Goal: Task Accomplishment & Management: Manage account settings

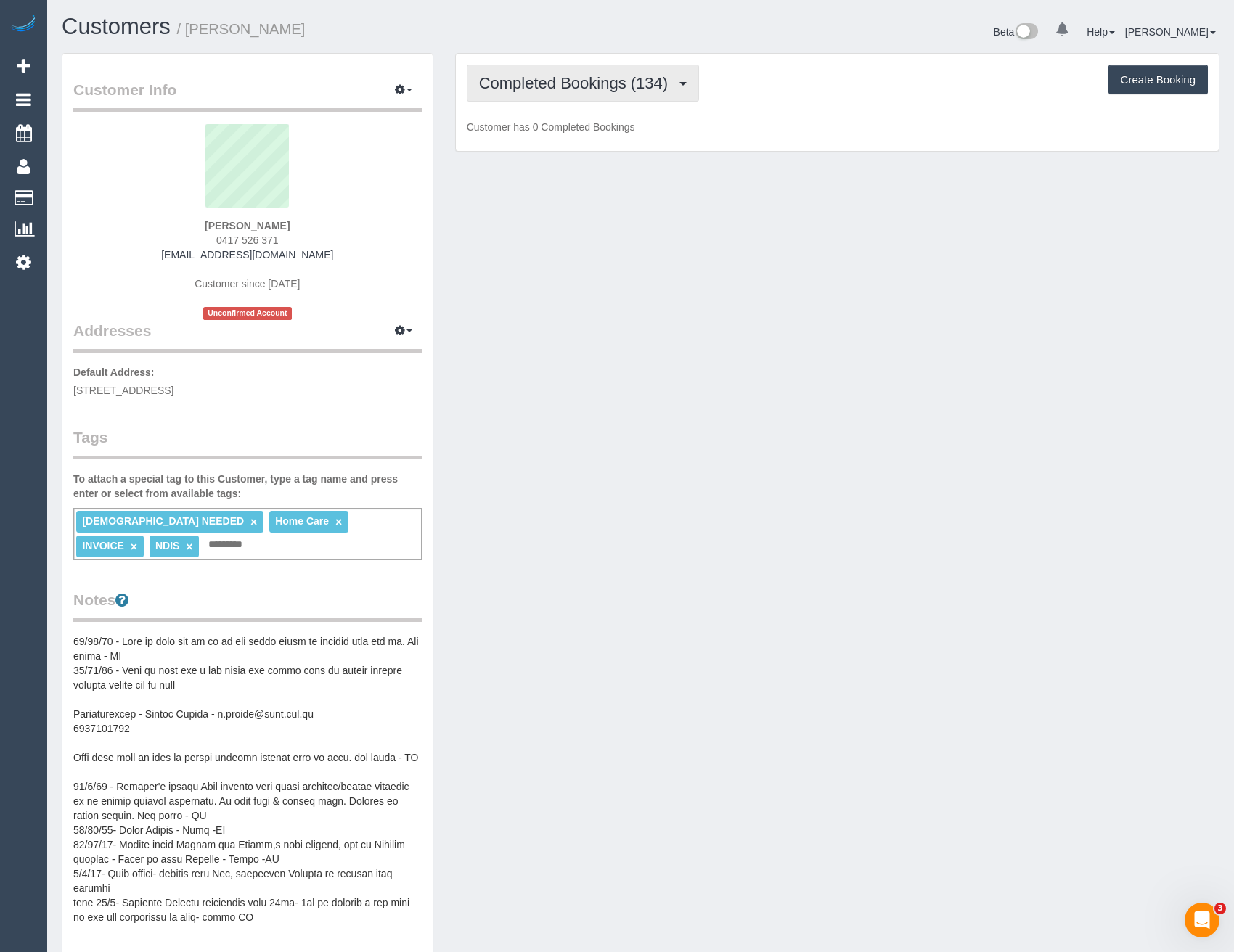
click at [606, 80] on span "Completed Bookings (134)" at bounding box center [577, 83] width 196 height 18
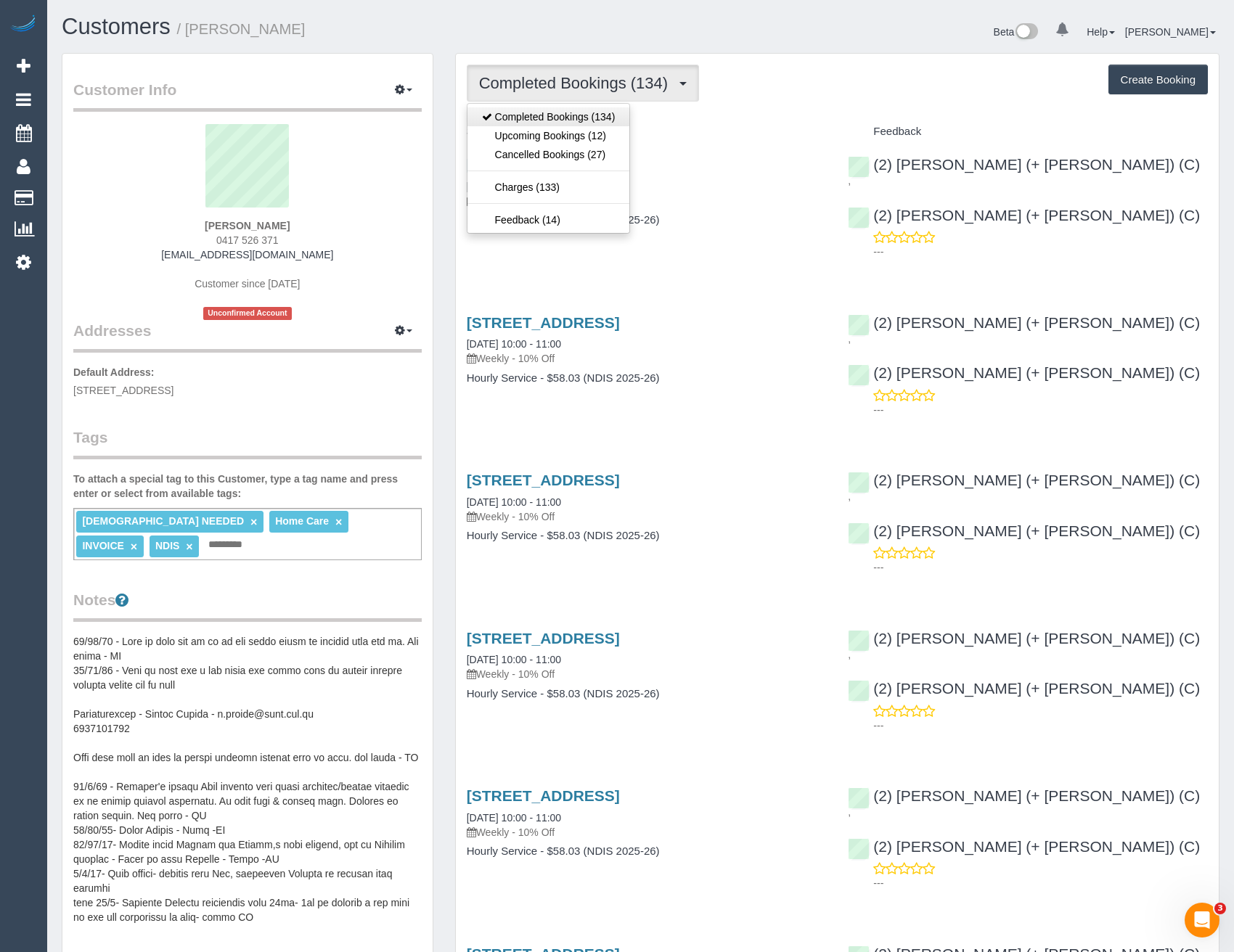
scroll to position [68646, 71359]
click at [601, 134] on link "Upcoming Bookings (12)" at bounding box center [548, 135] width 163 height 19
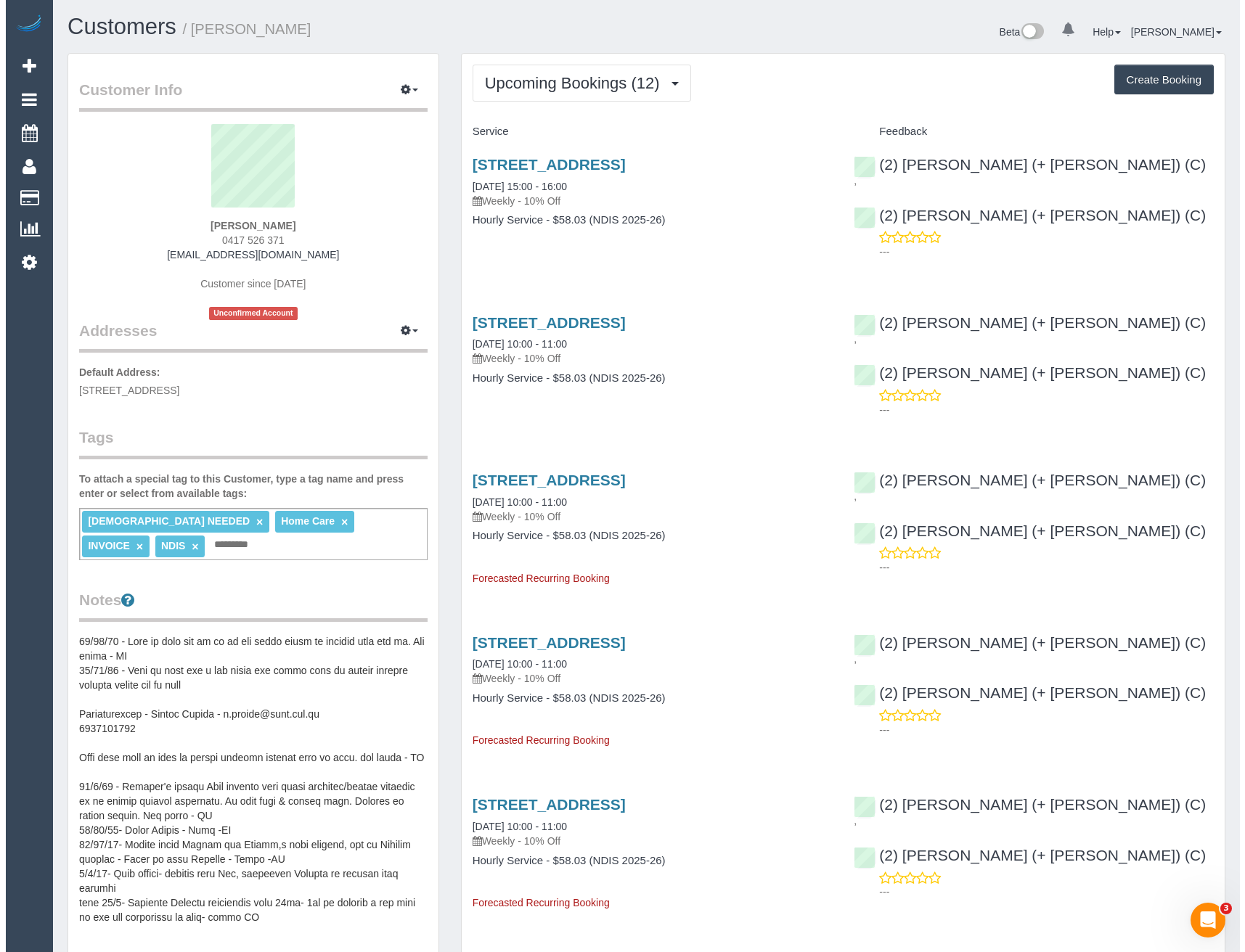
scroll to position [2139, 1234]
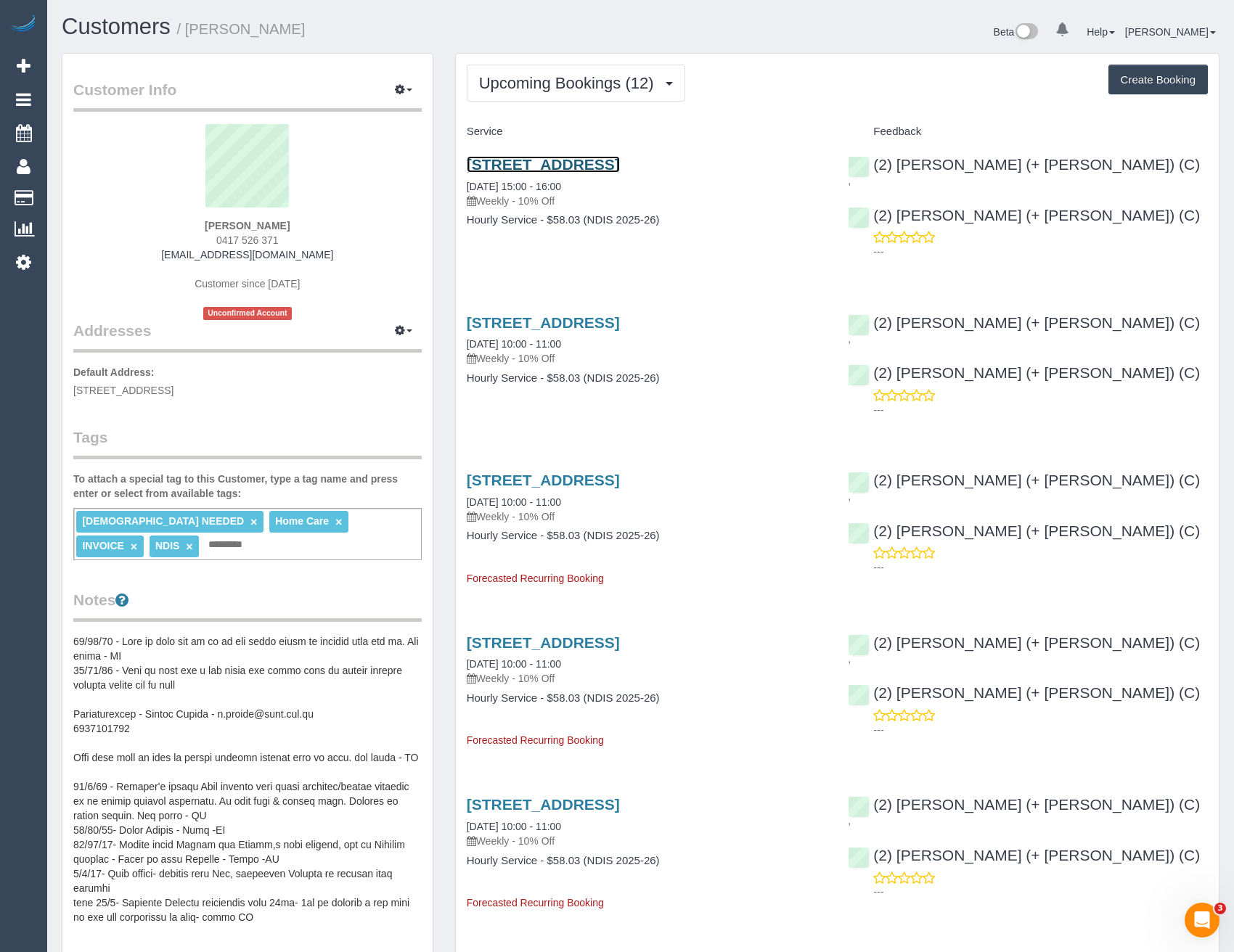
click at [620, 163] on link "[STREET_ADDRESS]" at bounding box center [543, 164] width 153 height 16
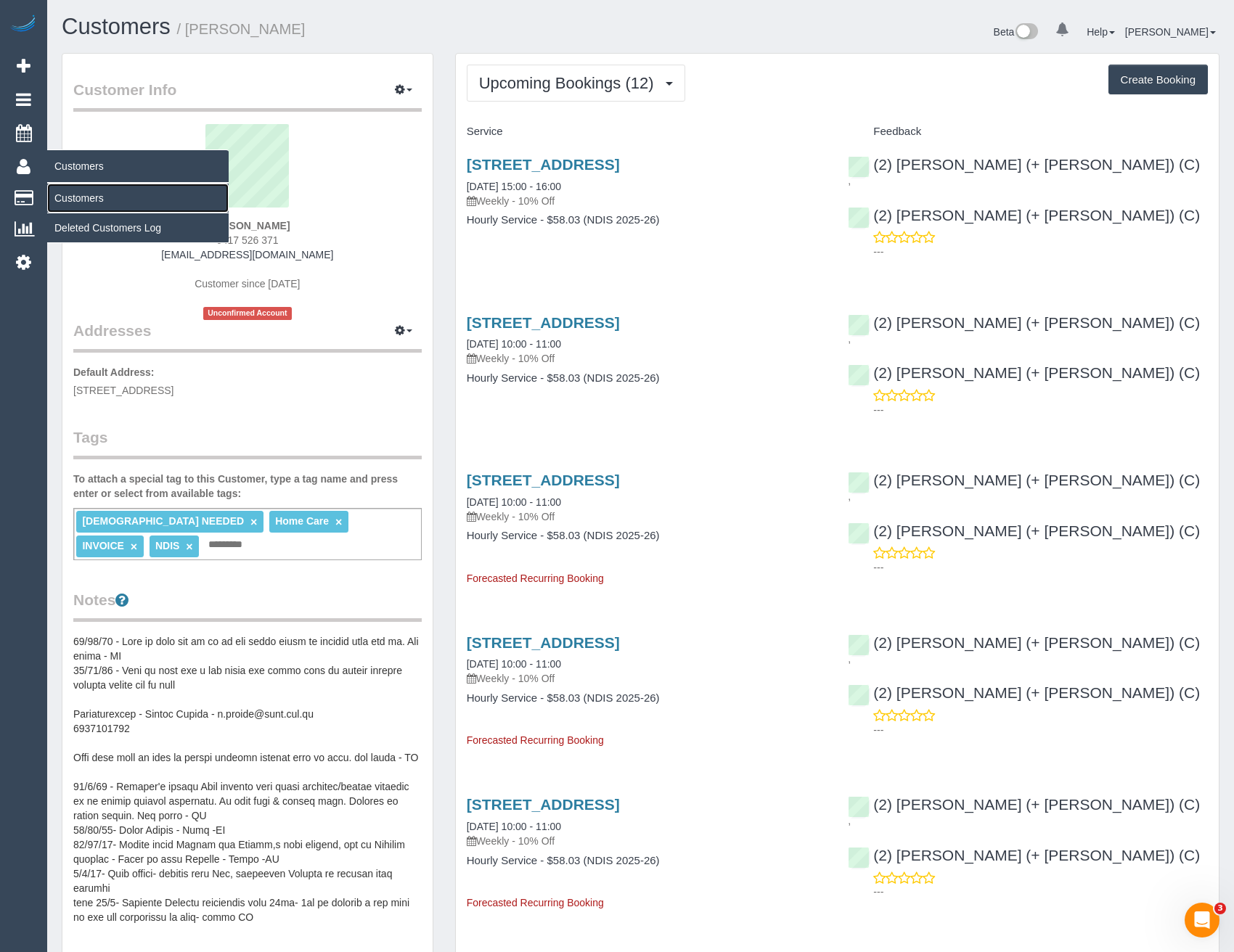
drag, startPoint x: 75, startPoint y: 199, endPoint x: 122, endPoint y: 207, distance: 47.7
click at [75, 199] on link "Customers" at bounding box center [138, 198] width 181 height 29
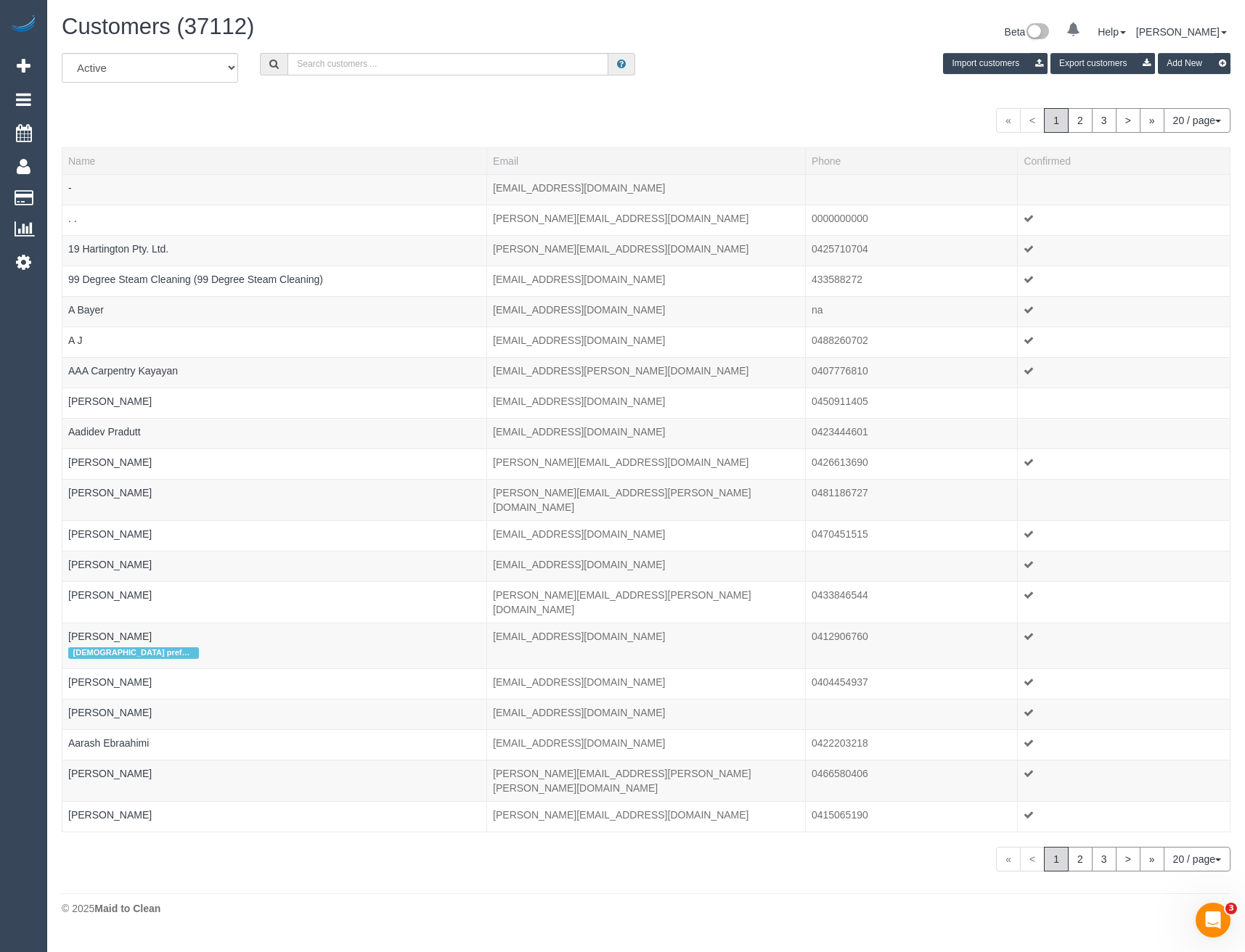
scroll to position [904, 1245]
click at [334, 65] on input "text" at bounding box center [448, 64] width 321 height 22
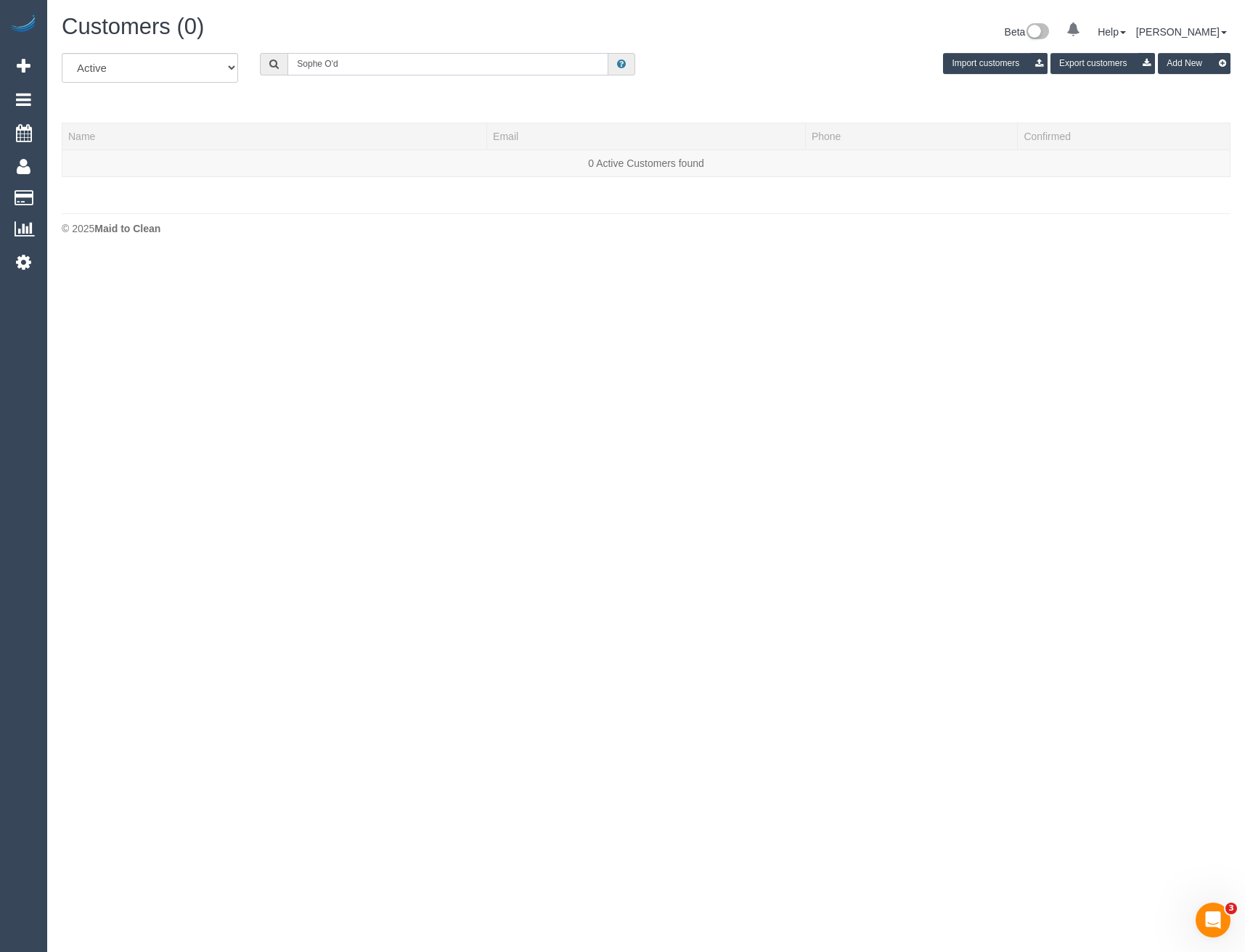
scroll to position [72303, 71339]
drag, startPoint x: 367, startPoint y: 68, endPoint x: 278, endPoint y: 63, distance: 89.1
click at [276, 66] on div "Sophe O'D" at bounding box center [447, 64] width 375 height 22
type input "Sophe O'D"
click at [353, 71] on input "Sophe O'D" at bounding box center [448, 64] width 321 height 22
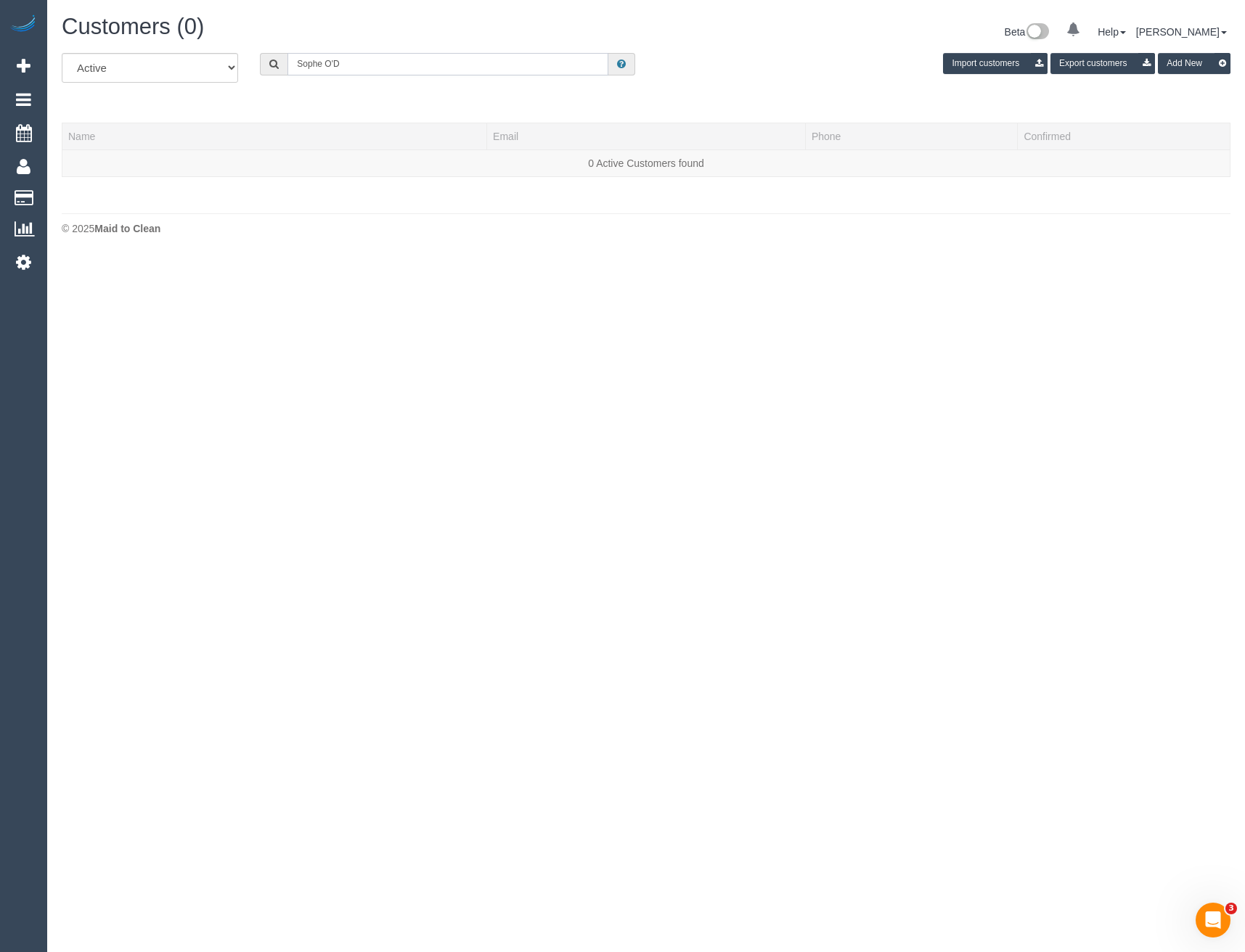
click at [365, 62] on input "Sophe O'D" at bounding box center [448, 64] width 321 height 22
type input "="
paste input "sophie.odea@outlook.com"
click at [424, 68] on input "sophie.odea@outlook.com" at bounding box center [448, 64] width 321 height 22
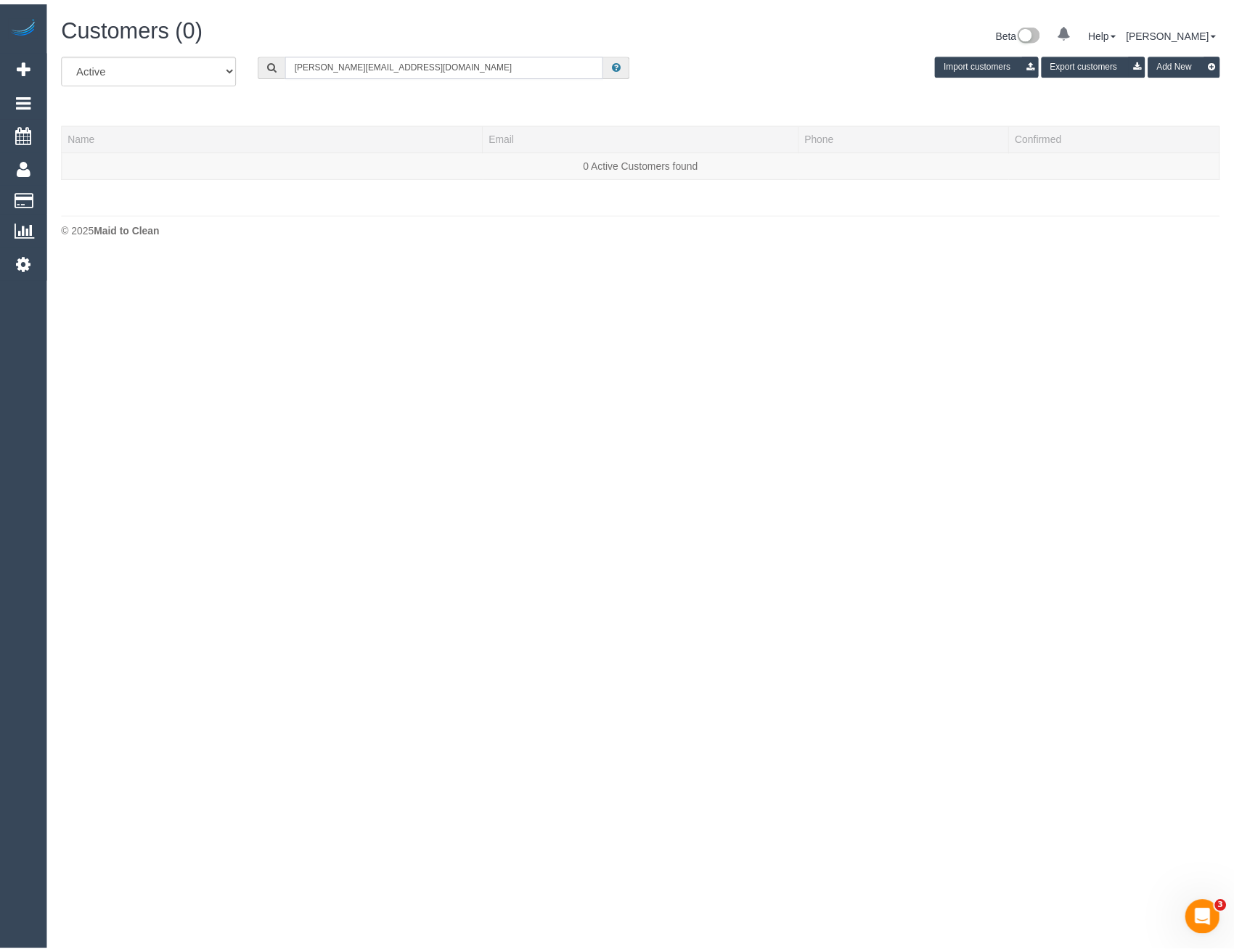
scroll to position [329, 1245]
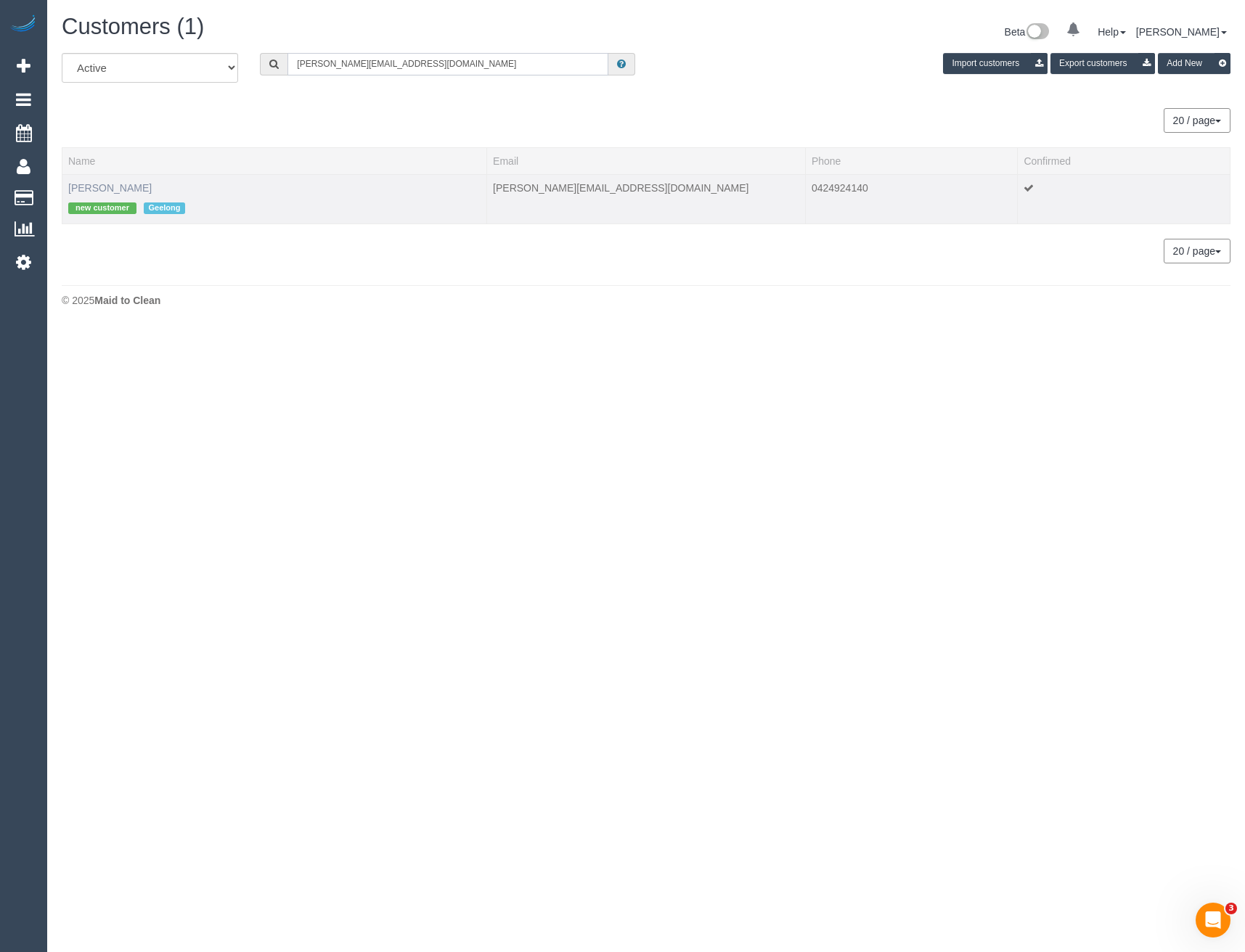
type input "sophie.odea@outlook.com"
click at [103, 189] on link "Sophie O'Dea" at bounding box center [110, 188] width 83 height 12
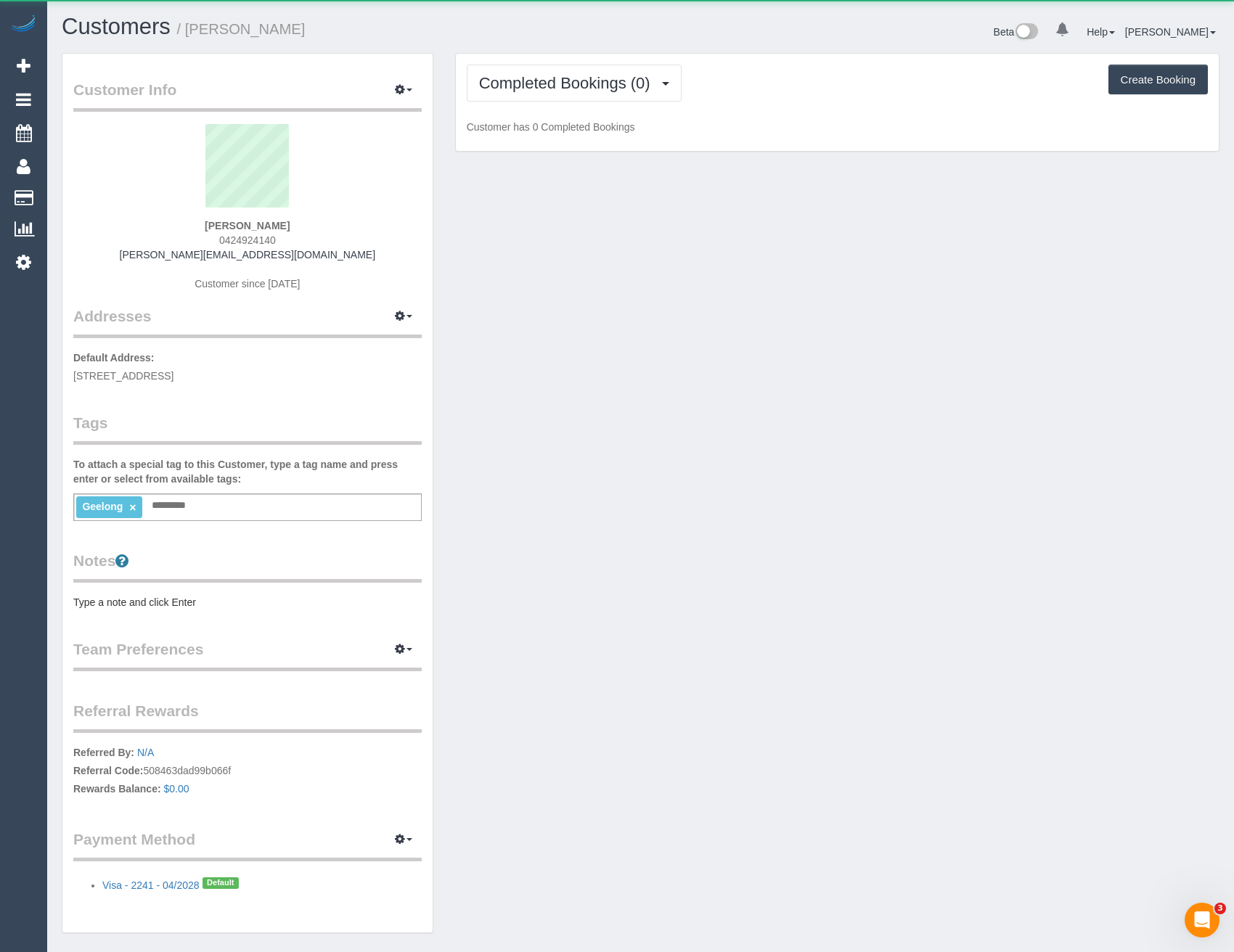
scroll to position [1064, 1234]
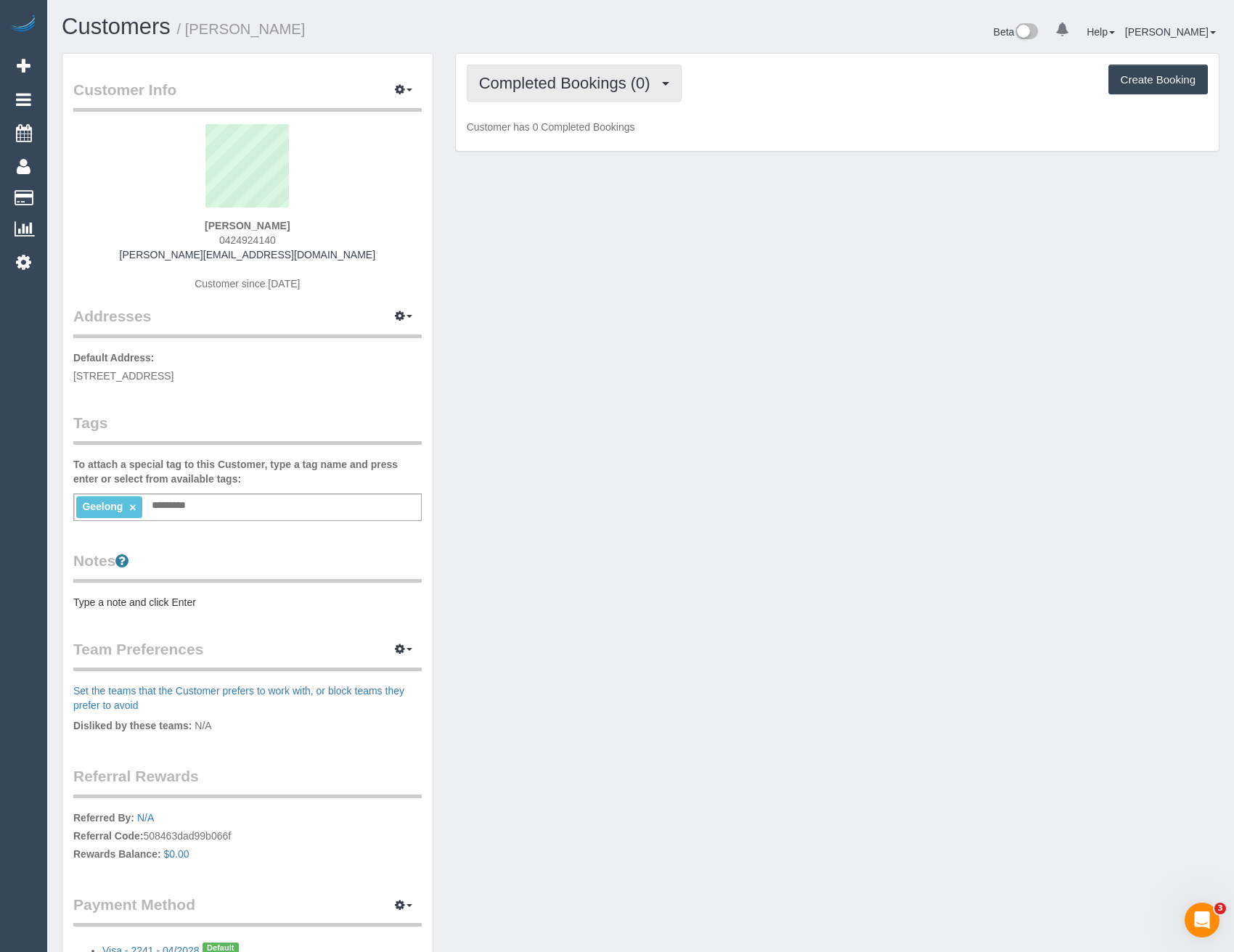
click at [628, 68] on button "Completed Bookings (0)" at bounding box center [574, 83] width 215 height 37
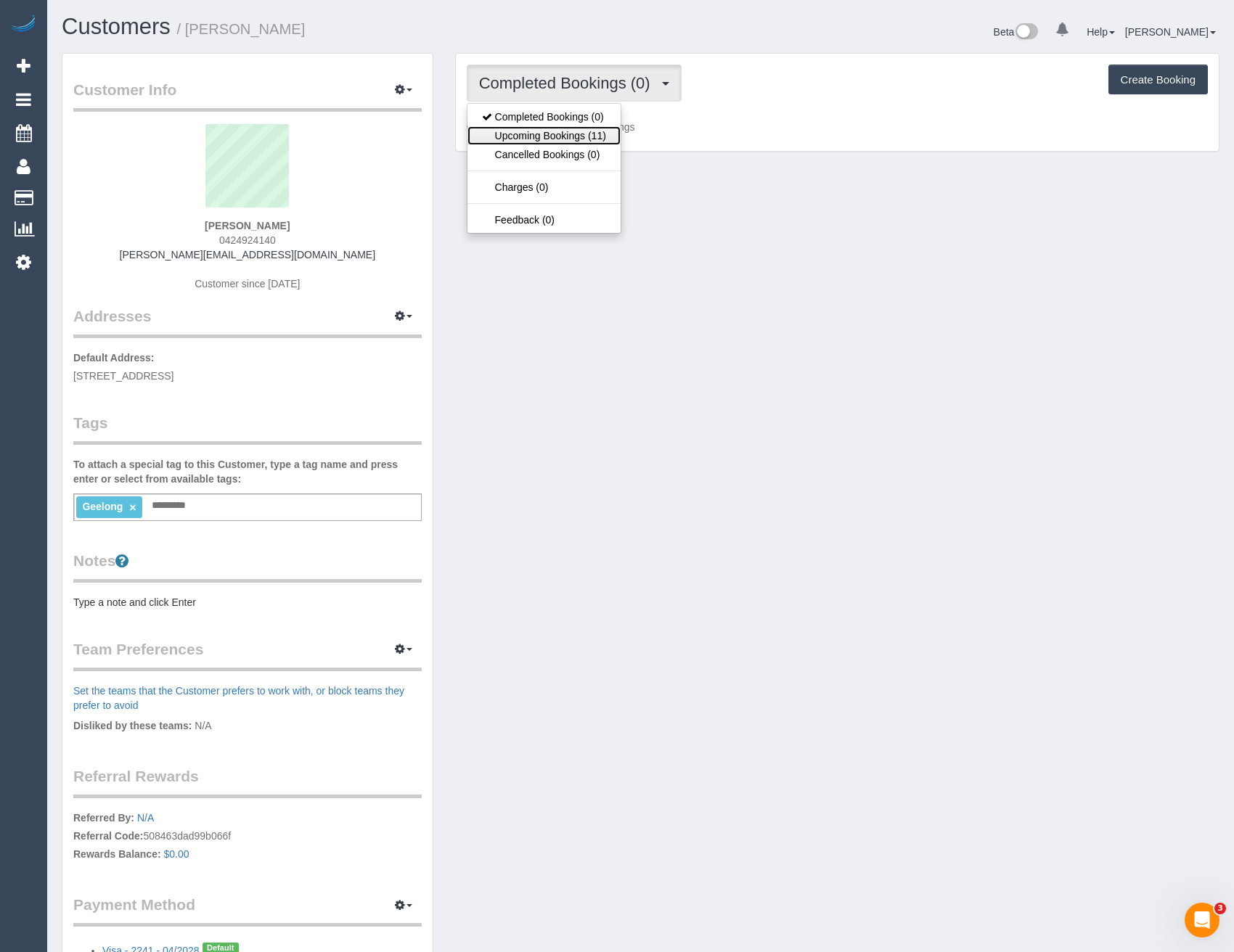
click at [603, 134] on link "Upcoming Bookings (11)" at bounding box center [544, 135] width 153 height 19
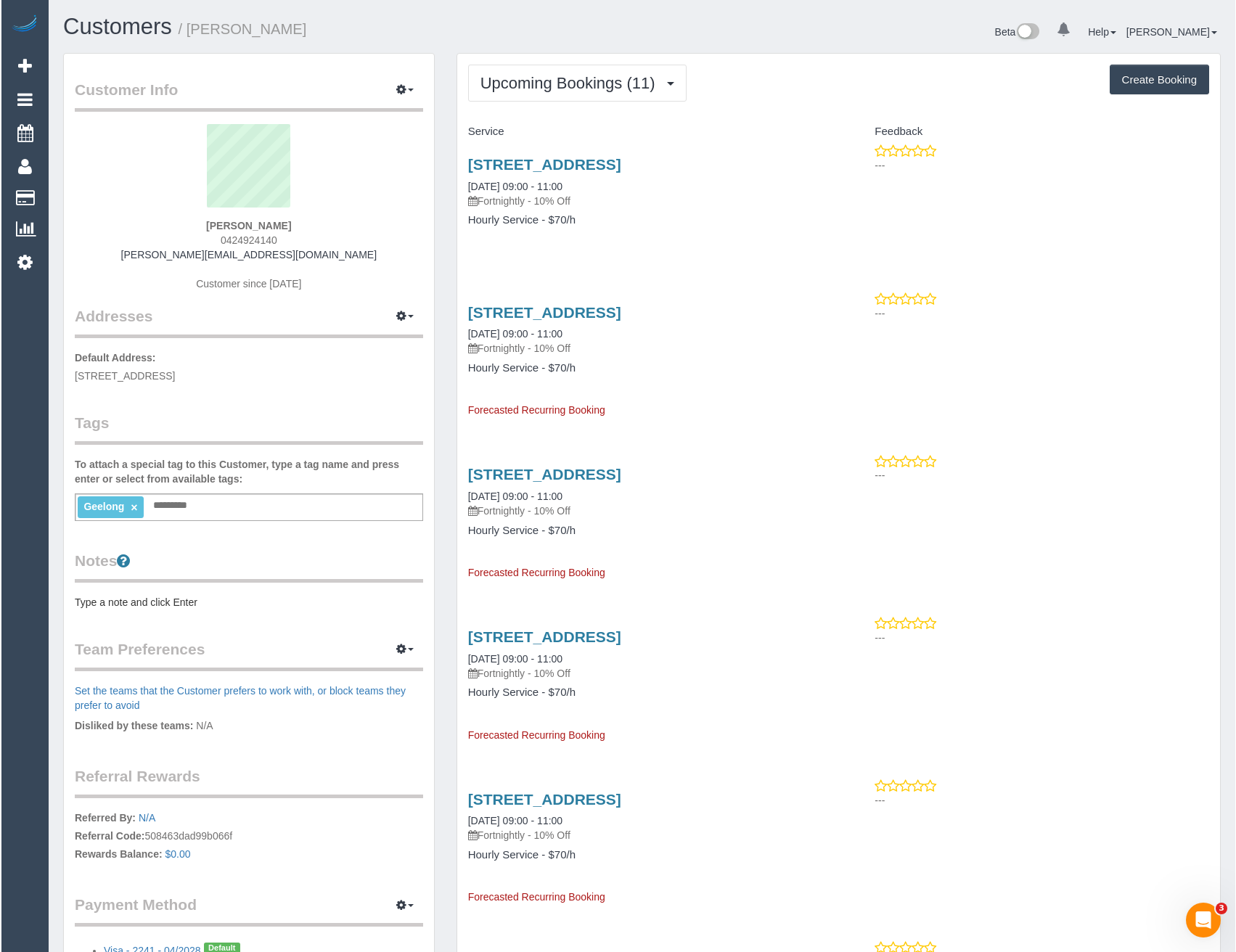
scroll to position [1991, 1234]
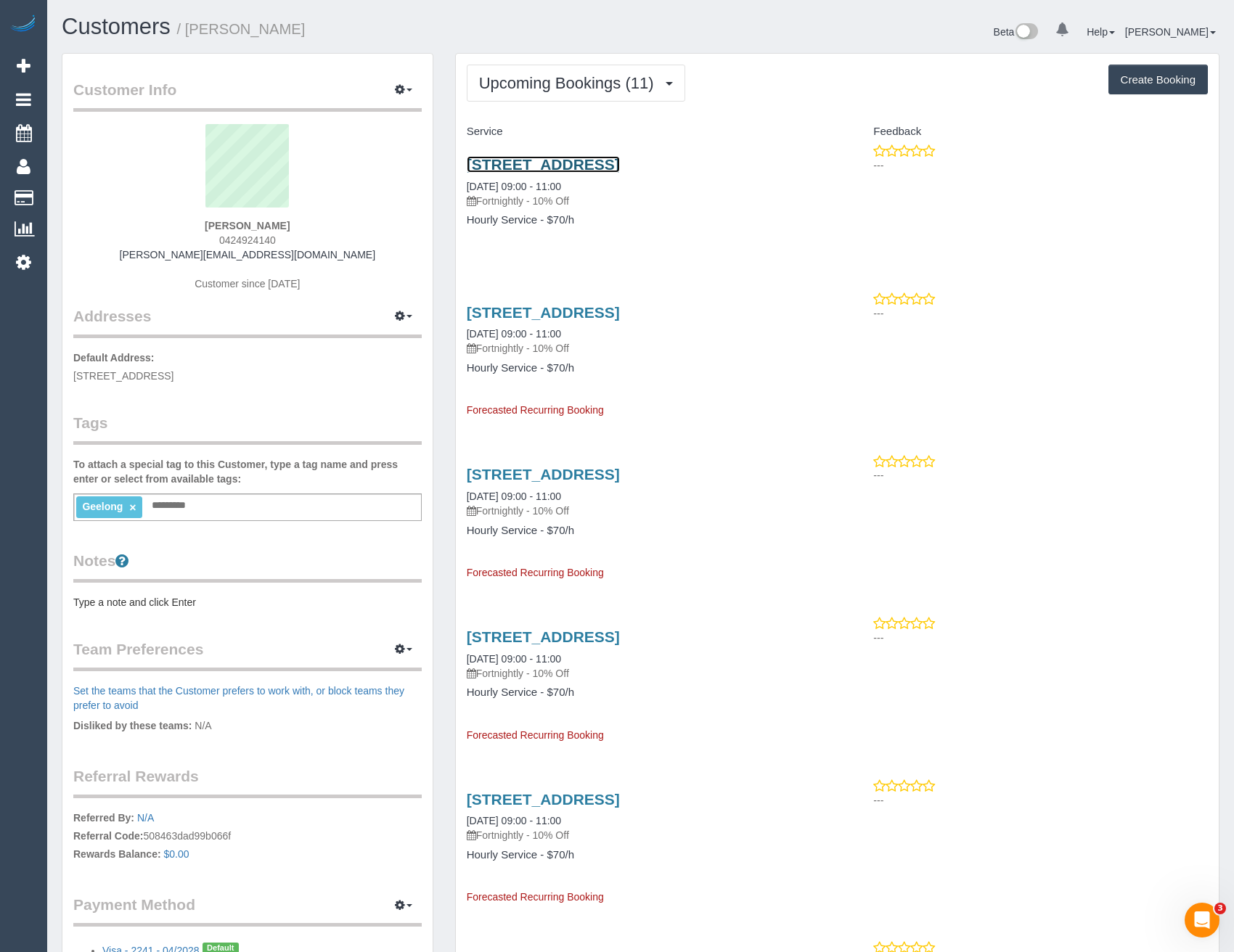
click at [548, 165] on link "14 Bayview Parade, Hamlyn Heights, VIC 3215" at bounding box center [543, 164] width 153 height 16
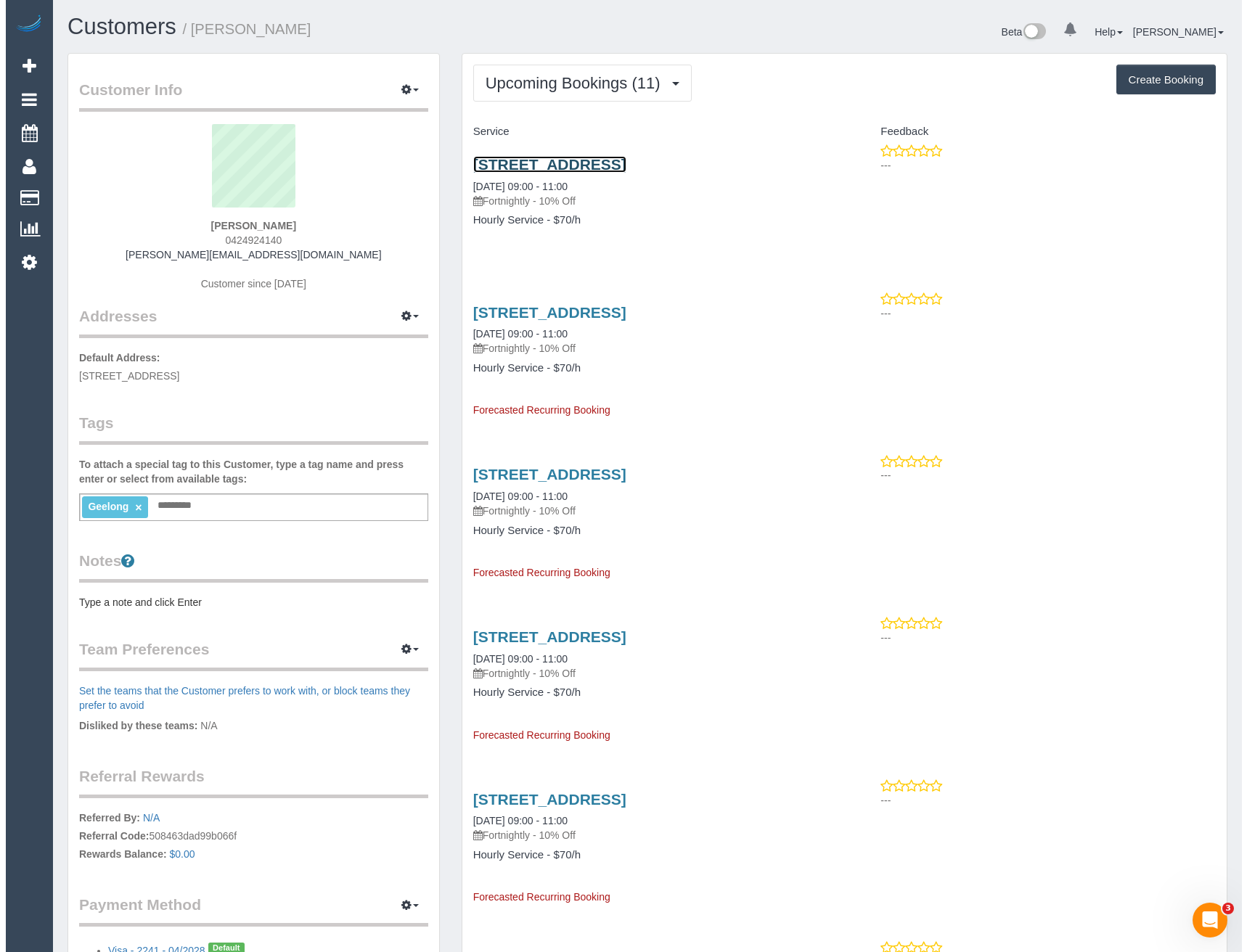
scroll to position [1991, 1236]
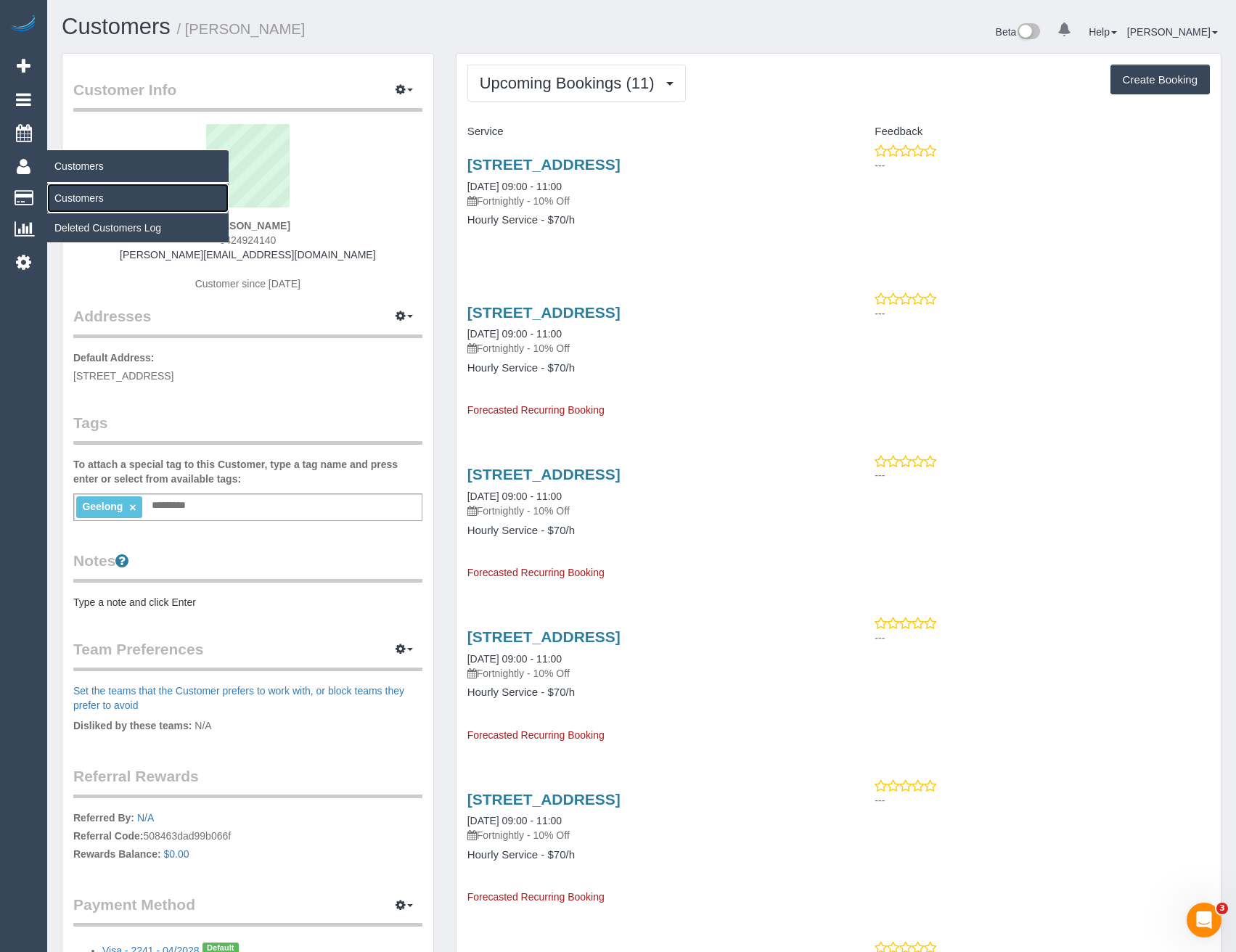
click at [81, 193] on link "Customers" at bounding box center [138, 198] width 181 height 29
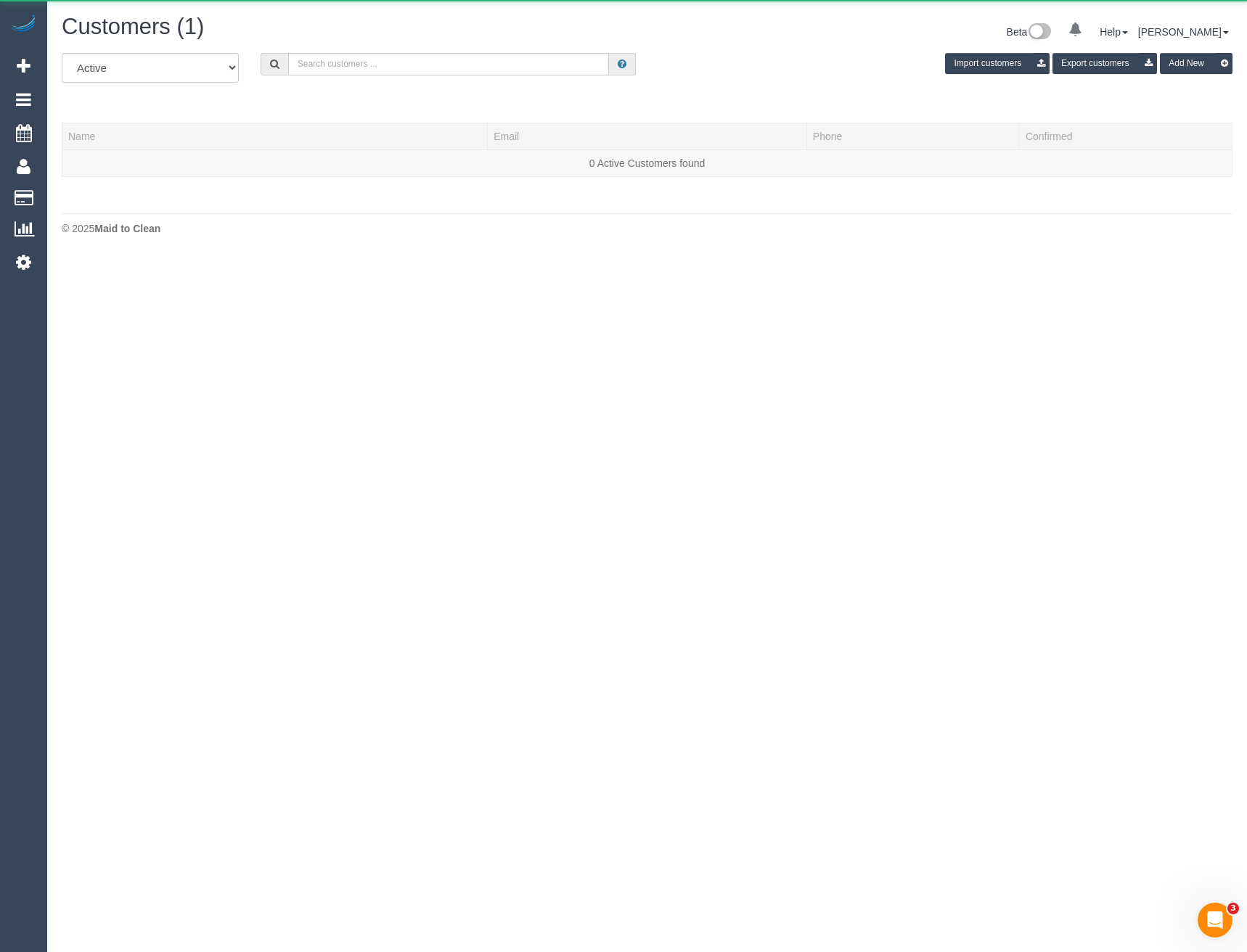
scroll to position [256, 1247]
click at [428, 59] on input "text" at bounding box center [449, 64] width 322 height 22
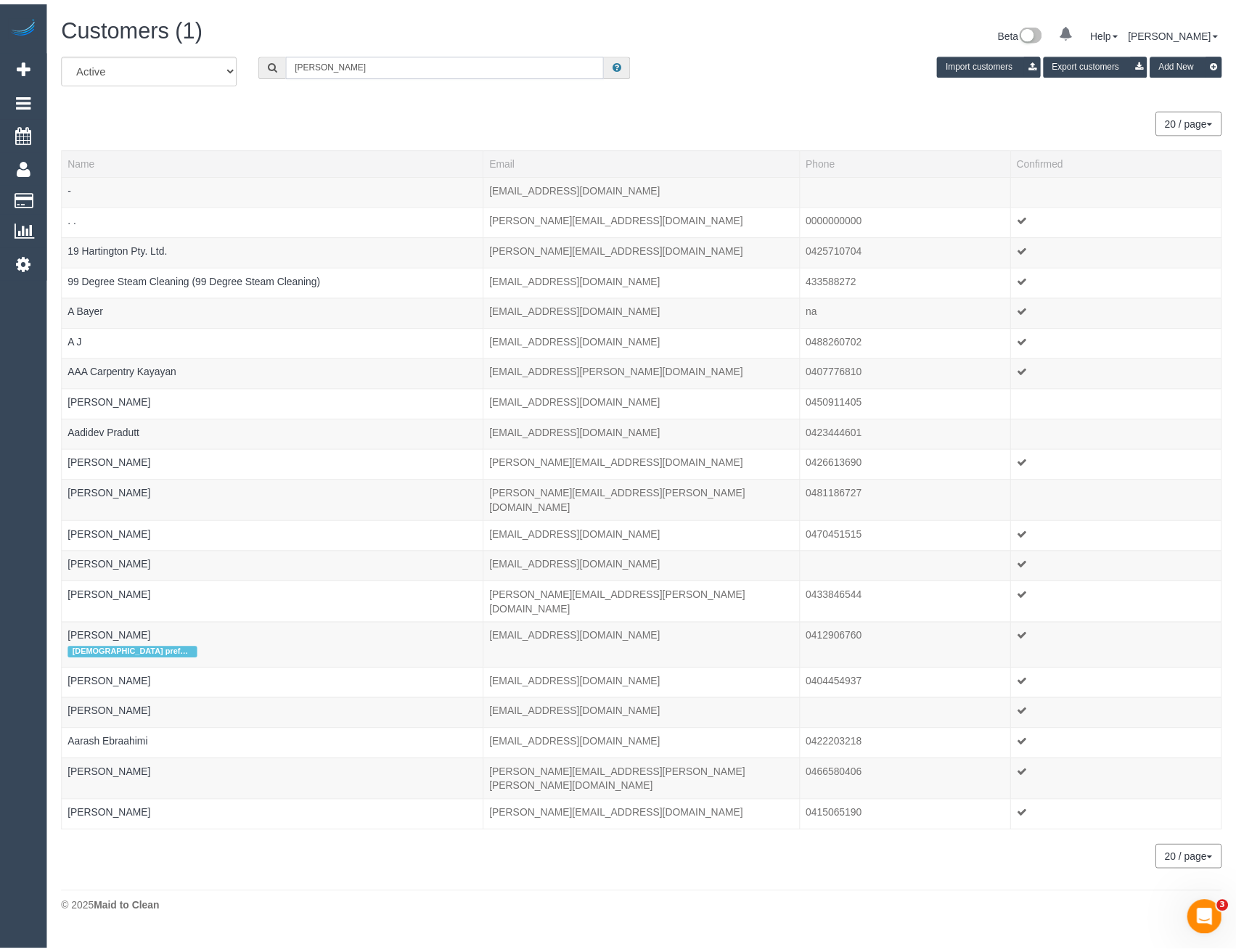
scroll to position [72250, 71332]
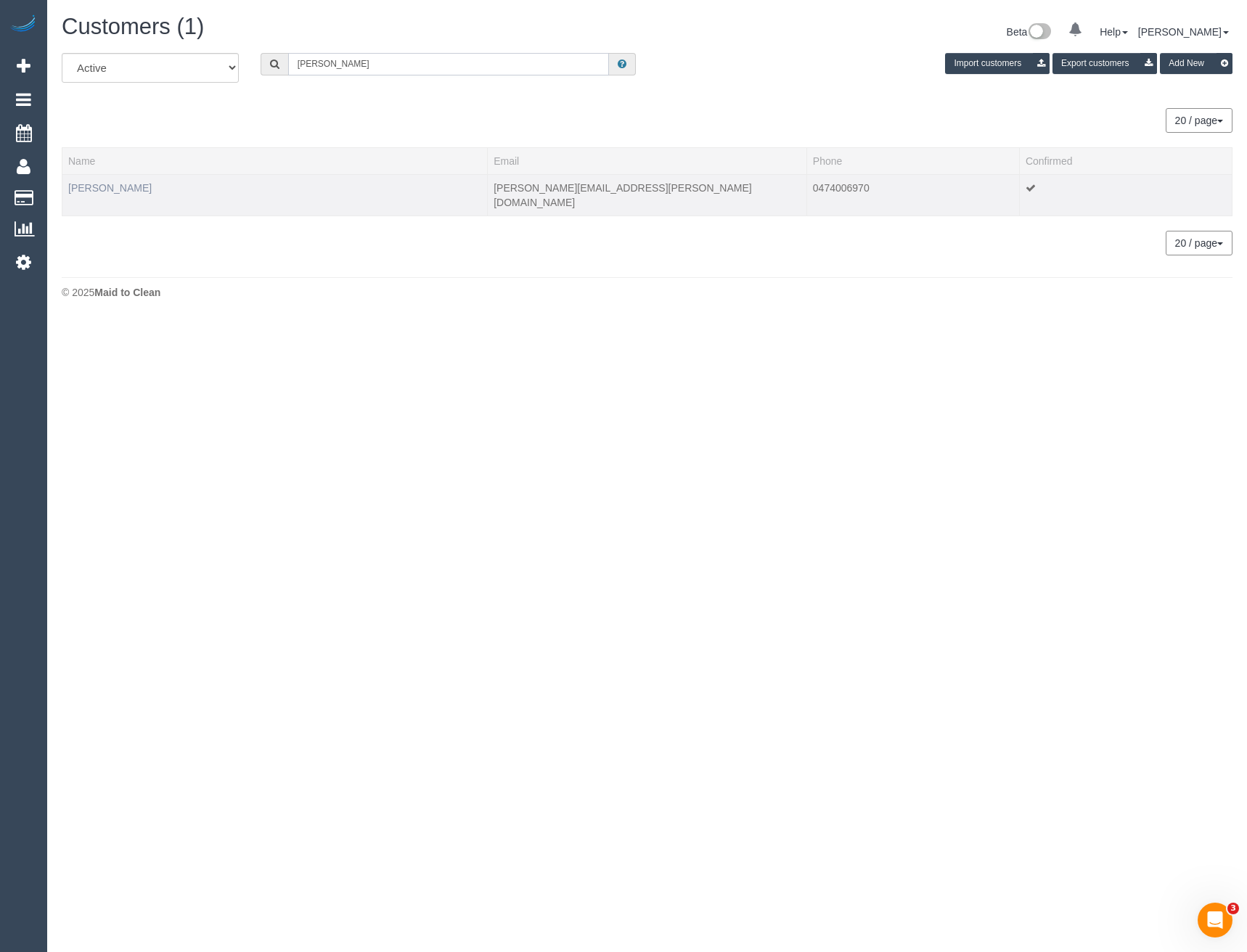
type input "Natalie cla"
click at [114, 192] on link "Natalie Clarke" at bounding box center [110, 188] width 83 height 12
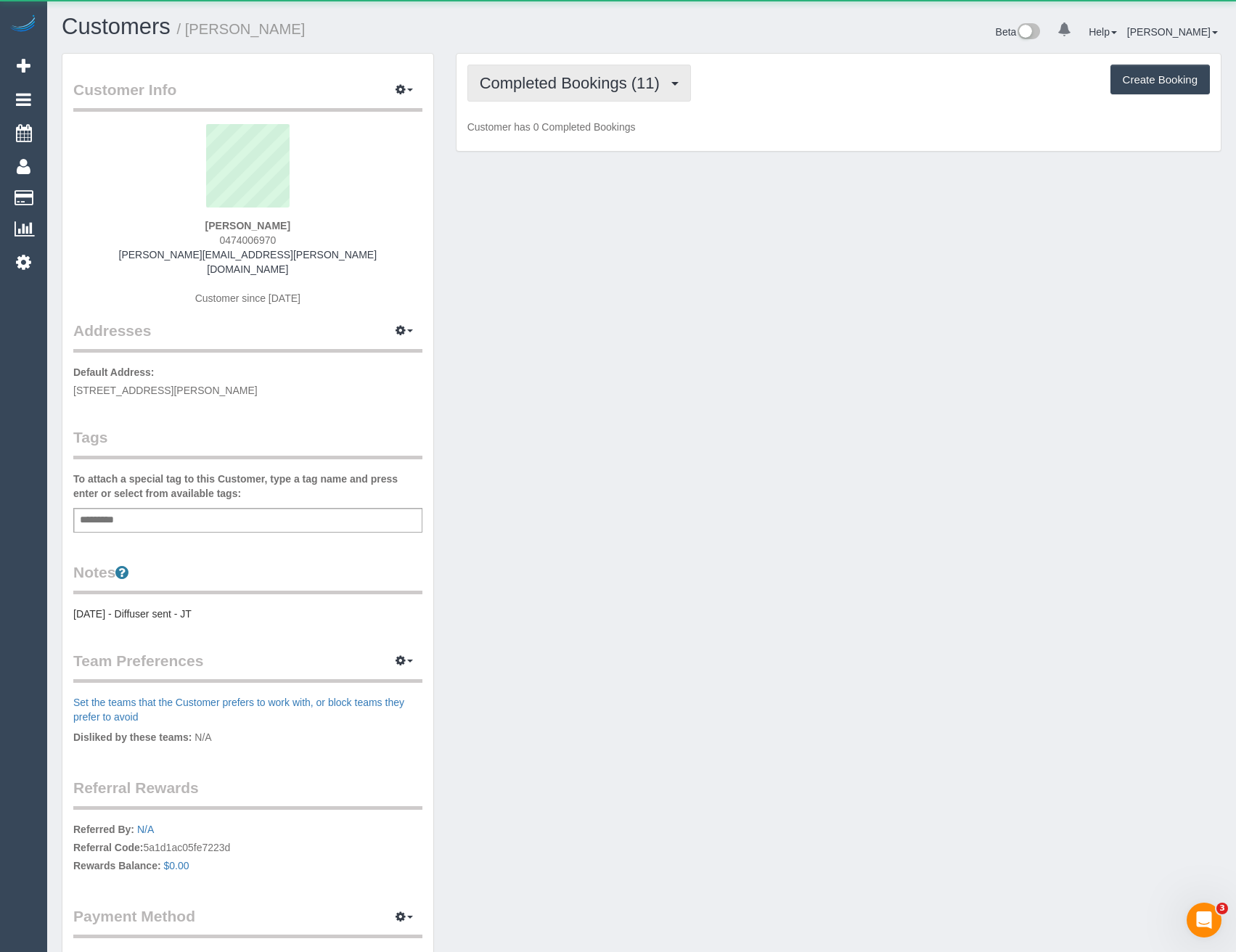
scroll to position [1057, 1236]
click at [590, 79] on span "Completed Bookings (11)" at bounding box center [573, 83] width 187 height 18
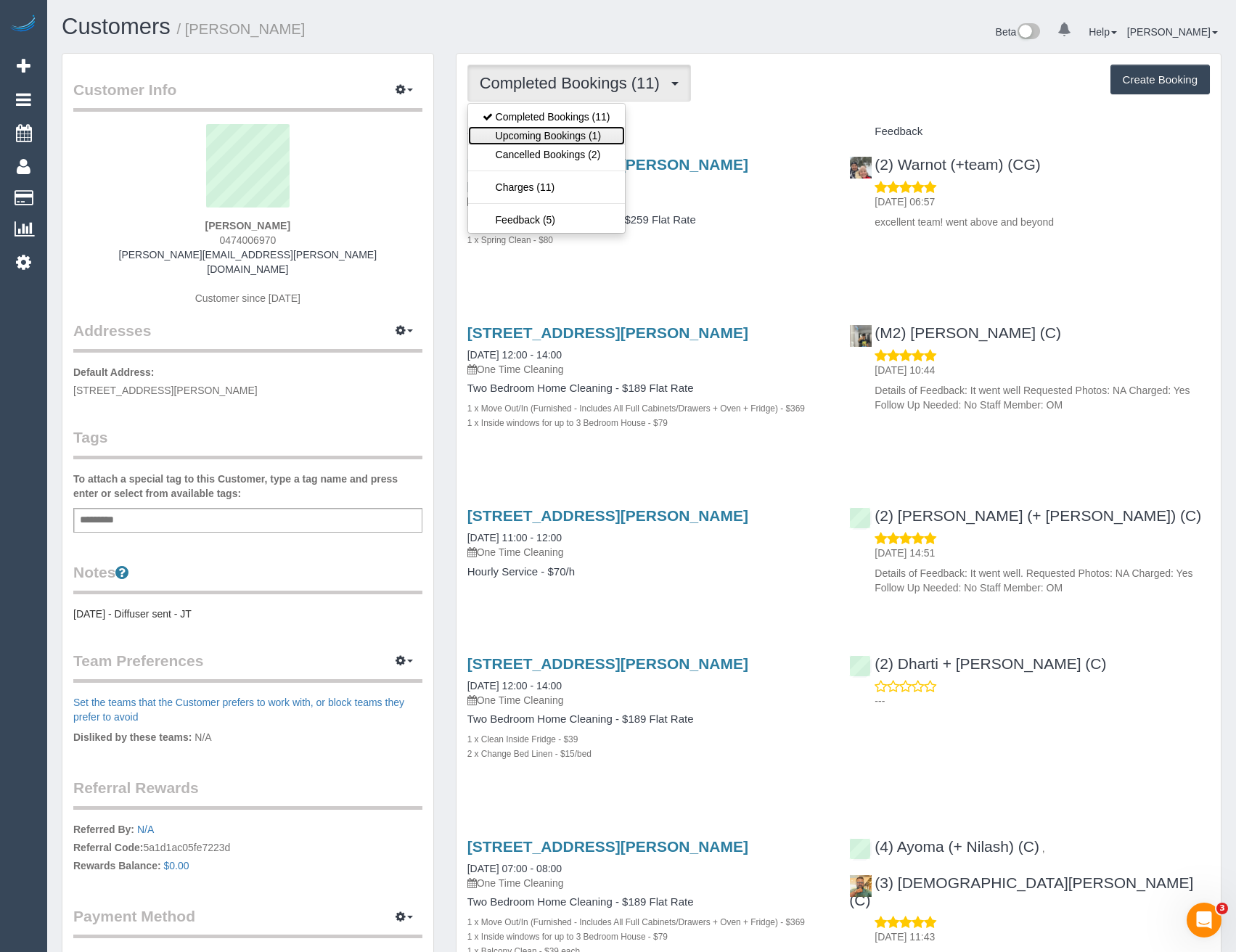
scroll to position [70374, 71343]
click at [605, 132] on link "Upcoming Bookings (1)" at bounding box center [546, 135] width 157 height 19
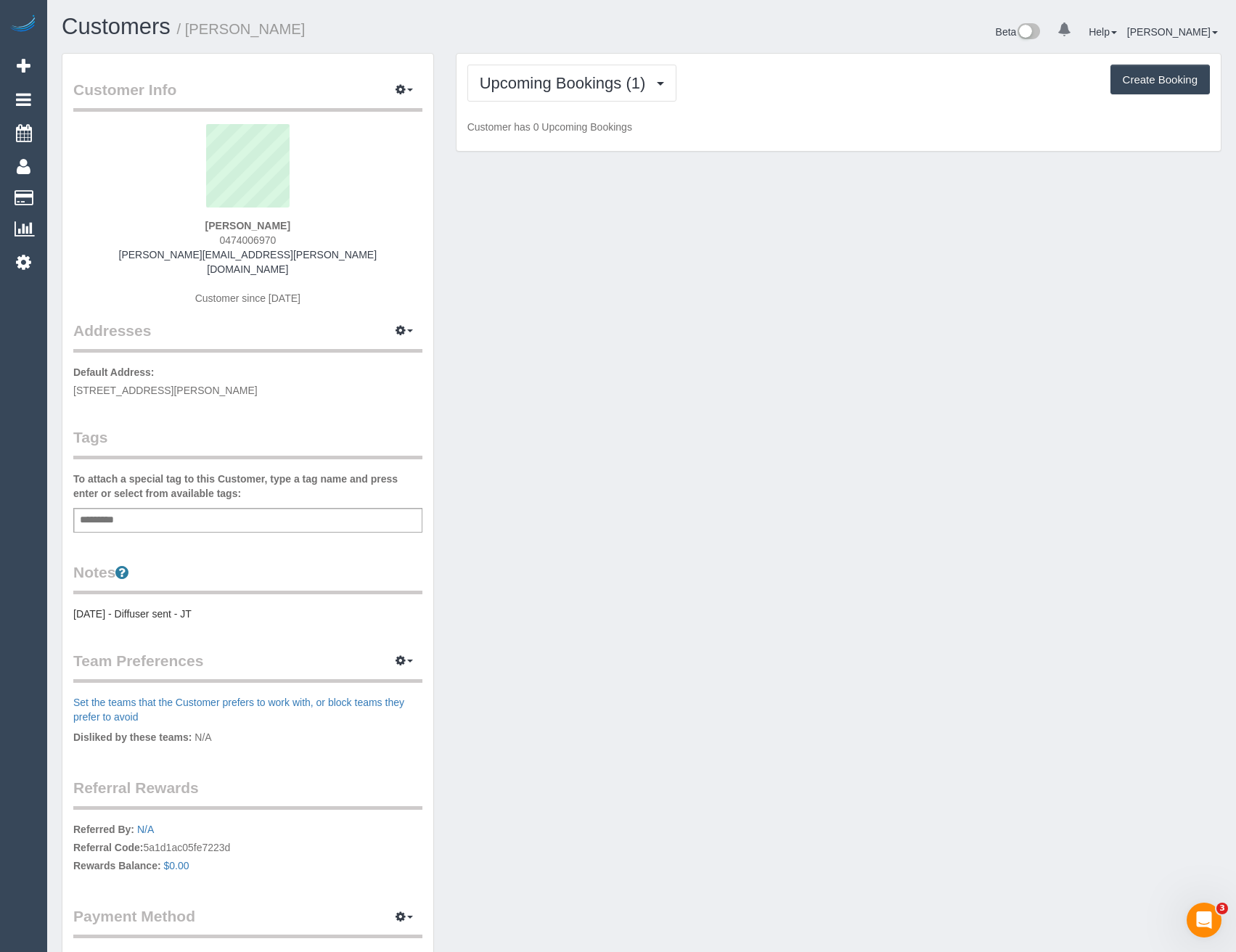
scroll to position [71325, 71343]
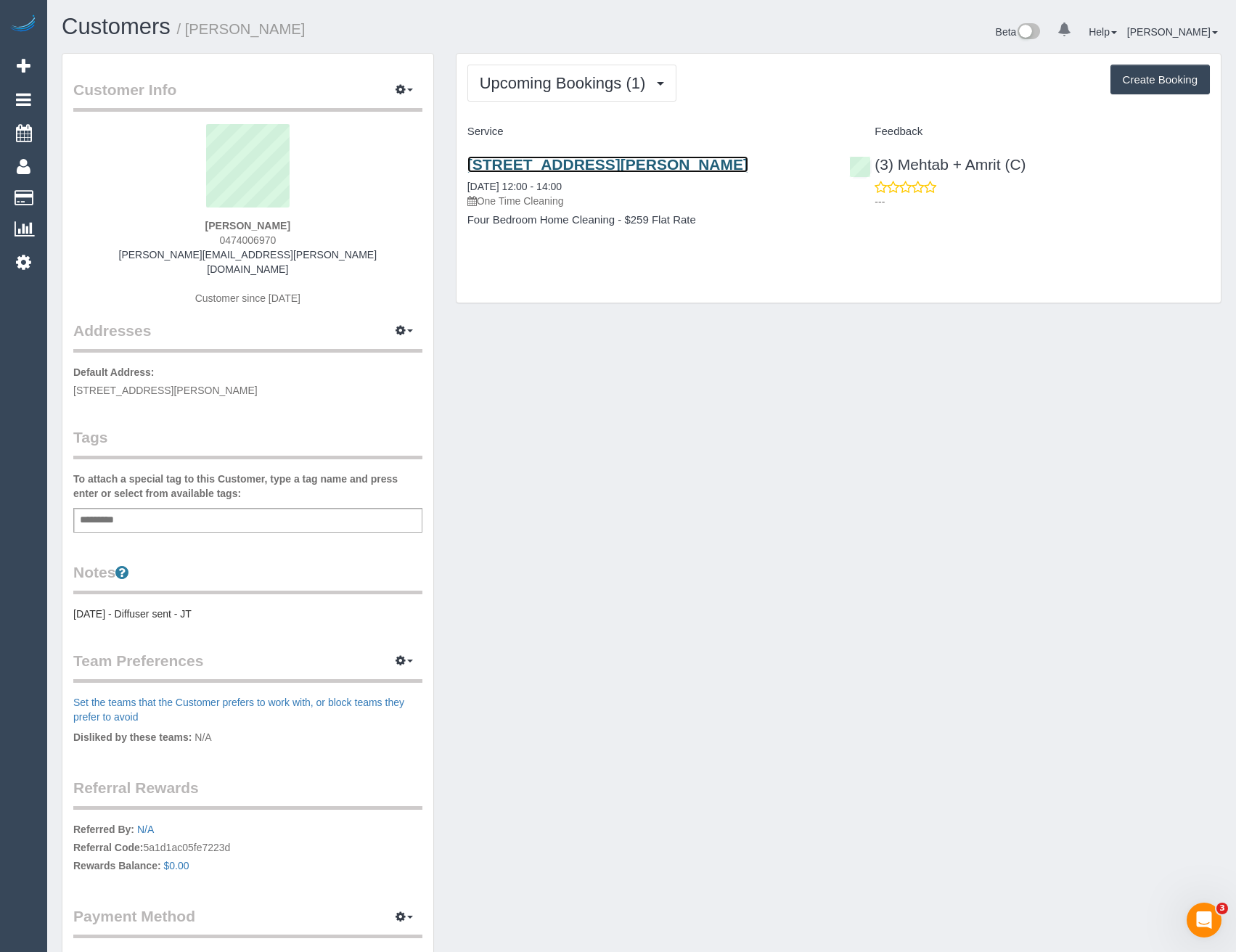
click at [506, 171] on link "76 Hutton Street, Thornbury Vic 3071, Thornbury, VIC 3071" at bounding box center [608, 164] width 281 height 16
click at [22, 268] on icon at bounding box center [23, 261] width 16 height 17
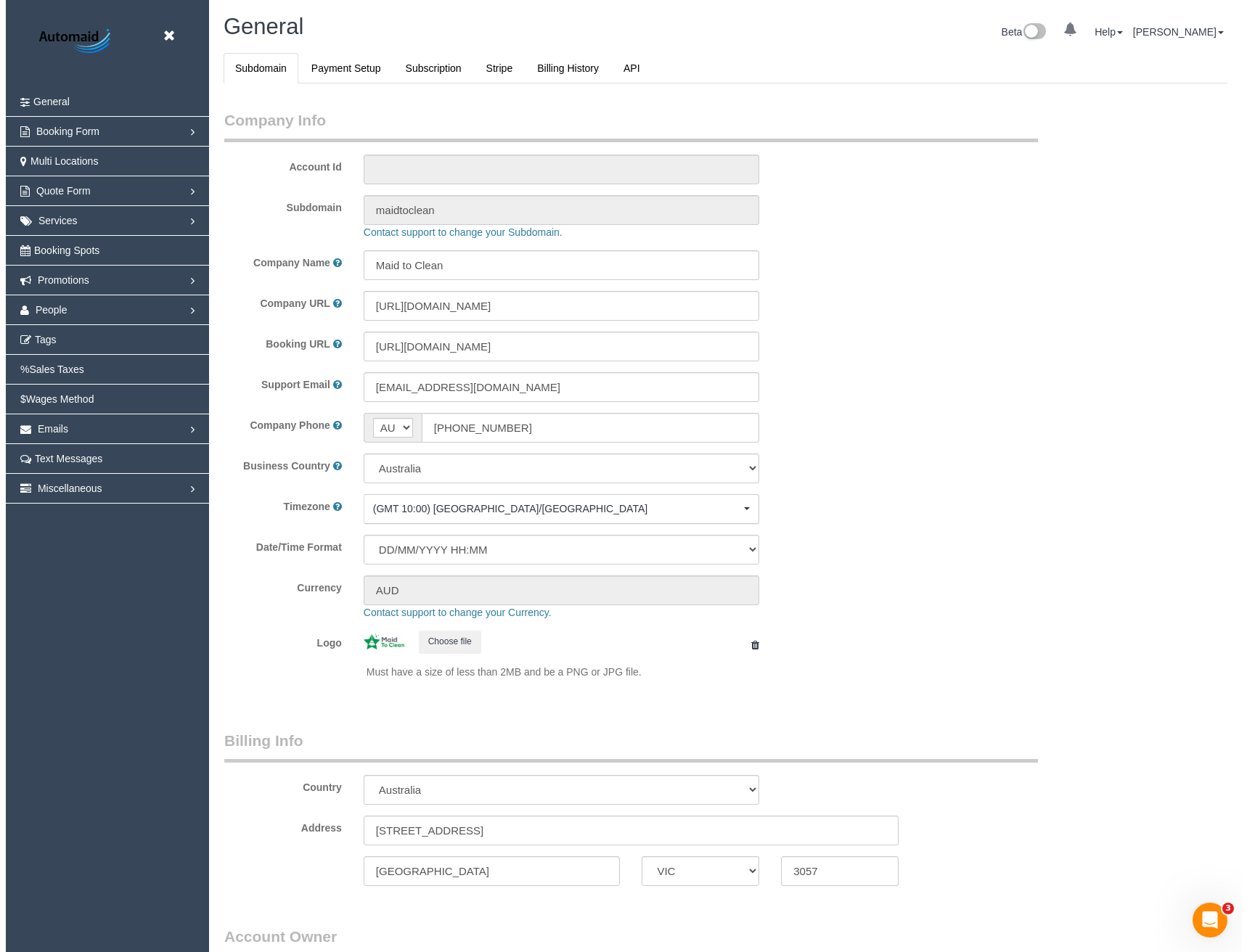
scroll to position [3316, 1236]
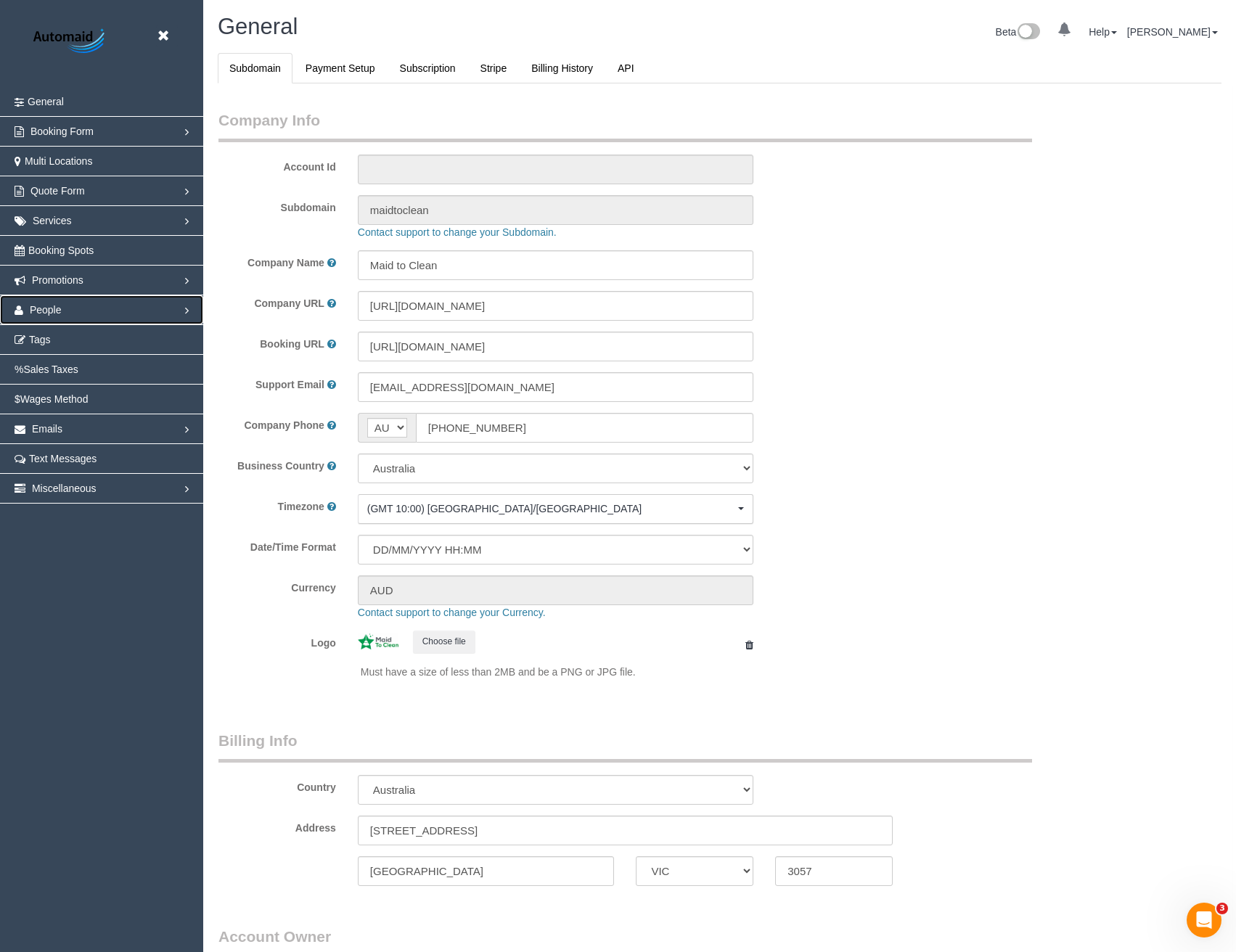
click at [72, 316] on link "People" at bounding box center [102, 310] width 204 height 29
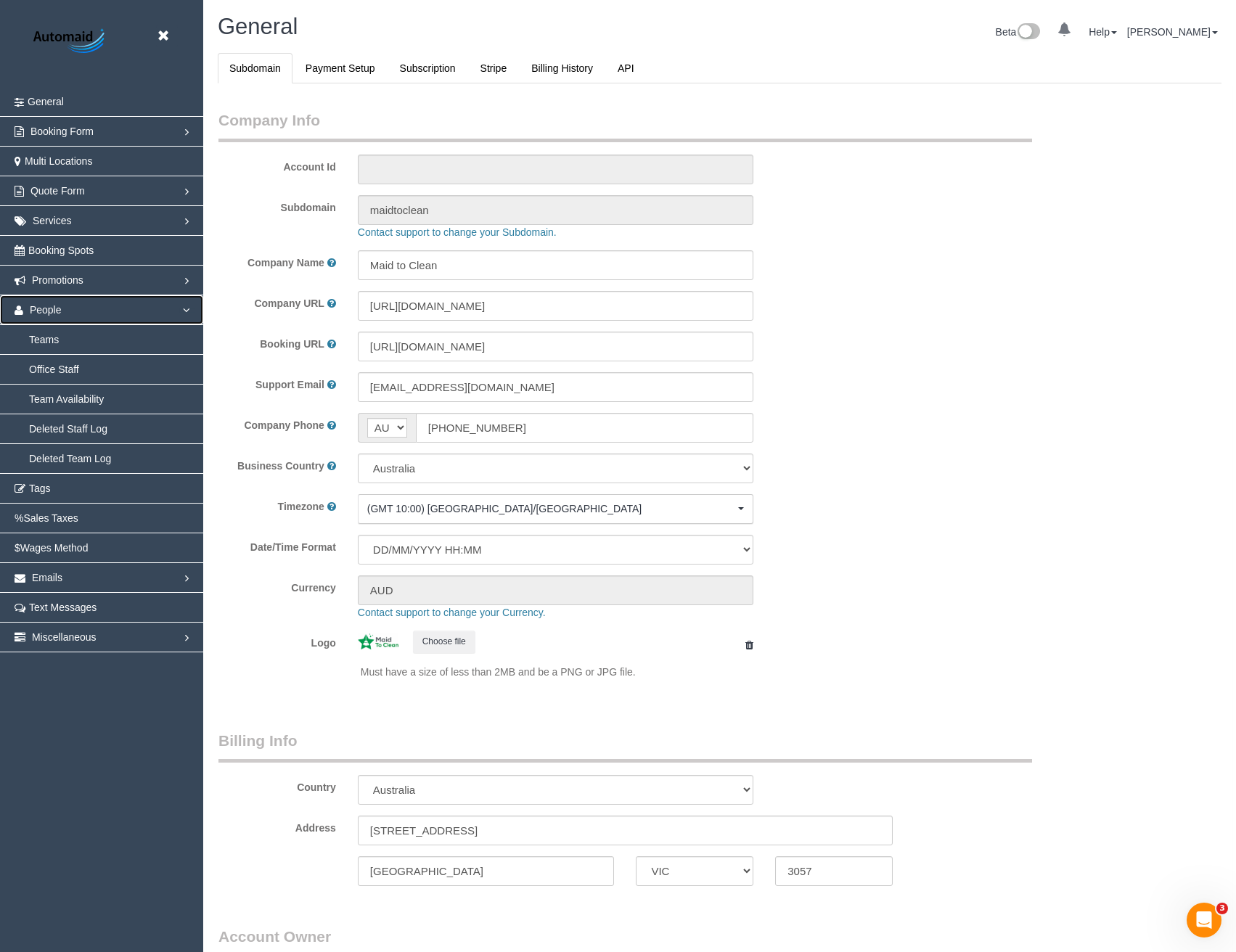
select select "1"
click at [63, 340] on link "Teams" at bounding box center [102, 339] width 204 height 29
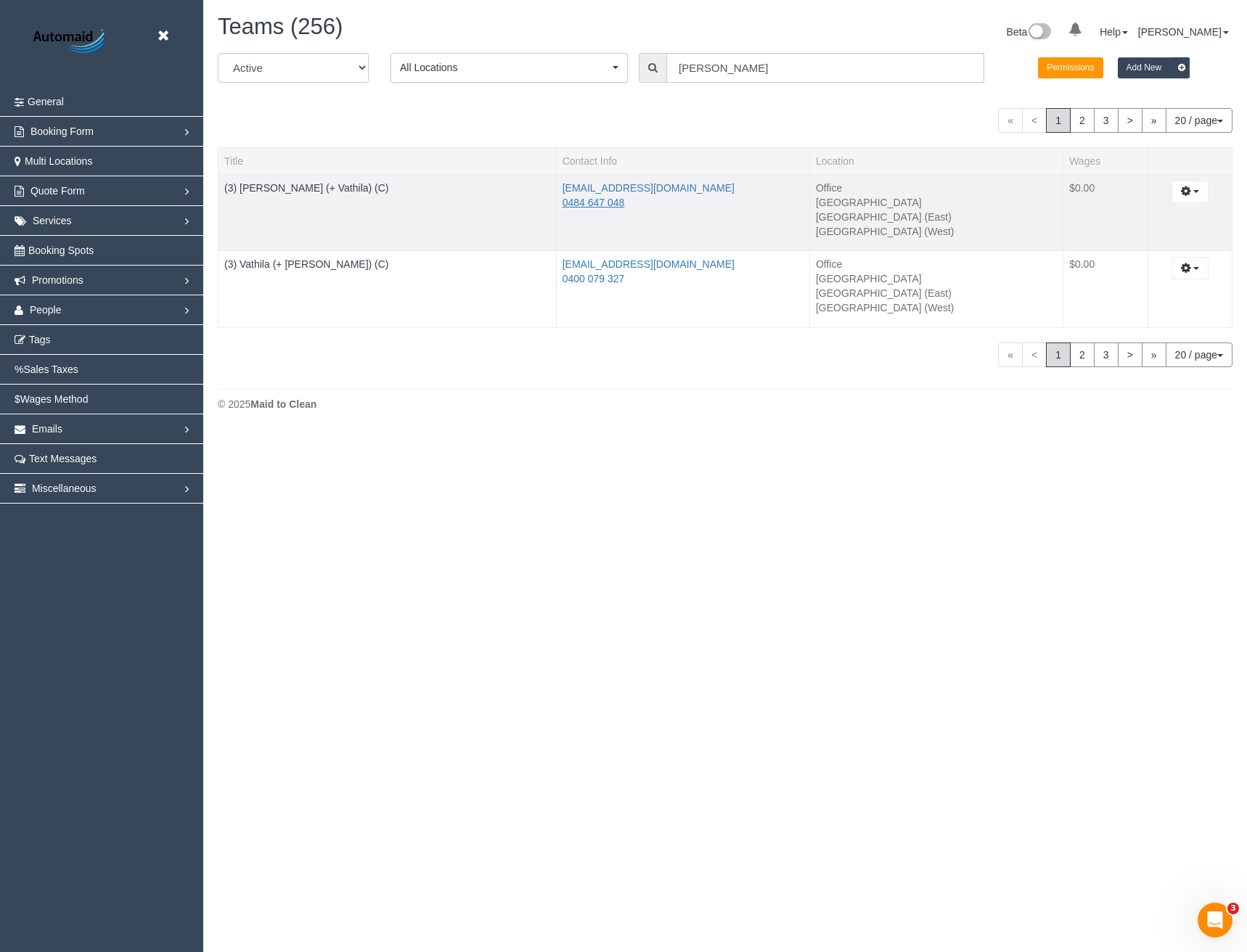
scroll to position [431, 1247]
drag, startPoint x: 760, startPoint y: 79, endPoint x: 599, endPoint y: 88, distance: 161.3
click at [599, 88] on div "All Active Archived All Locations All Locations Active Locations Office [defaul…" at bounding box center [724, 73] width 1036 height 41
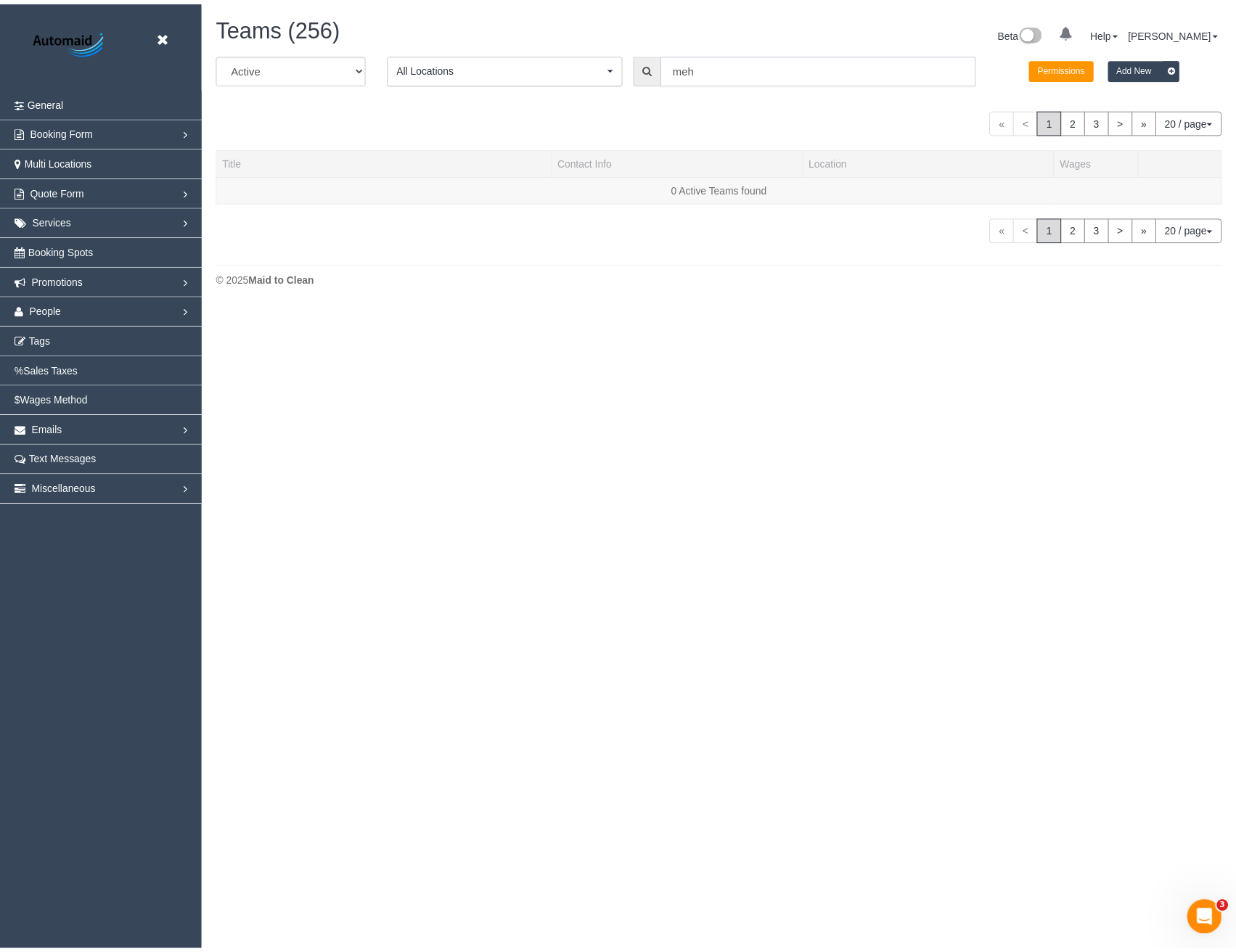
scroll to position [3043, 1236]
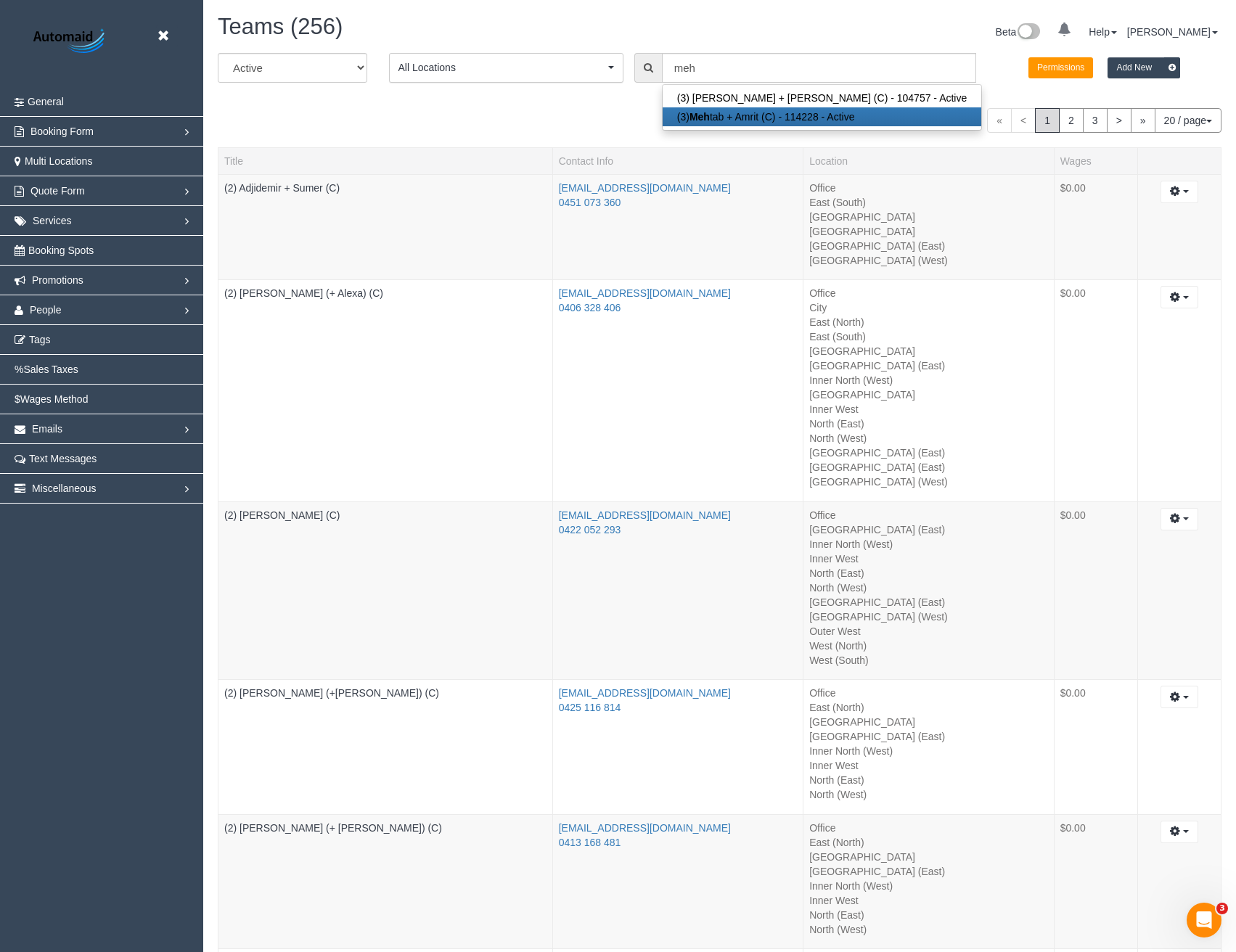
click at [736, 113] on link "(3) Meh tab + Amrit (C) - 114228 - Active" at bounding box center [822, 117] width 319 height 19
type input "(3) Mehtab + Amrit (C)"
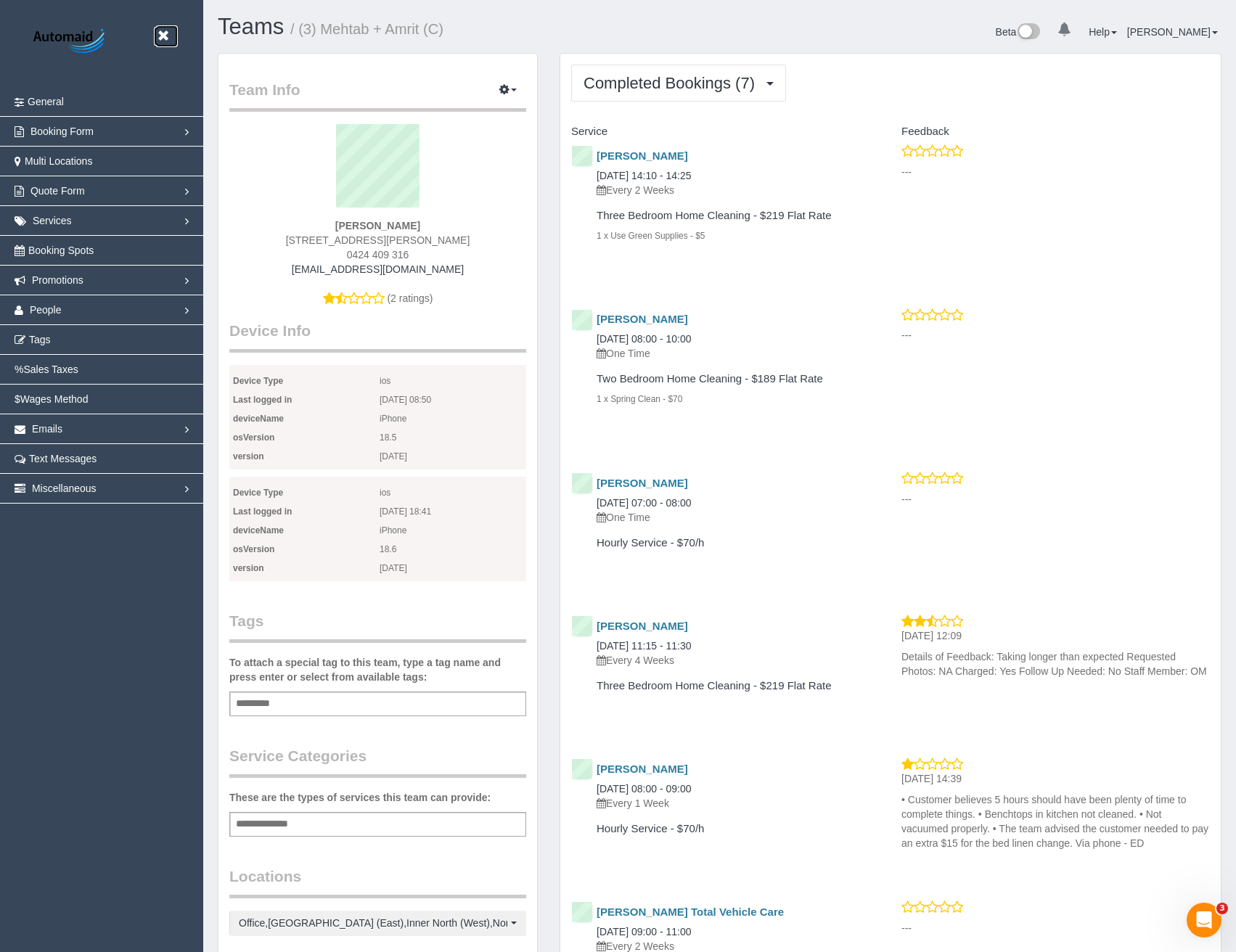
click at [167, 36] on icon at bounding box center [163, 36] width 18 height 18
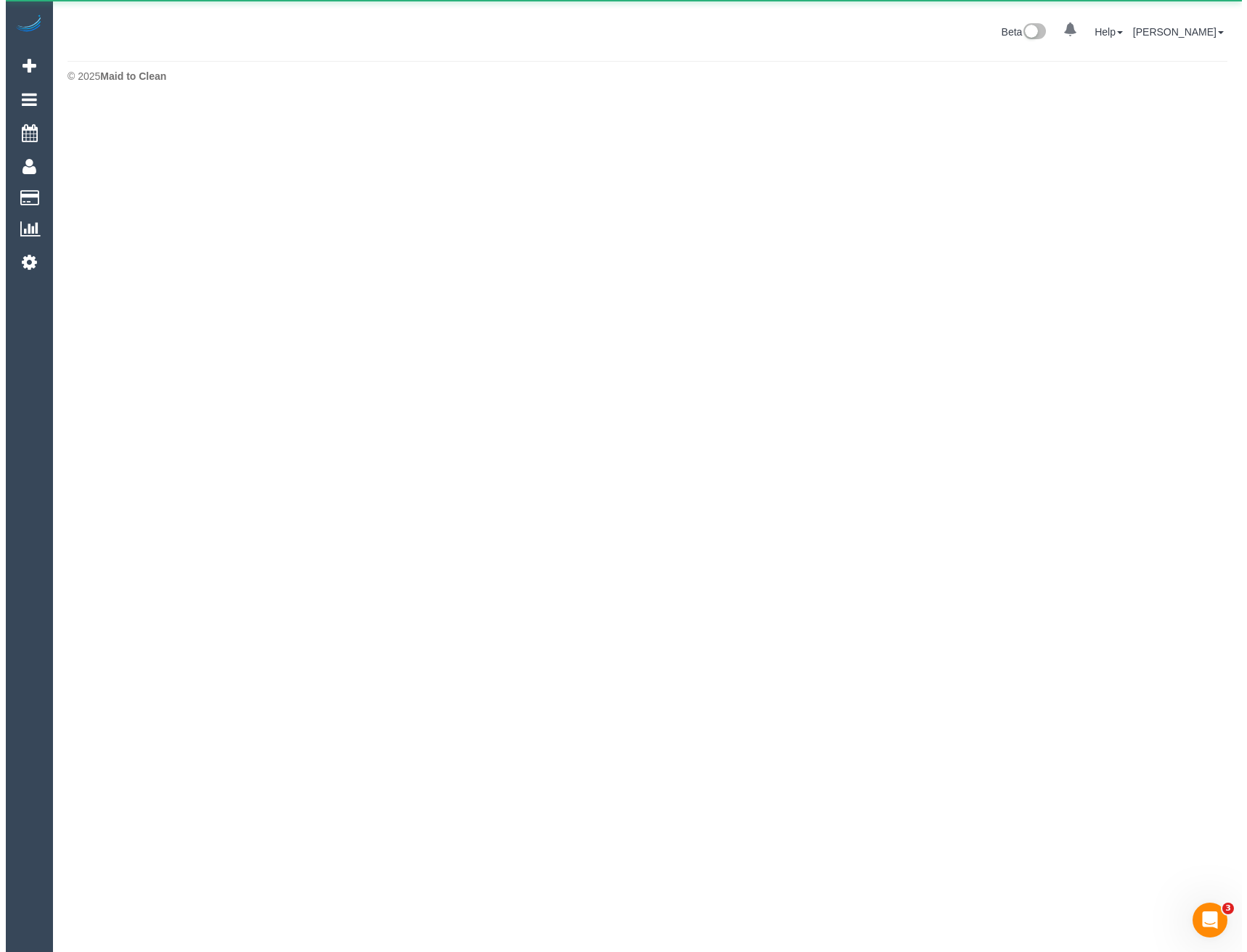
scroll to position [72455, 71324]
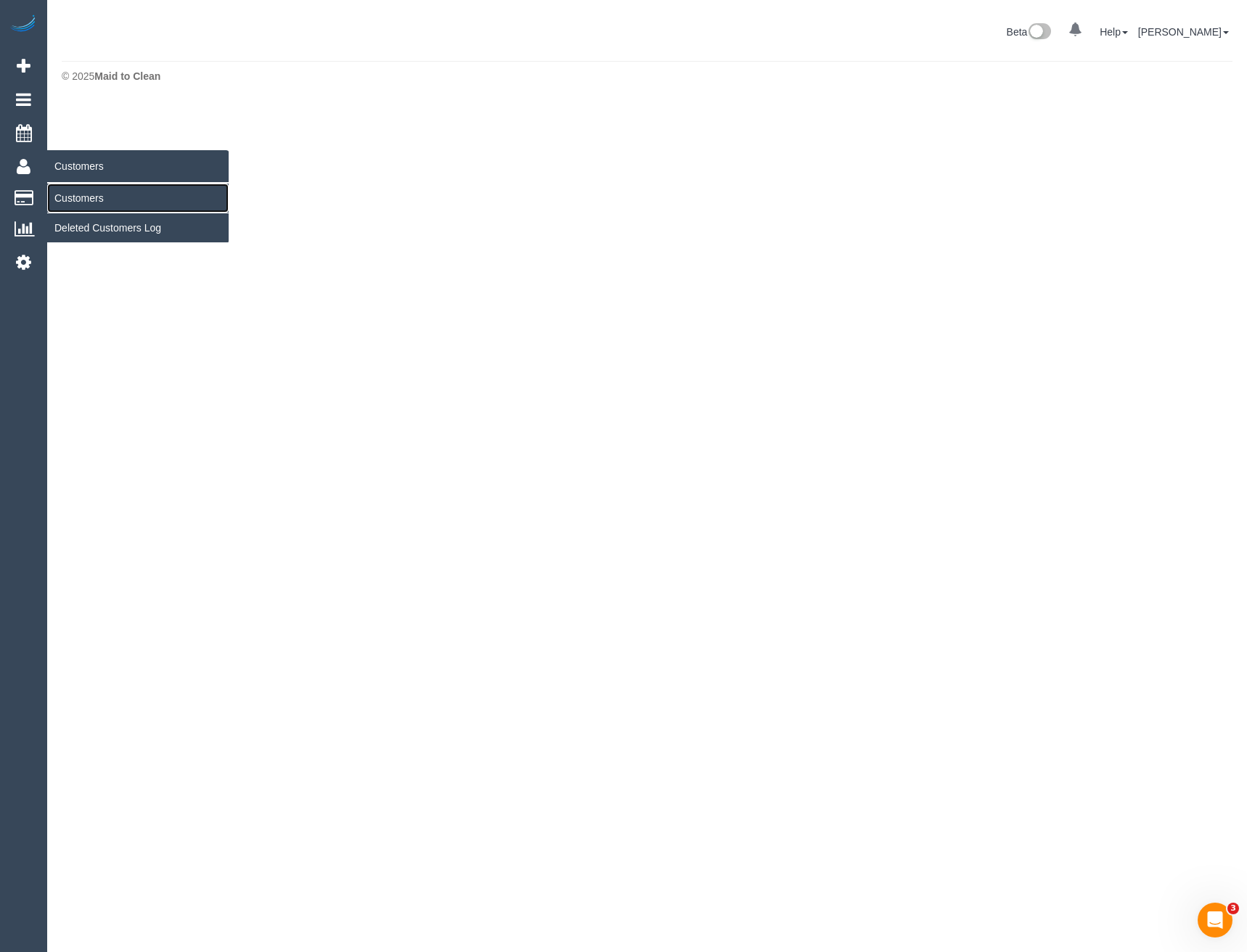
click at [95, 196] on link "Customers" at bounding box center [138, 198] width 181 height 29
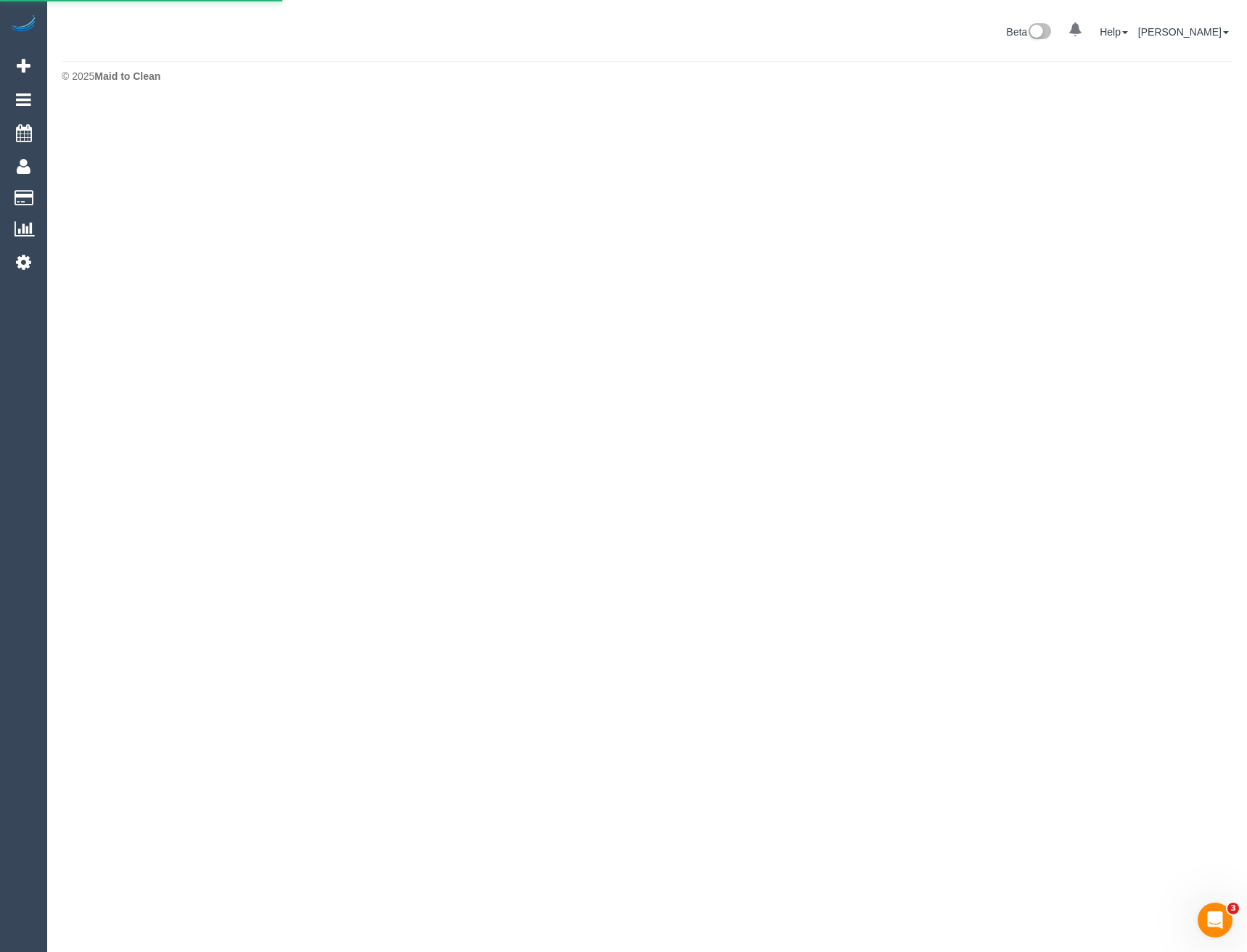
scroll to position [281, 1247]
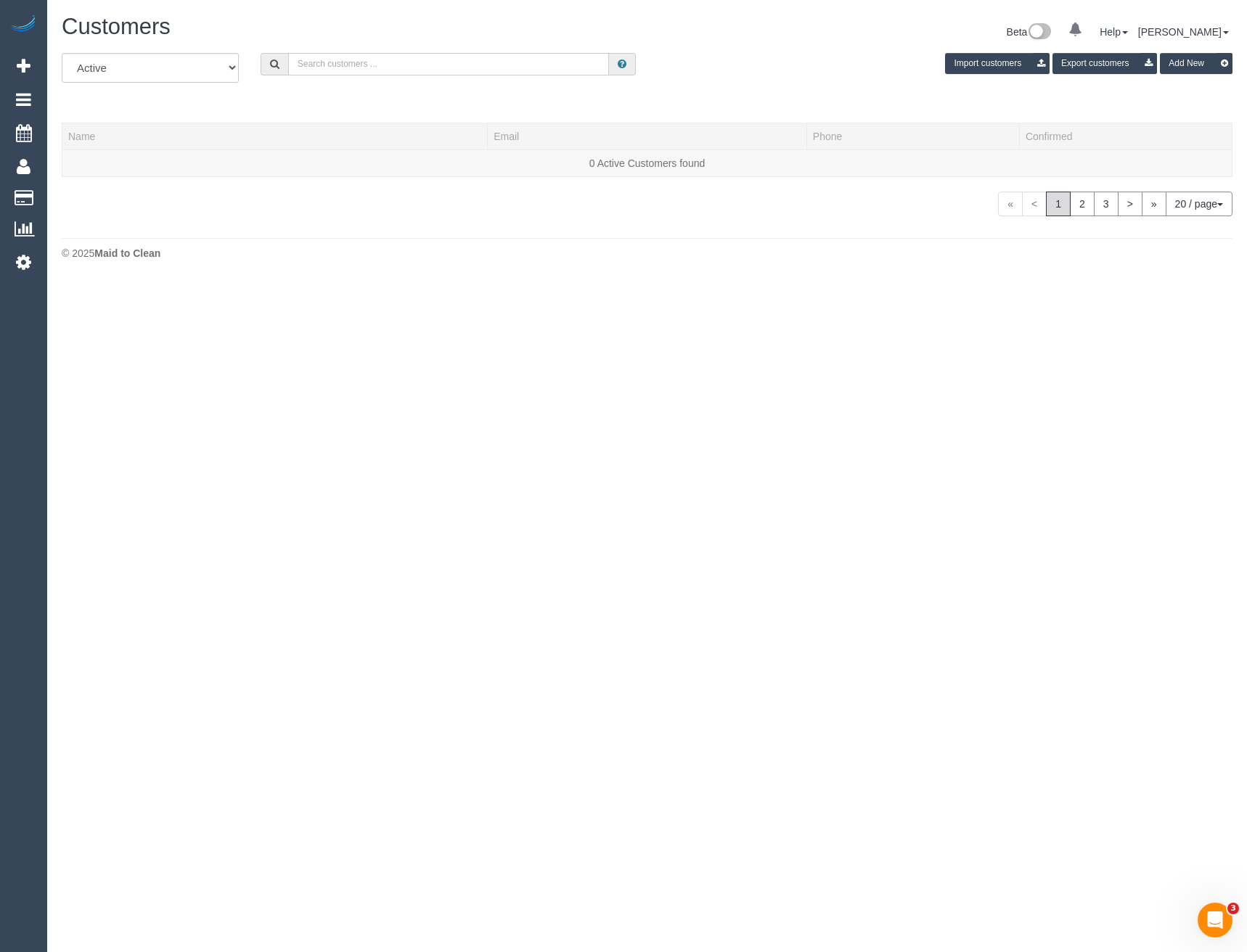
click at [424, 70] on input "text" at bounding box center [449, 64] width 322 height 22
type input "Filomena c"
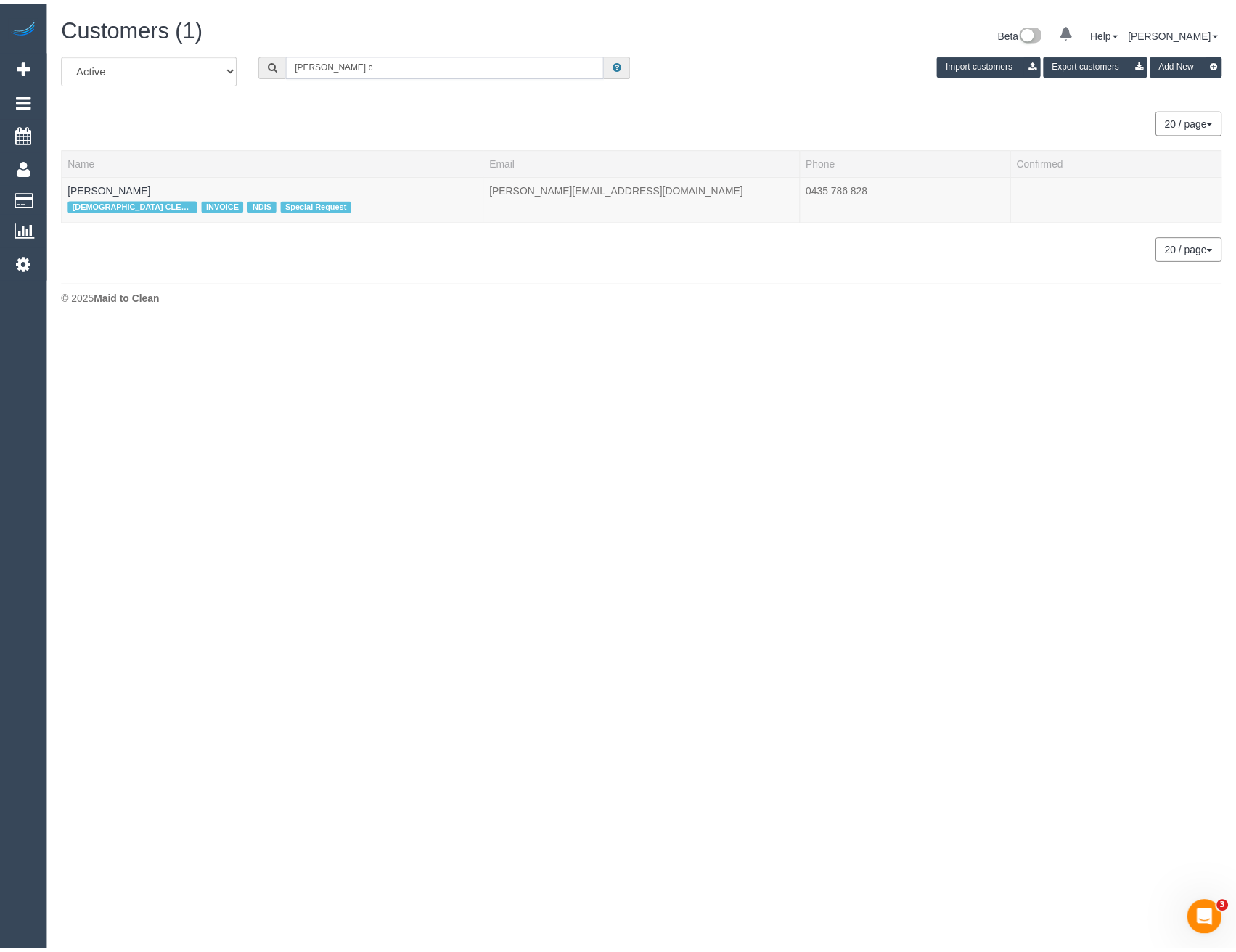
scroll to position [325, 1247]
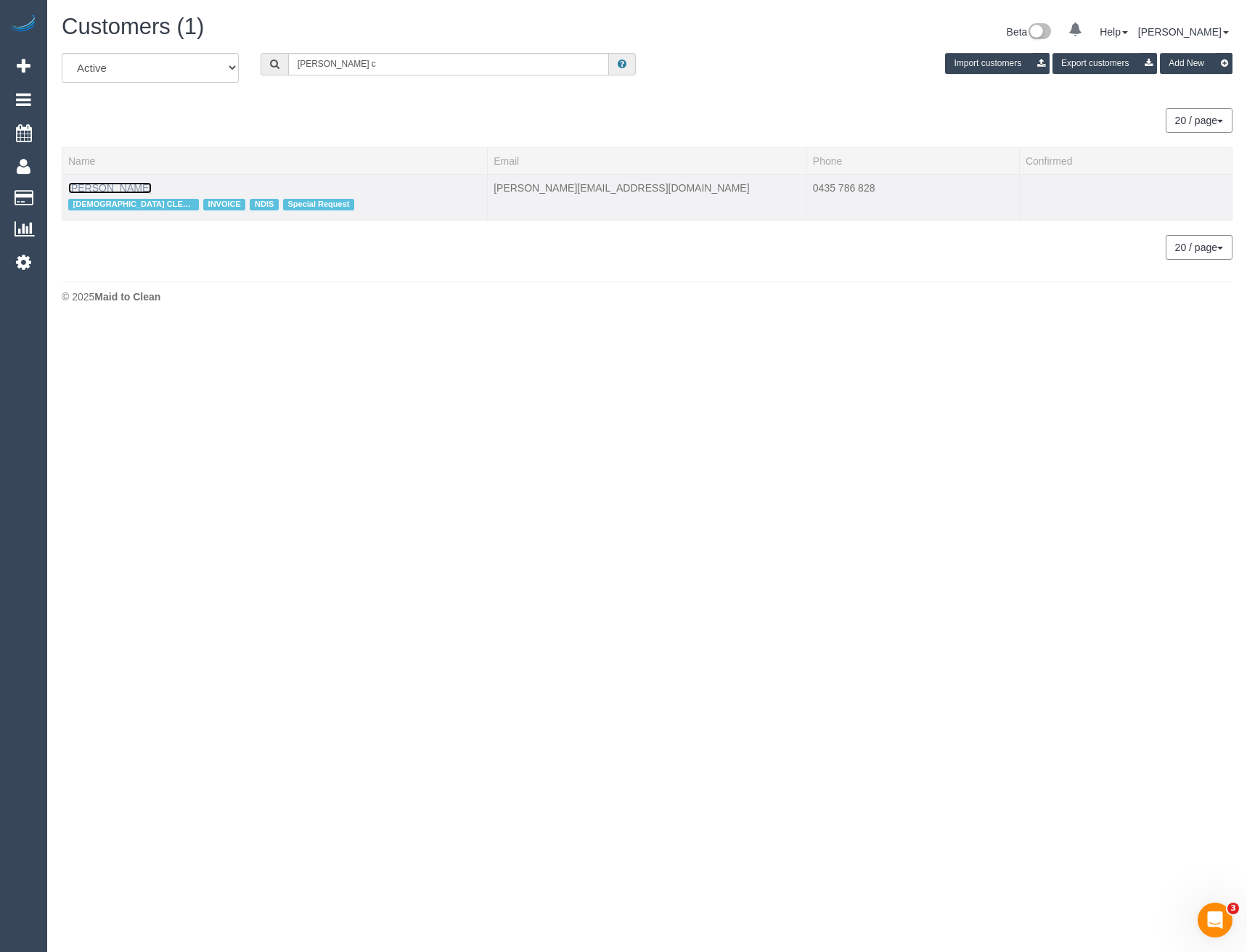
click at [131, 192] on link "Filomena Carlone" at bounding box center [110, 188] width 83 height 12
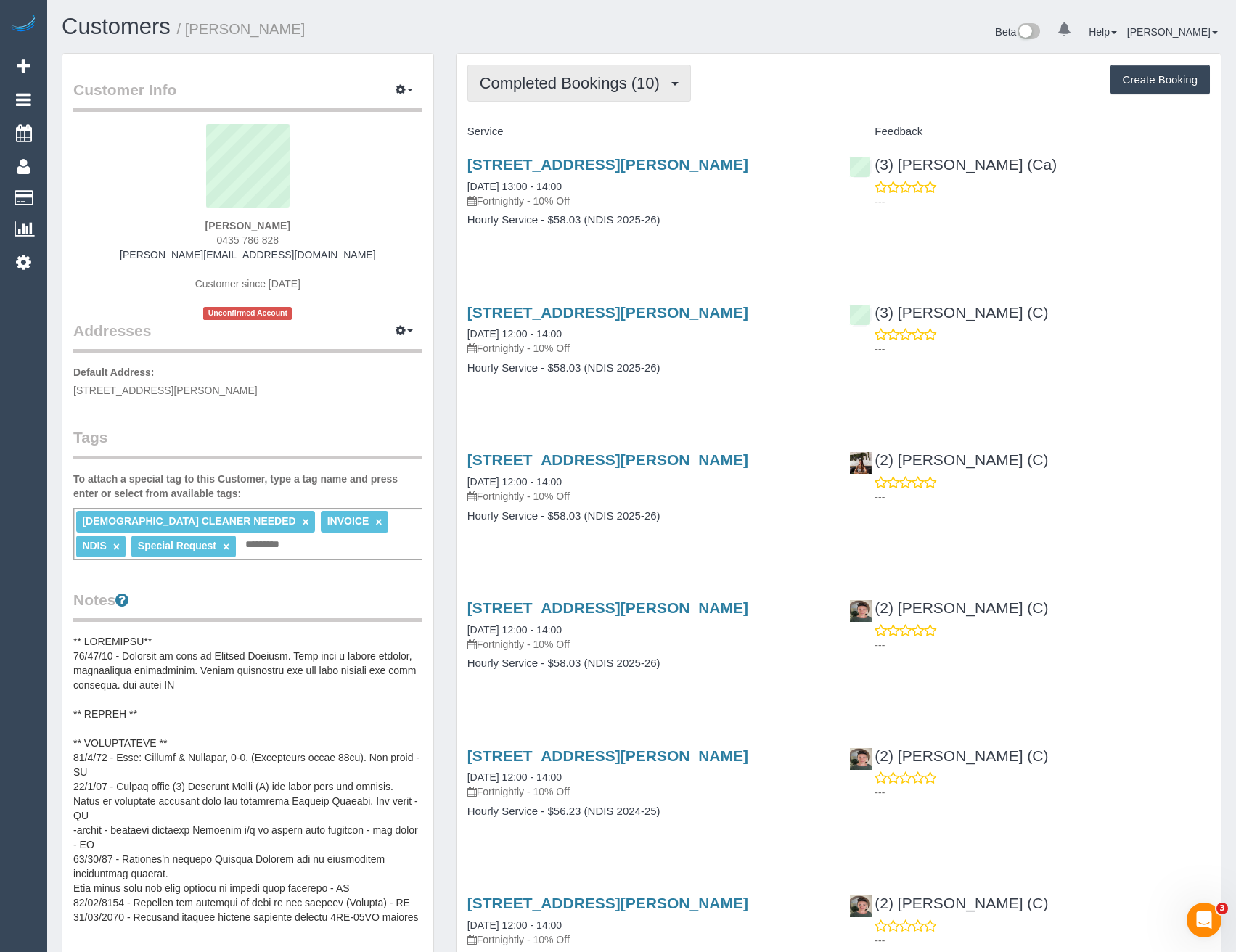
click at [630, 90] on span "Completed Bookings (10)" at bounding box center [573, 83] width 187 height 18
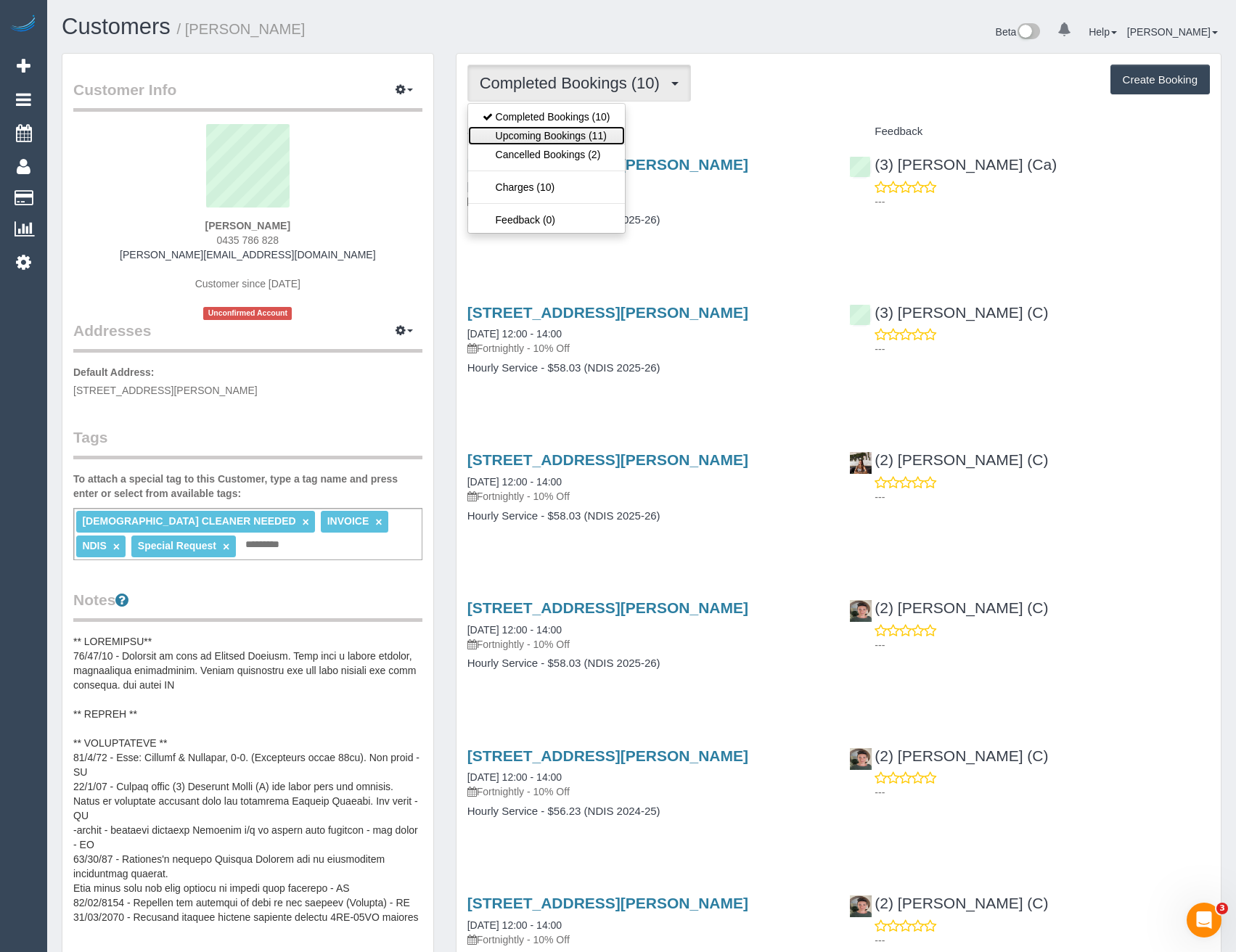
click at [588, 139] on link "Upcoming Bookings (11)" at bounding box center [546, 135] width 157 height 19
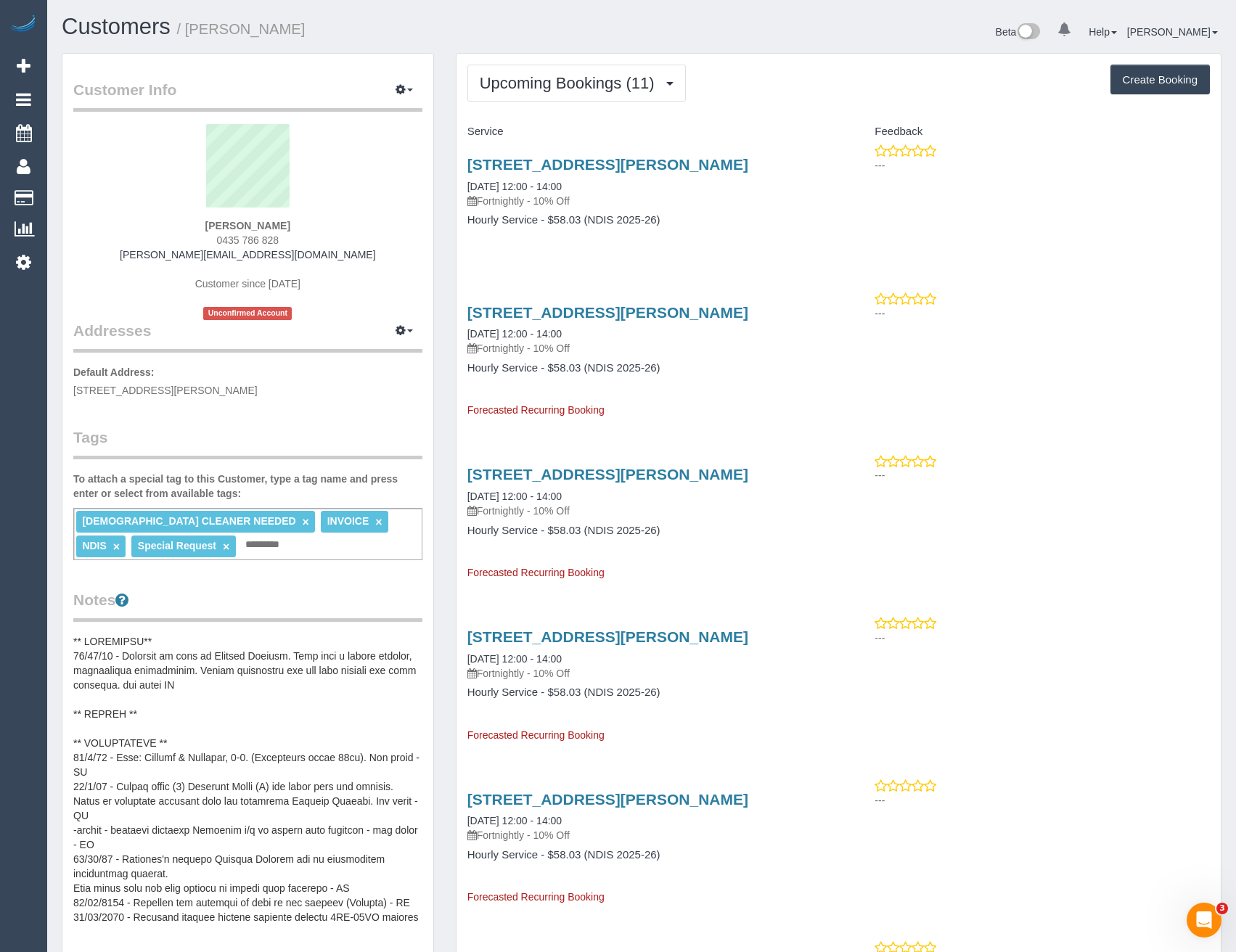
scroll to position [1991, 1236]
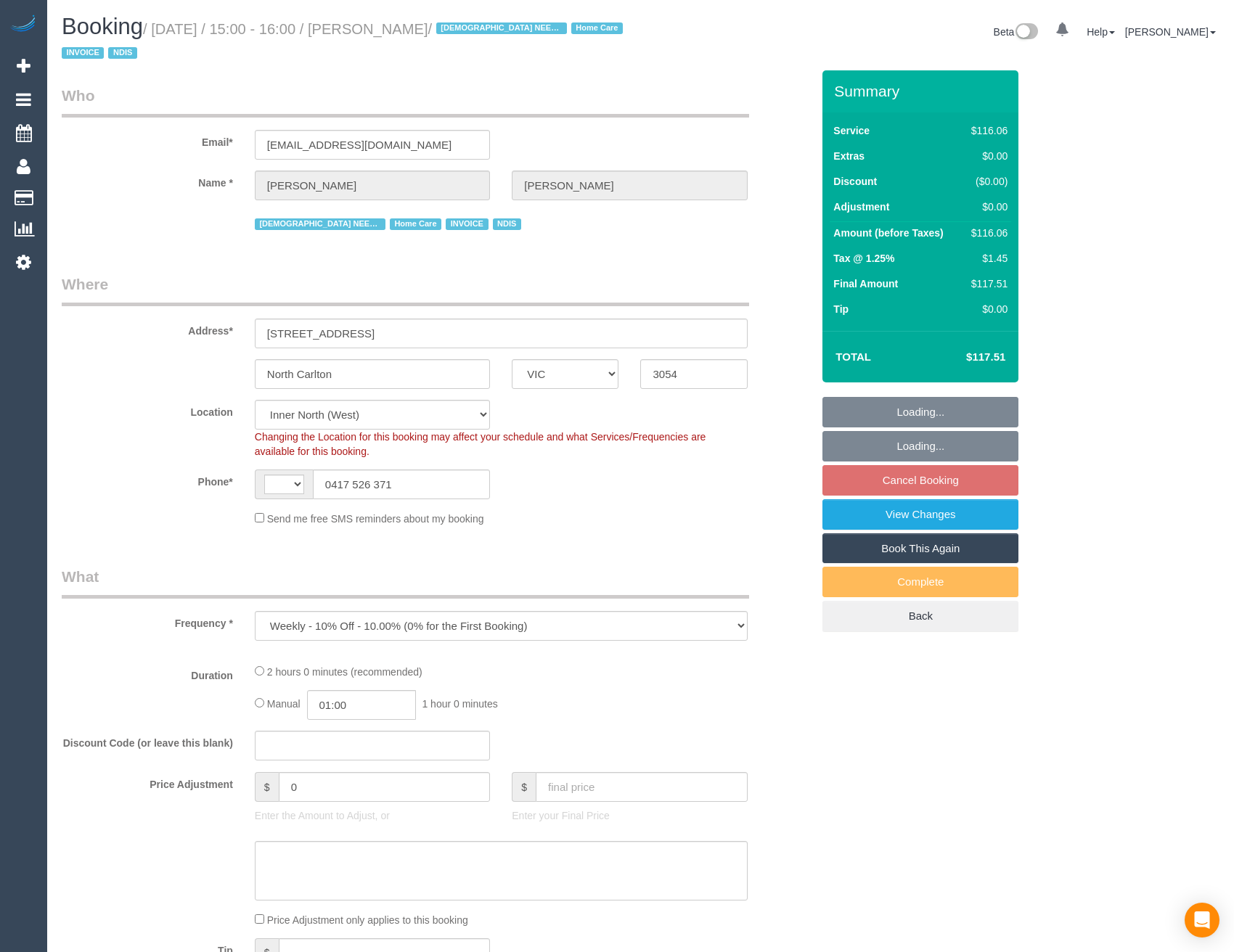
select select "VIC"
select select "object:318"
select select "string:AU"
select select "number:27"
select select "number:14"
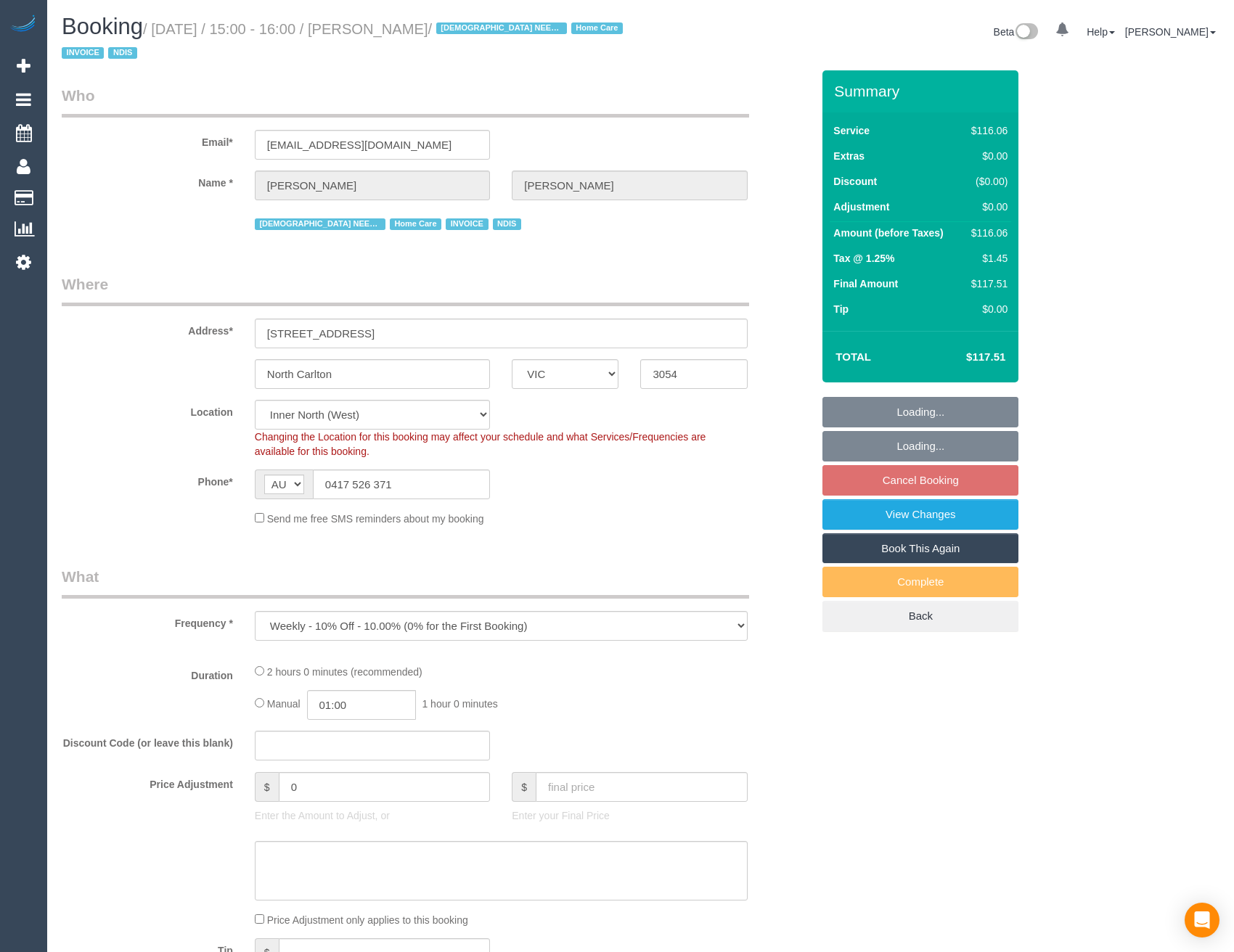
select select "number:19"
select select "number:36"
select select "number:35"
select select "number:26"
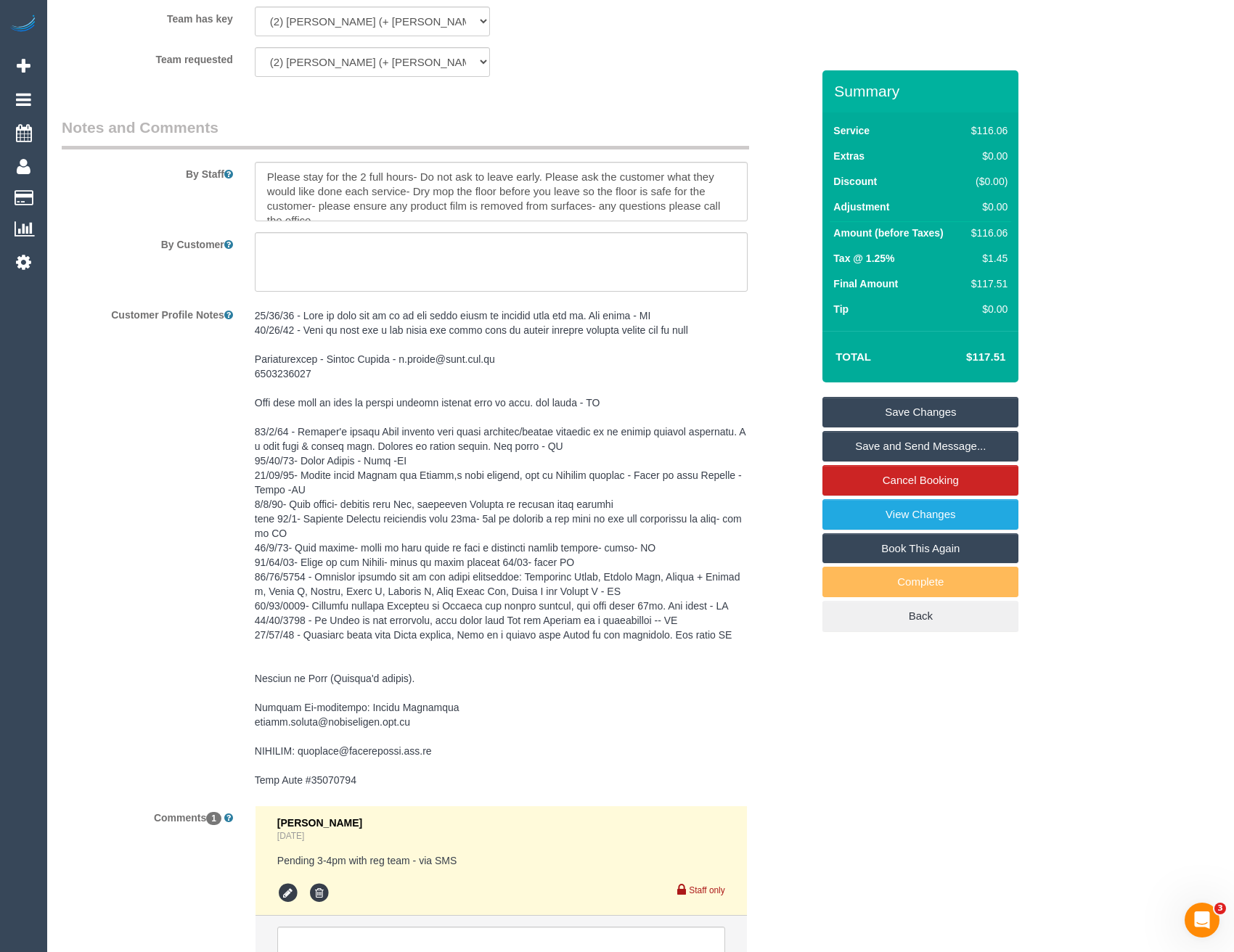
scroll to position [1800, 0]
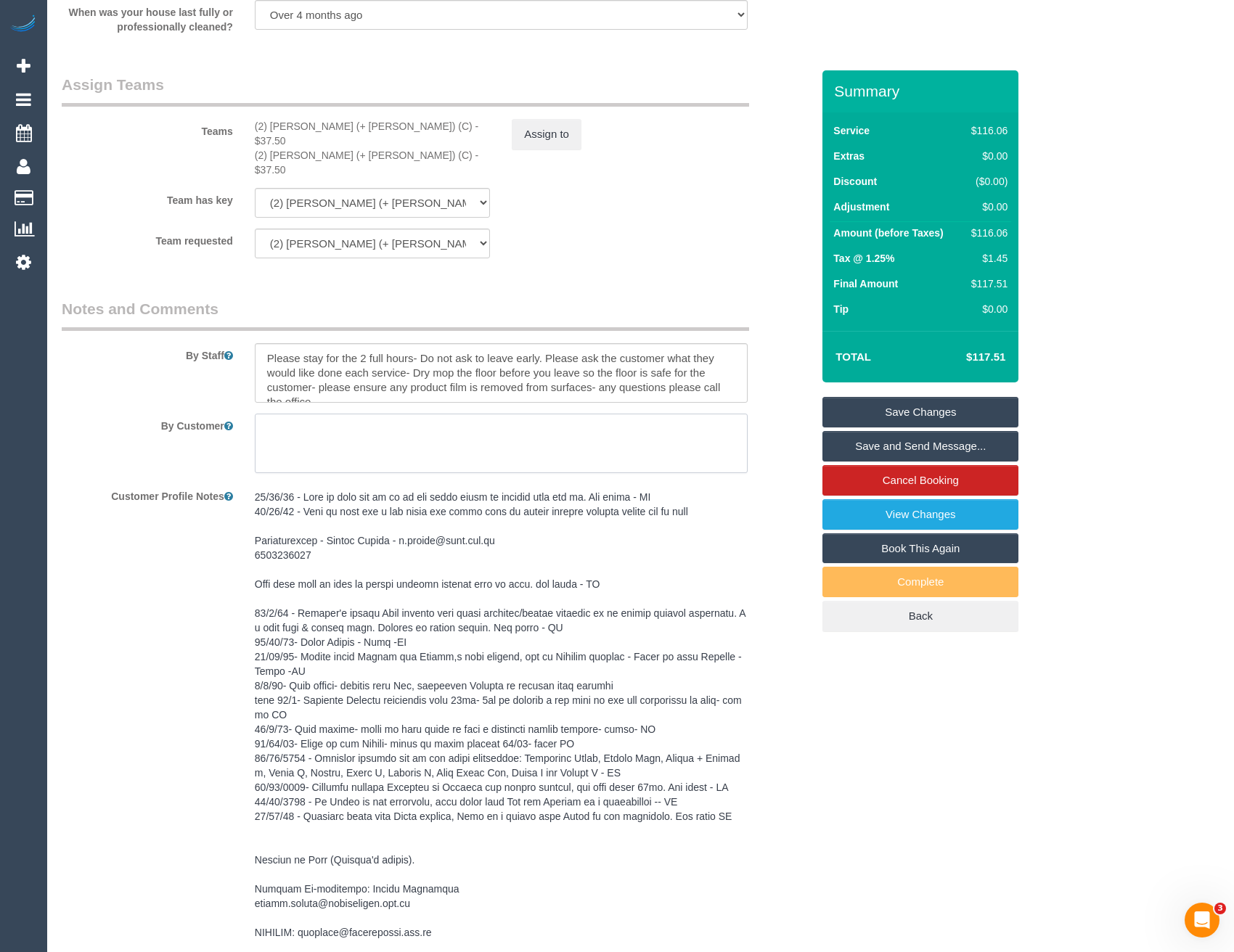
click at [334, 414] on textarea at bounding box center [501, 443] width 493 height 59
paste textarea "Hi Bronie Felicia has a GP appointment at 3.15pm so we need to leave around 3pm…"
drag, startPoint x: 311, startPoint y: 402, endPoint x: 221, endPoint y: 411, distance: 90.4
click at [221, 414] on div "By Customer" at bounding box center [436, 443] width 772 height 59
click at [326, 414] on textarea at bounding box center [501, 443] width 493 height 59
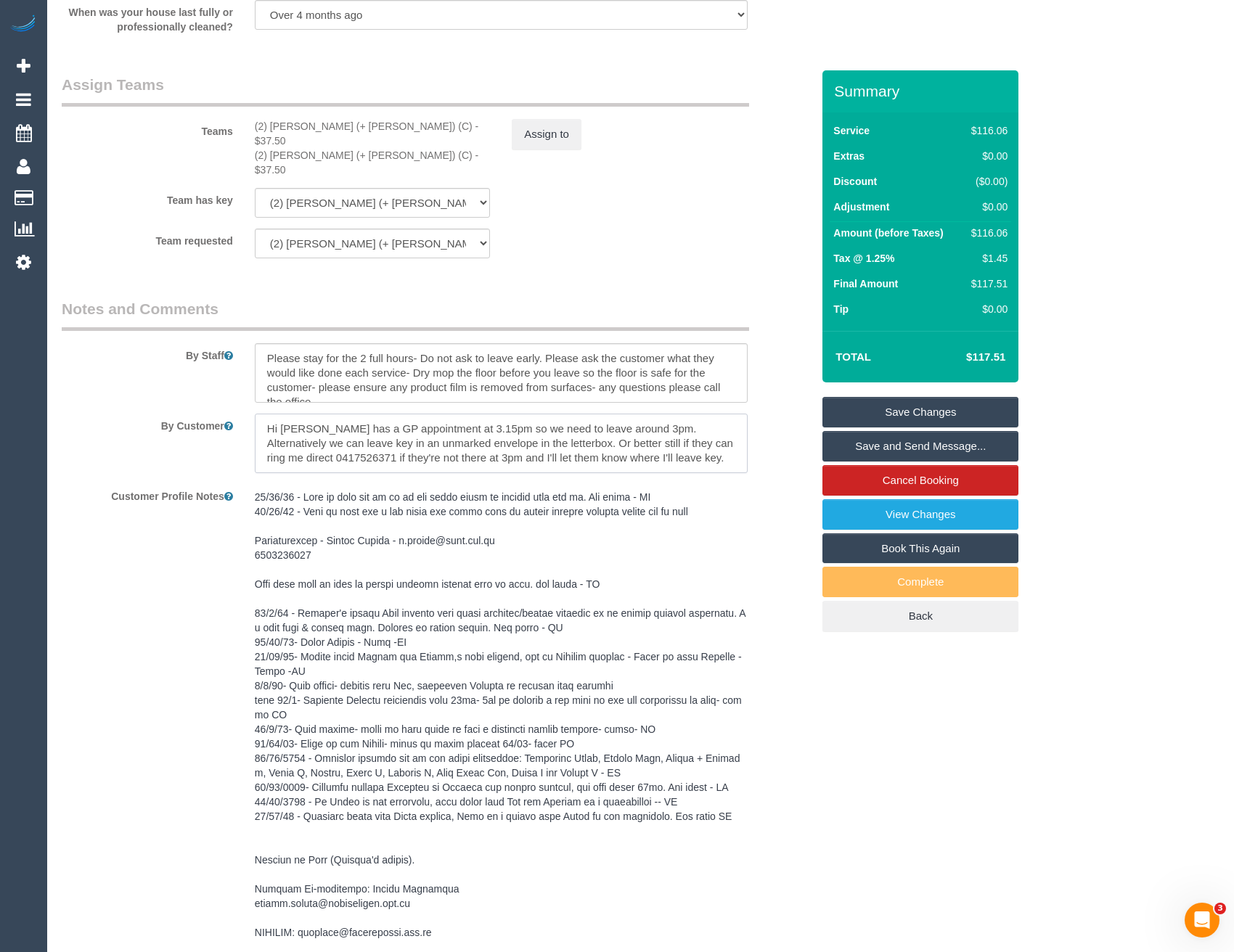
click at [308, 414] on textarea at bounding box center [501, 443] width 493 height 59
drag, startPoint x: 311, startPoint y: 399, endPoint x: 255, endPoint y: 399, distance: 56.0
click at [256, 414] on textarea at bounding box center [501, 443] width 493 height 59
click at [648, 425] on textarea at bounding box center [501, 443] width 493 height 59
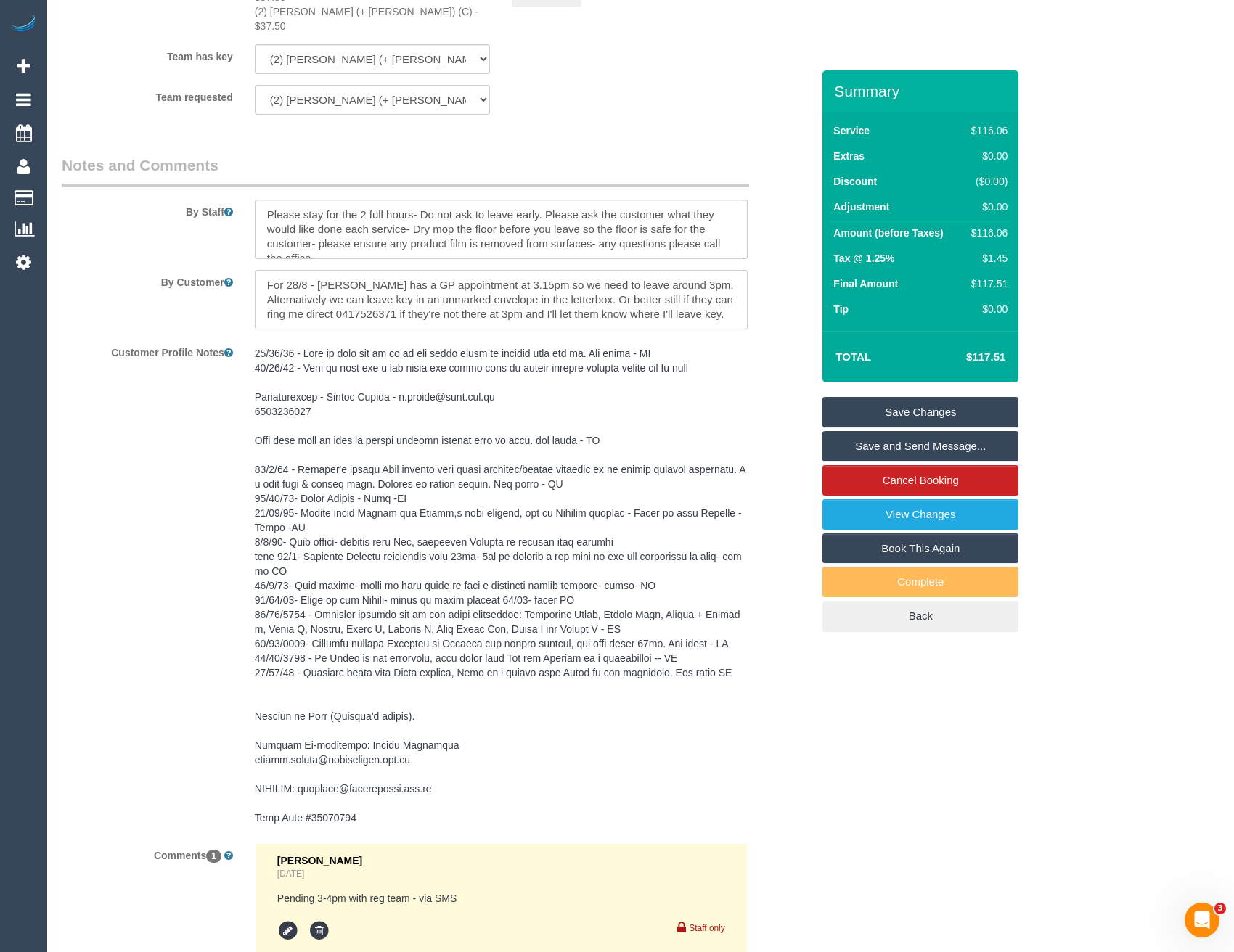
scroll to position [2090, 0]
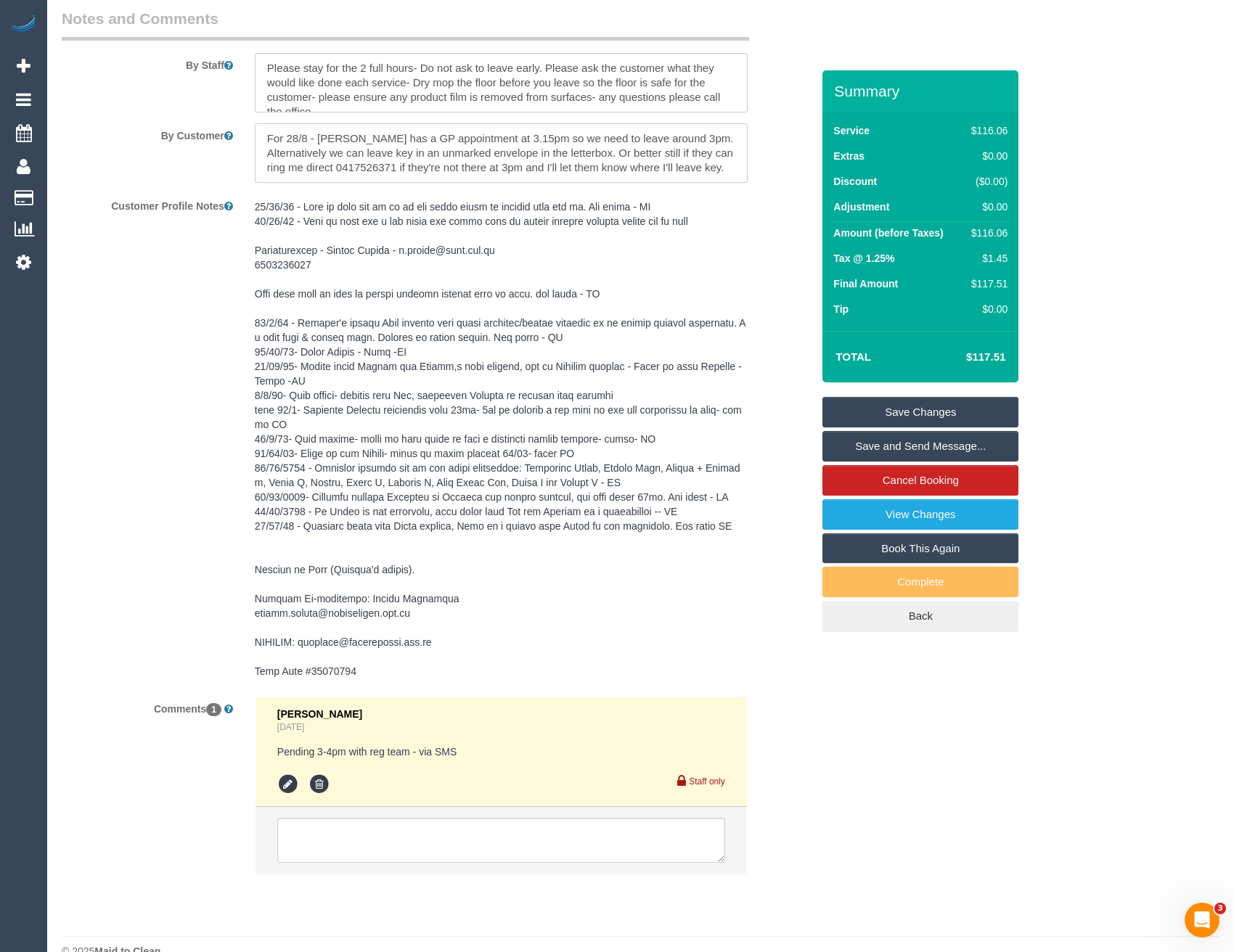
type textarea "For 28/8 - Felicia has a GP appointment at 3.15pm so we need to leave around 3p…"
click at [291, 774] on icon at bounding box center [288, 784] width 22 height 22
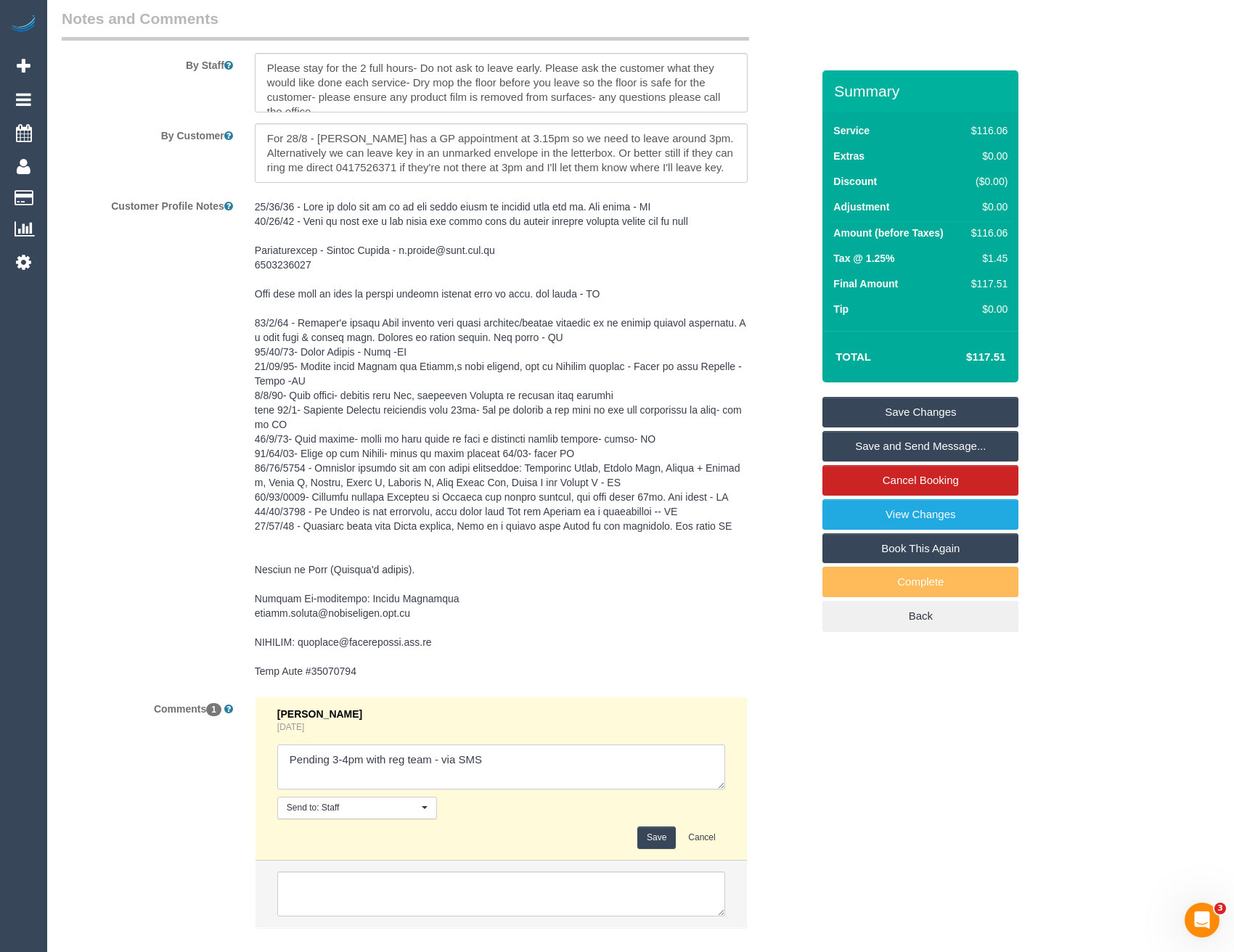
click at [490, 745] on textarea at bounding box center [501, 767] width 448 height 45
type textarea "Pending 3-4pm with reg team - via SMS // confirmed"
click at [663, 827] on button "Save" at bounding box center [657, 838] width 39 height 22
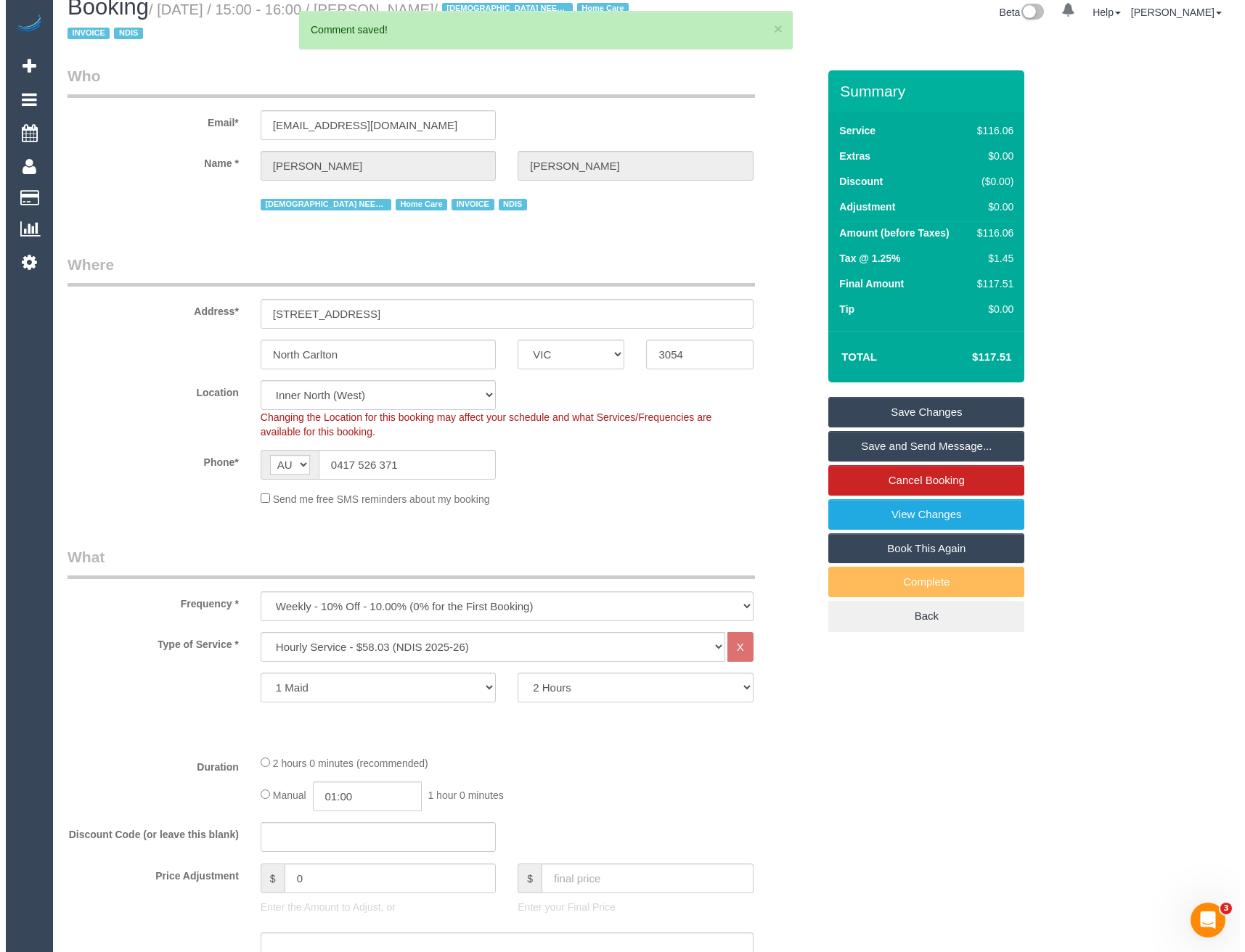
scroll to position [0, 0]
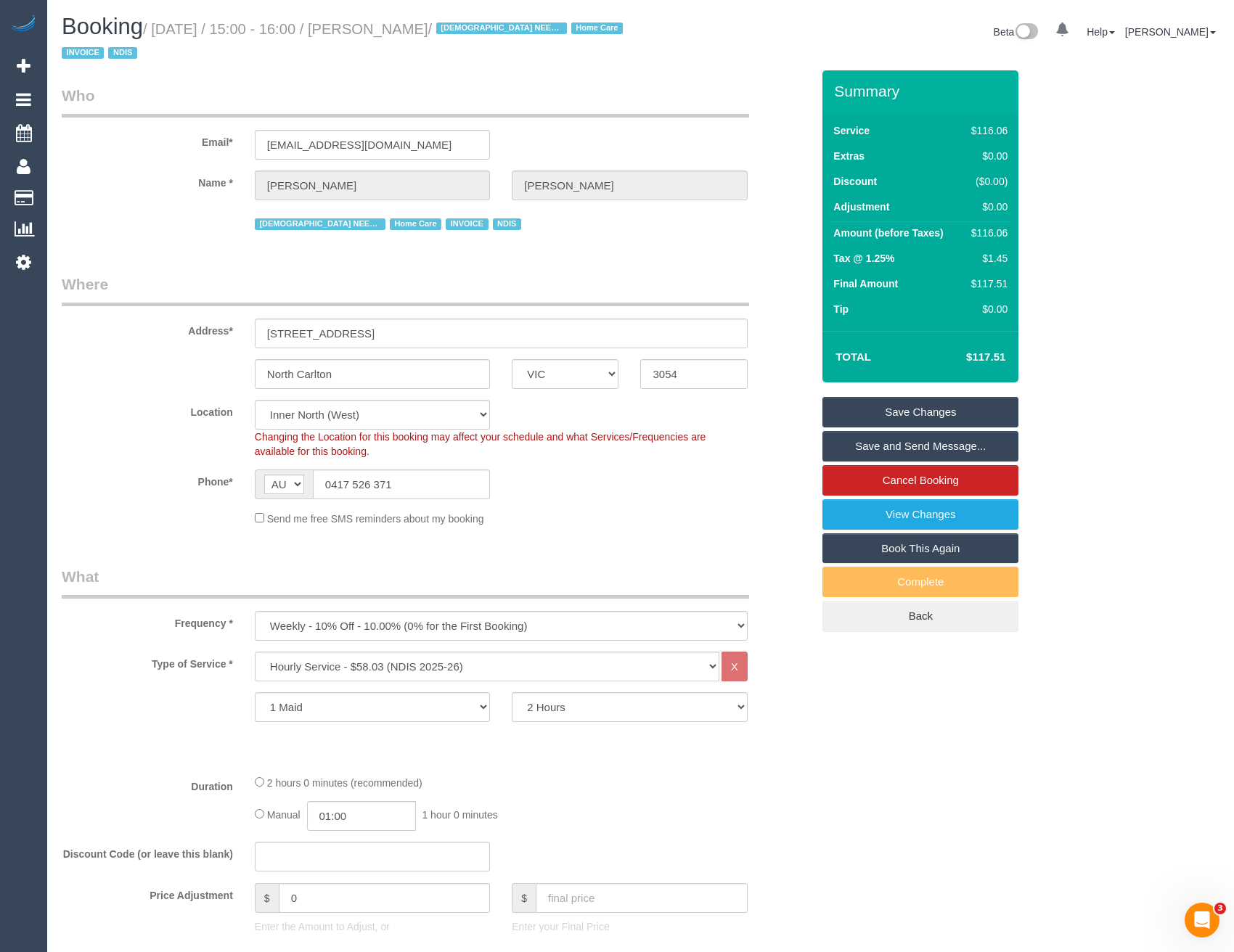
click at [919, 446] on link "Save and Send Message..." at bounding box center [920, 446] width 196 height 30
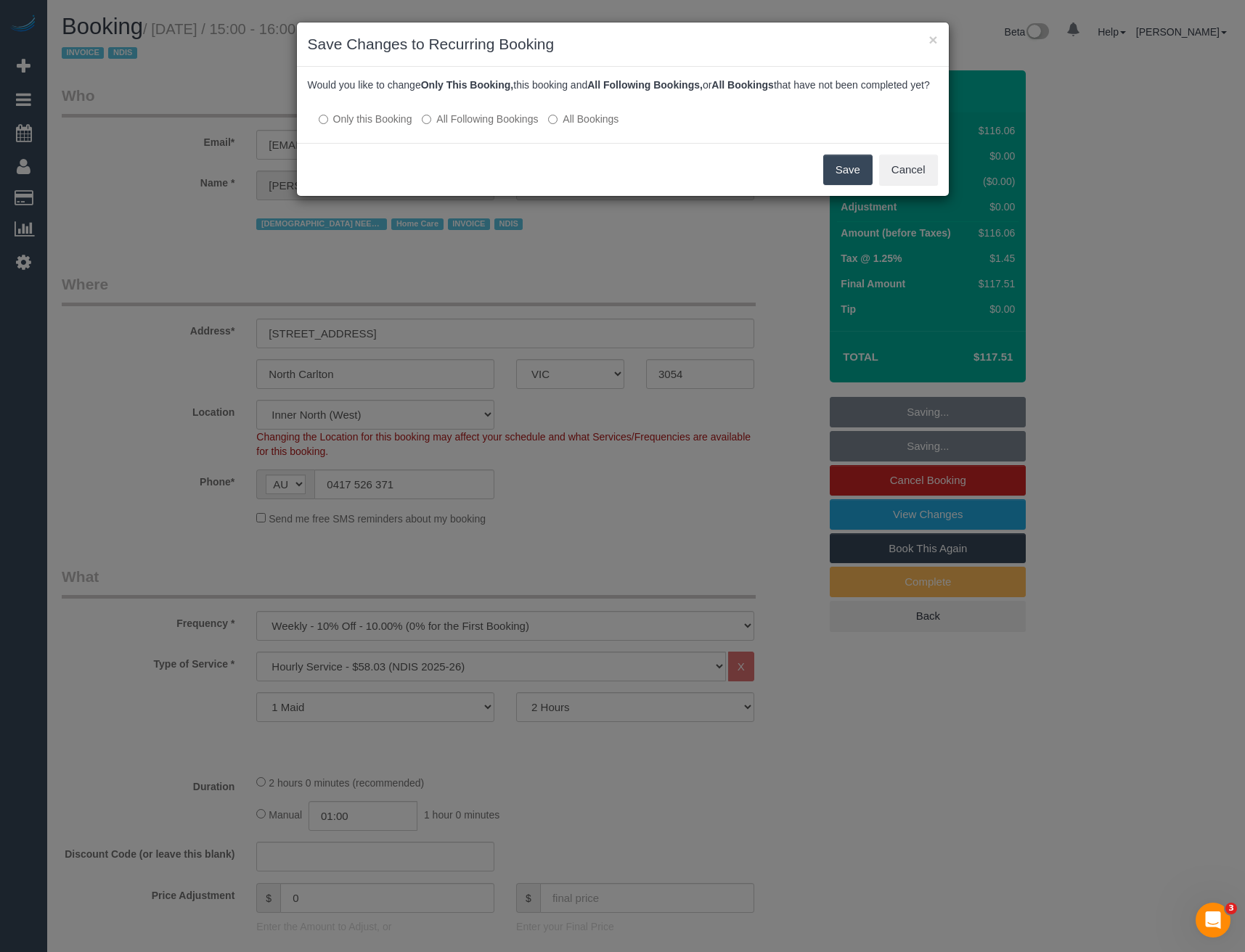
click at [854, 184] on button "Save" at bounding box center [848, 169] width 49 height 30
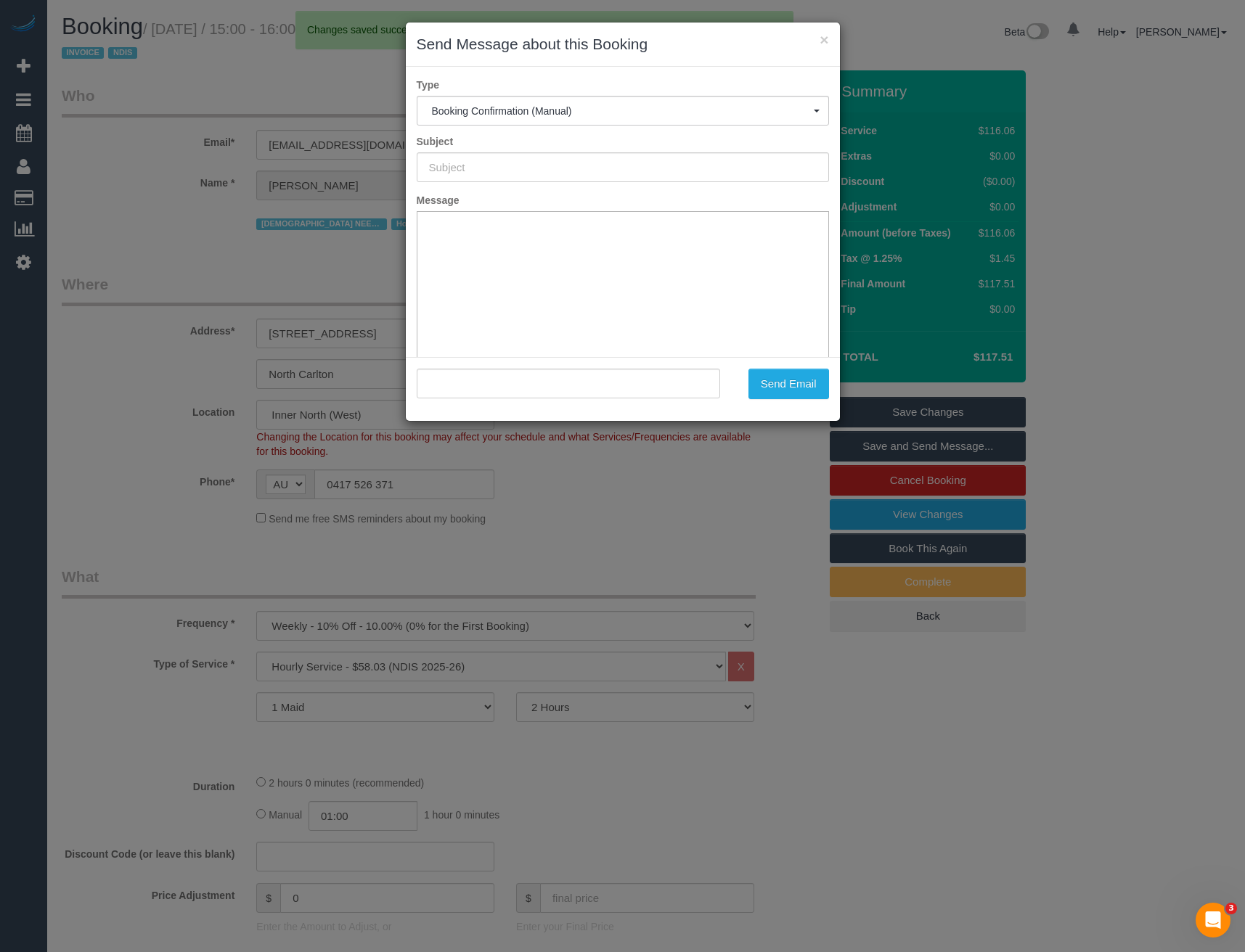
type input "Booking Confirmed"
type input ""Felicia Paola" <marynicolazzo08@gmail.com>"
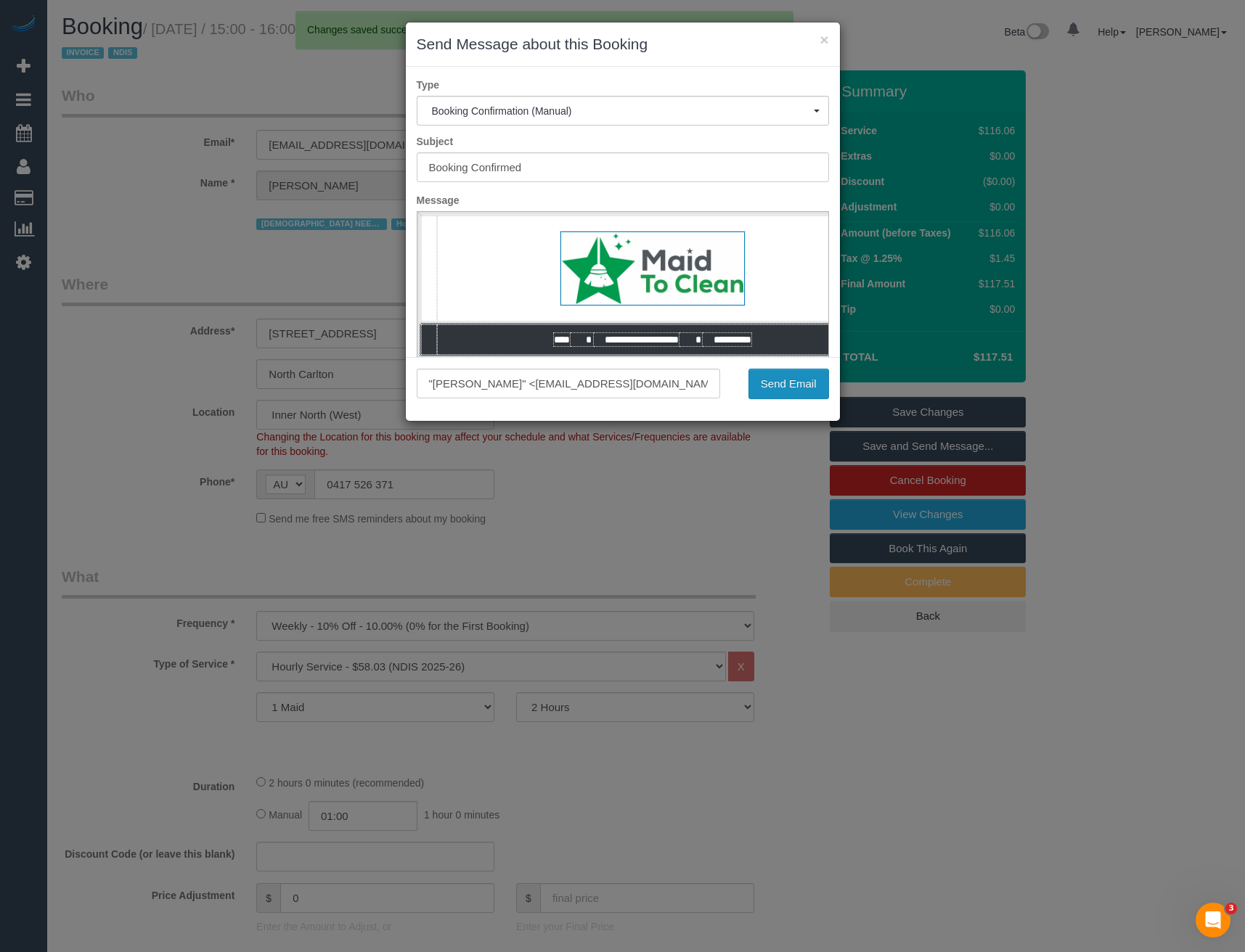
click at [787, 385] on button "Send Email" at bounding box center [788, 383] width 80 height 30
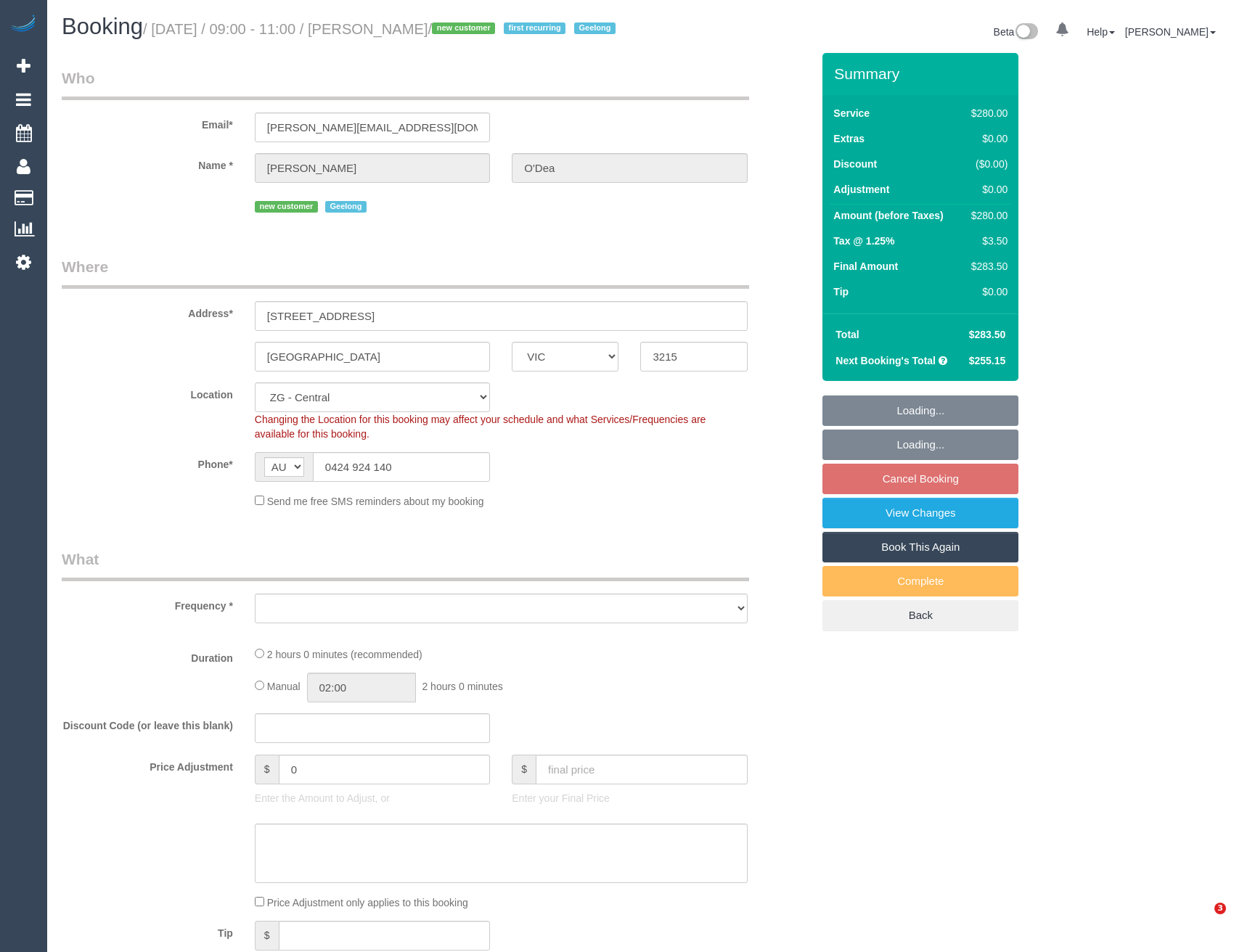
select select "VIC"
select select "object:542"
select select "string:stripe-pm_1RxzA12GScqysDRV5zG2GQ9J"
select select "2"
select select "spot3"
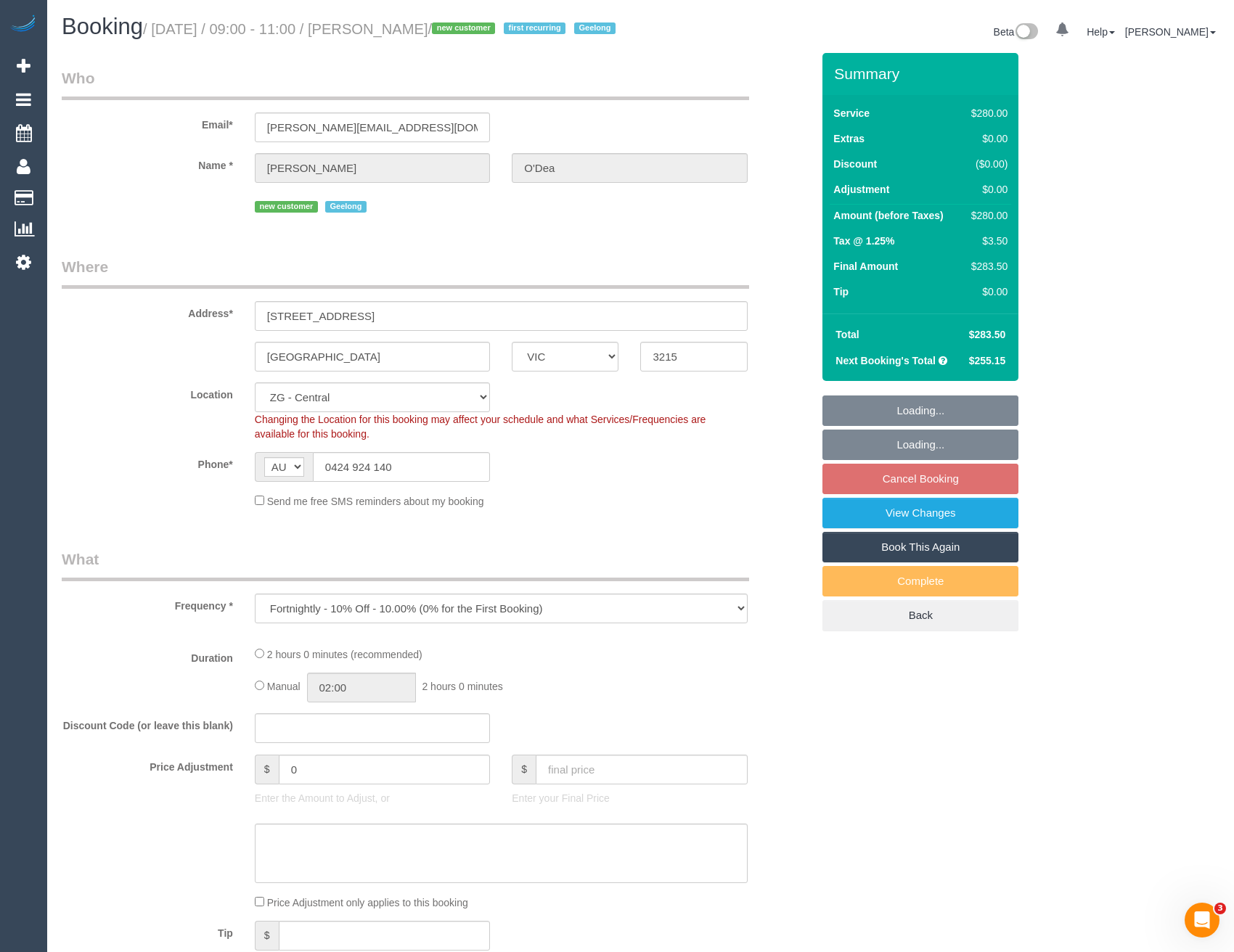
select select "number:27"
select select "number:14"
select select "number:19"
select select "number:22"
select select "number:34"
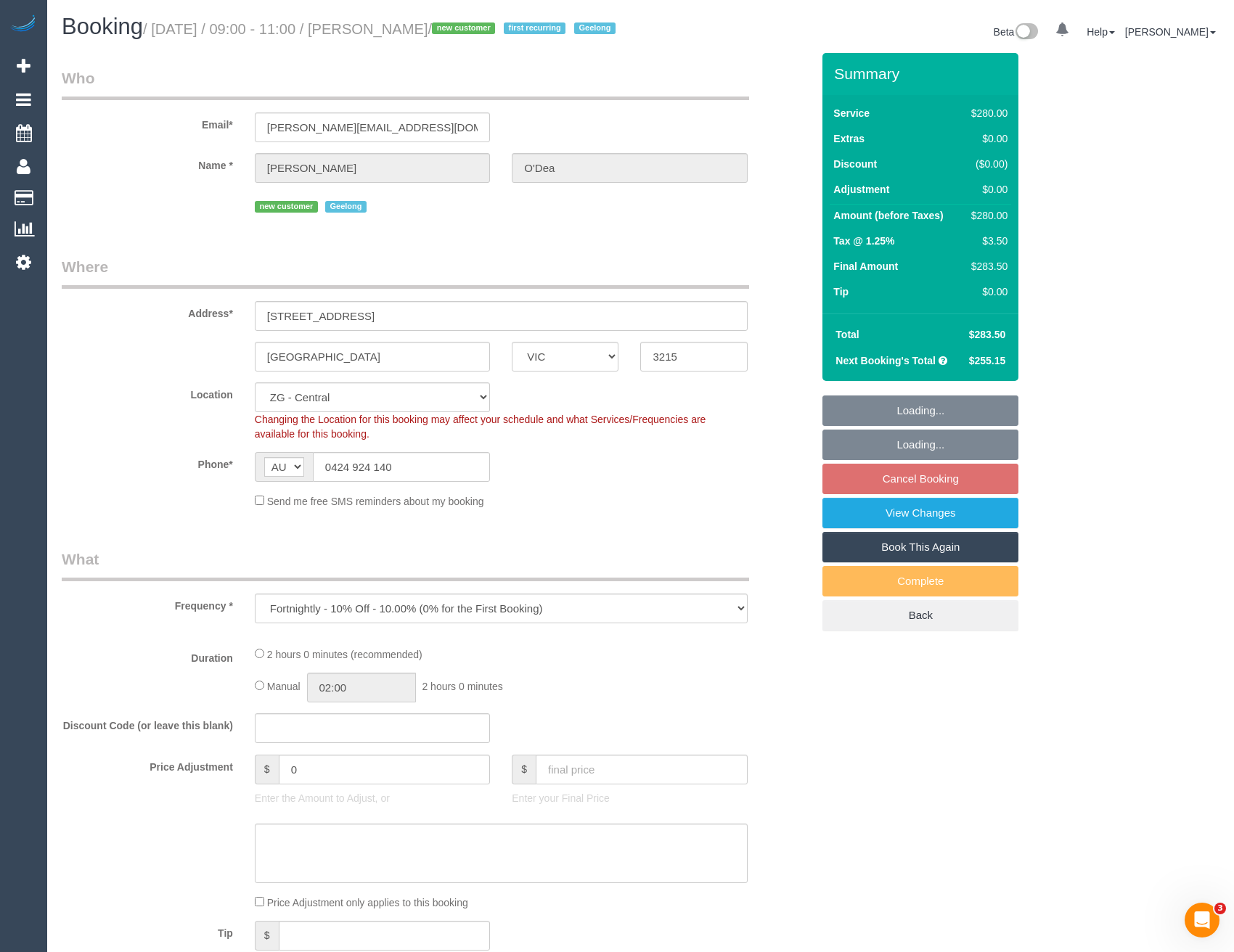
select select "number:12"
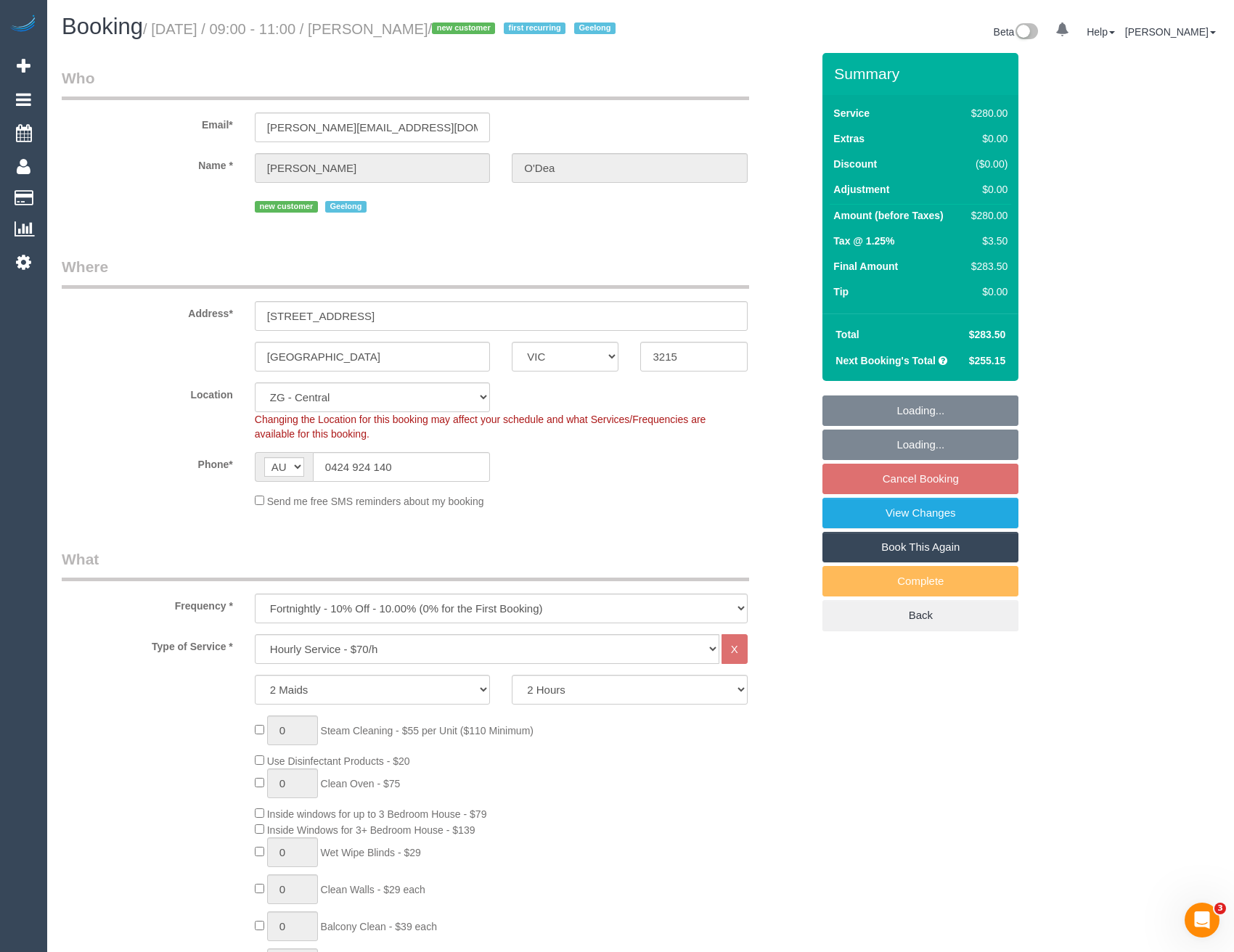
select select "object:918"
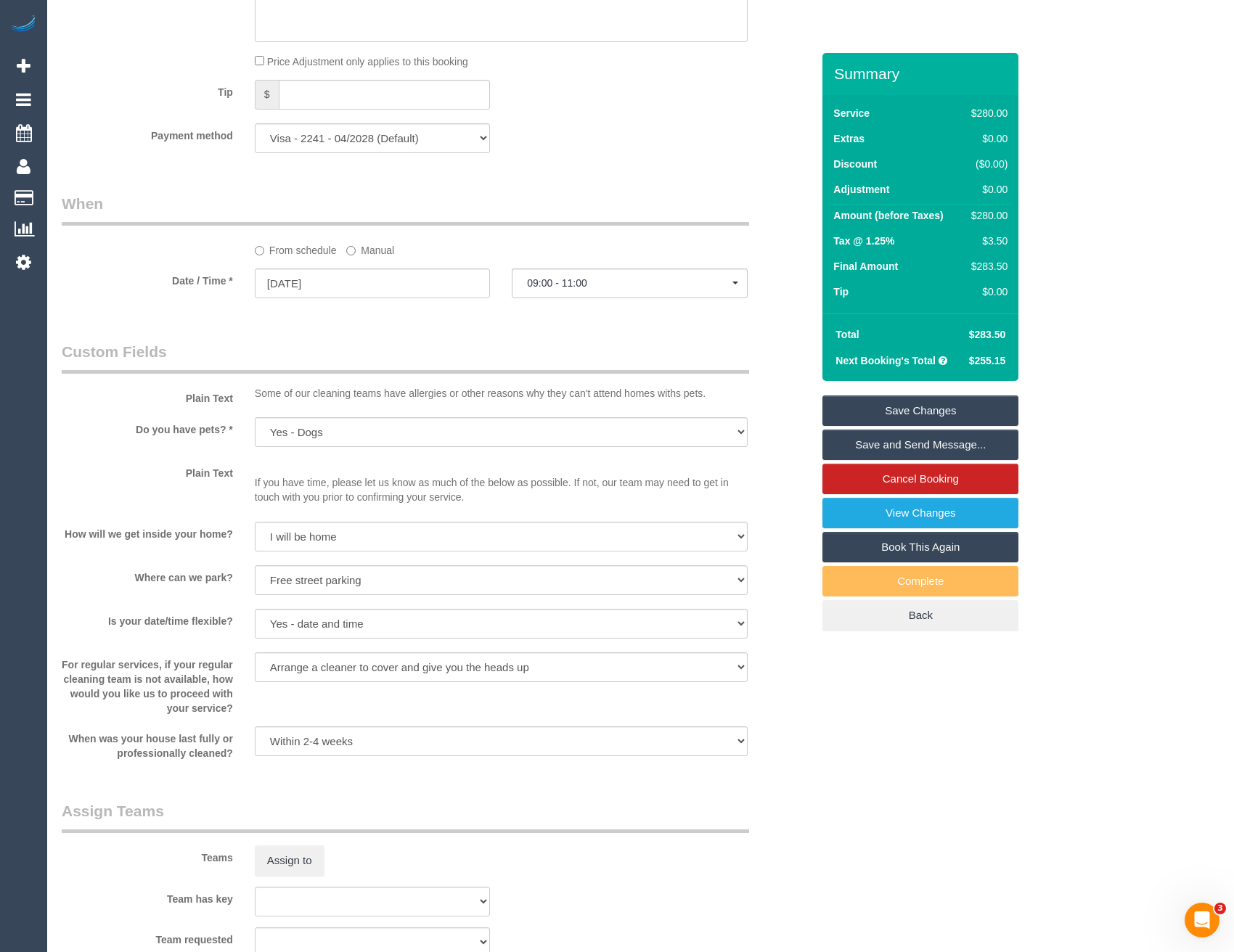
scroll to position [1832, 0]
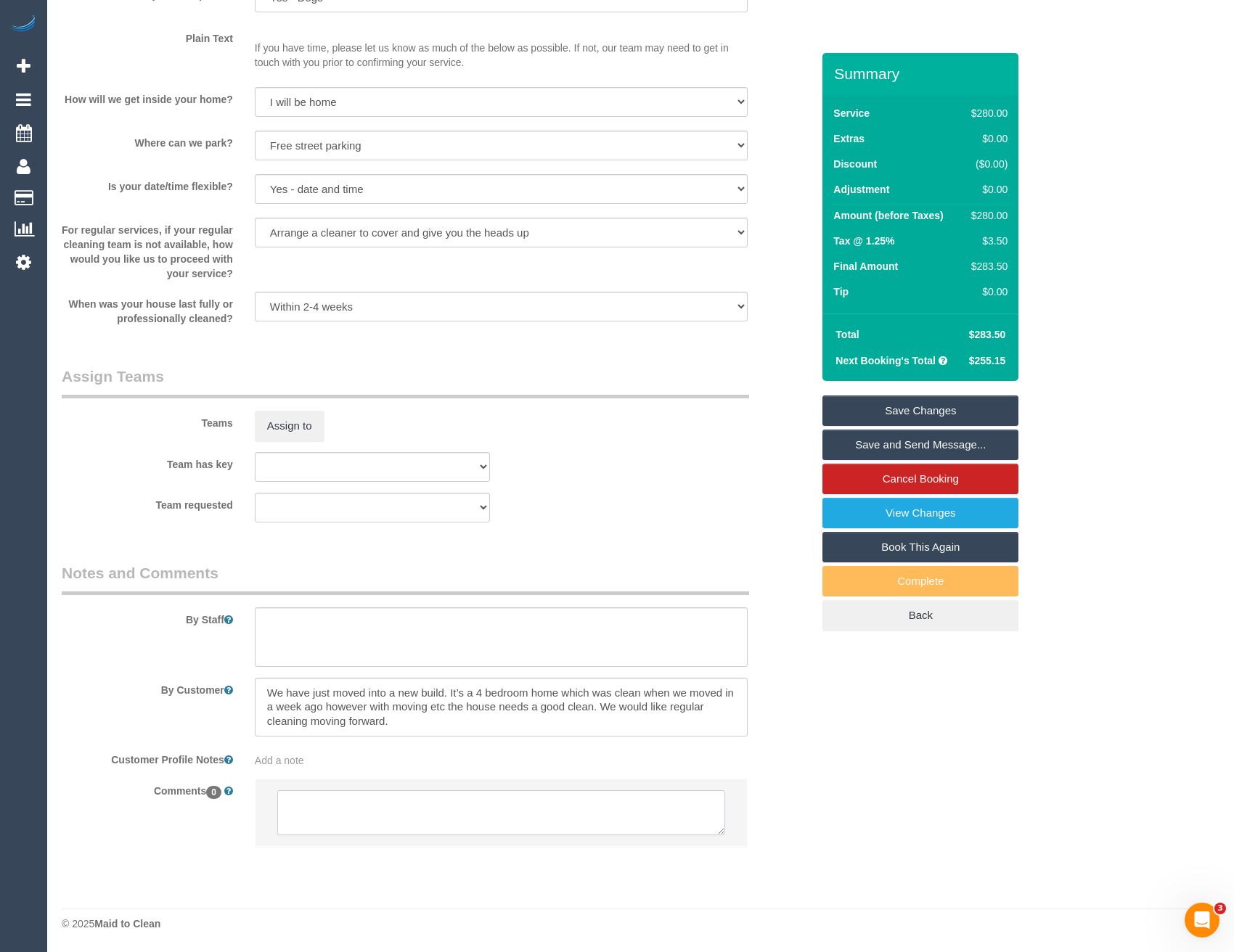
click at [368, 812] on textarea at bounding box center [501, 812] width 448 height 45
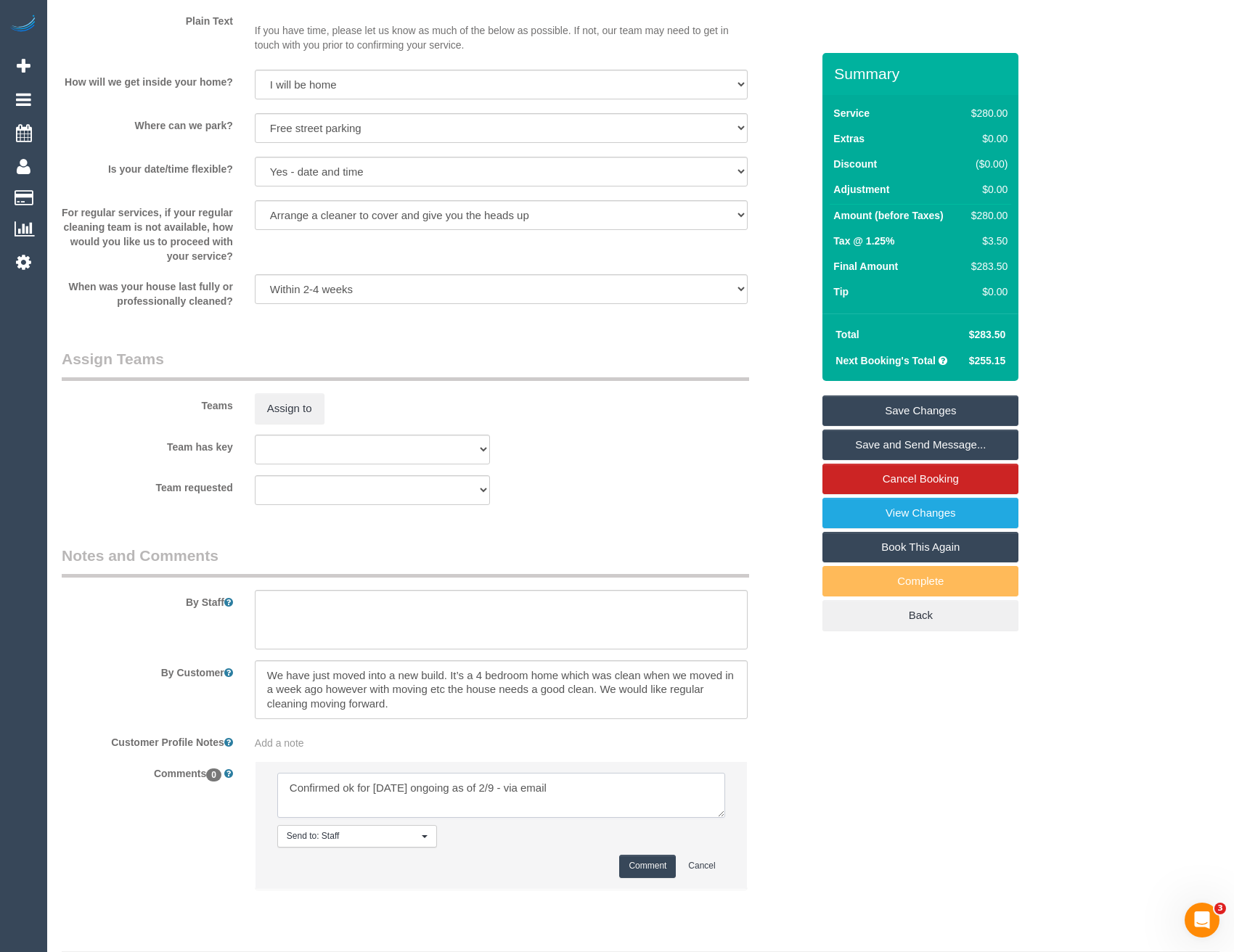
type textarea "Confirmed ok for Tuesday ongoing as of 2/9 - via email"
click at [645, 877] on button "Comment" at bounding box center [647, 866] width 56 height 22
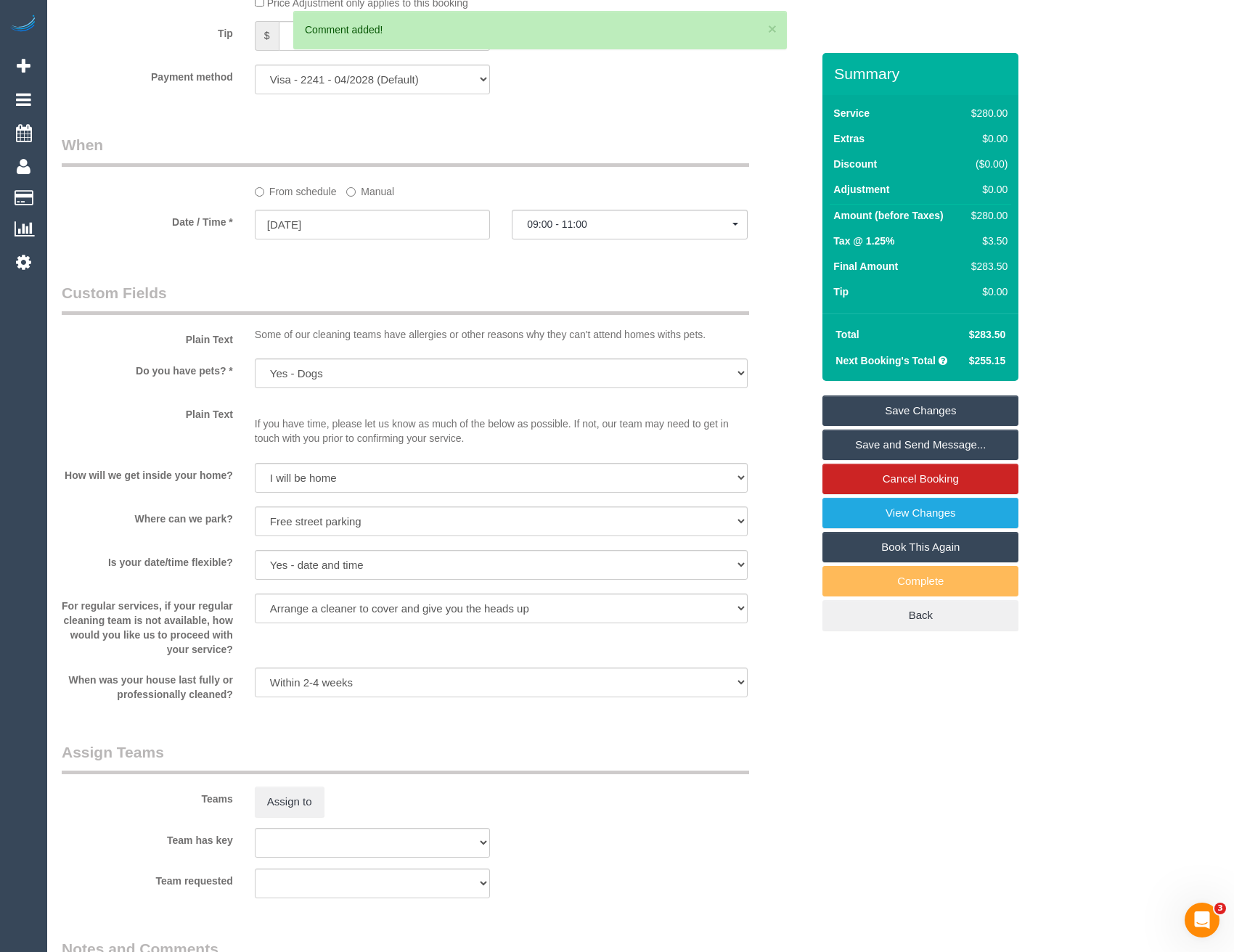
scroll to position [1252, 0]
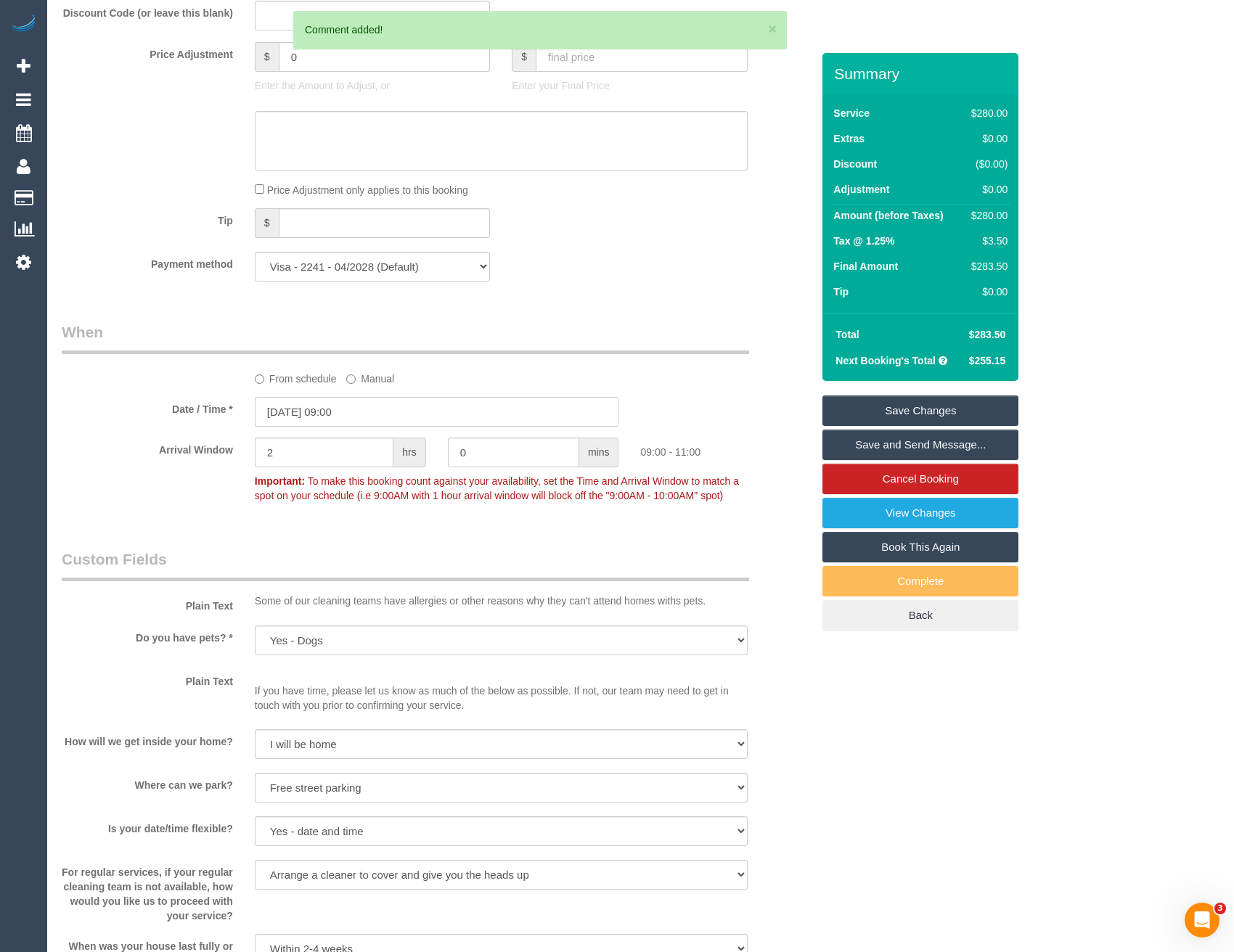
click at [366, 424] on input "01/09/2025 09:00" at bounding box center [437, 411] width 365 height 30
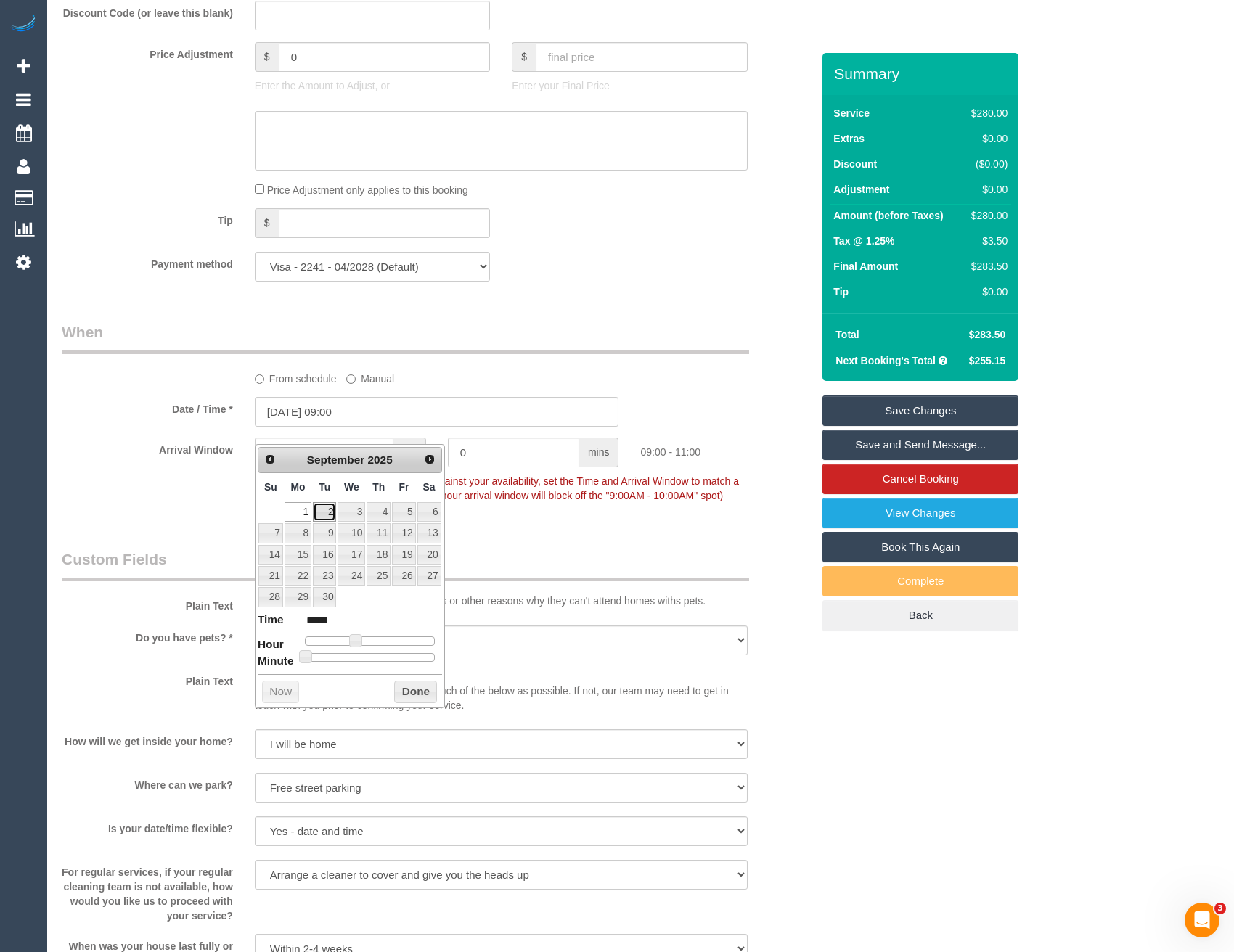
click at [326, 511] on link "2" at bounding box center [324, 512] width 23 height 19
type input "02/09/2025 09:00"
click at [404, 694] on button "Done" at bounding box center [416, 692] width 43 height 23
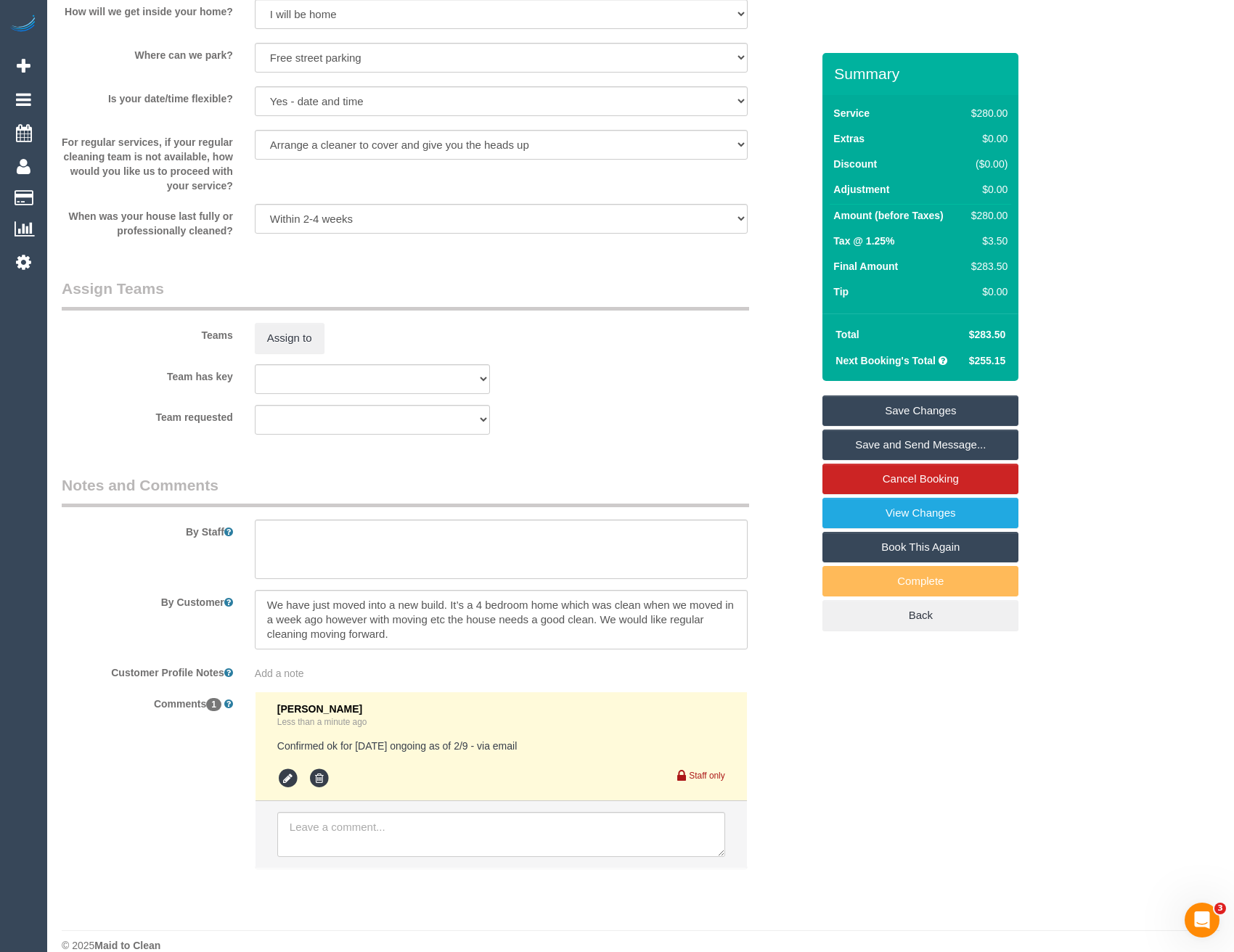
scroll to position [2021, 0]
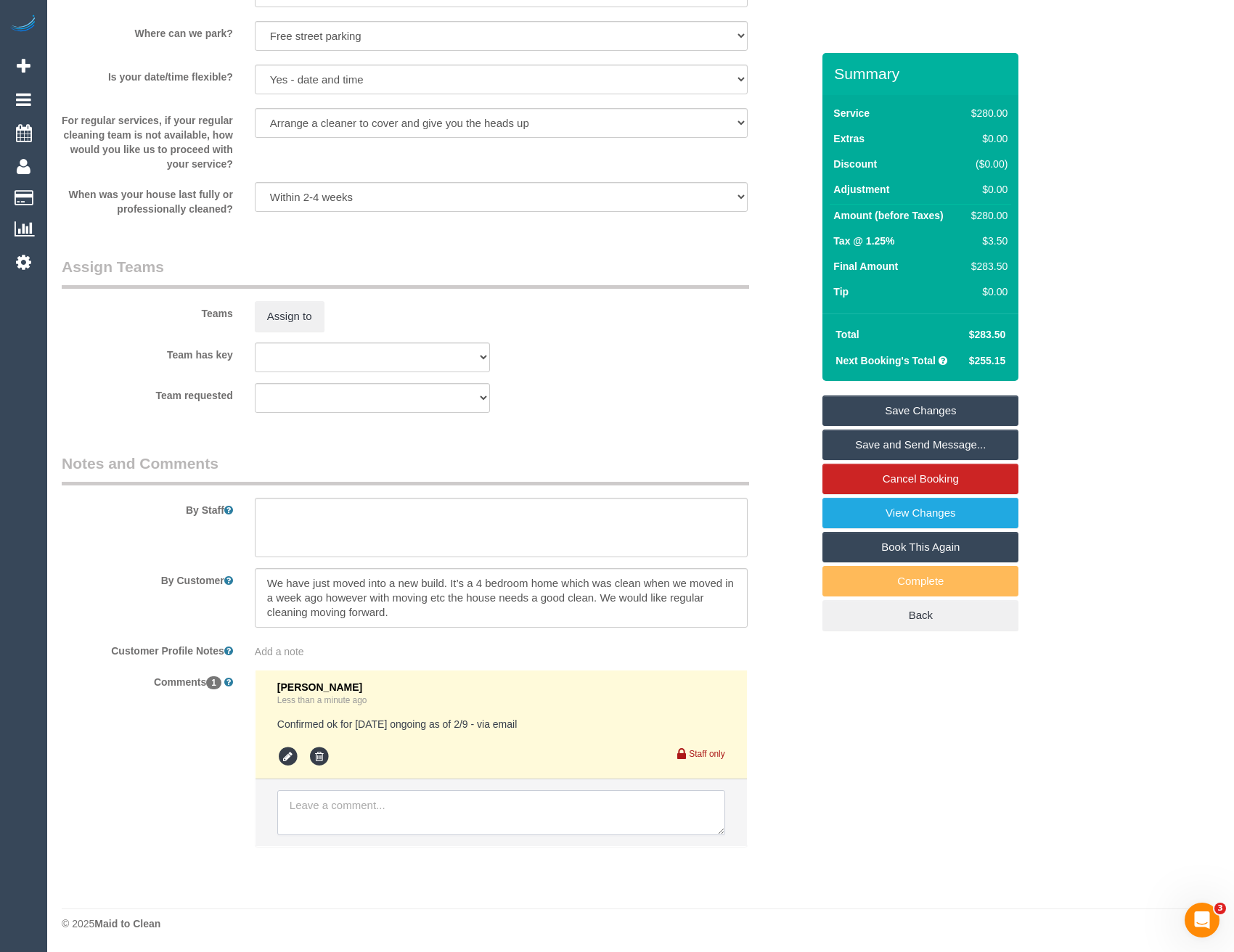
click at [383, 824] on textarea at bounding box center [501, 812] width 448 height 45
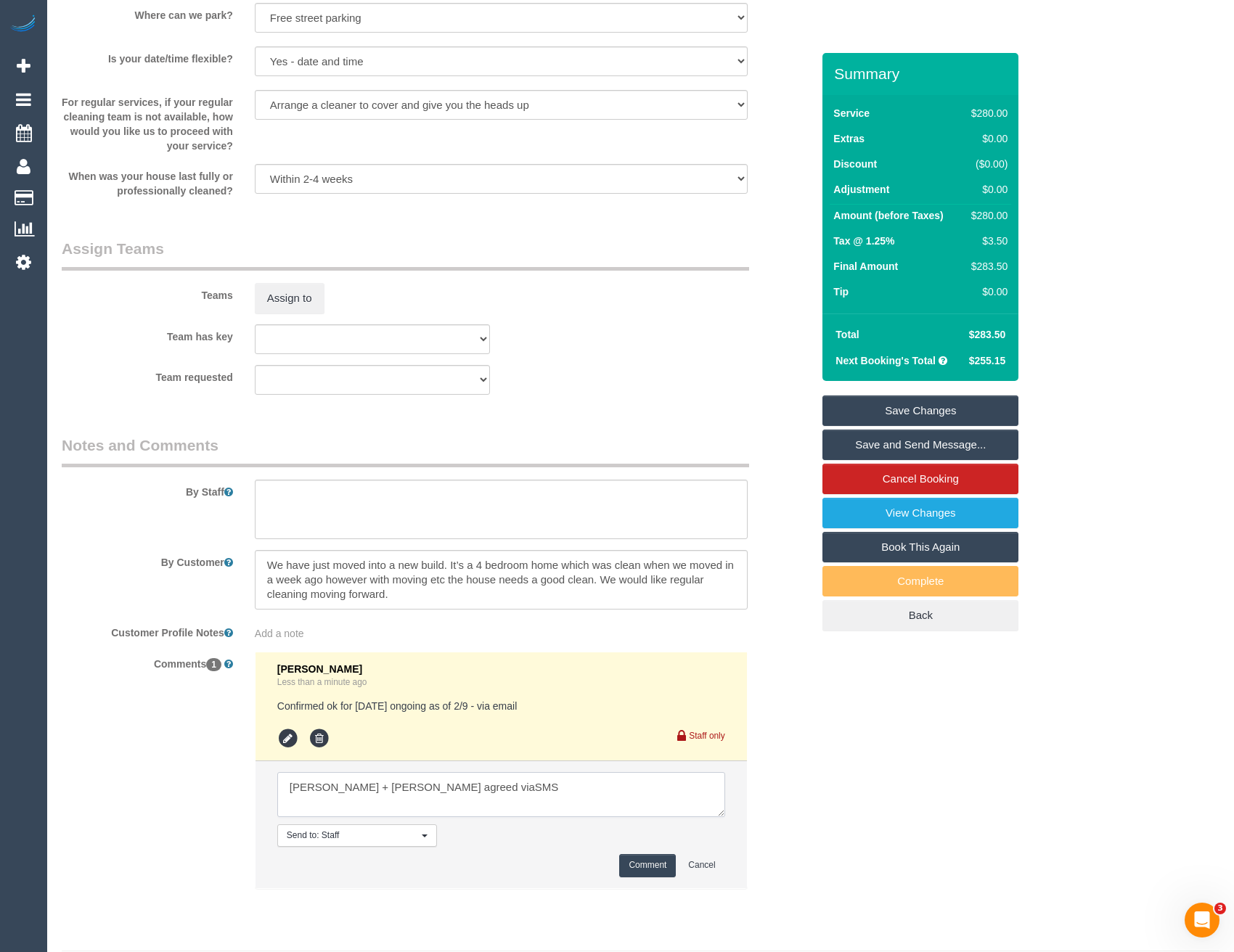
type textarea "Suneeth + Niya agreed viaSMS"
click at [653, 876] on button "Comment" at bounding box center [647, 865] width 56 height 22
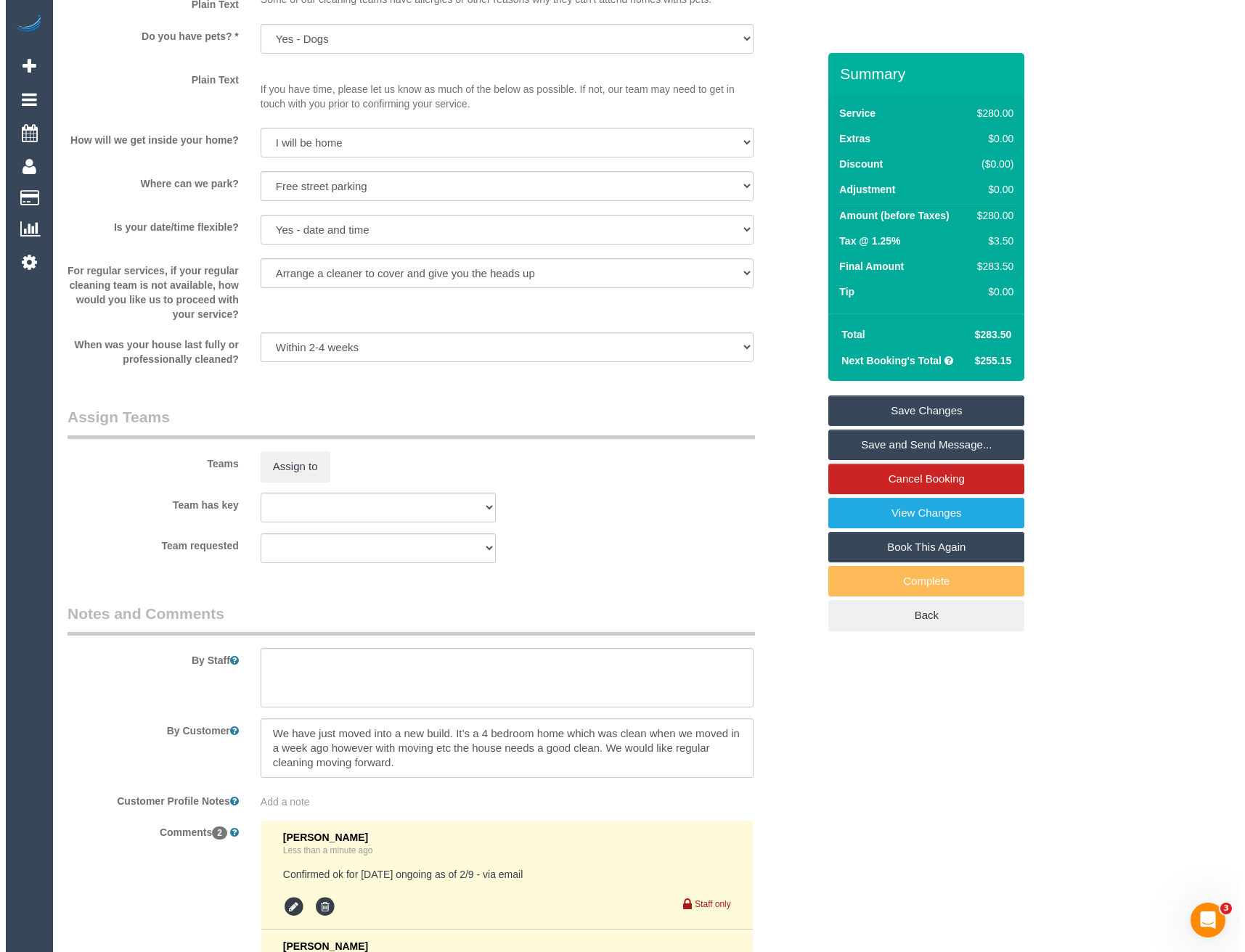
scroll to position [1949, 0]
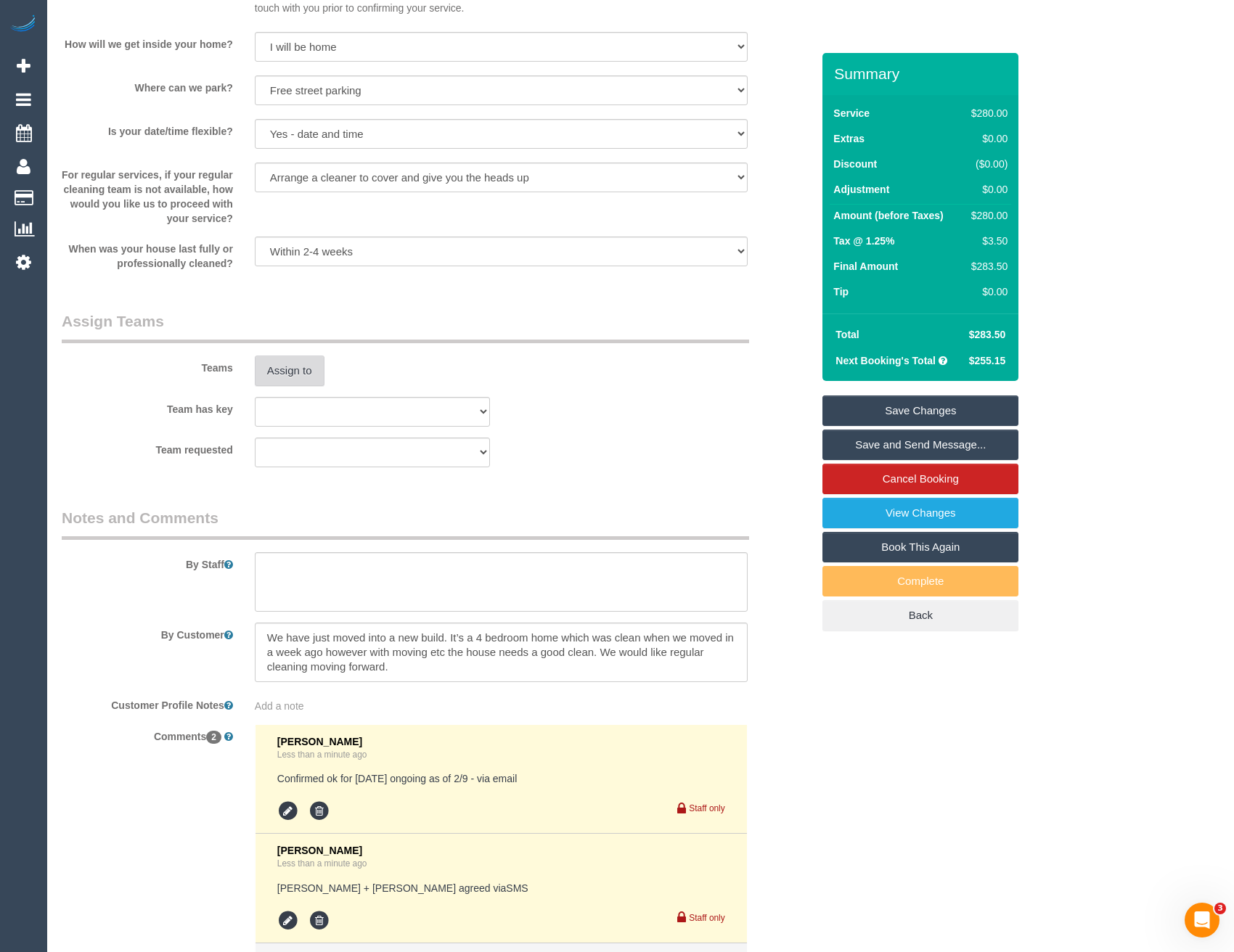
click at [280, 386] on button "Assign to" at bounding box center [290, 371] width 70 height 30
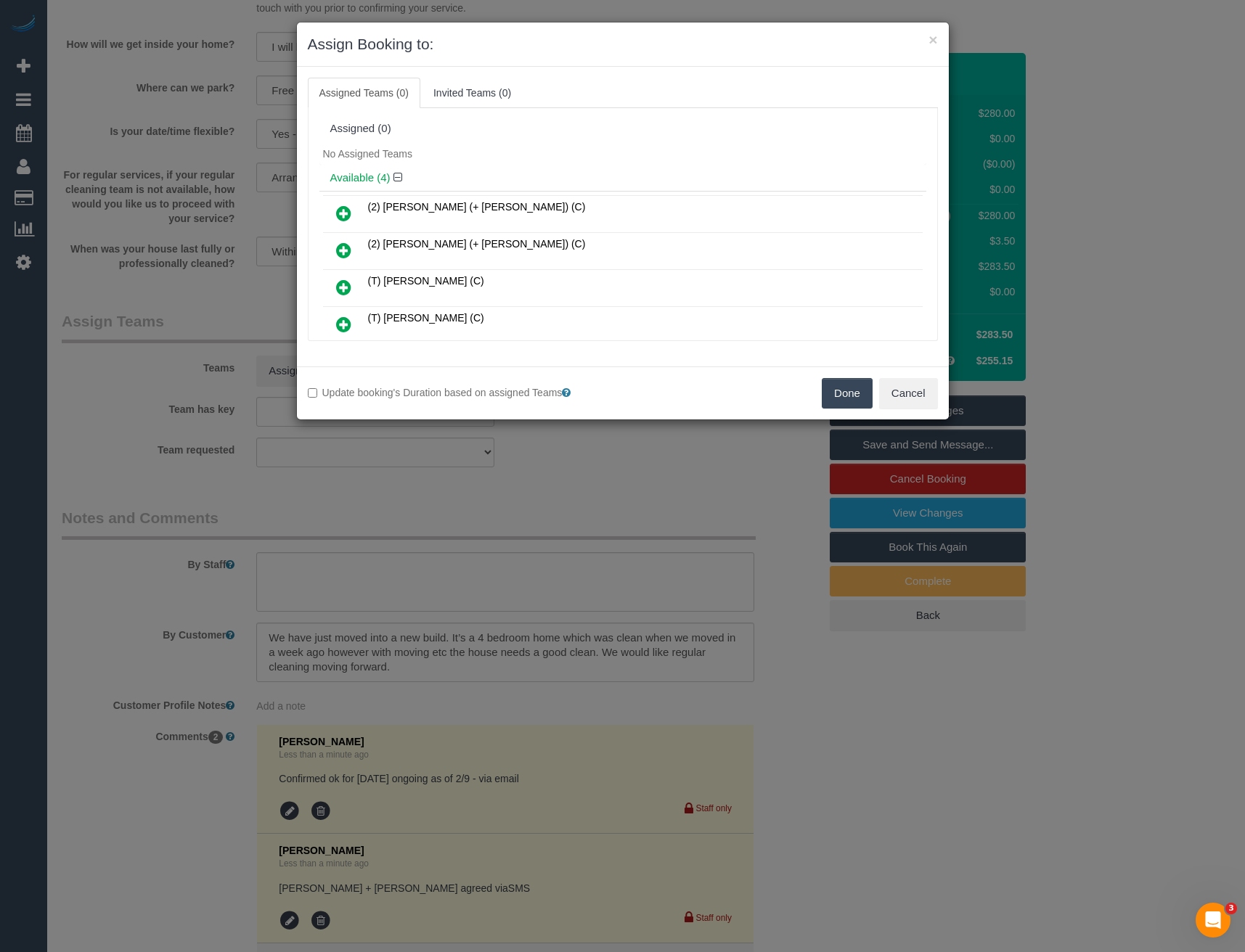
scroll to position [349, 0]
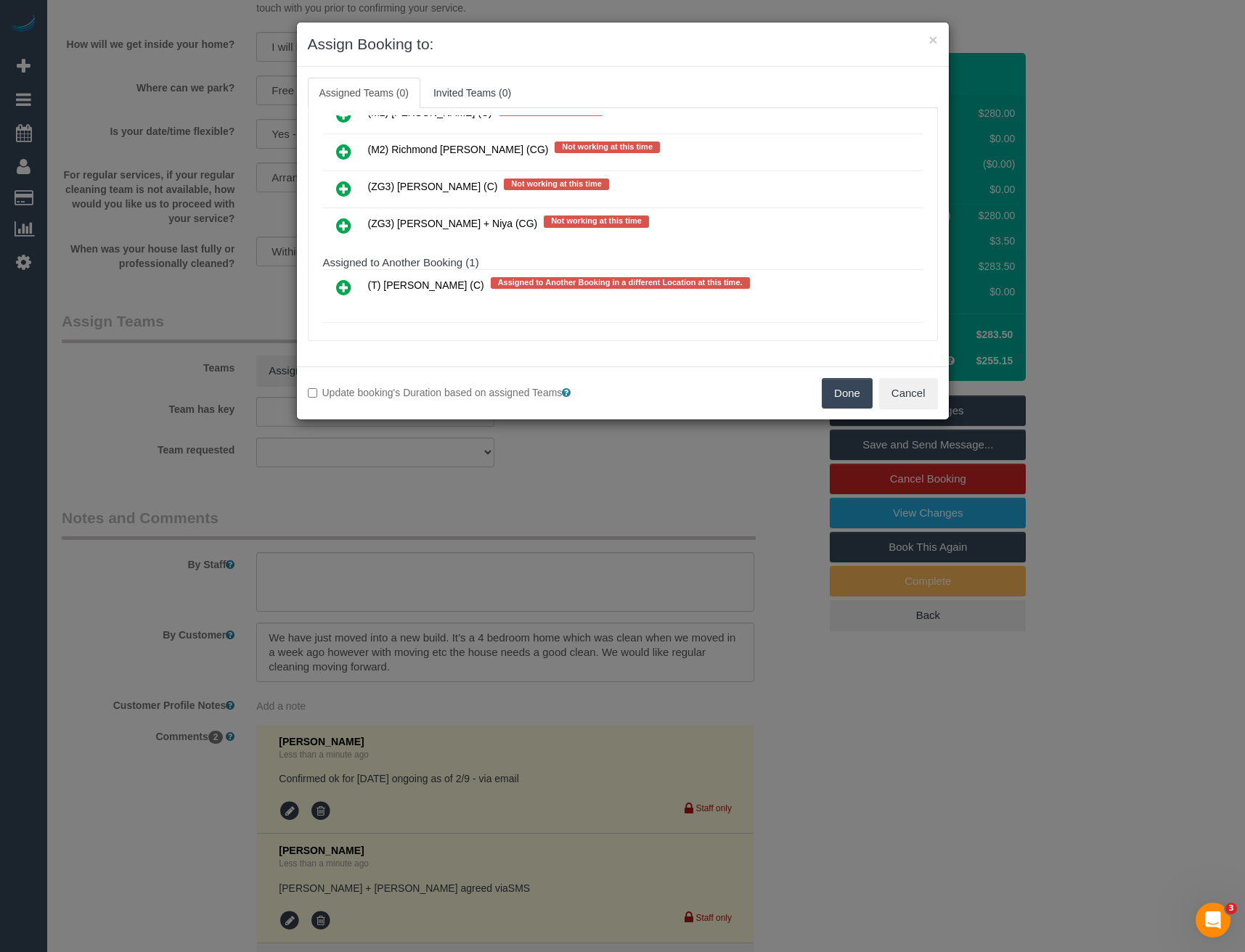
click at [345, 225] on icon at bounding box center [343, 225] width 16 height 17
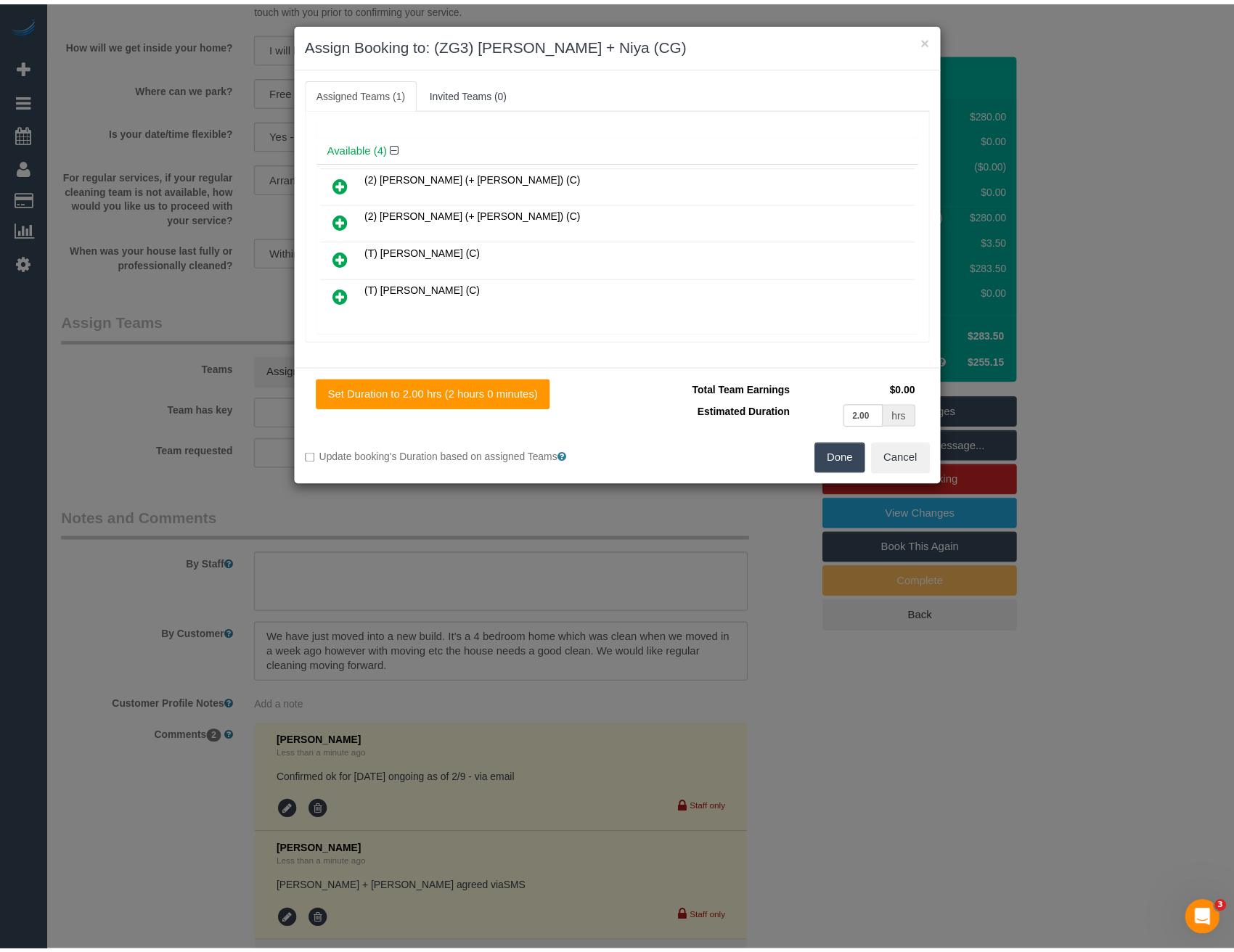
scroll to position [0, 0]
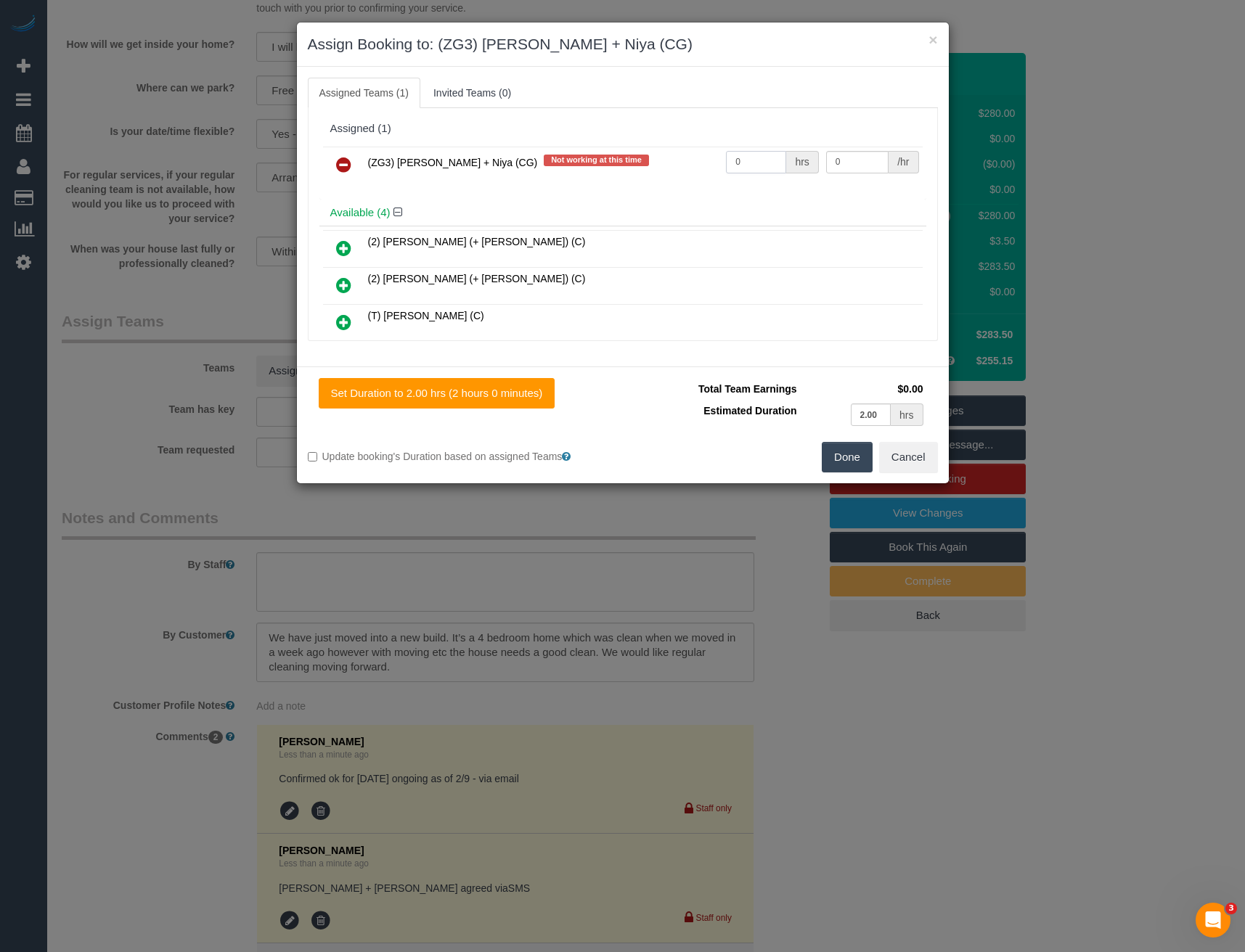
drag, startPoint x: 667, startPoint y: 175, endPoint x: 628, endPoint y: 177, distance: 39.1
click at [646, 177] on tr "(ZG3) Suneeth + Niya (CG) Not working at this time 0 hrs 0 /hr" at bounding box center [622, 165] width 599 height 37
type input "4"
type input "38.5"
click at [831, 463] on button "Done" at bounding box center [847, 457] width 51 height 30
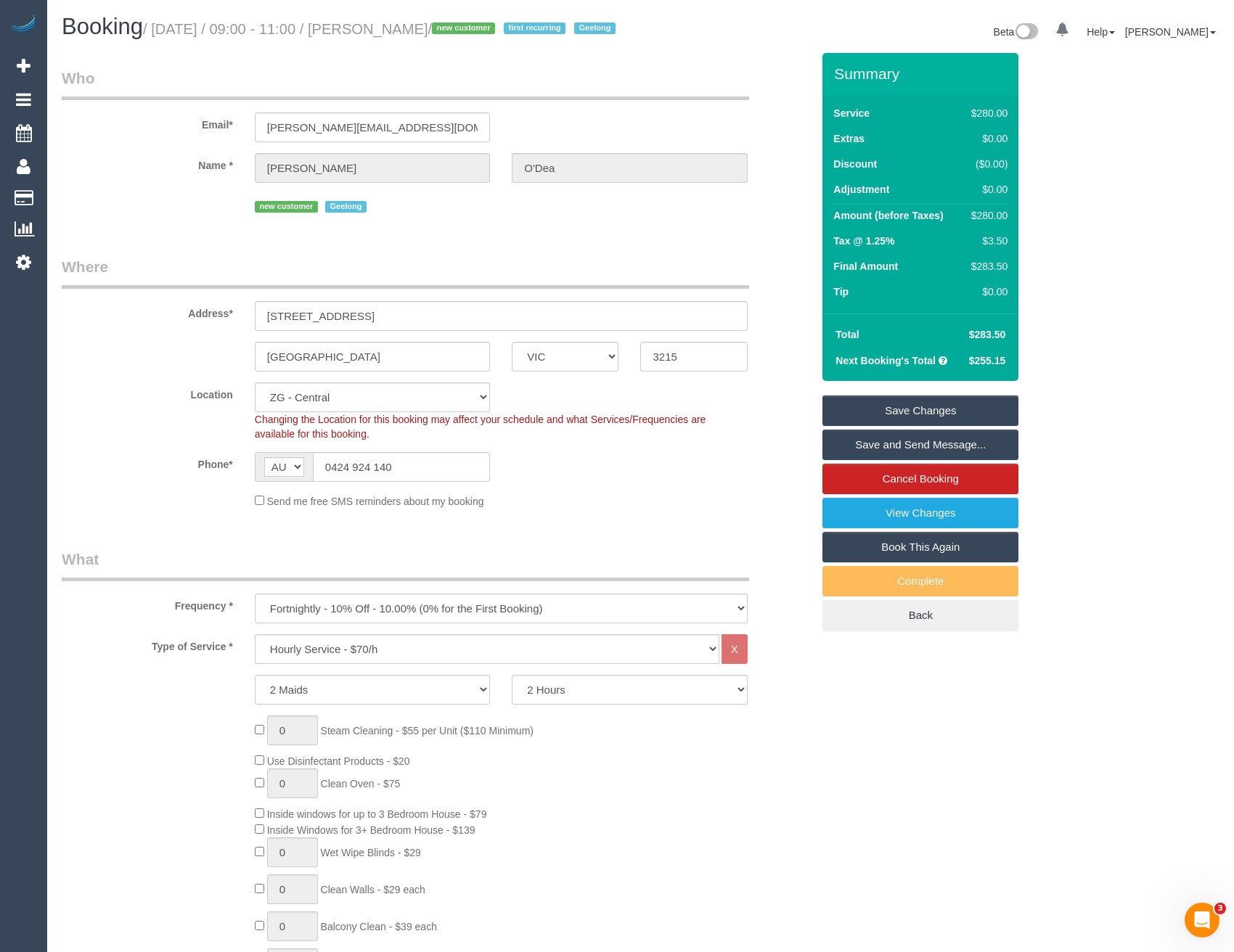
click at [863, 460] on link "Save and Send Message..." at bounding box center [920, 444] width 196 height 30
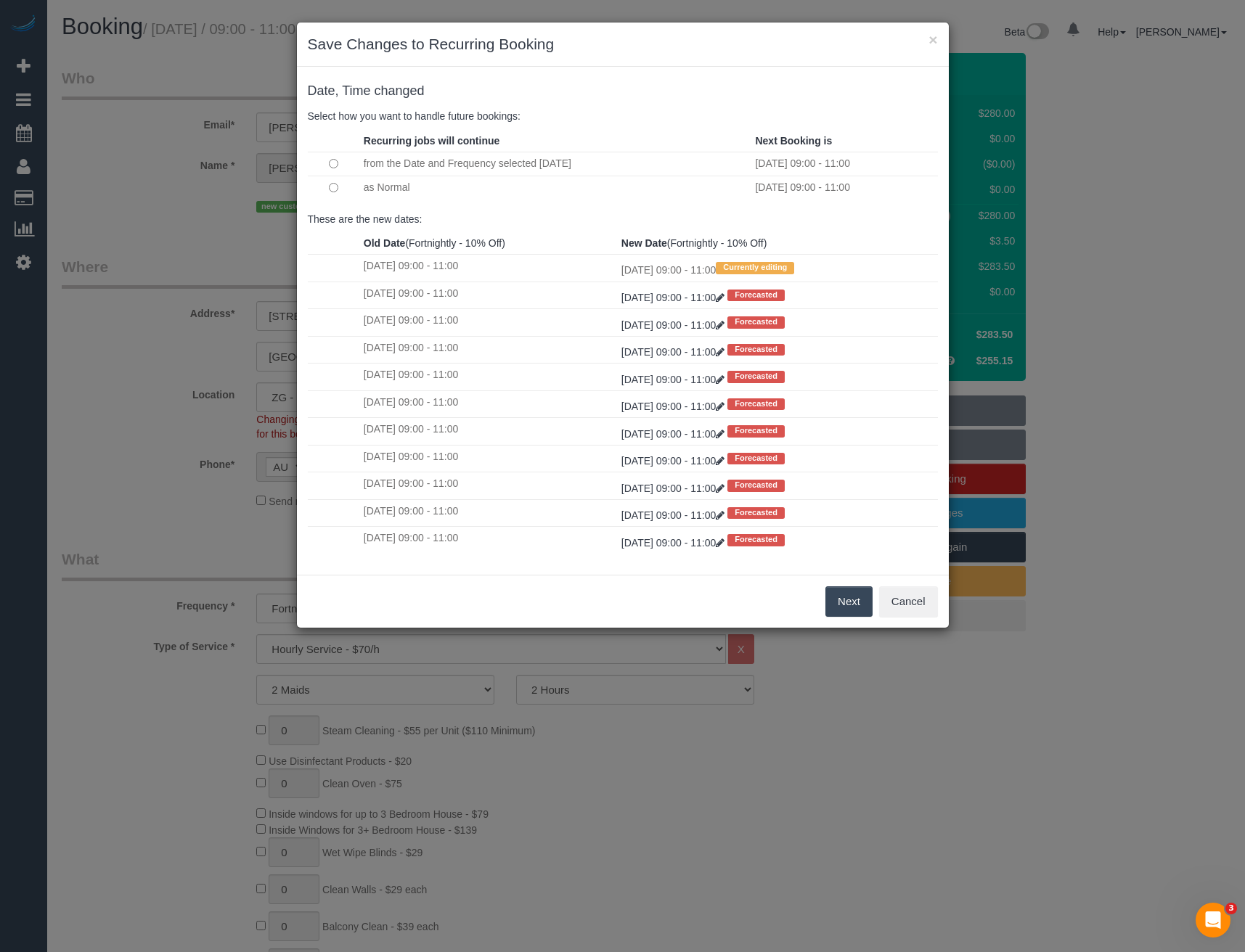
drag, startPoint x: 833, startPoint y: 597, endPoint x: 833, endPoint y: 580, distance: 17.0
click at [833, 597] on button "Next" at bounding box center [849, 601] width 48 height 30
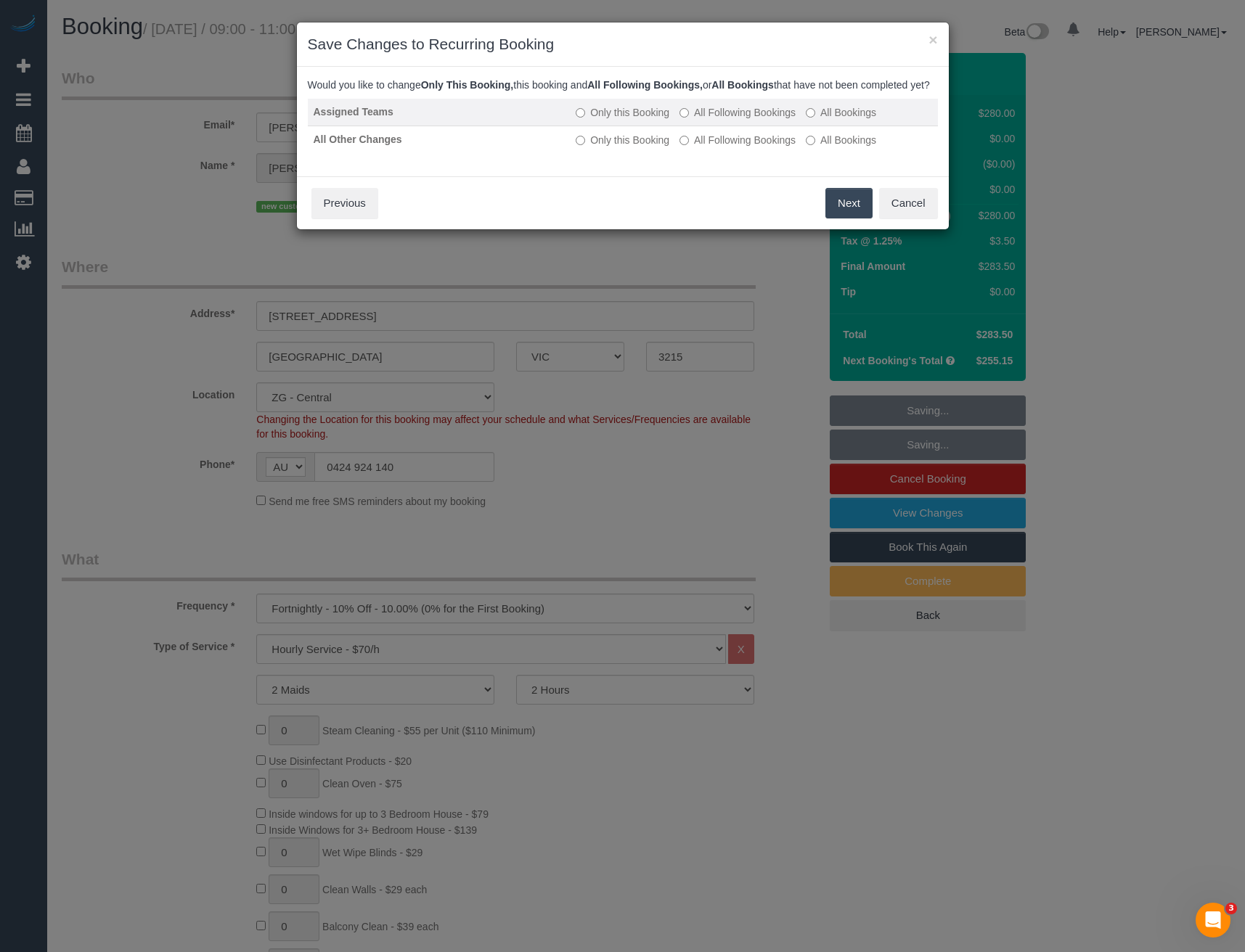
click at [715, 120] on label "All Following Bookings" at bounding box center [738, 113] width 116 height 15
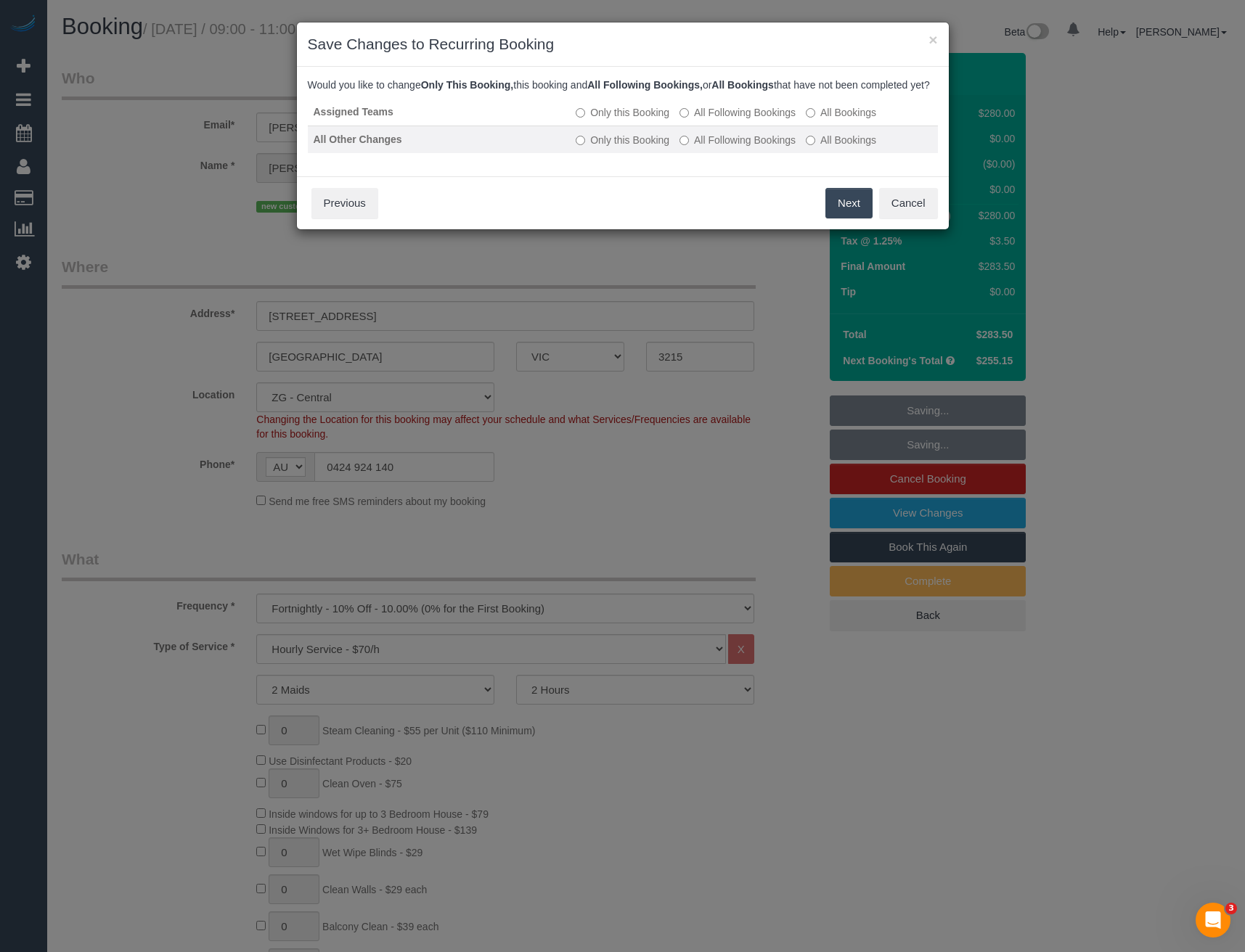
click at [721, 147] on label "All Following Bookings" at bounding box center [738, 140] width 116 height 15
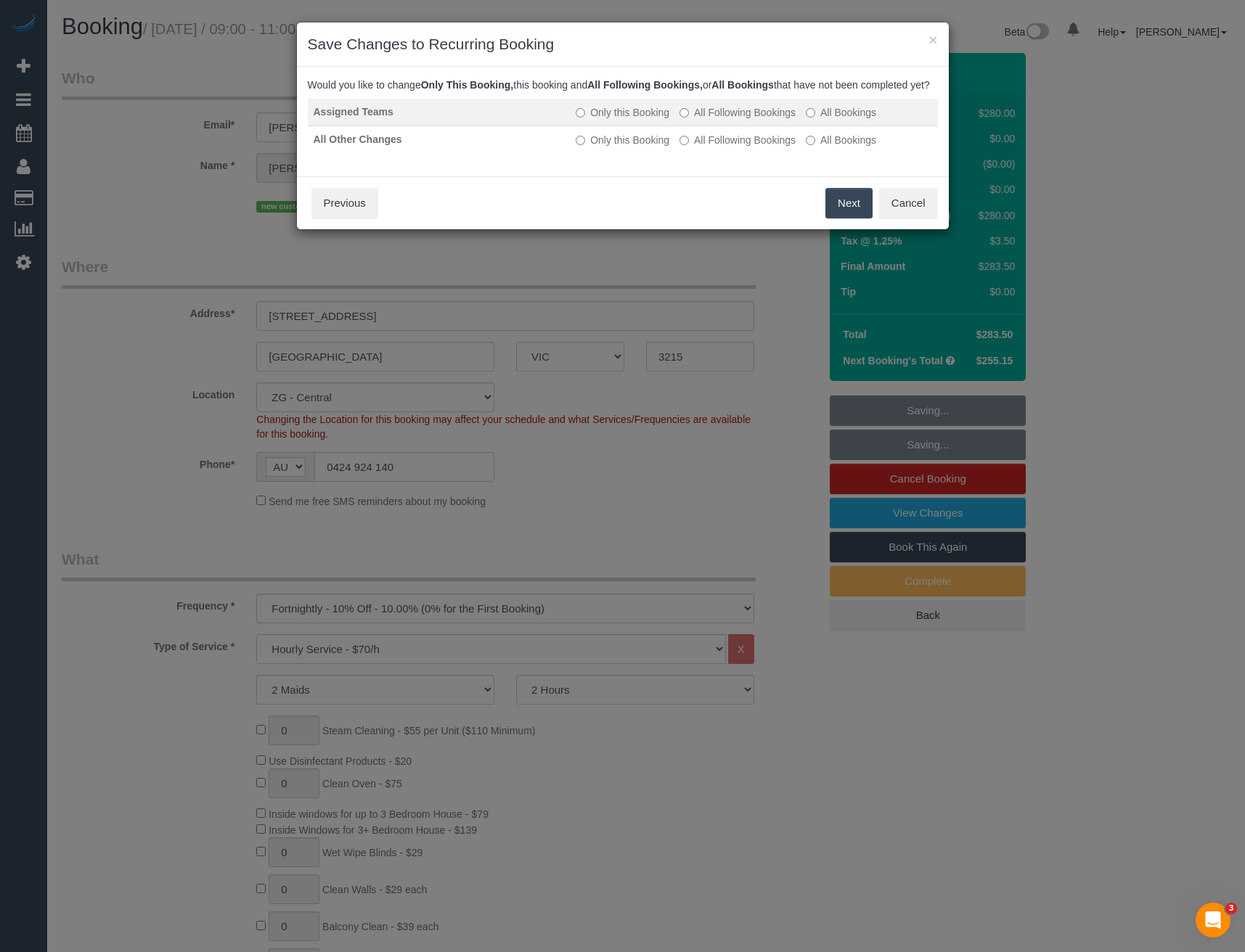
click at [719, 120] on label "All Following Bookings" at bounding box center [738, 113] width 116 height 15
click at [836, 216] on button "Save" at bounding box center [848, 203] width 49 height 30
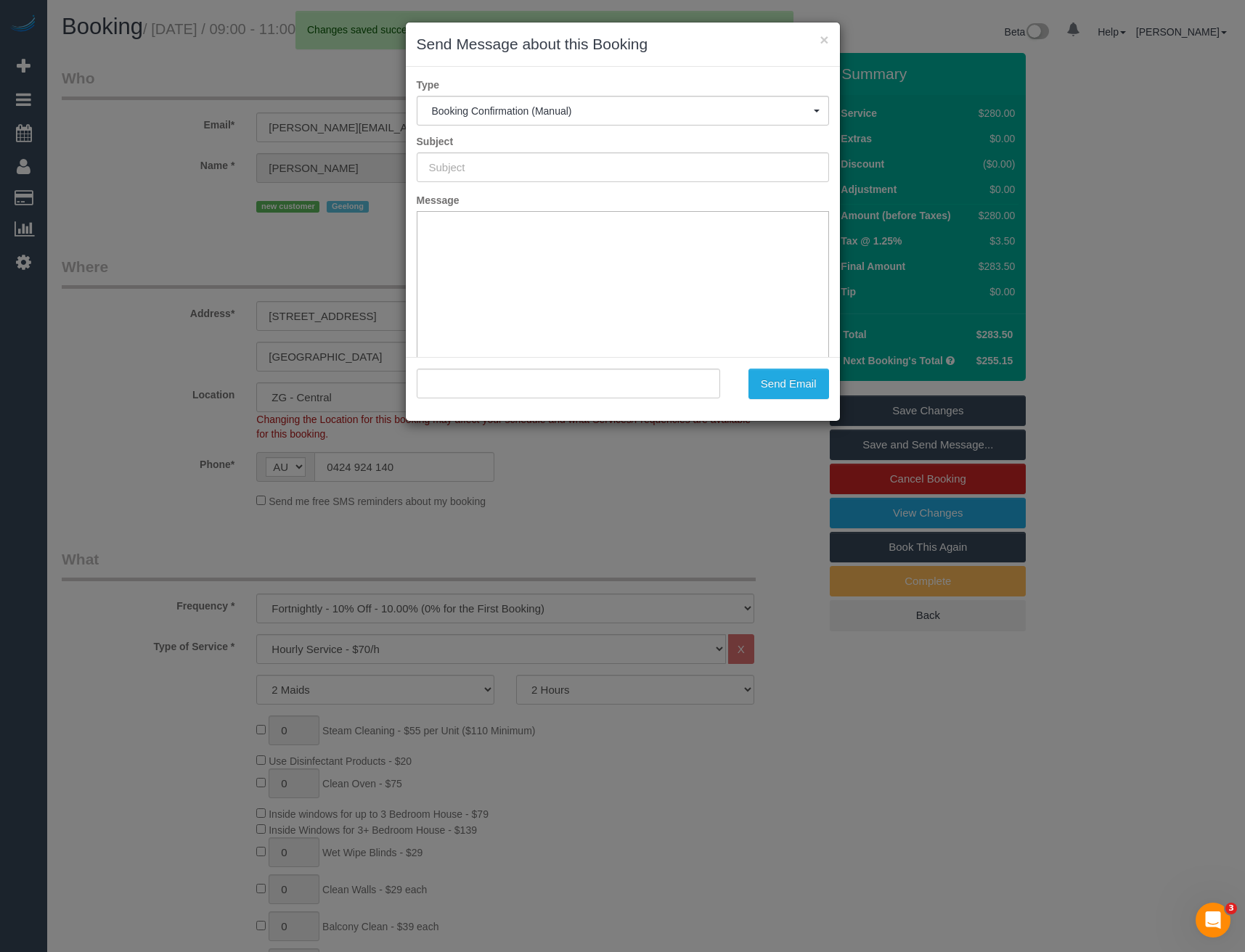
type input "Booking Confirmed"
type input ""Sophie O'Dea" <sophie.odea@outlook.com>"
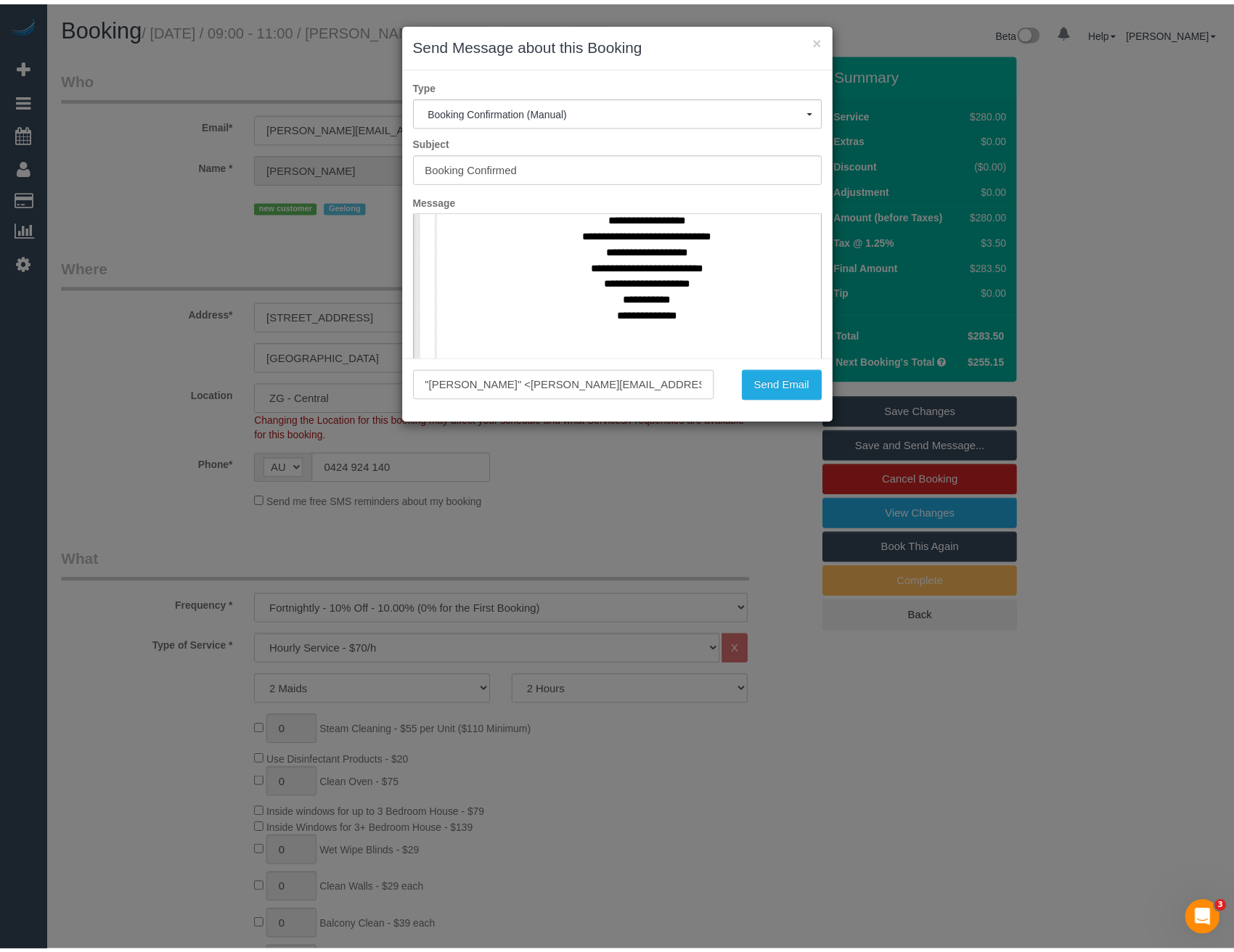
scroll to position [653, 0]
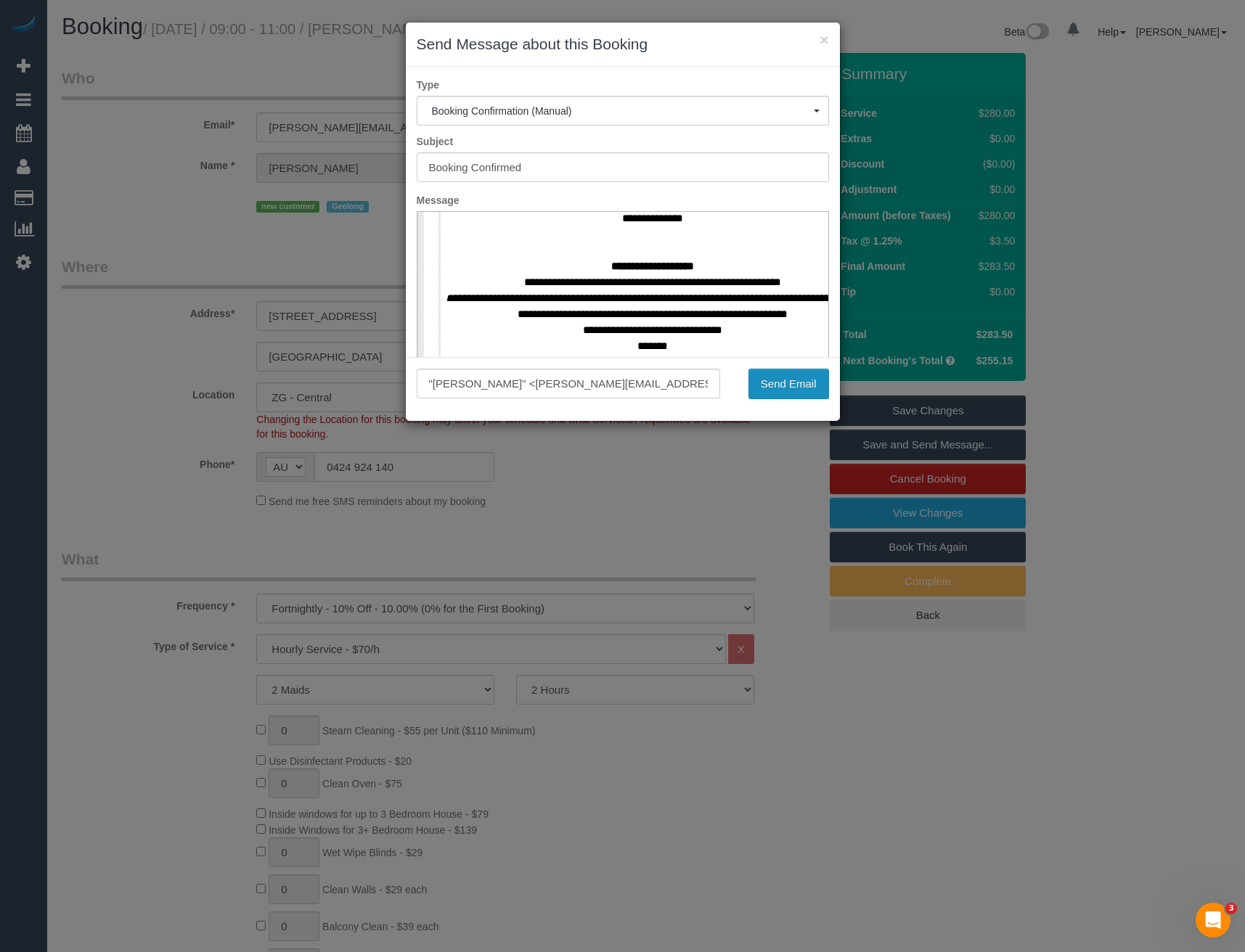
click at [797, 379] on button "Send Email" at bounding box center [788, 383] width 80 height 30
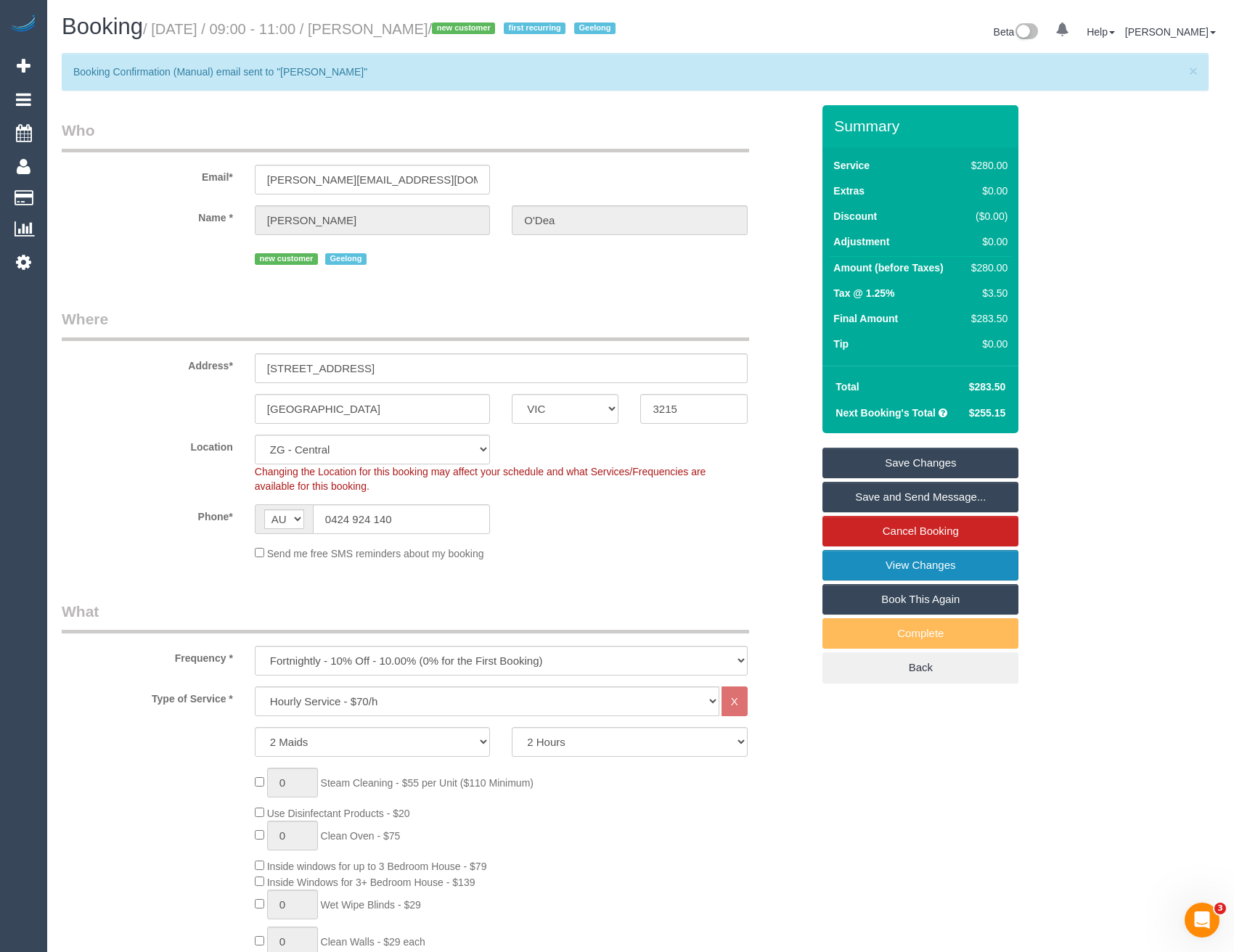
click at [891, 579] on link "View Changes" at bounding box center [920, 565] width 196 height 30
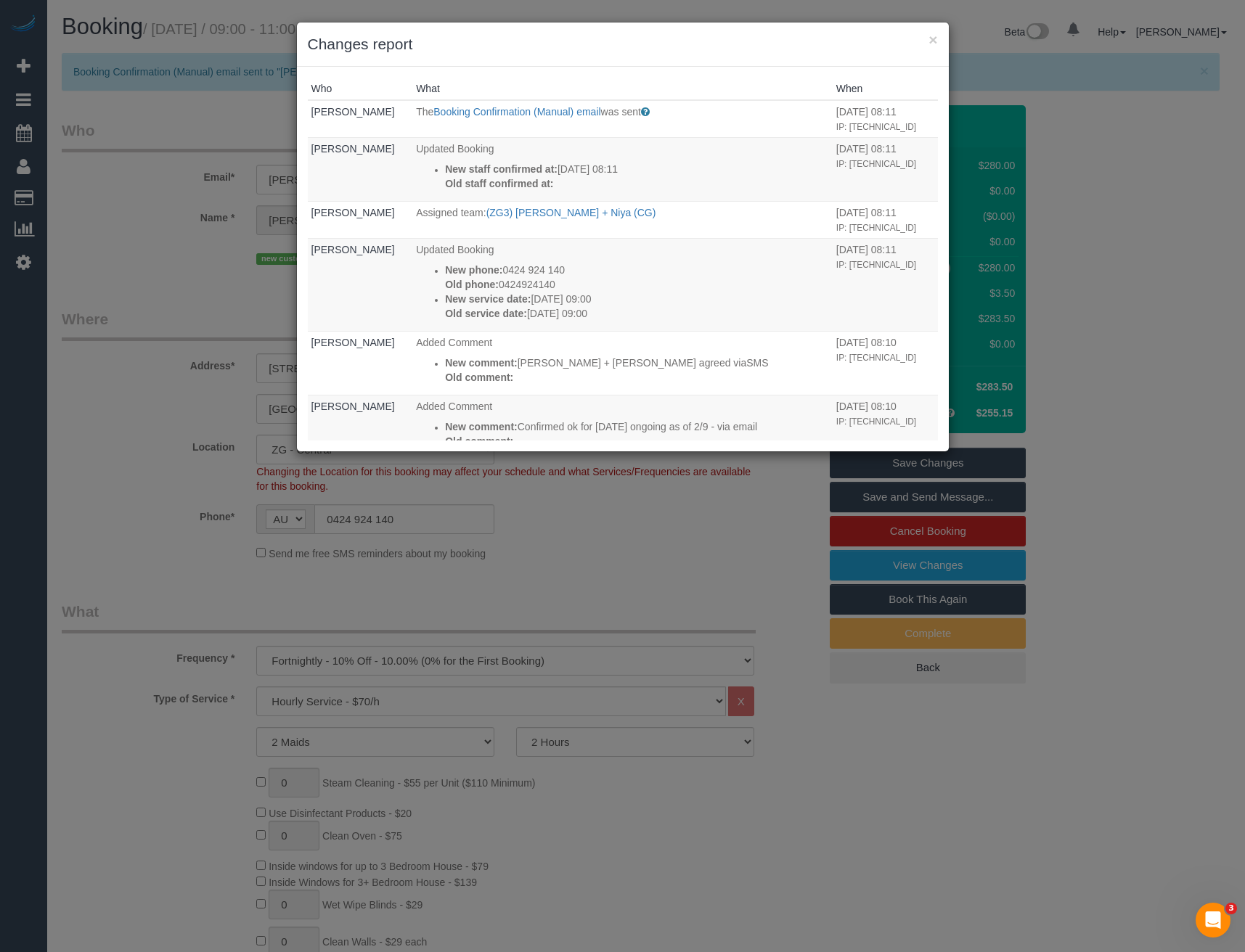
click at [633, 600] on div "× Changes report Who What When Bronie Bryant The Booking Confirmation (Manual) …" at bounding box center [622, 476] width 1245 height 952
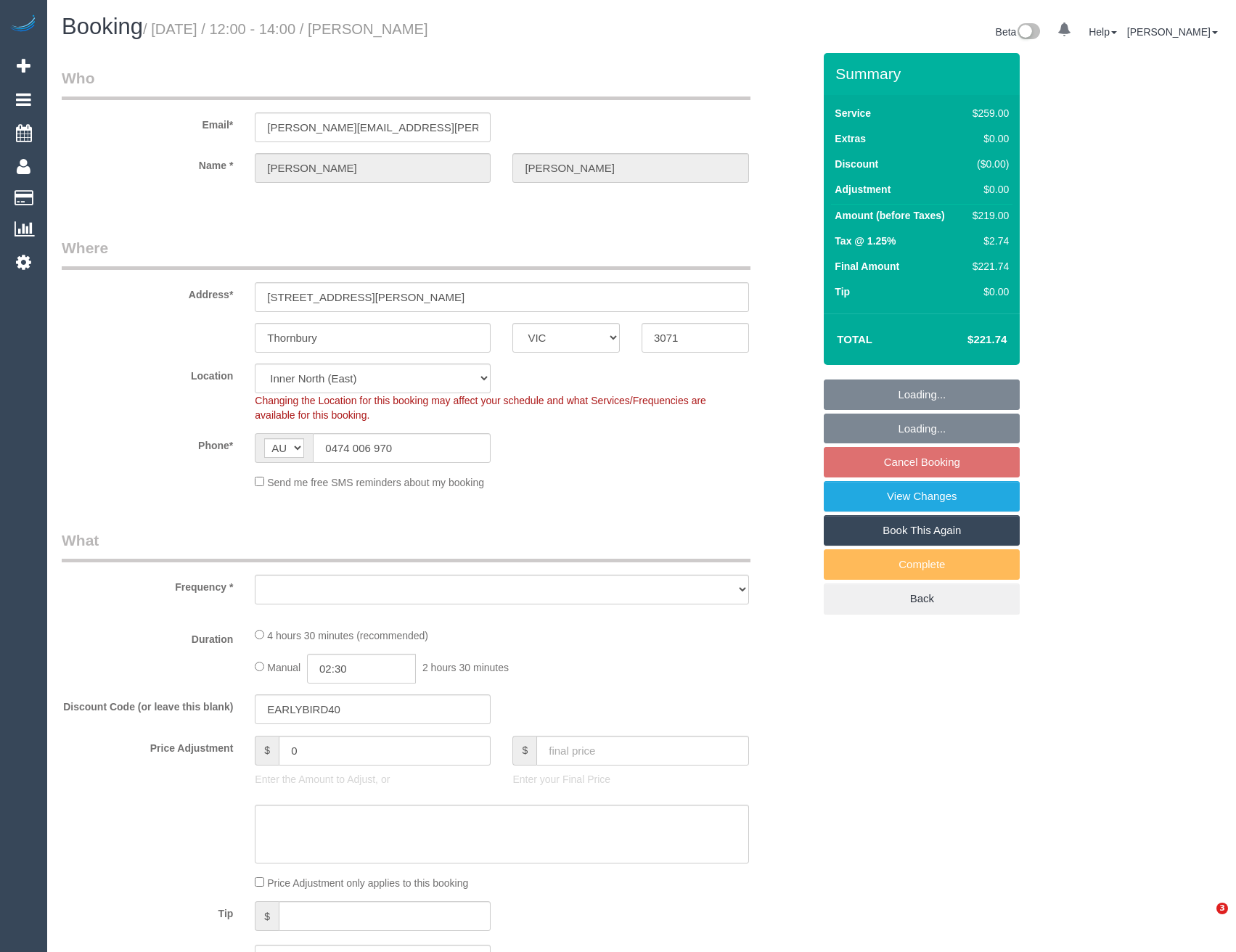
select select "VIC"
select select "number:28"
select select "number:16"
select select "number:18"
select select "number:24"
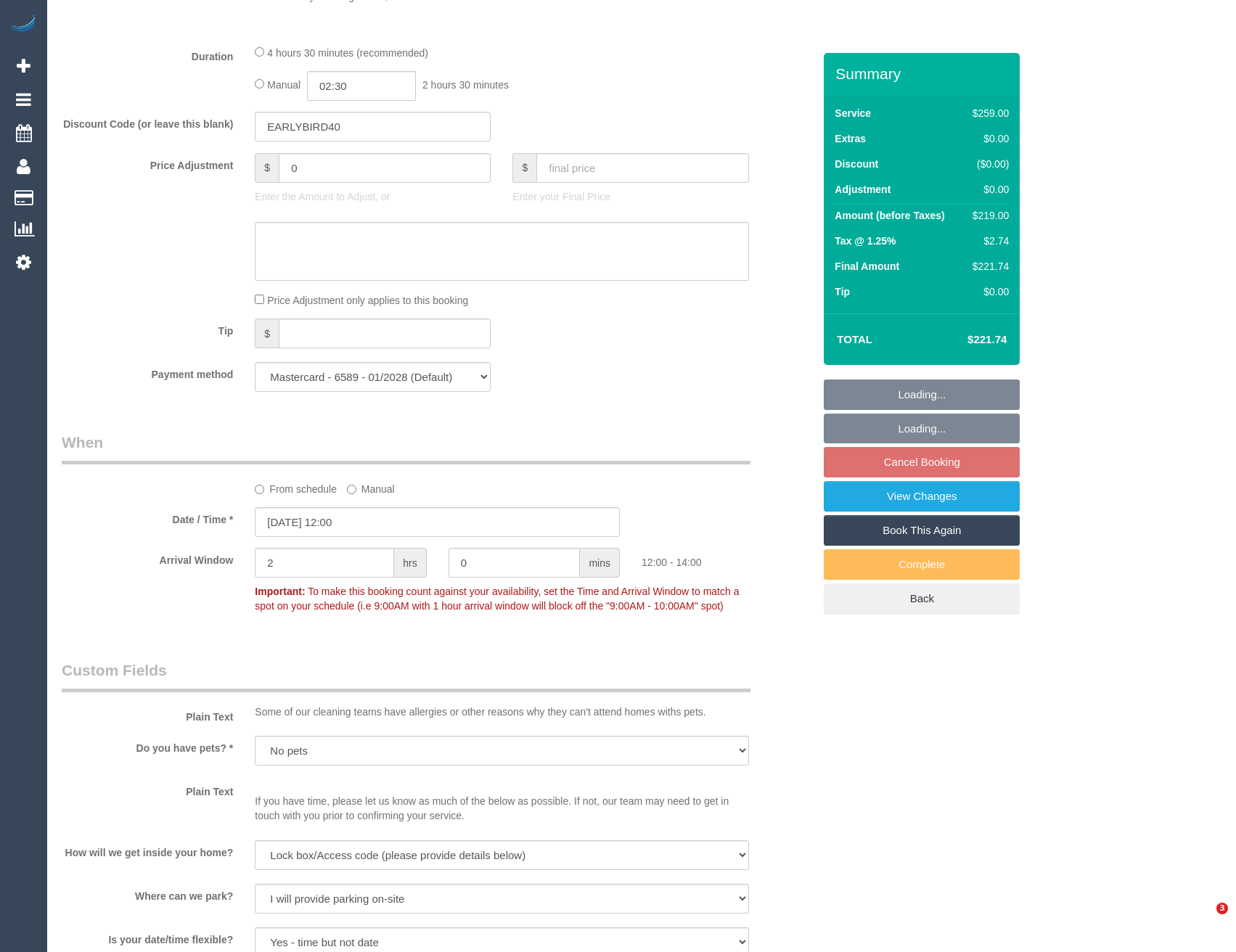
select select "object:1605"
select select "string:stripe-pm_1RvfhU2GScqysDRVtQOEJrfD"
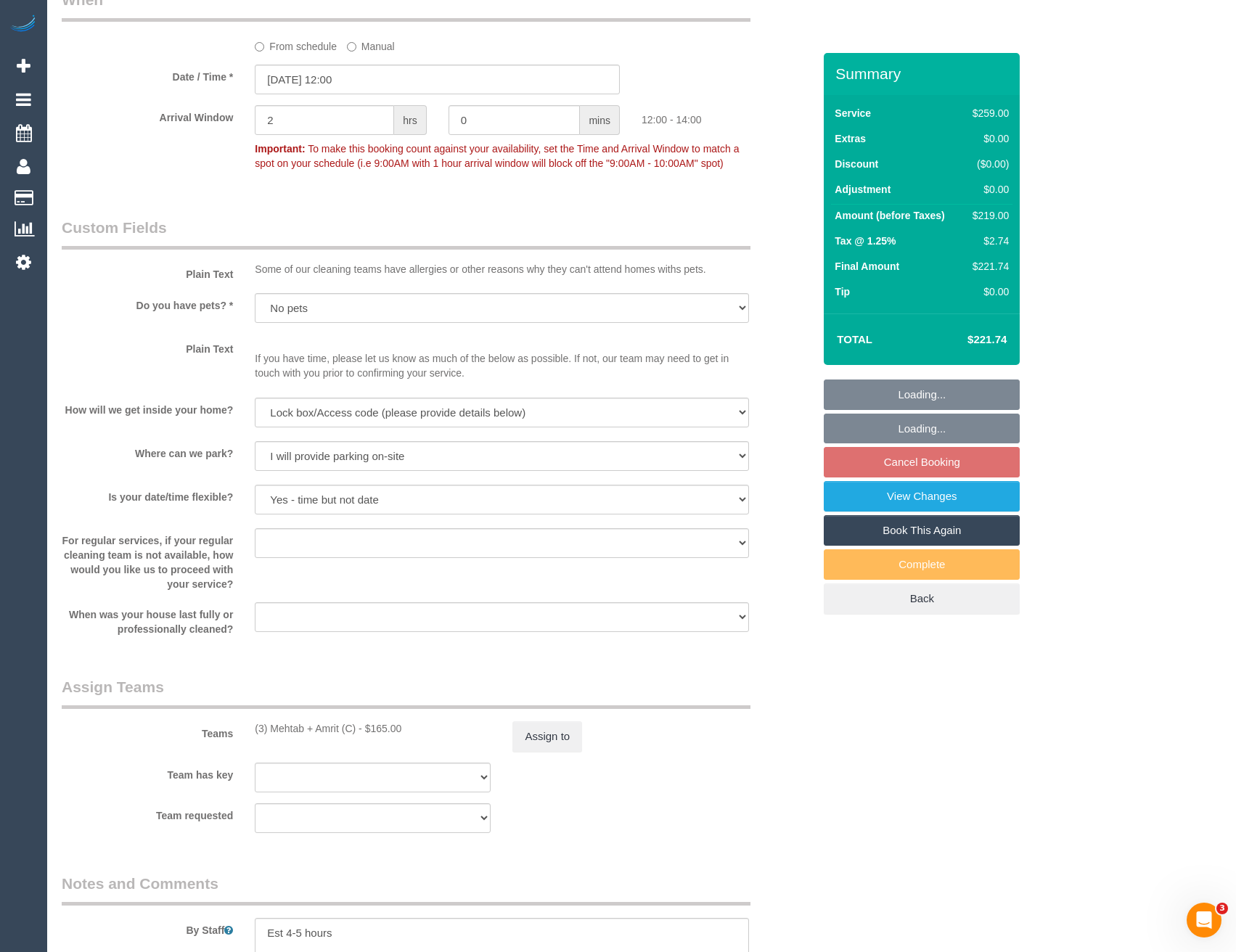
scroll to position [1887, 0]
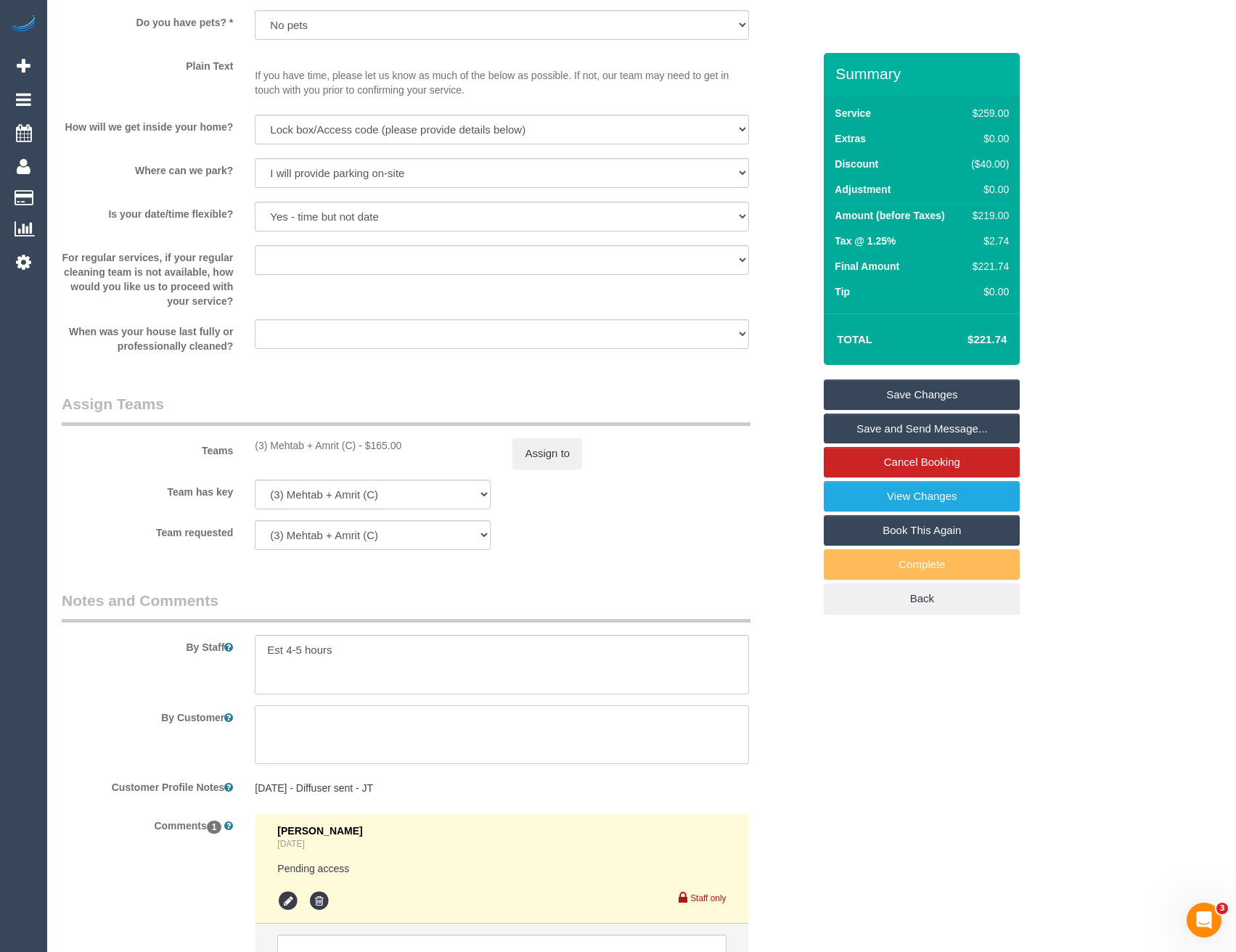
click at [331, 734] on textarea at bounding box center [501, 735] width 493 height 59
paste textarea "The key to the front door is in the lockbox hanging off the plant pot shelf by …"
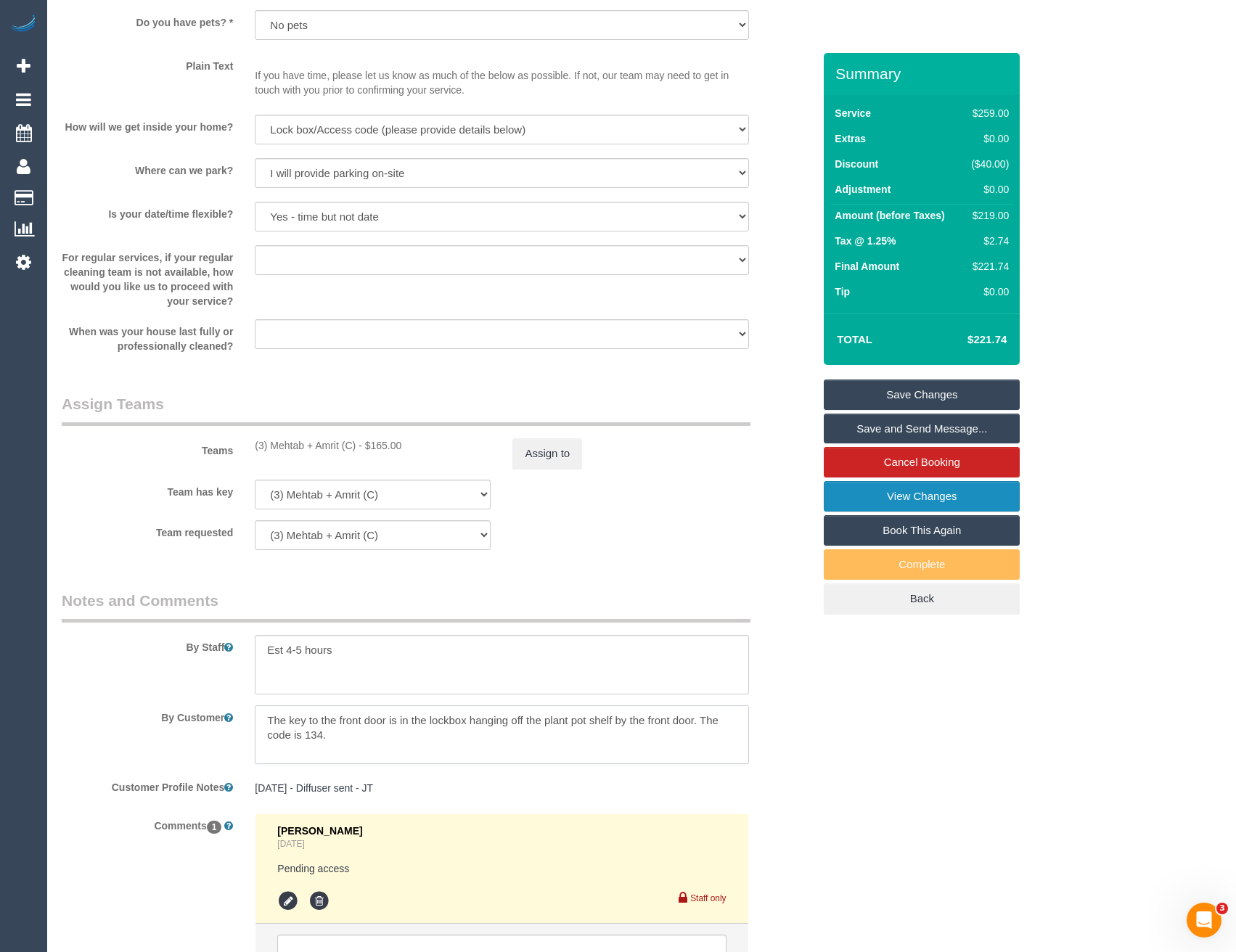
type textarea "The key to the front door is in the lockbox hanging off the plant pot shelf by …"
click at [914, 502] on link "View Changes" at bounding box center [922, 496] width 196 height 30
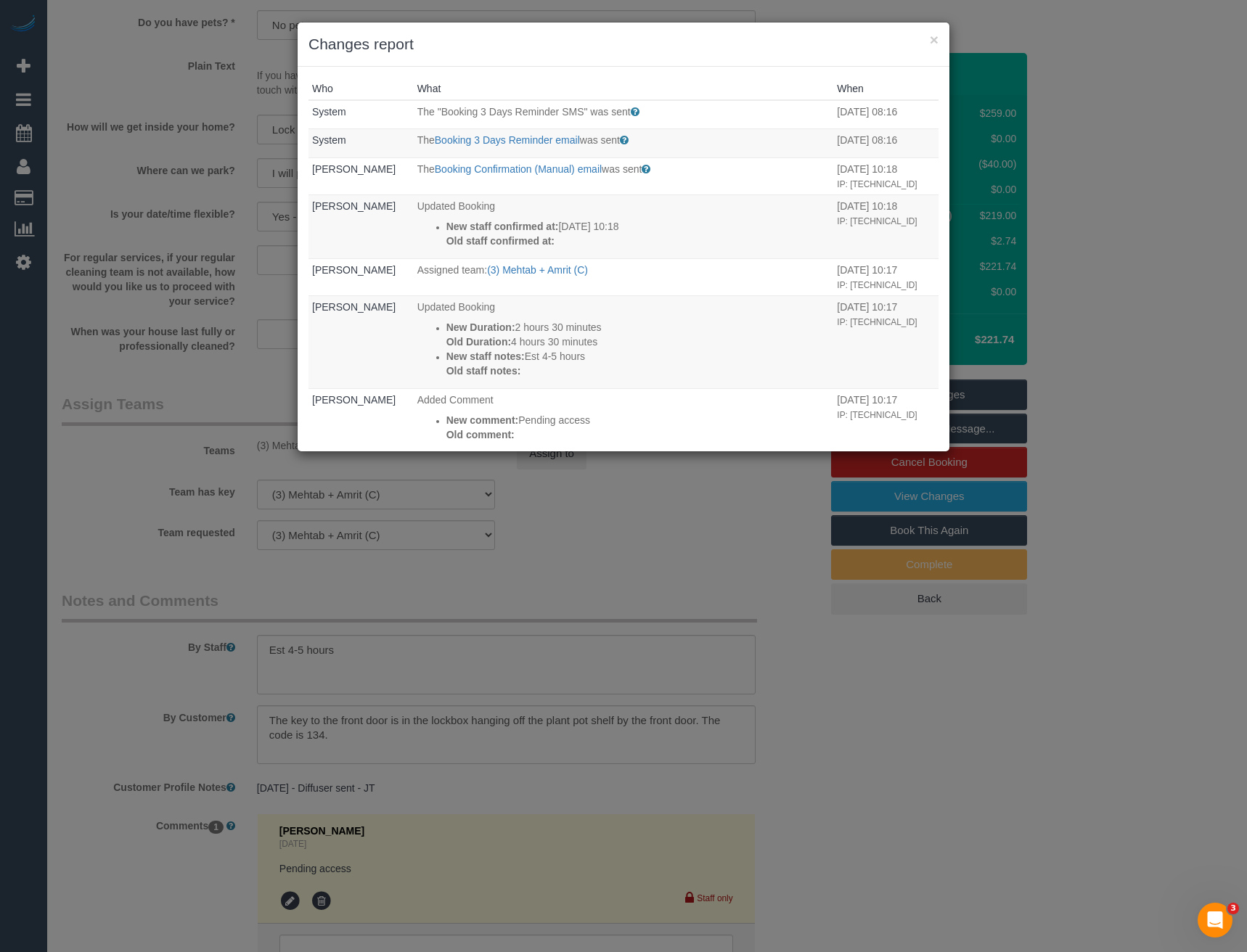
click at [676, 593] on div "× Changes report Who What When System The "Booking 3 Days Reminder SMS" was sen…" at bounding box center [623, 476] width 1247 height 952
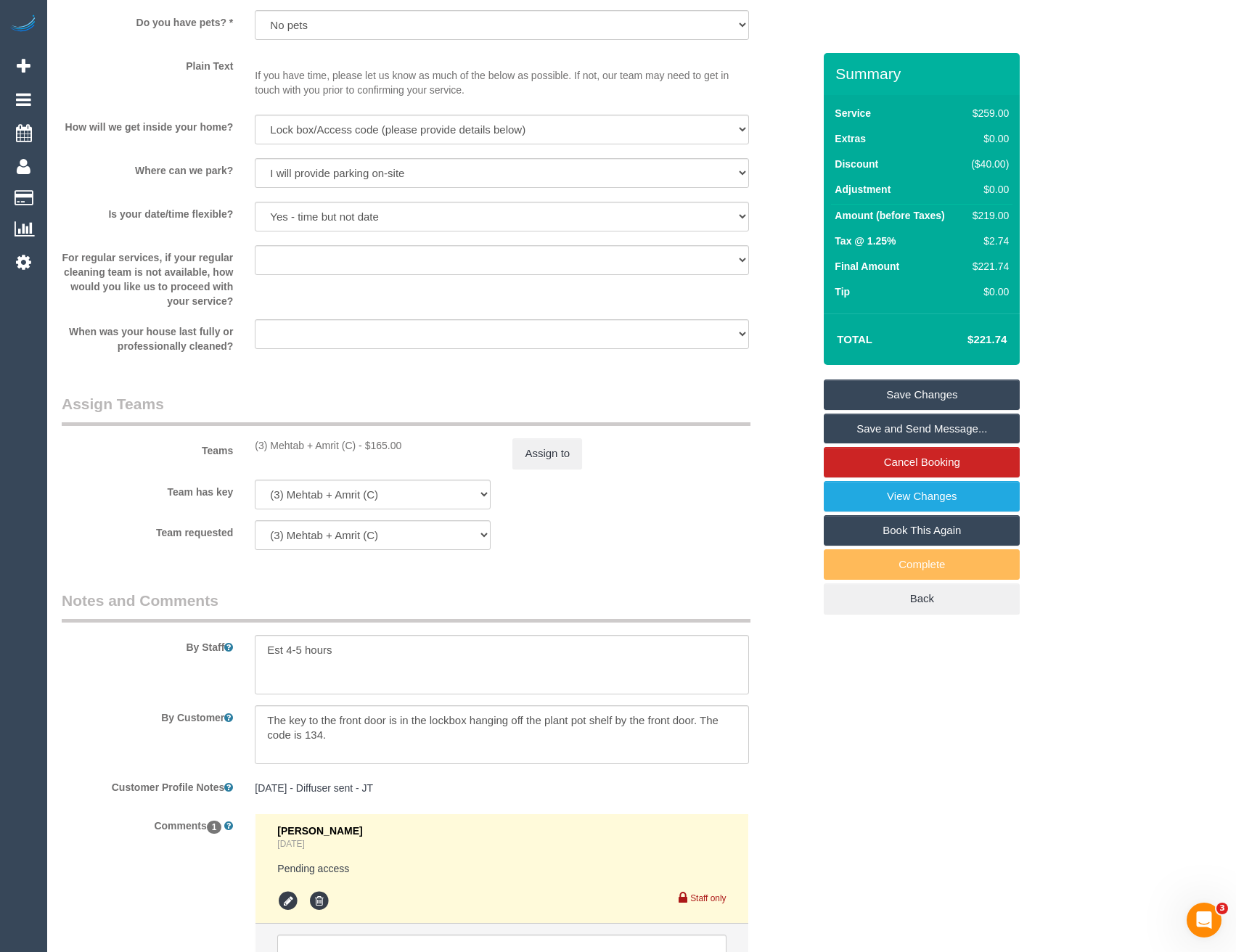
click at [908, 396] on link "Save Changes" at bounding box center [922, 394] width 196 height 30
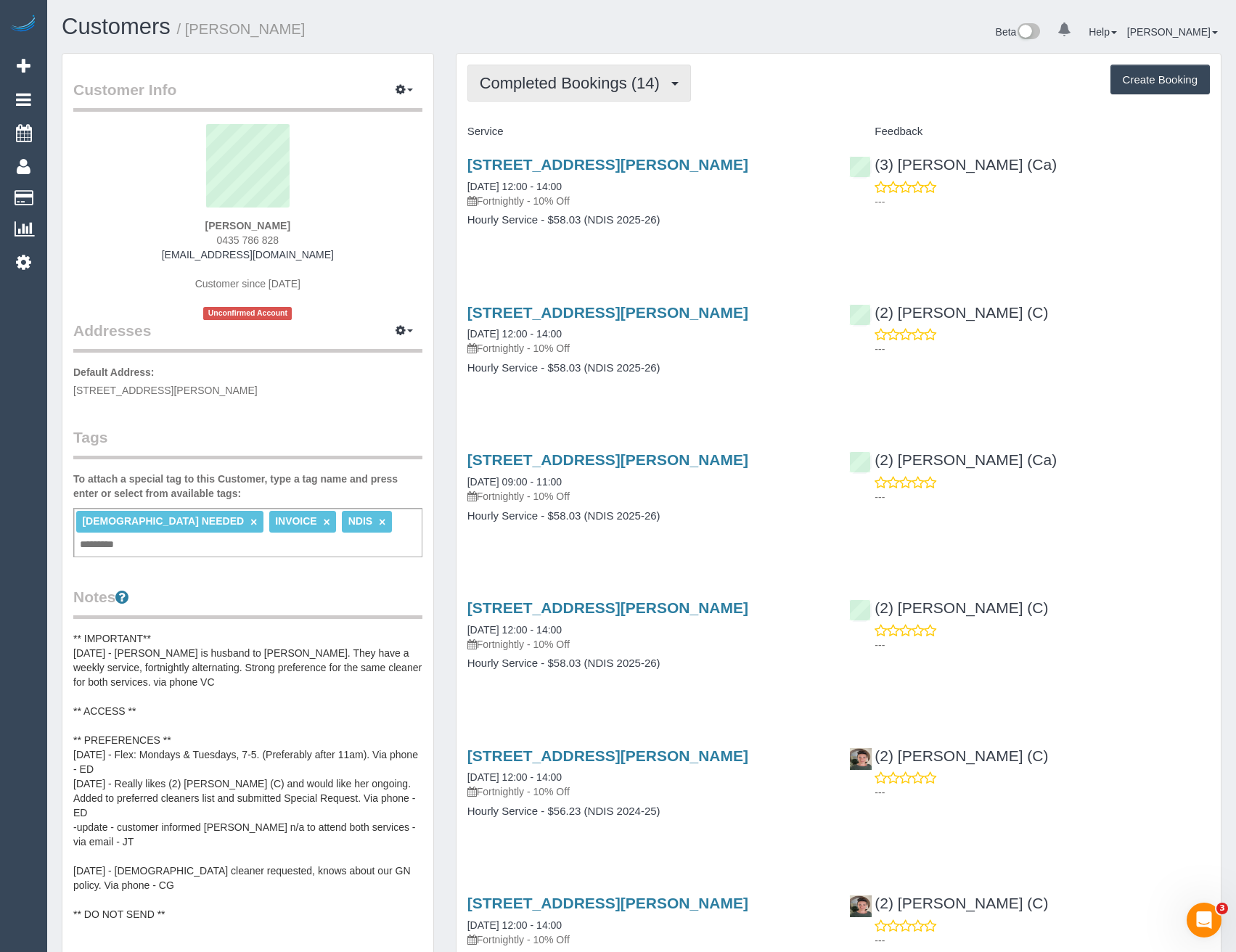
click at [609, 71] on button "Completed Bookings (14)" at bounding box center [579, 83] width 224 height 37
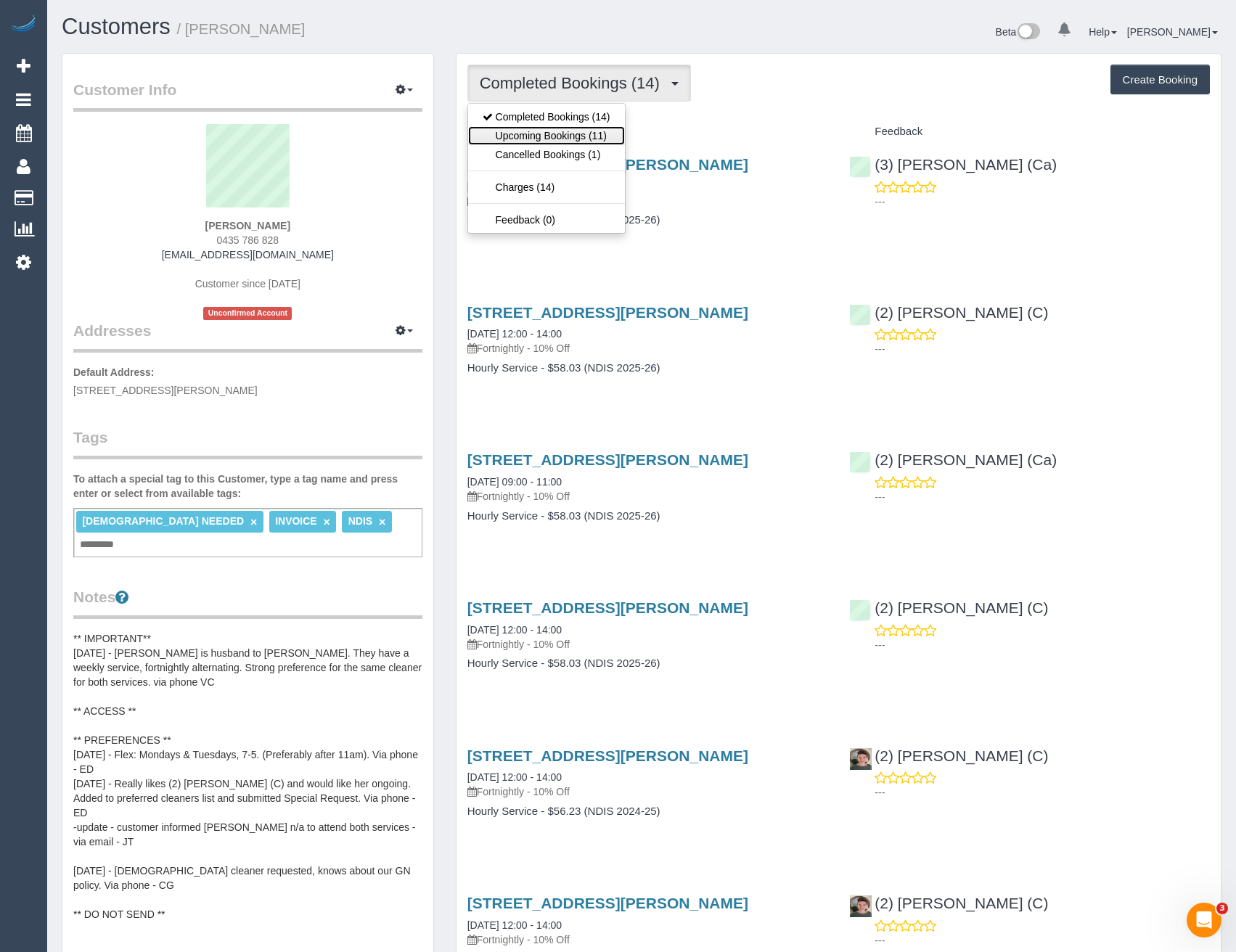
click at [605, 137] on link "Upcoming Bookings (11)" at bounding box center [546, 135] width 157 height 19
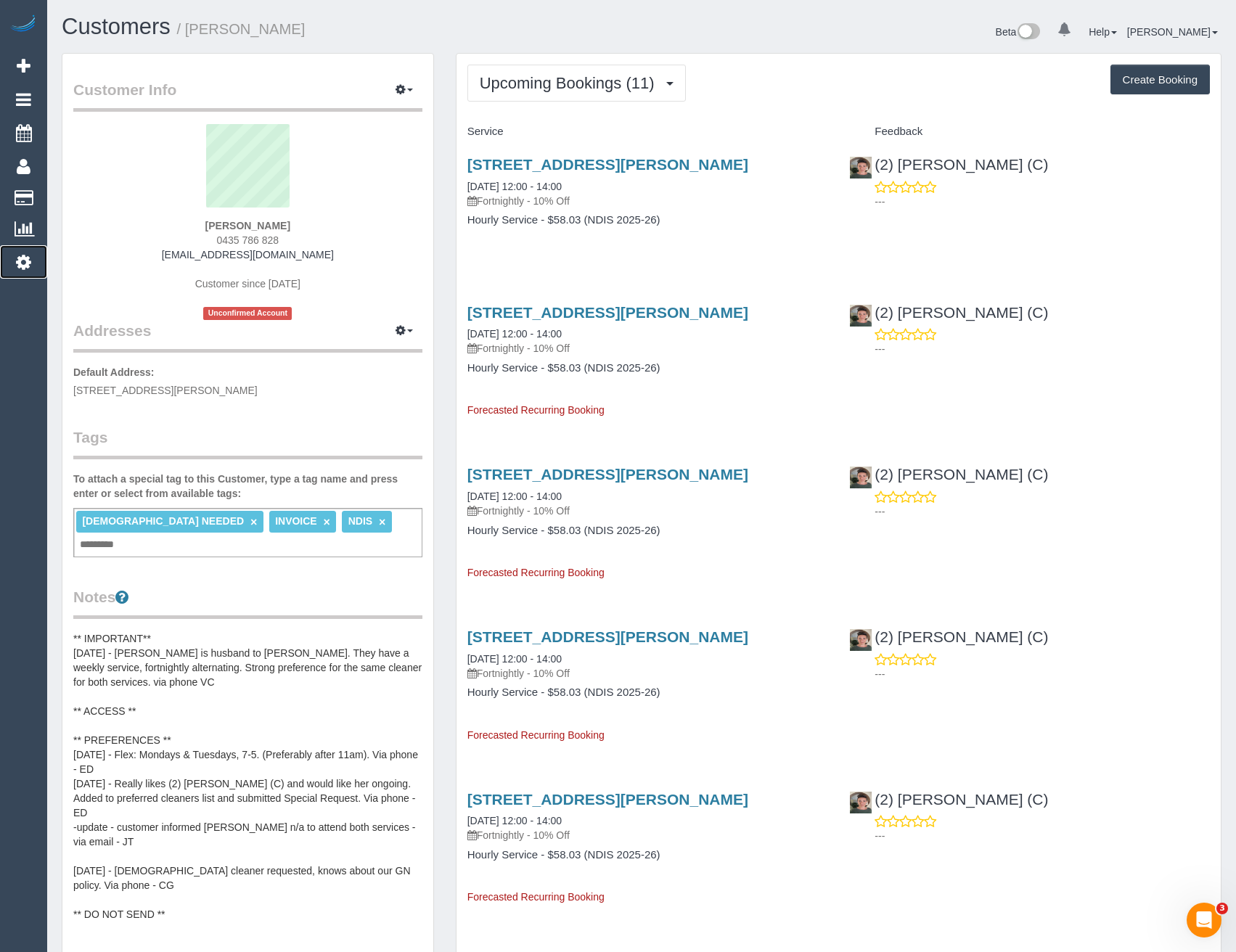
click at [14, 257] on link "Settings" at bounding box center [24, 261] width 48 height 33
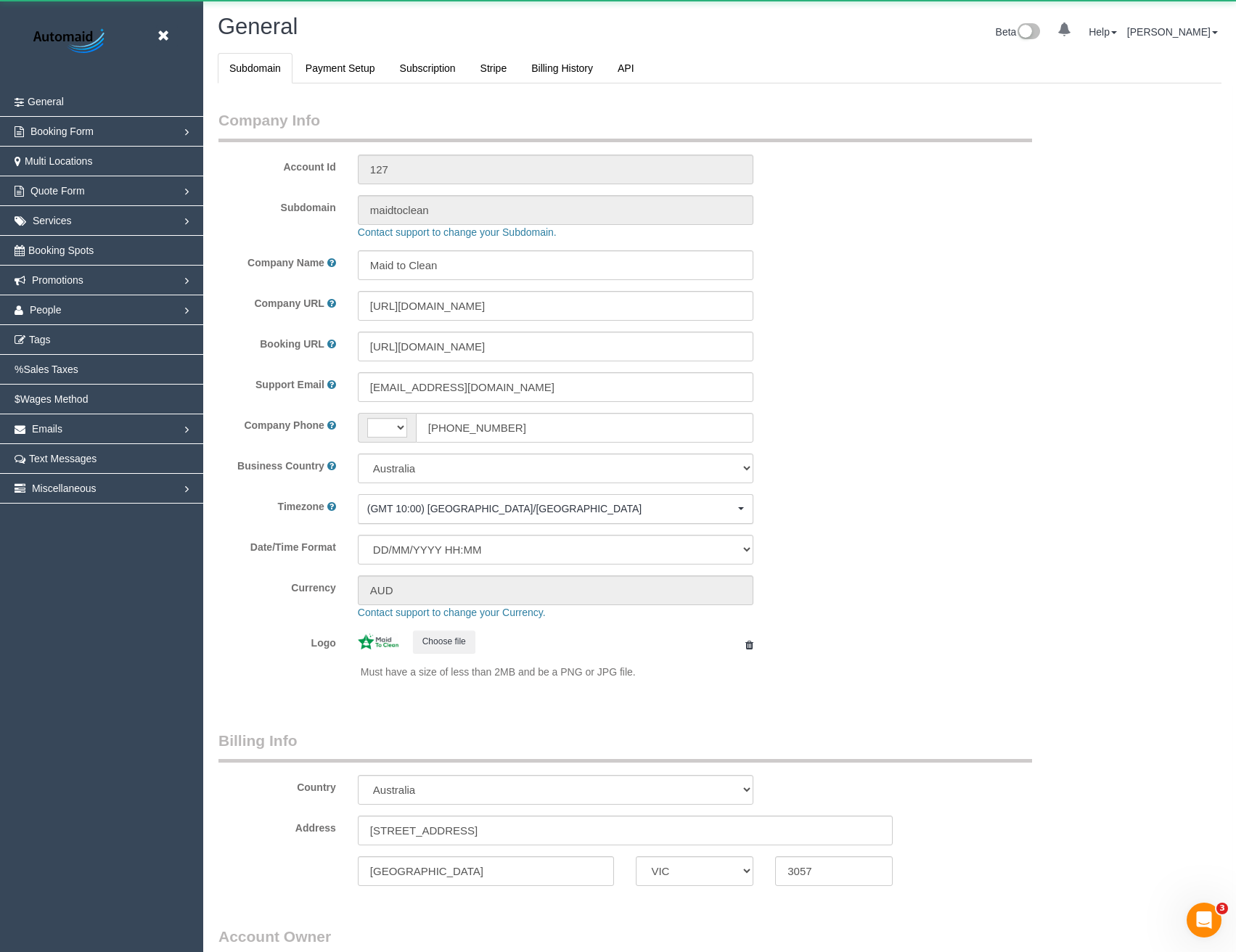
select select "string:AU"
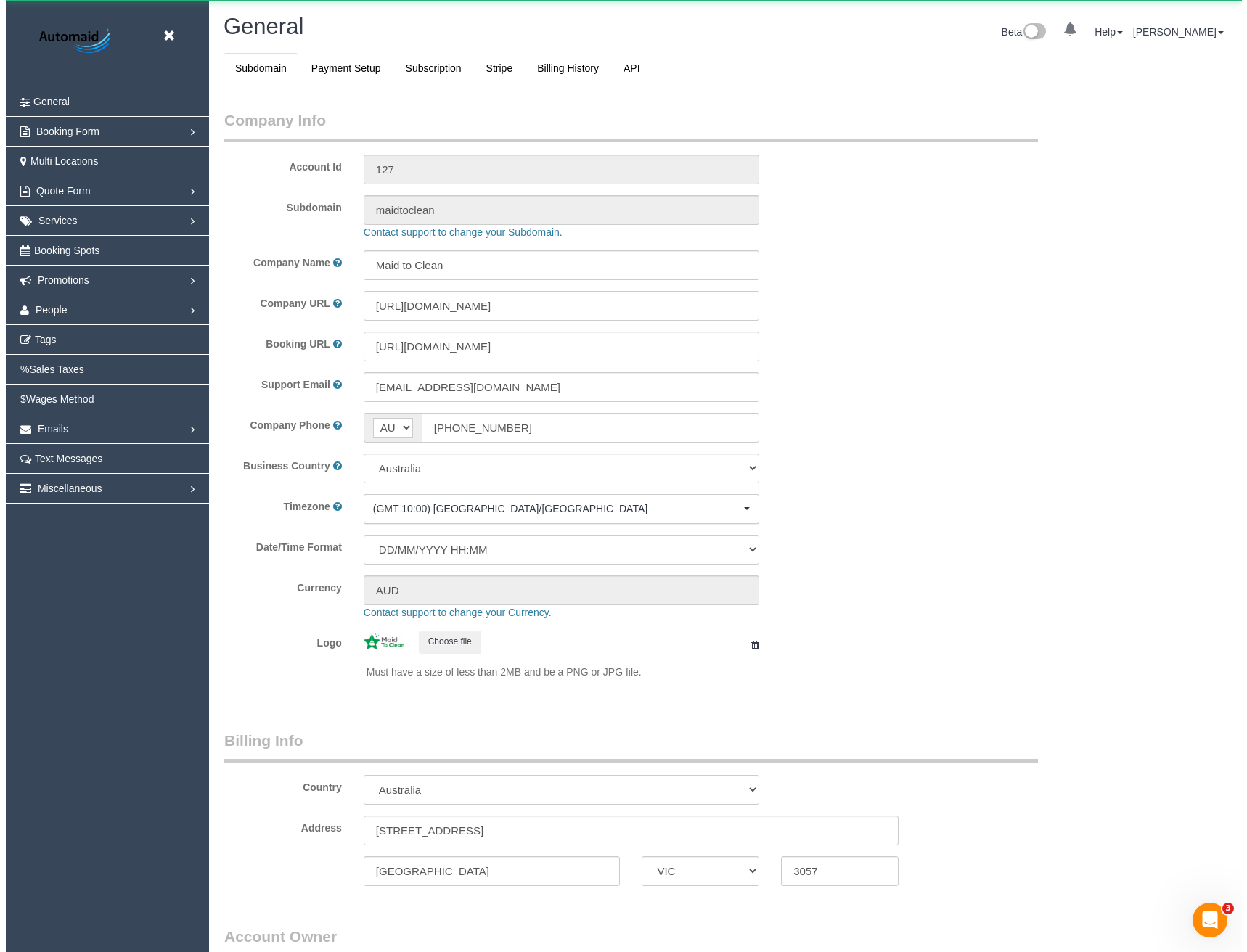
scroll to position [3316, 1236]
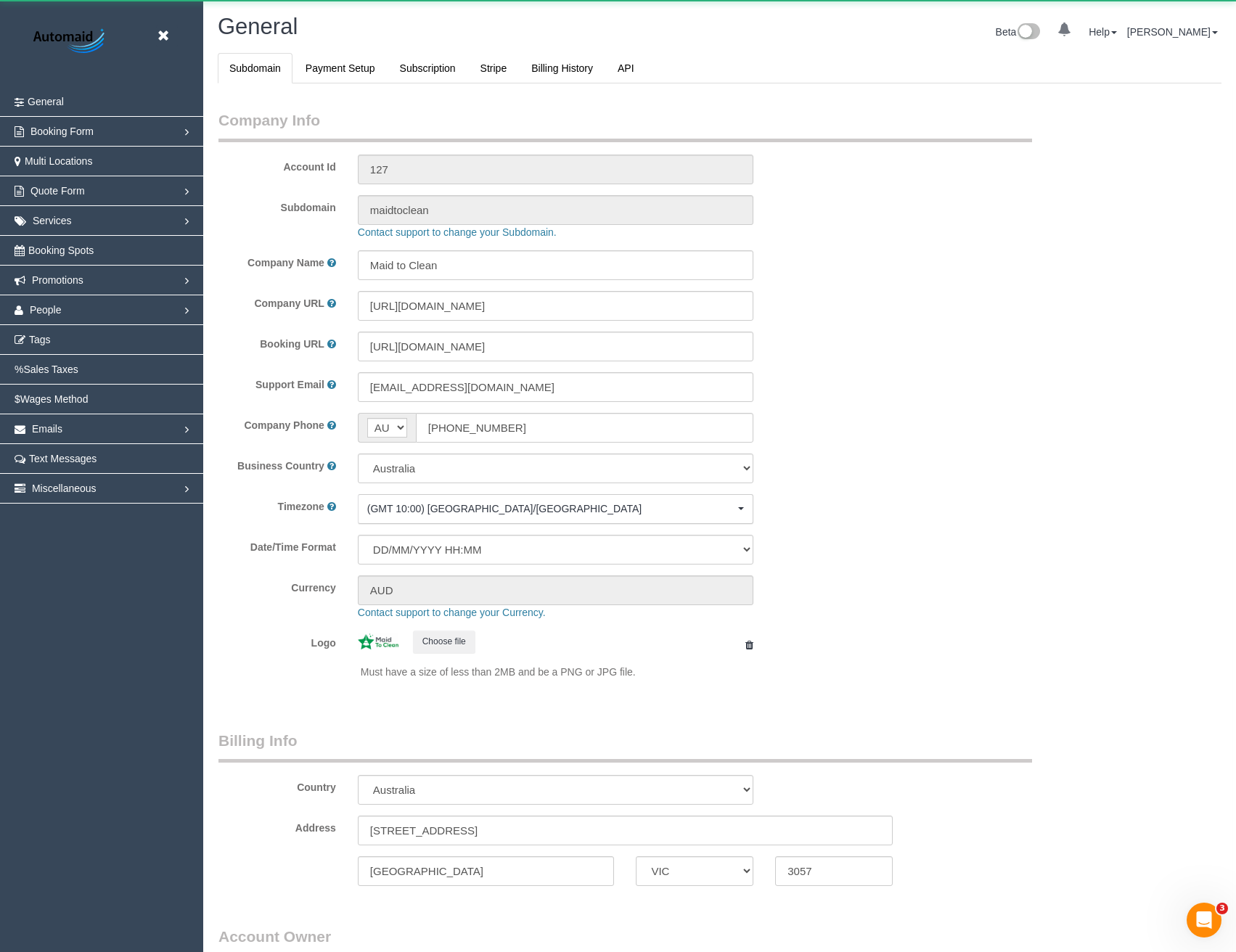
select select "1"
click at [79, 304] on link "People" at bounding box center [102, 310] width 204 height 29
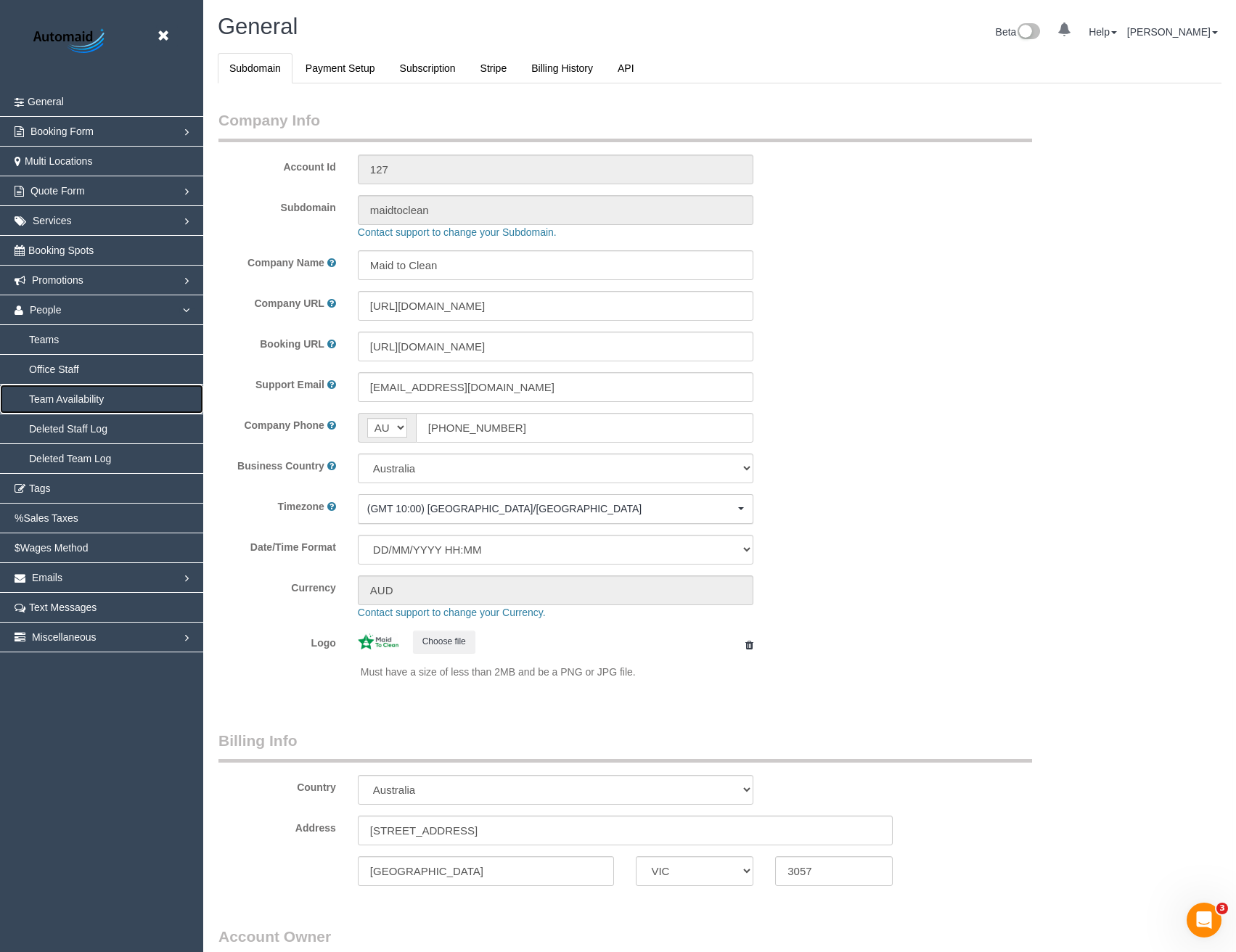
click at [72, 399] on link "Team Availability" at bounding box center [102, 399] width 204 height 29
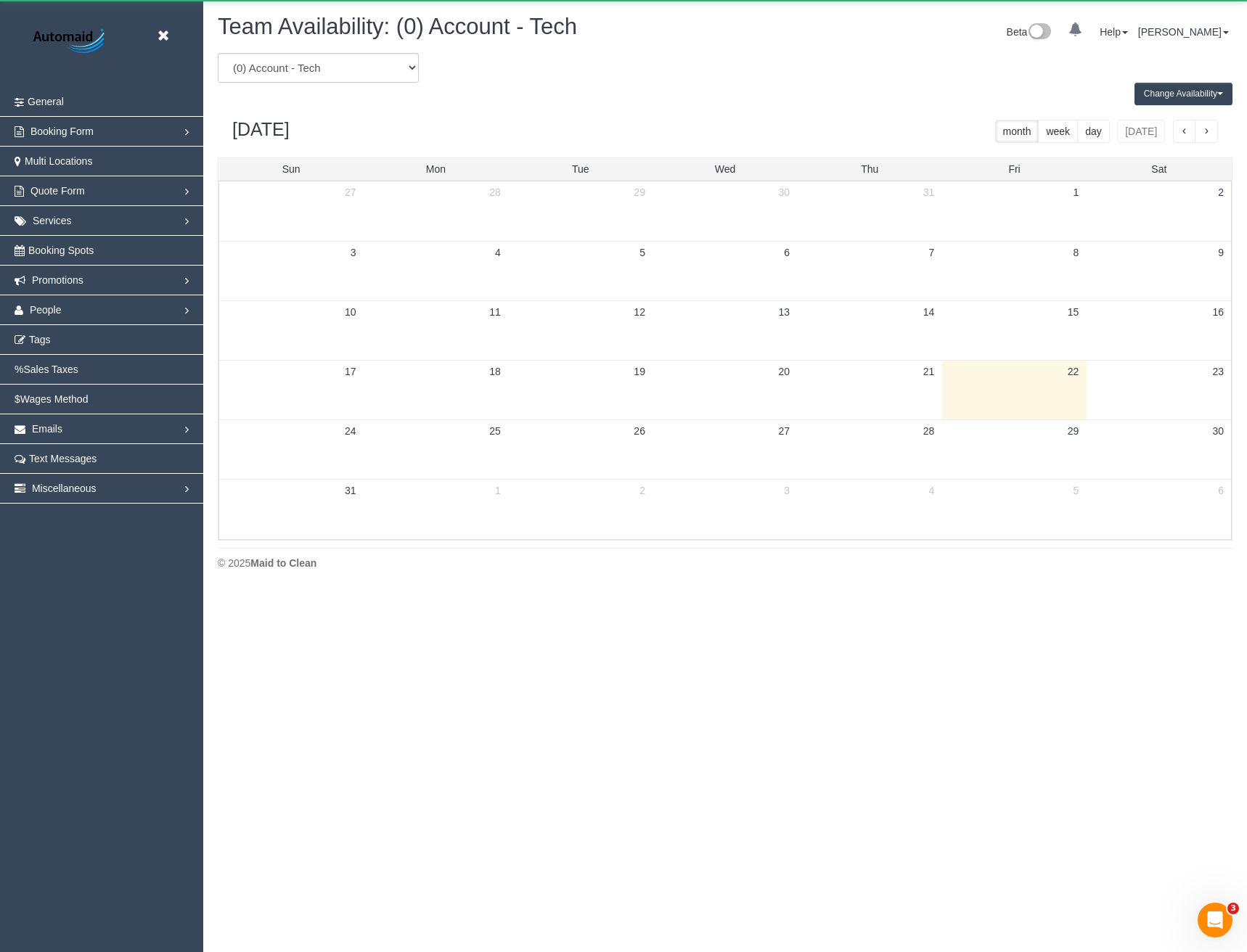
scroll to position [590, 1247]
click at [339, 65] on select "(0) Account - Tech (0) Office (0) [PERSON_NAME] Test Account (1) [PERSON_NAME] …" at bounding box center [318, 68] width 201 height 30
select select "number:35391"
click at [218, 53] on select "(0) Account - Tech (0) Office (0) Raunak Test Account (1) Debbie Brodjanac (FT)…" at bounding box center [318, 68] width 201 height 30
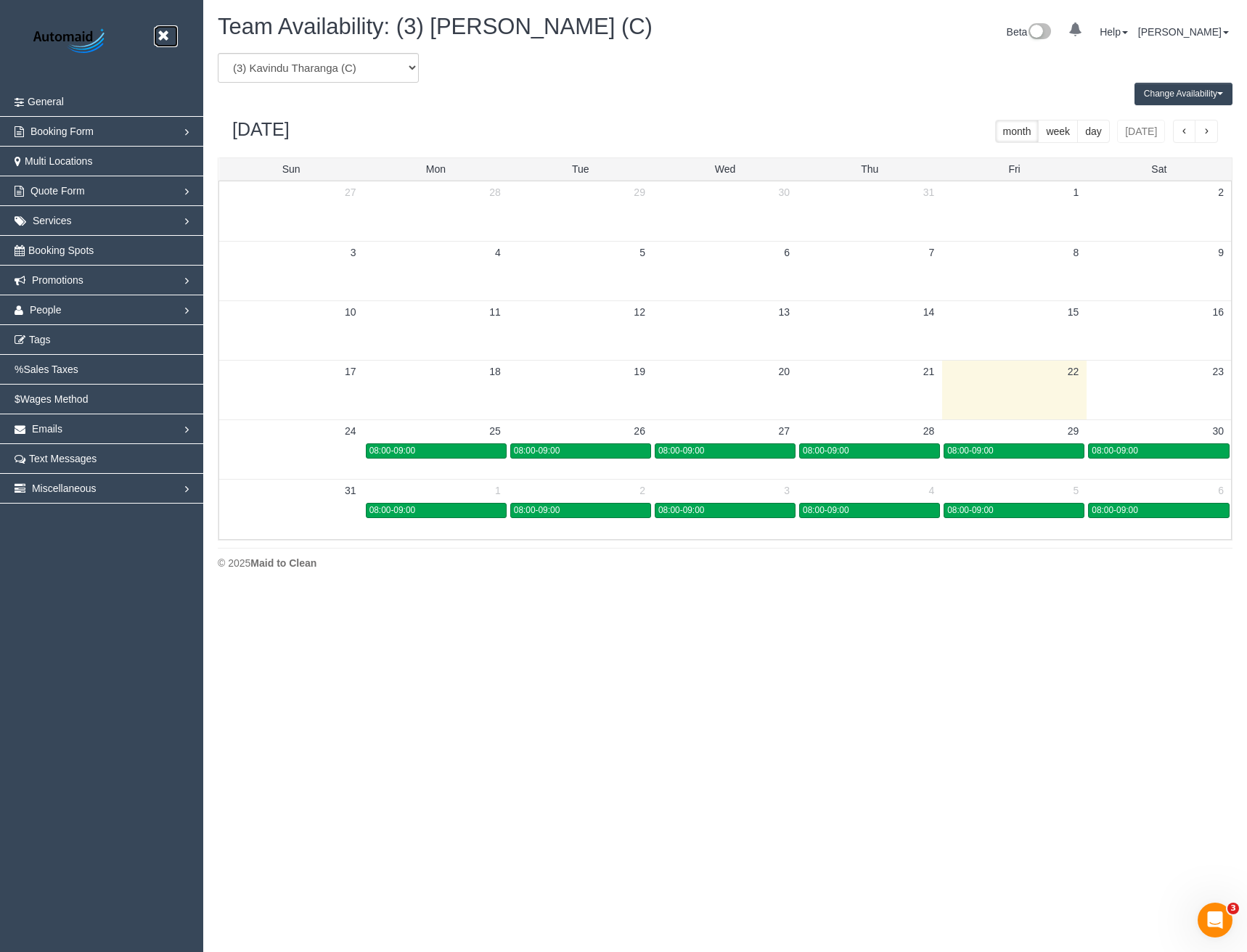
drag, startPoint x: 158, startPoint y: 42, endPoint x: 111, endPoint y: 152, distance: 119.6
click at [158, 42] on icon at bounding box center [163, 36] width 18 height 18
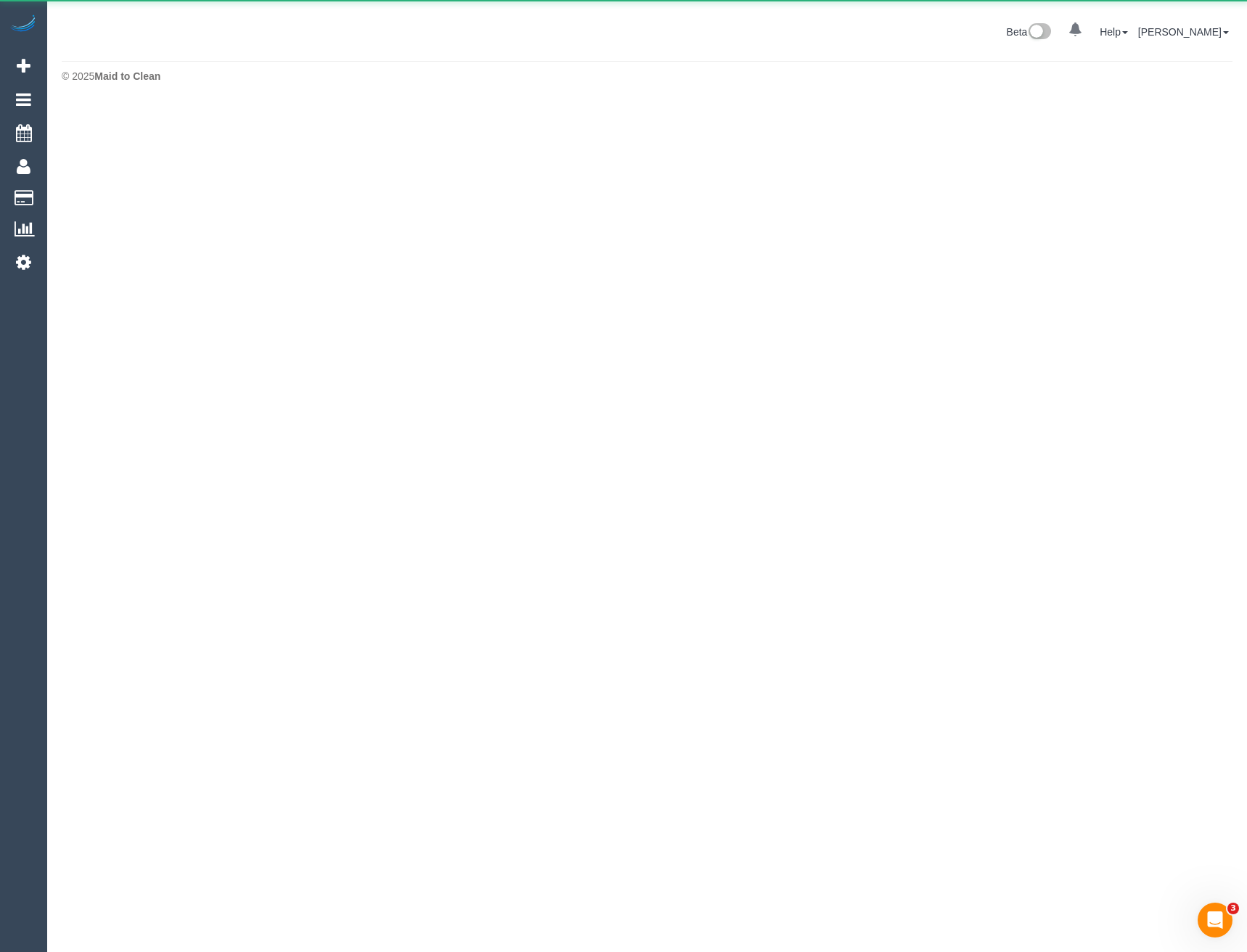
scroll to position [72455, 71324]
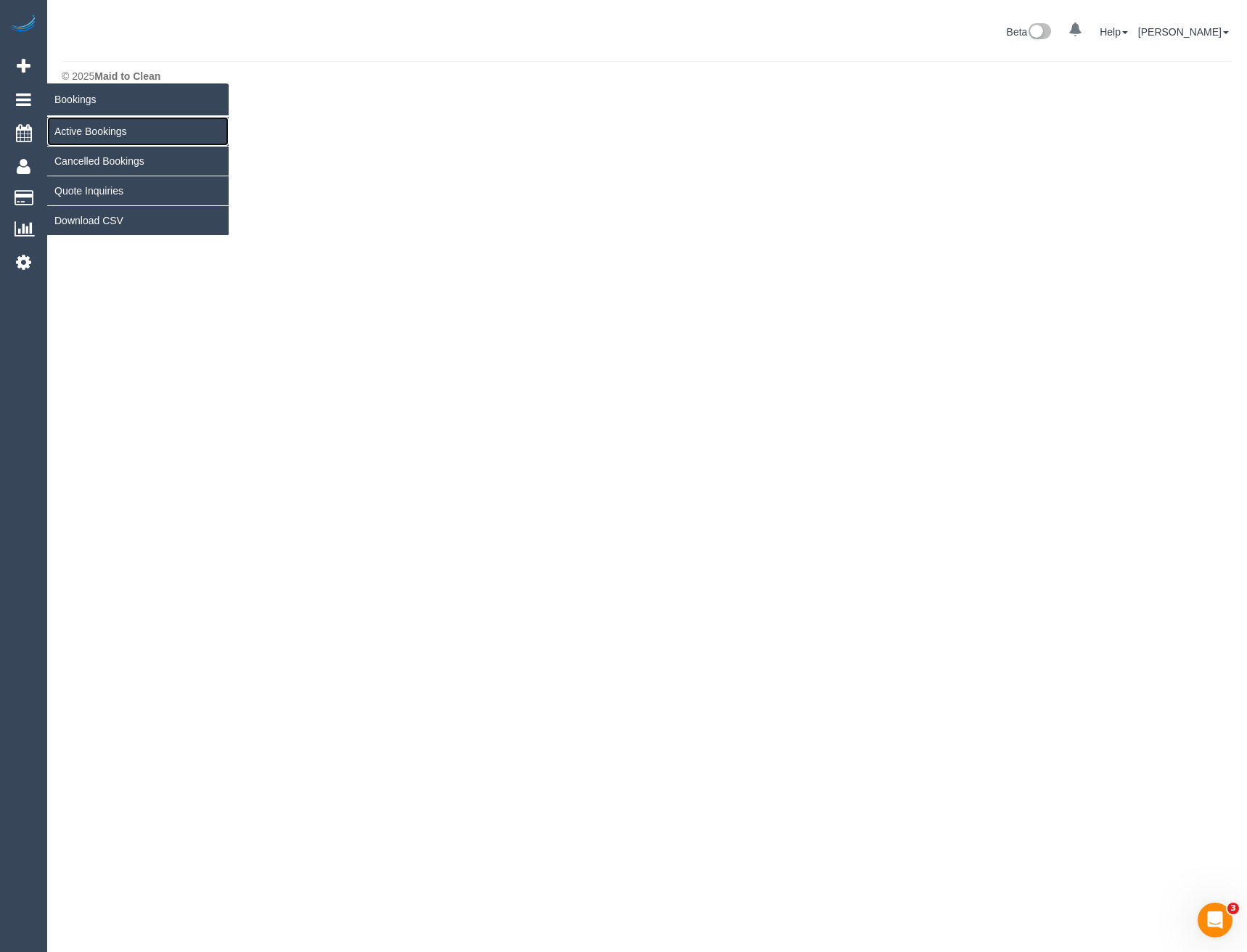
click at [72, 137] on link "Active Bookings" at bounding box center [138, 131] width 181 height 29
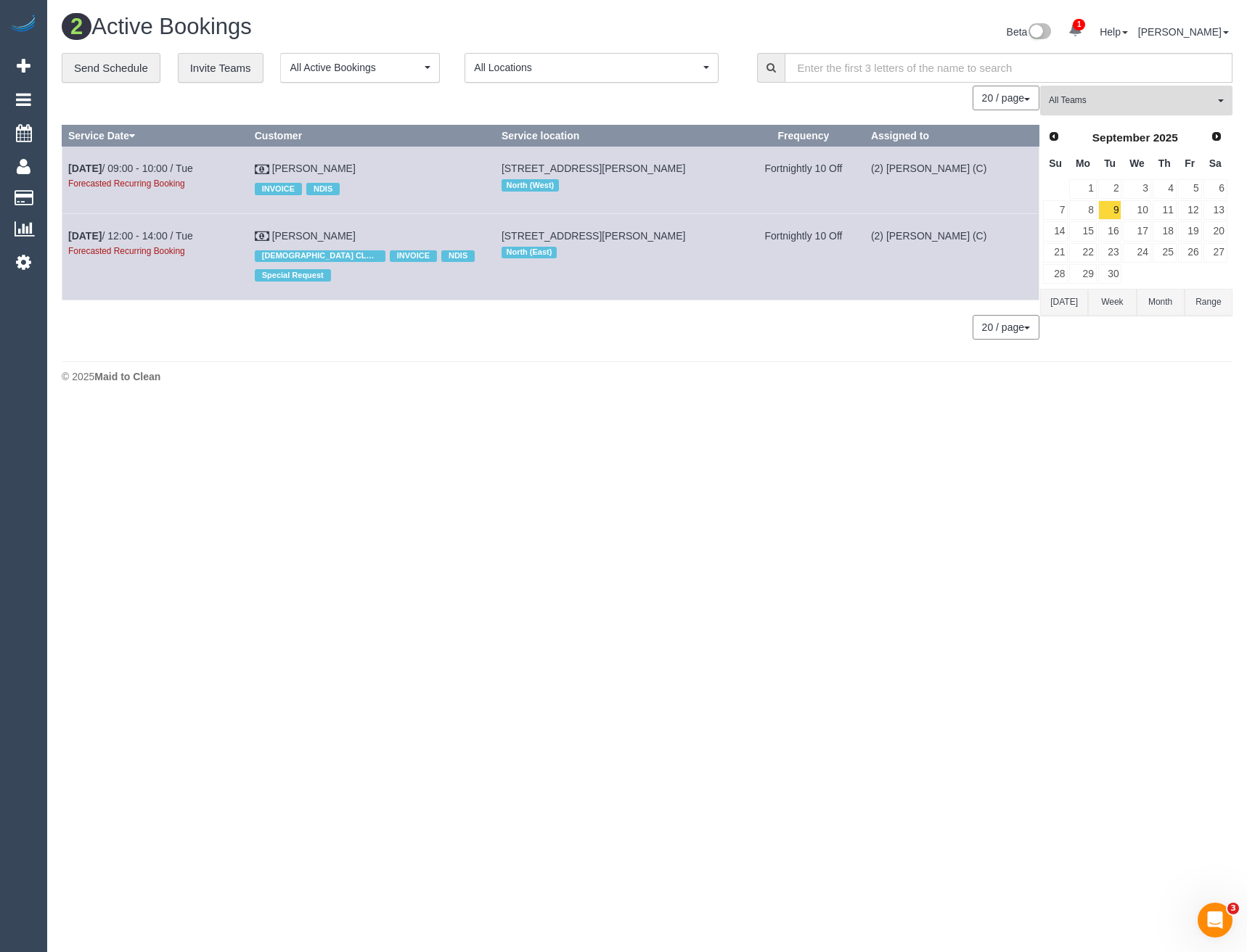
click at [1105, 97] on span "All Teams" at bounding box center [1131, 100] width 166 height 13
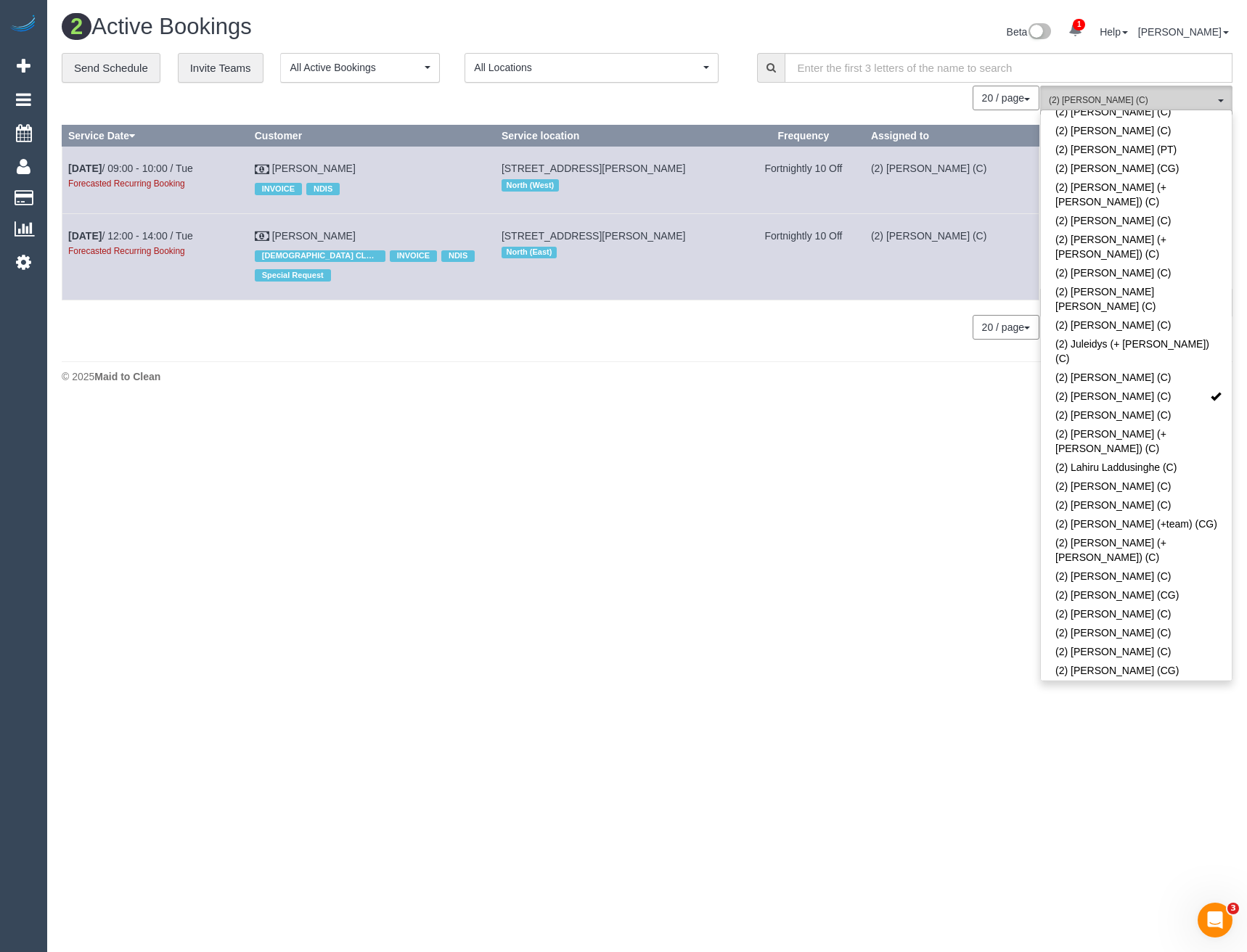
scroll to position [943, 0]
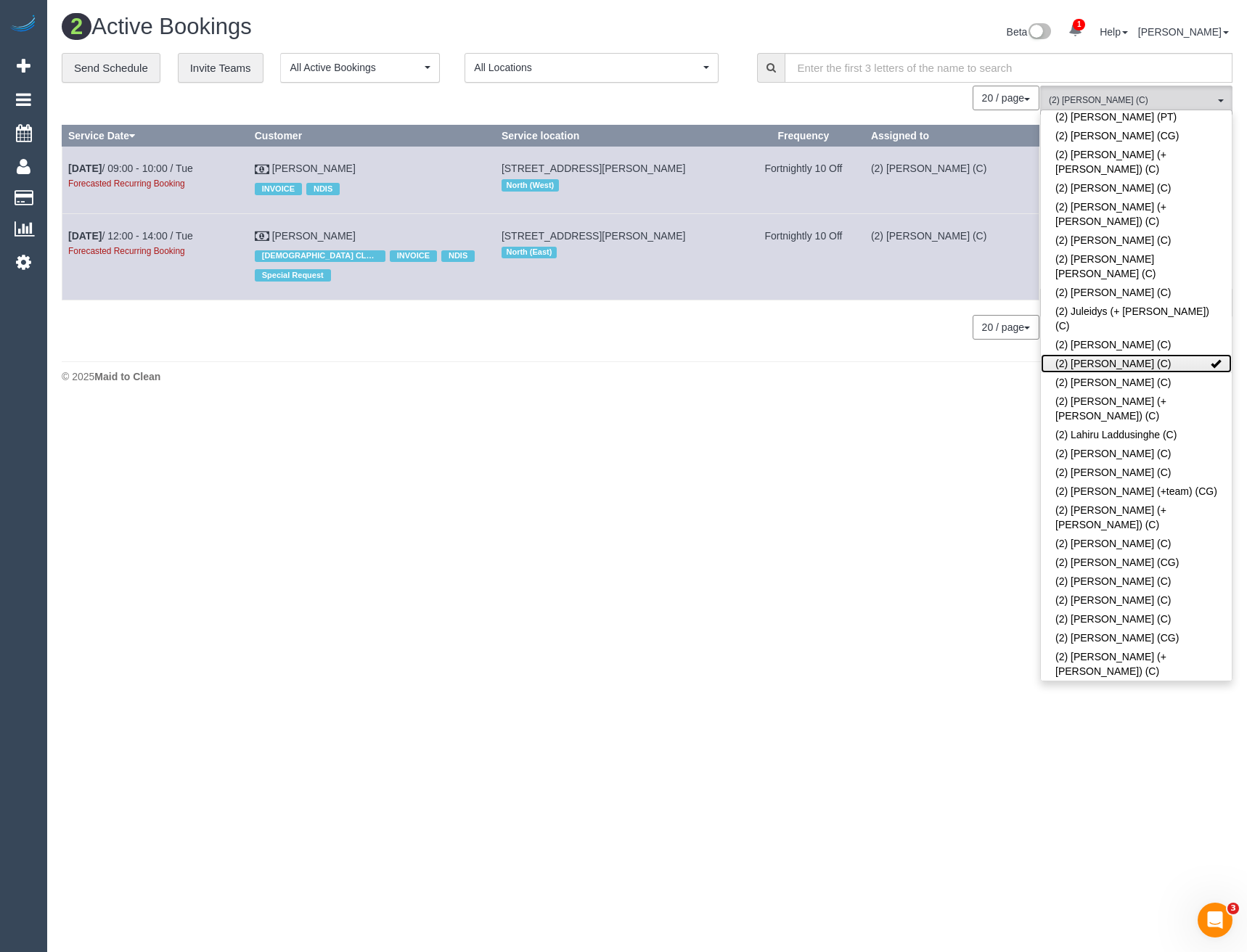
click at [1150, 354] on link "(2) Katie Eichorn (C)" at bounding box center [1136, 363] width 191 height 19
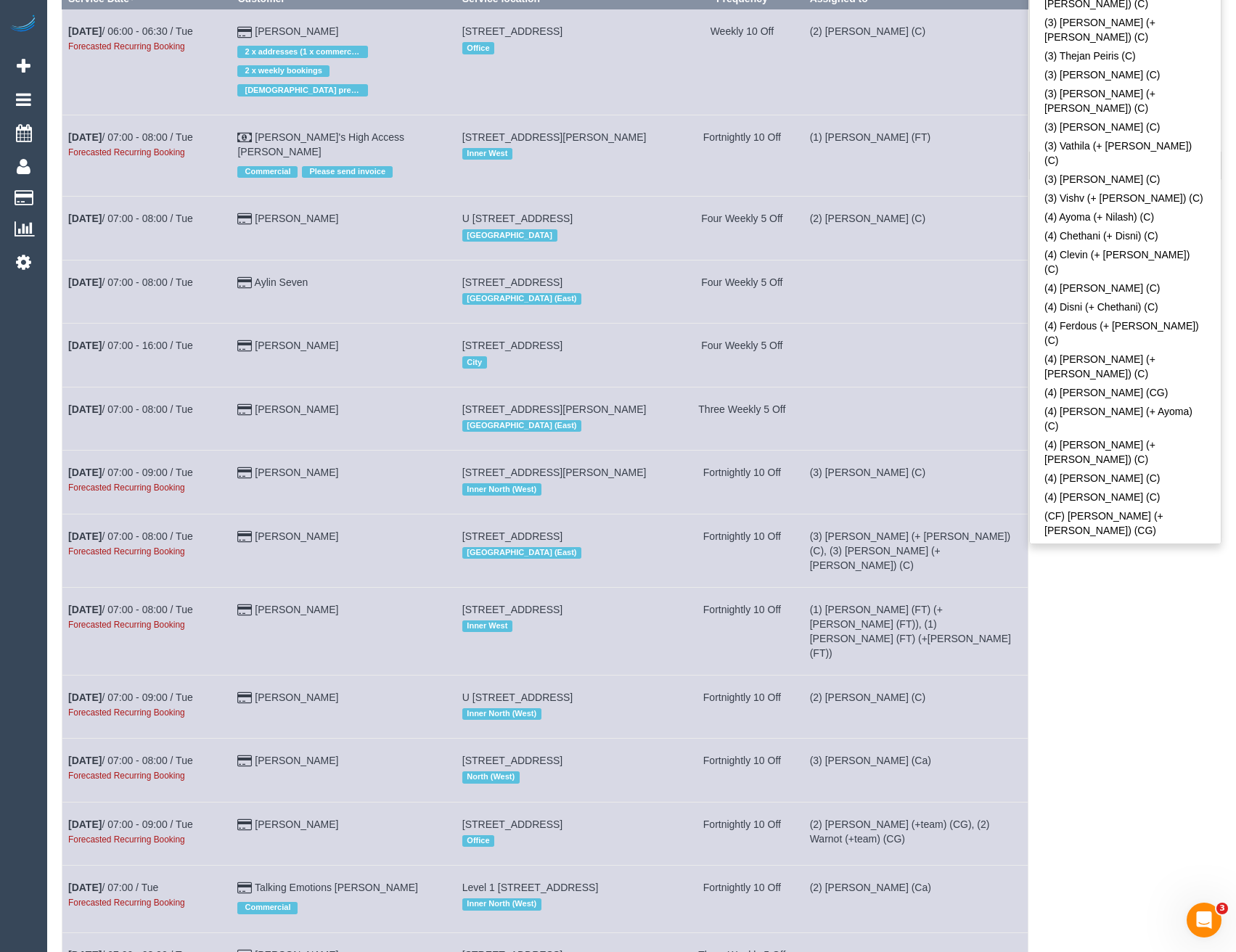
scroll to position [145, 0]
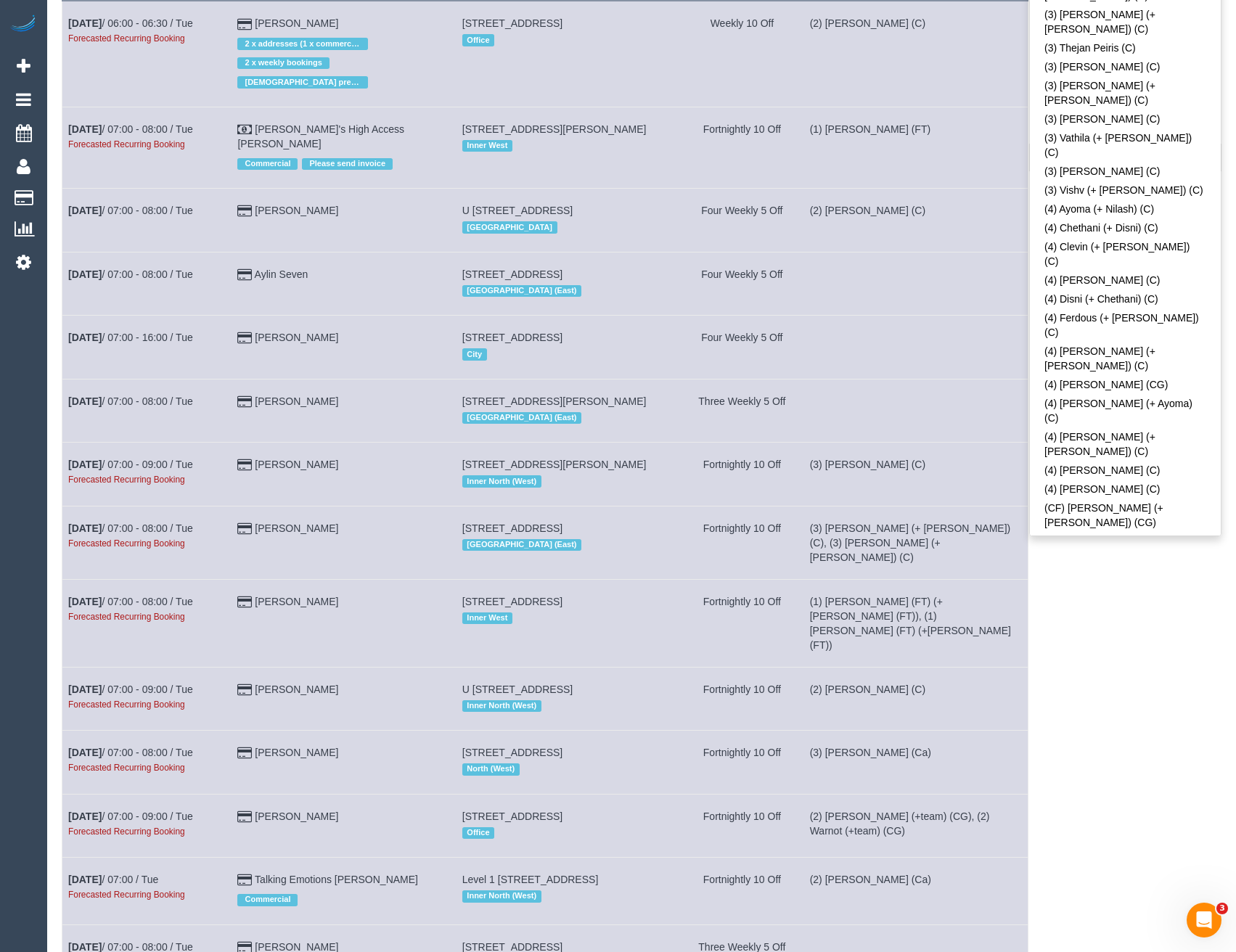
click at [1114, 625] on div "(ZG3) Ashan Adithya (C) All Teams Remove Team Filters (0) Account - Tech (0) Of…" at bounding box center [1125, 702] width 192 height 1523
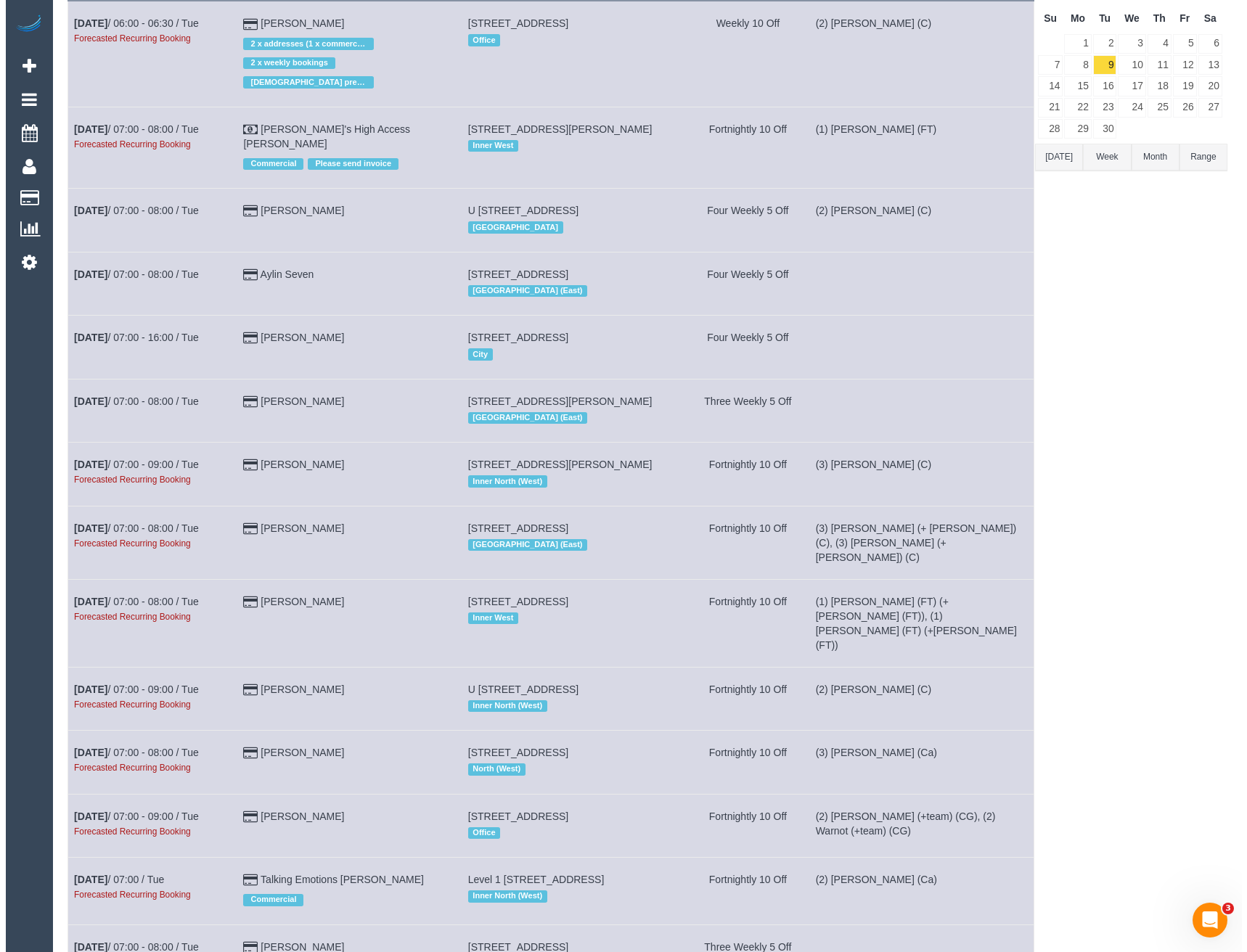
scroll to position [0, 0]
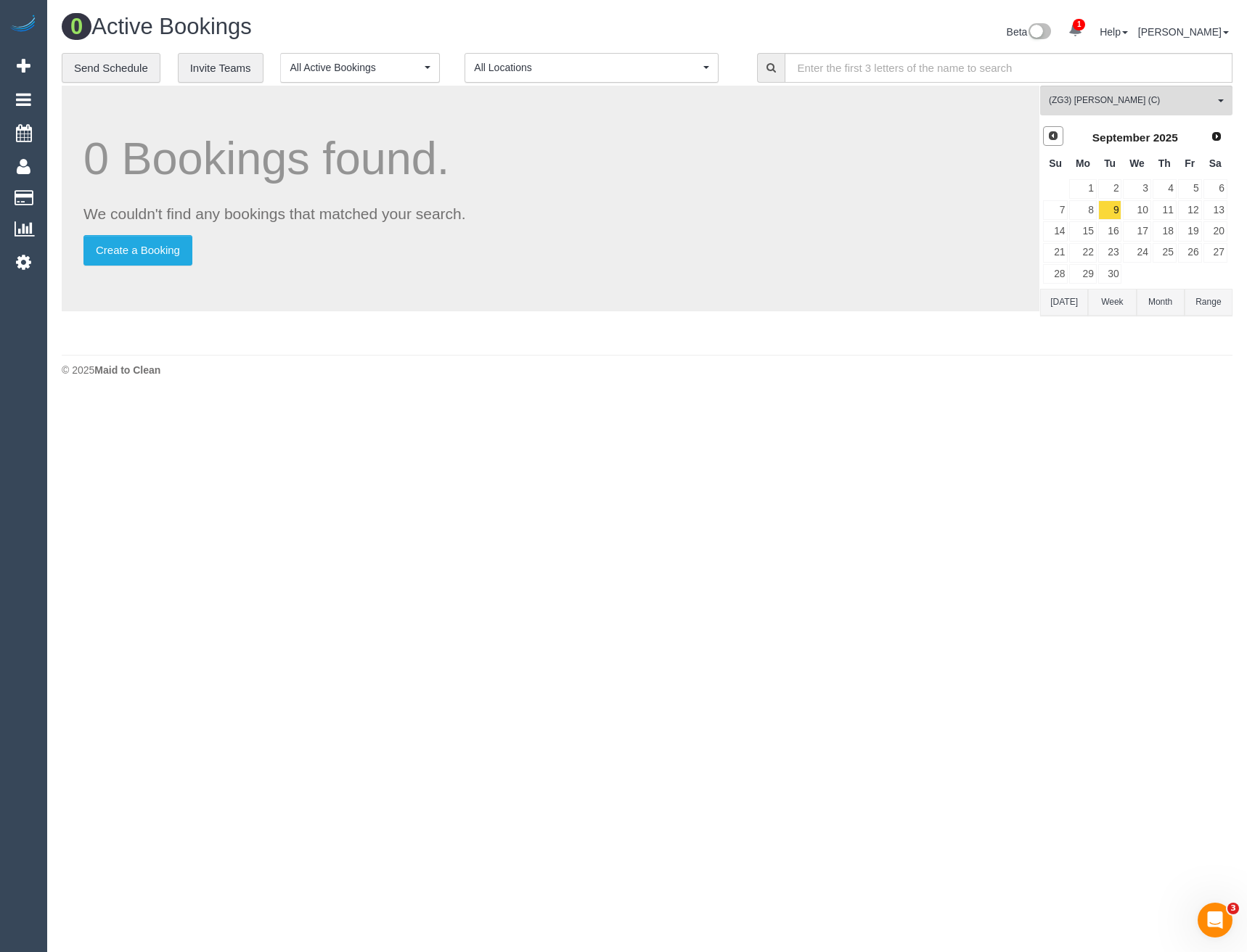
click at [1061, 143] on link "Prev" at bounding box center [1052, 136] width 20 height 20
click at [1190, 255] on link "22" at bounding box center [1190, 252] width 24 height 19
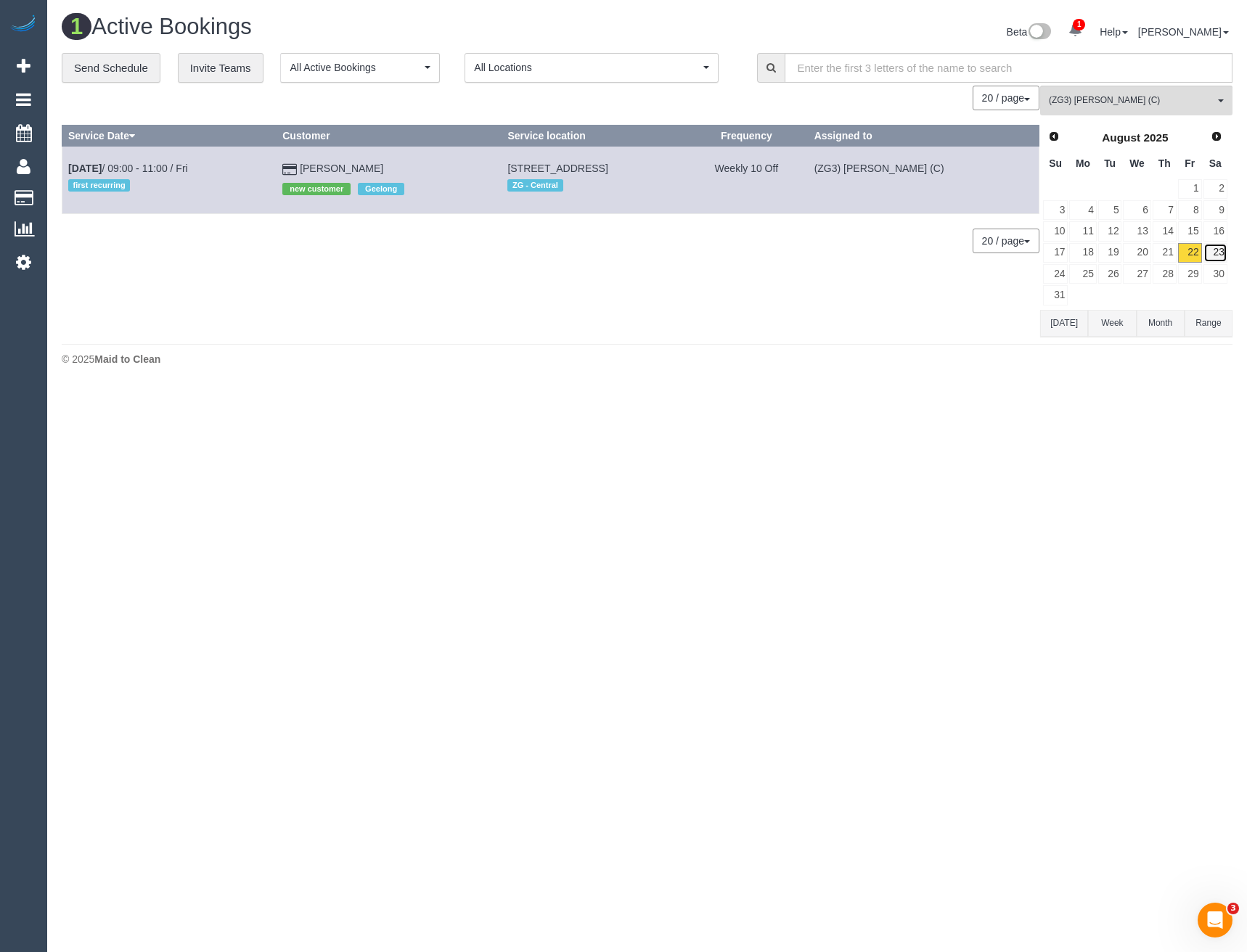
click at [1217, 251] on link "23" at bounding box center [1215, 252] width 24 height 19
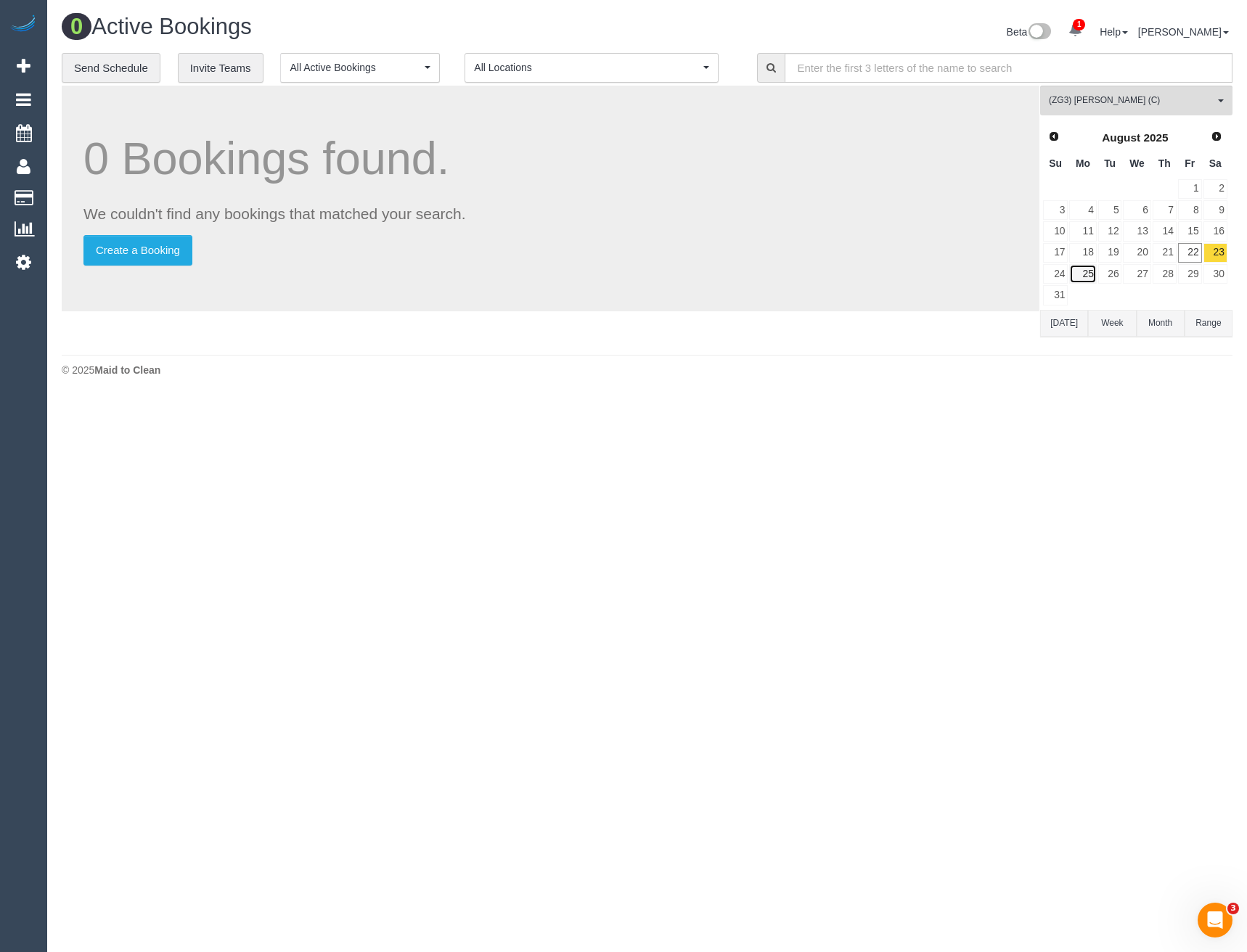
click at [1084, 272] on link "25" at bounding box center [1082, 274] width 27 height 19
click at [1106, 277] on link "26" at bounding box center [1110, 274] width 24 height 19
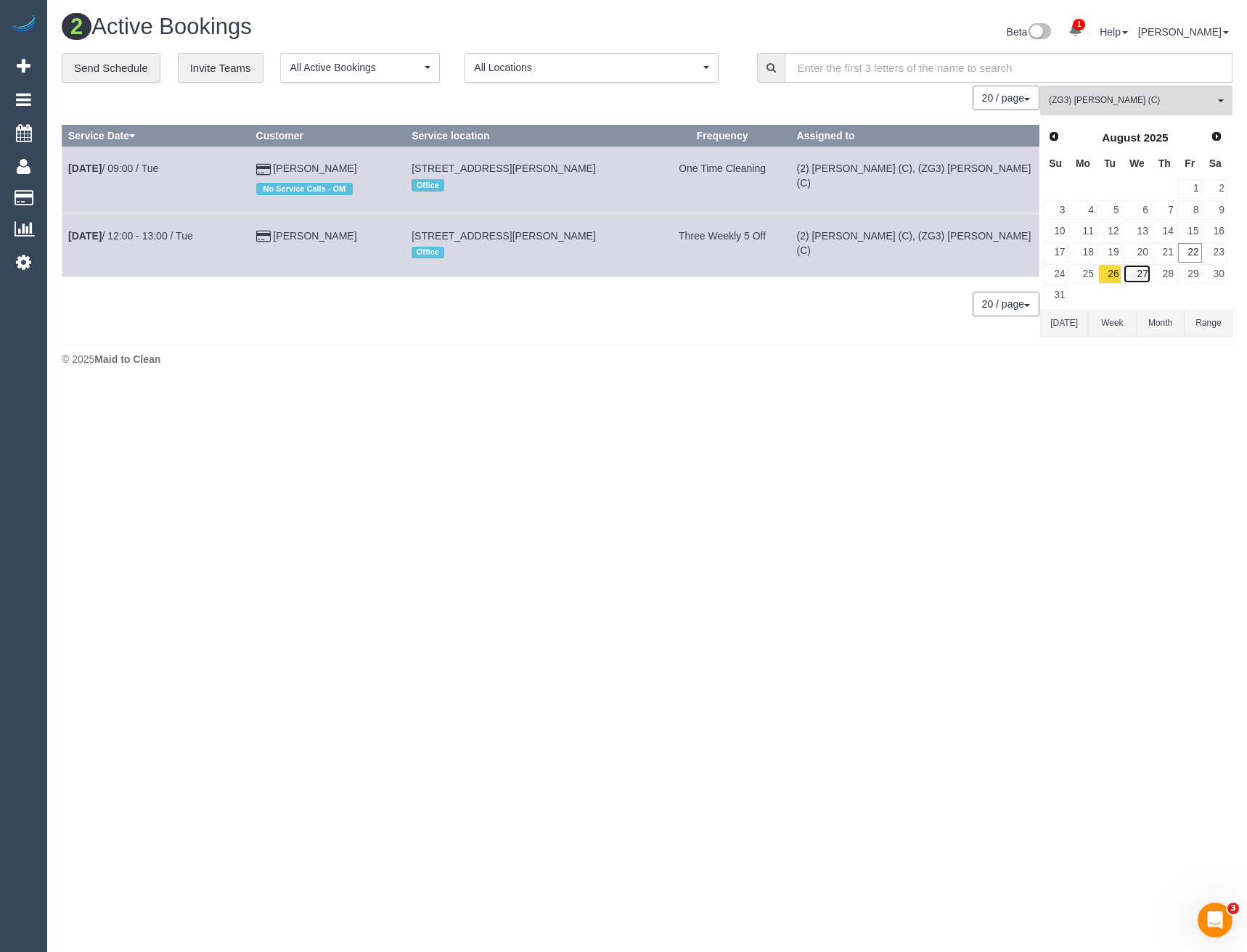
click at [1147, 270] on link "27" at bounding box center [1136, 274] width 27 height 19
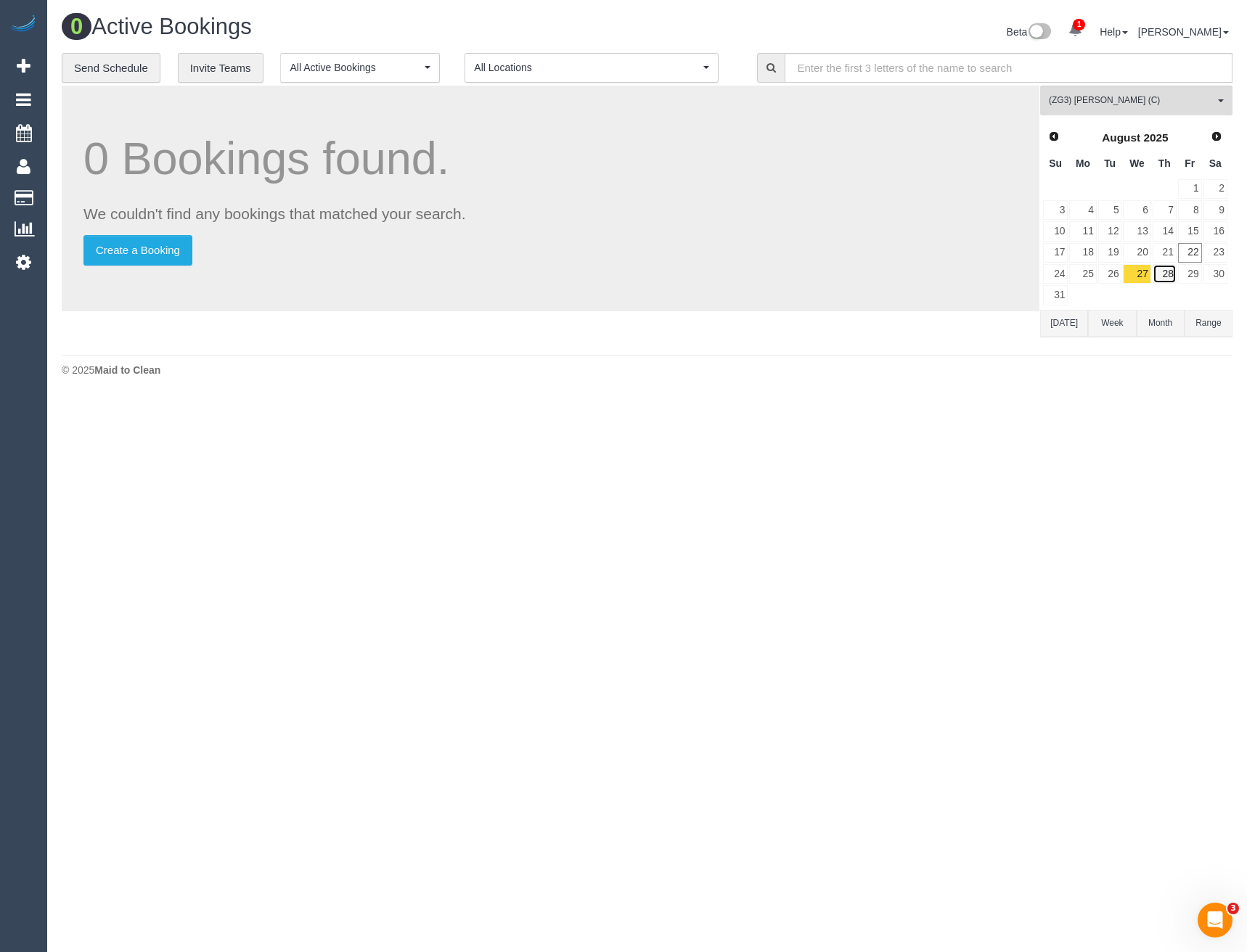
click at [1168, 278] on link "28" at bounding box center [1165, 274] width 24 height 19
click at [1185, 273] on link "29" at bounding box center [1190, 274] width 24 height 19
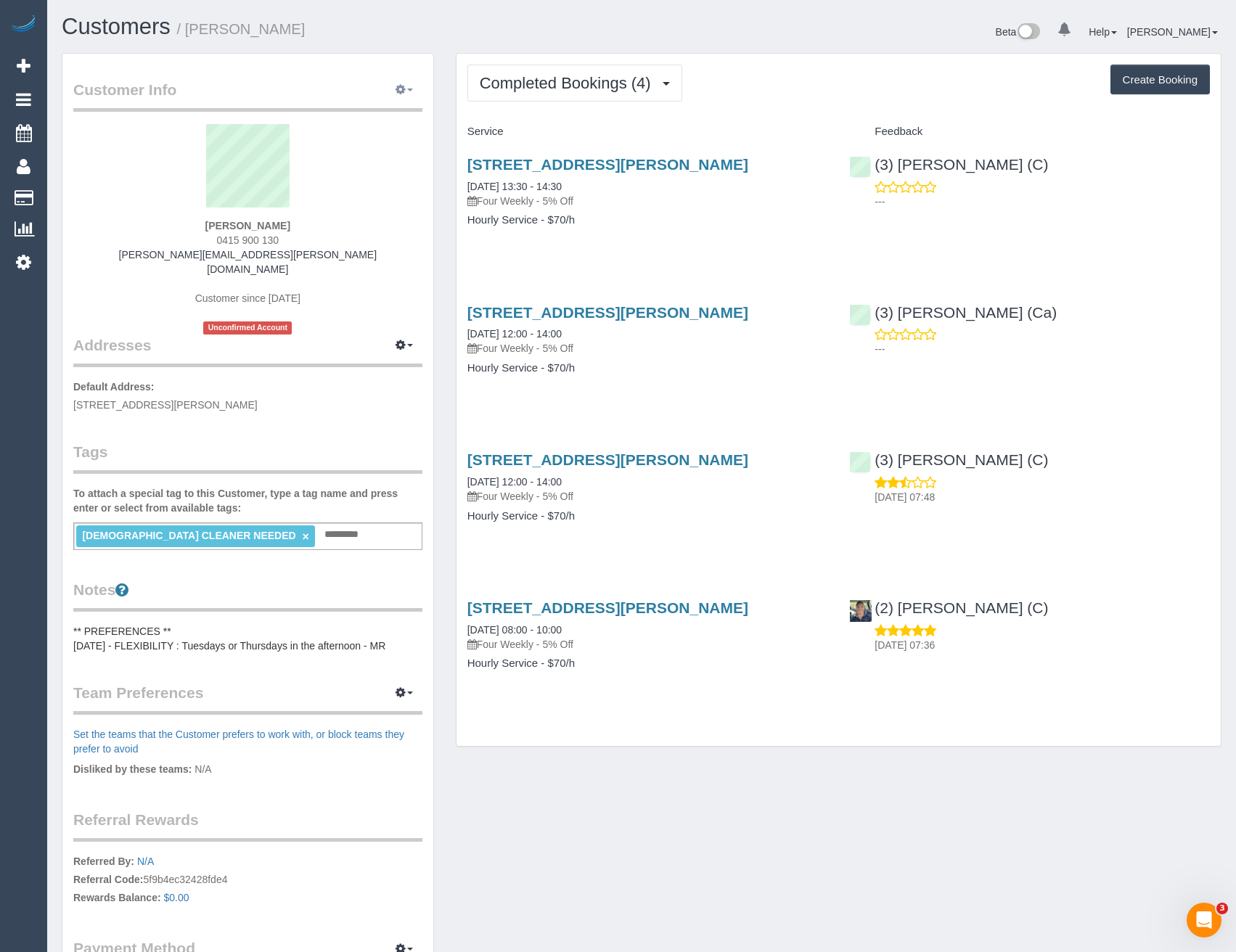
click at [399, 92] on icon "button" at bounding box center [401, 89] width 10 height 9
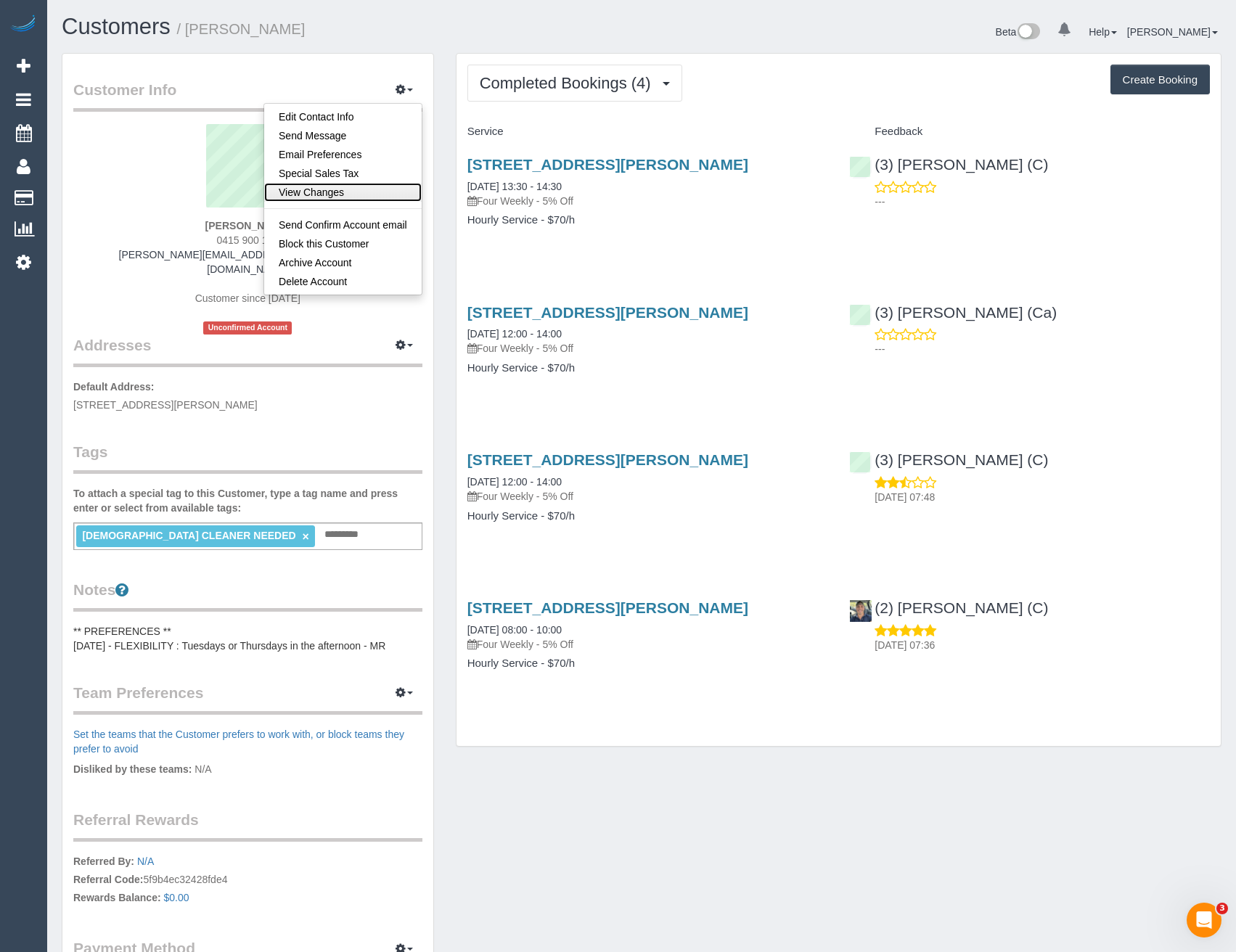
click at [342, 197] on link "View Changes" at bounding box center [343, 192] width 157 height 19
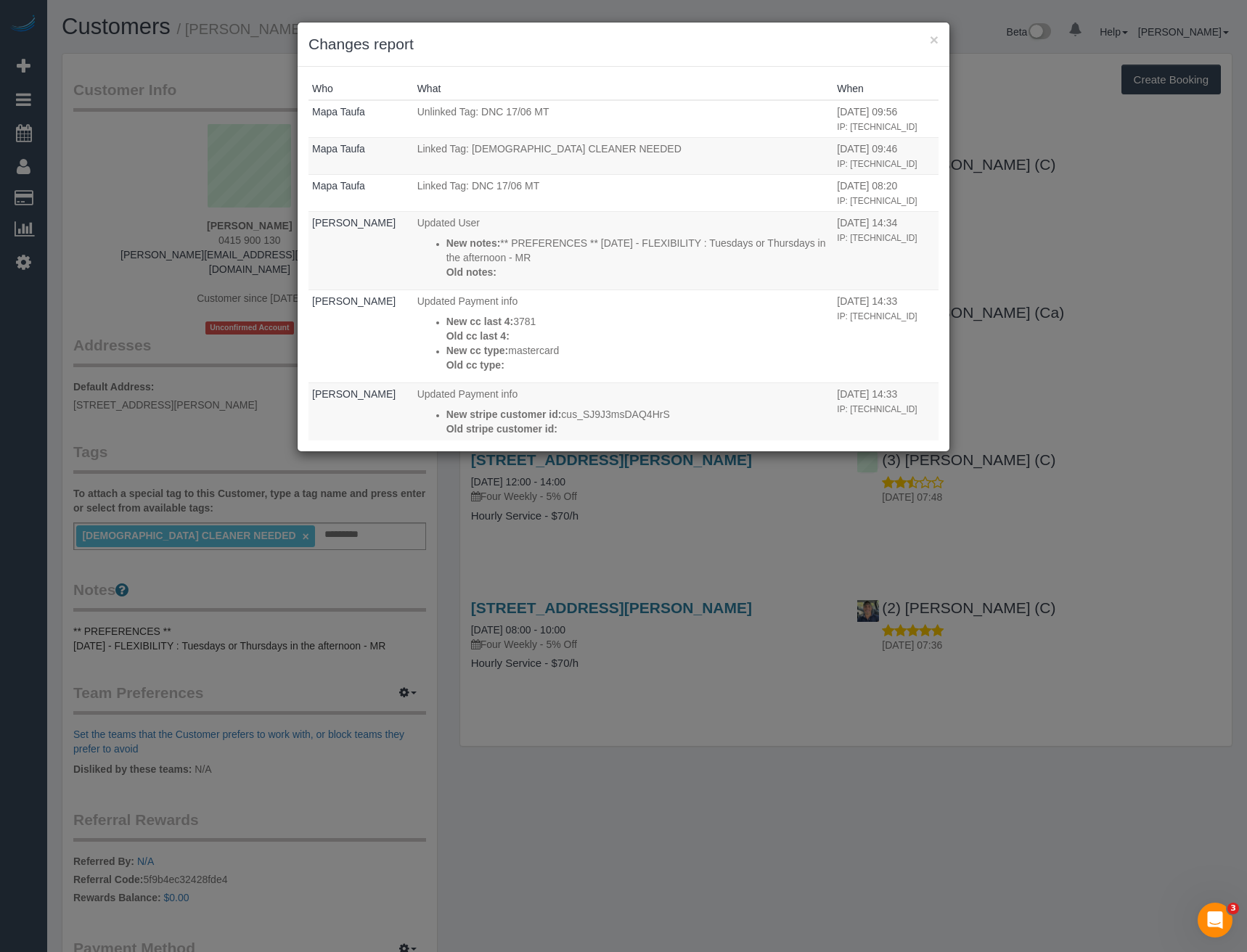
click at [723, 685] on div "× Changes report Who What When Mapa Taufa Unlinked Tag: DNC 17/06 MT [DATE] 09:…" at bounding box center [623, 476] width 1247 height 952
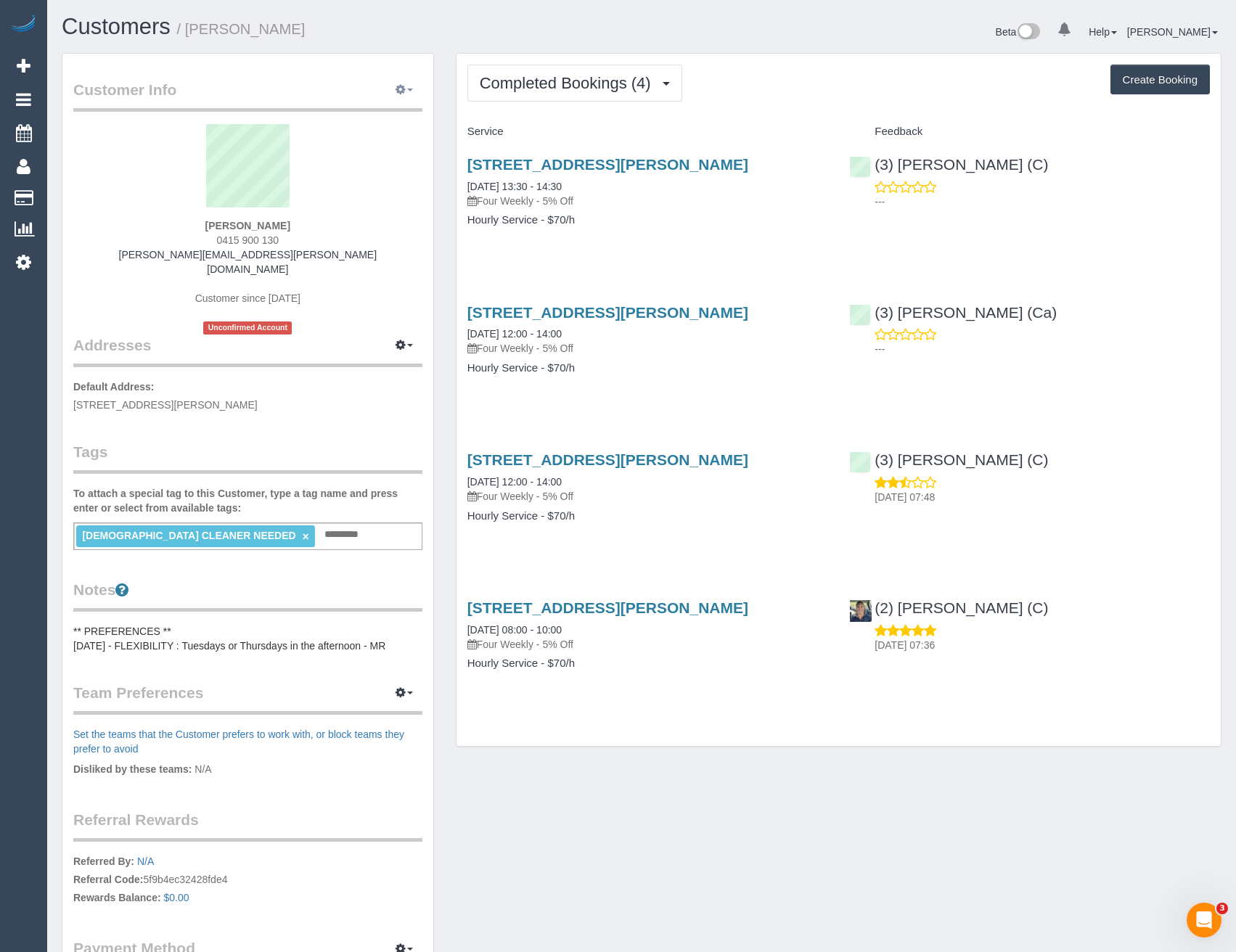
click at [400, 94] on icon "button" at bounding box center [401, 89] width 10 height 9
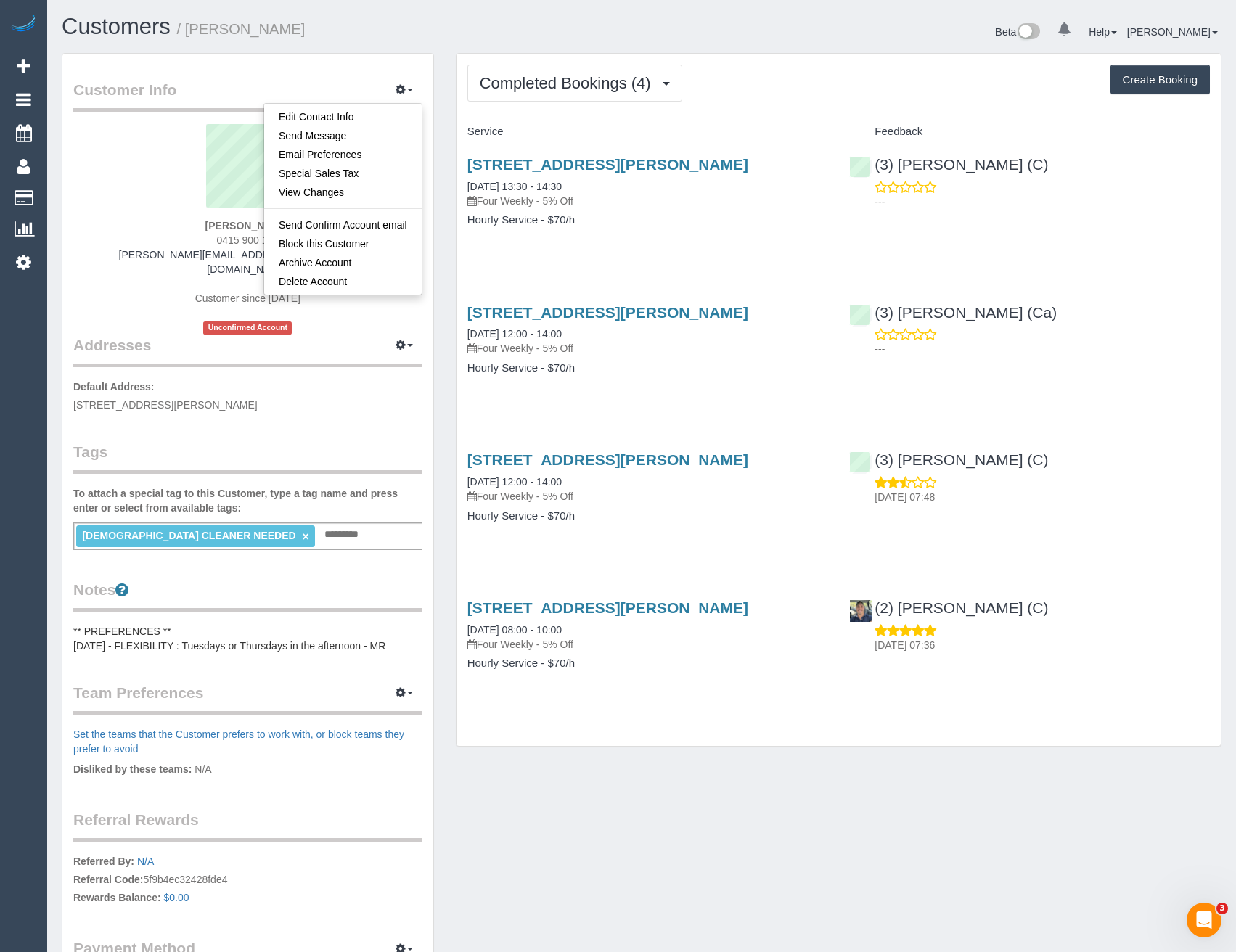
click at [698, 553] on div "Service Feedback [STREET_ADDRESS][PERSON_NAME] [DATE] 13:30 - 14:30 Four Weekly…" at bounding box center [839, 409] width 743 height 579
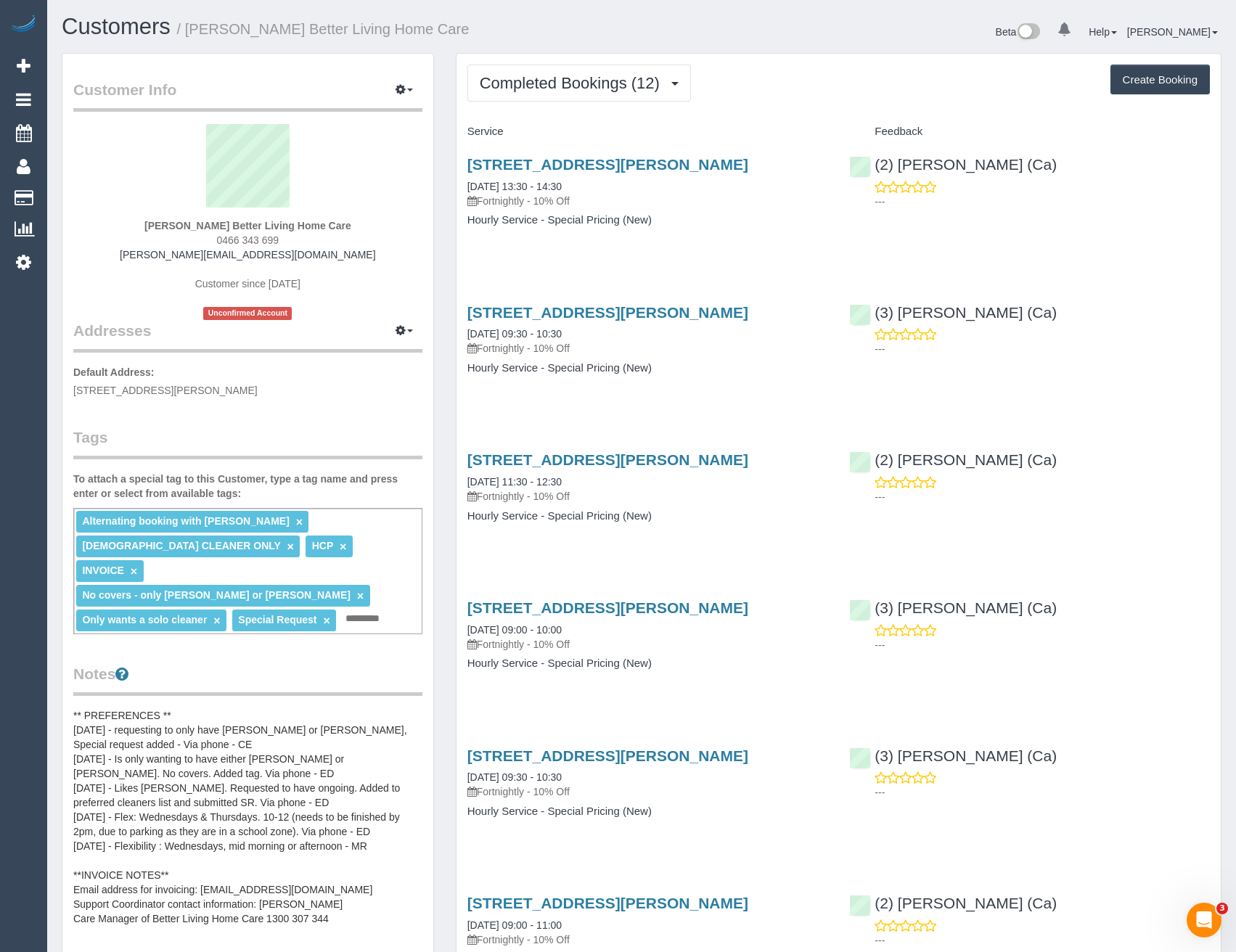
scroll to position [1994, 1236]
drag, startPoint x: 284, startPoint y: 241, endPoint x: 223, endPoint y: 235, distance: 61.3
click at [223, 235] on div "Mrs Vasantha Ragunathan Better Living Home Care 0466 343 699 vasantha.betterliv…" at bounding box center [248, 222] width 349 height 196
copy span "466 343 699"
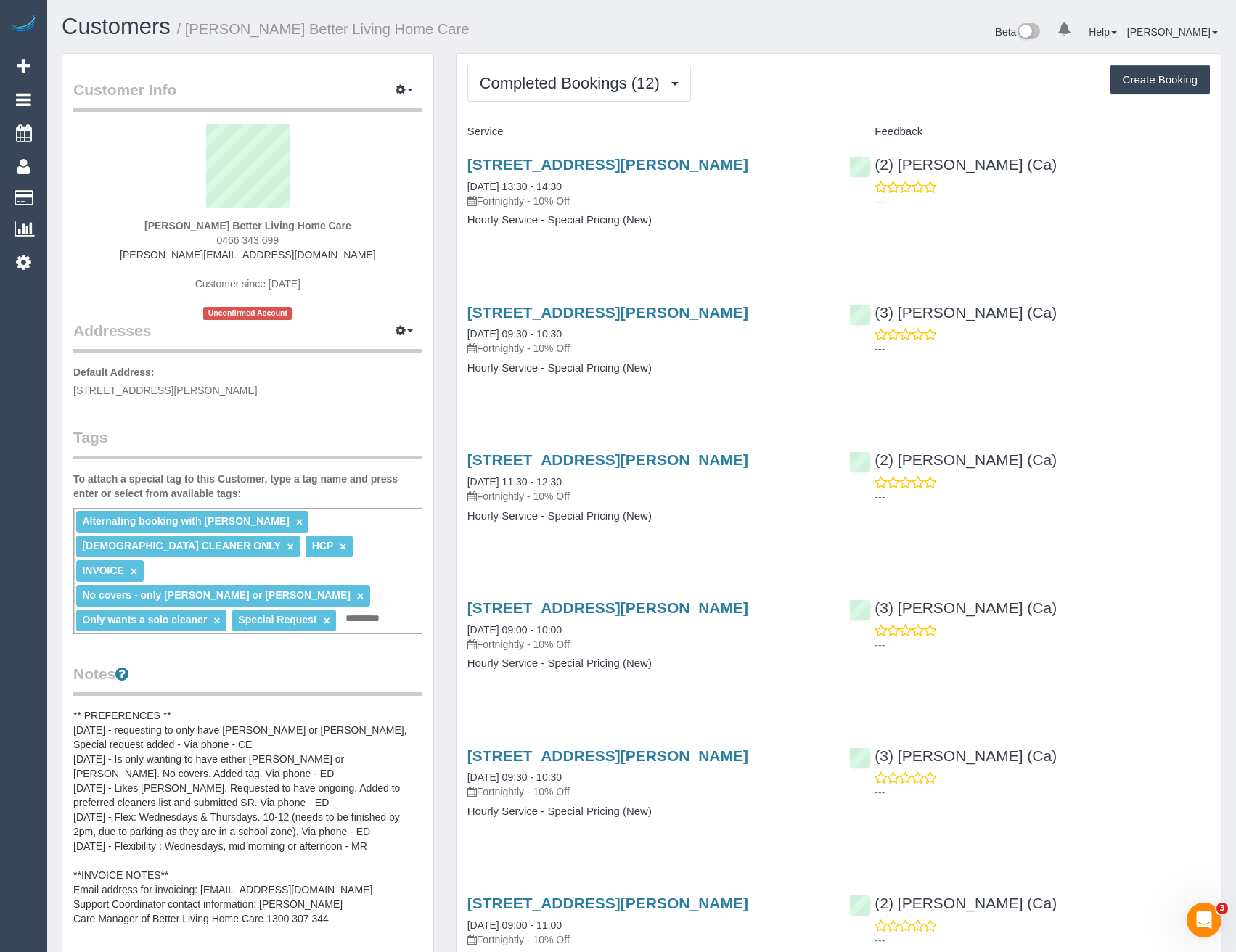
copy span "466 343 699"
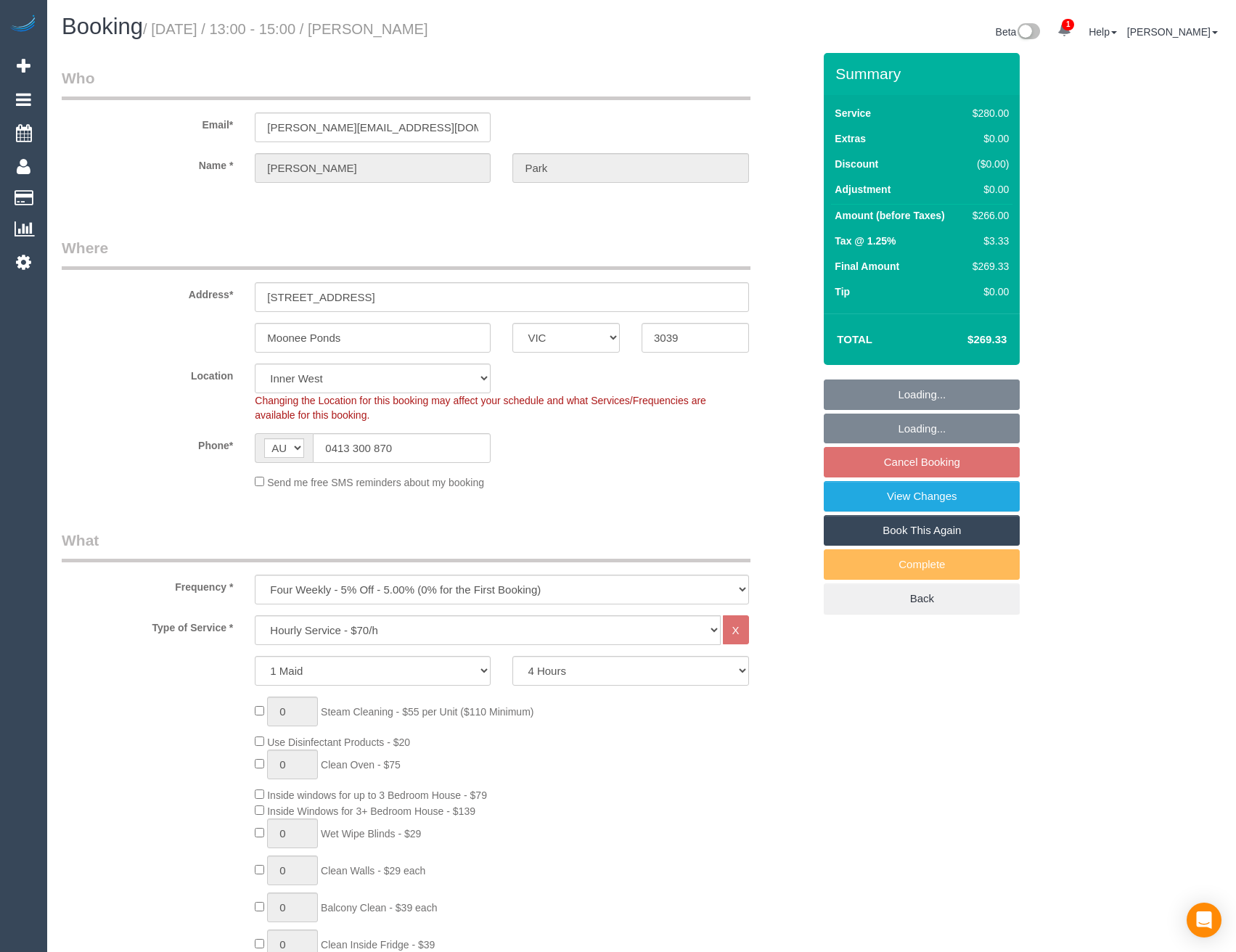
select select "VIC"
select select "240"
select select "string:stripe-pm_1Rbvvz2GScqysDRVLoYm9yfP"
select select "number:28"
select select "number:14"
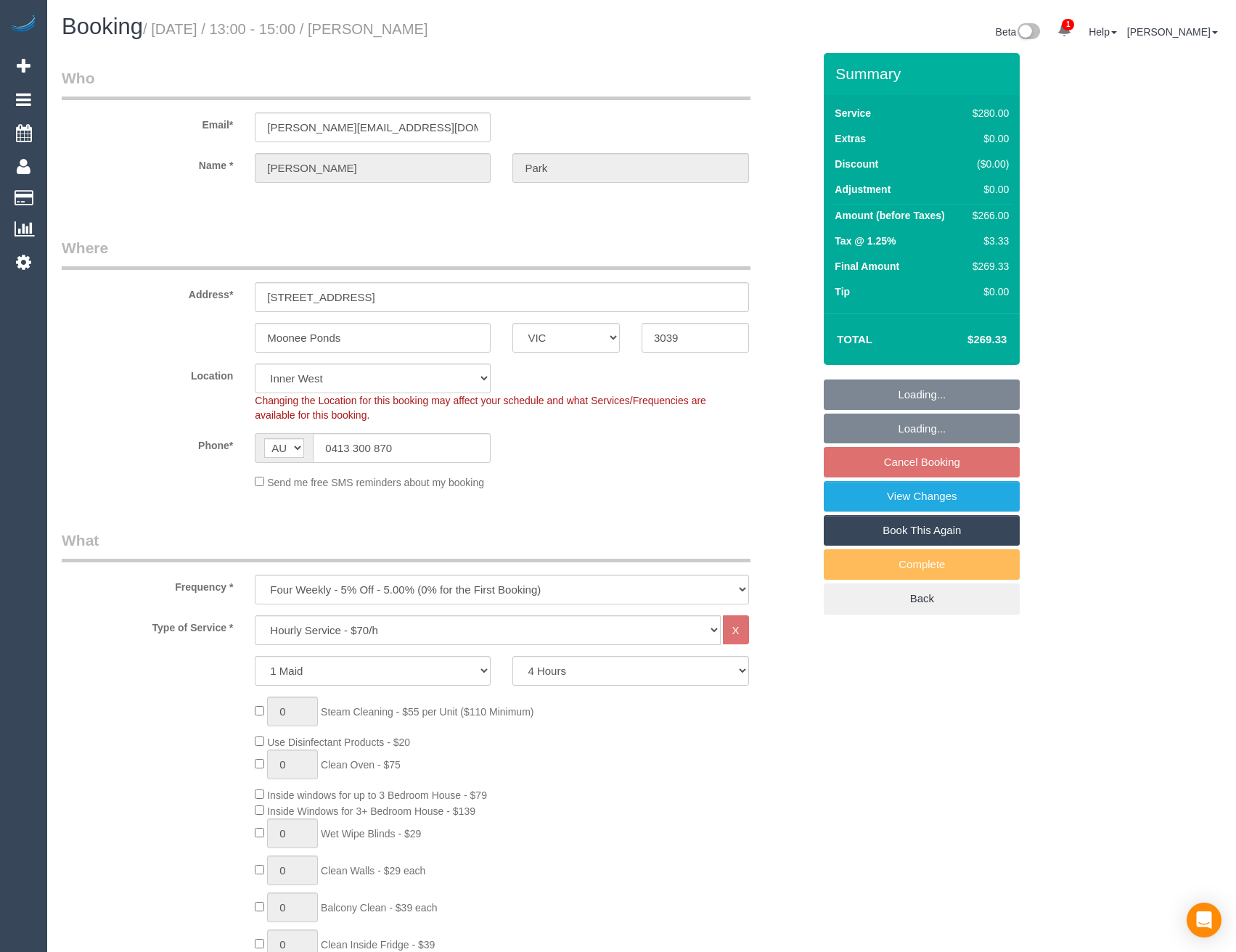
select select "number:19"
select select "number:23"
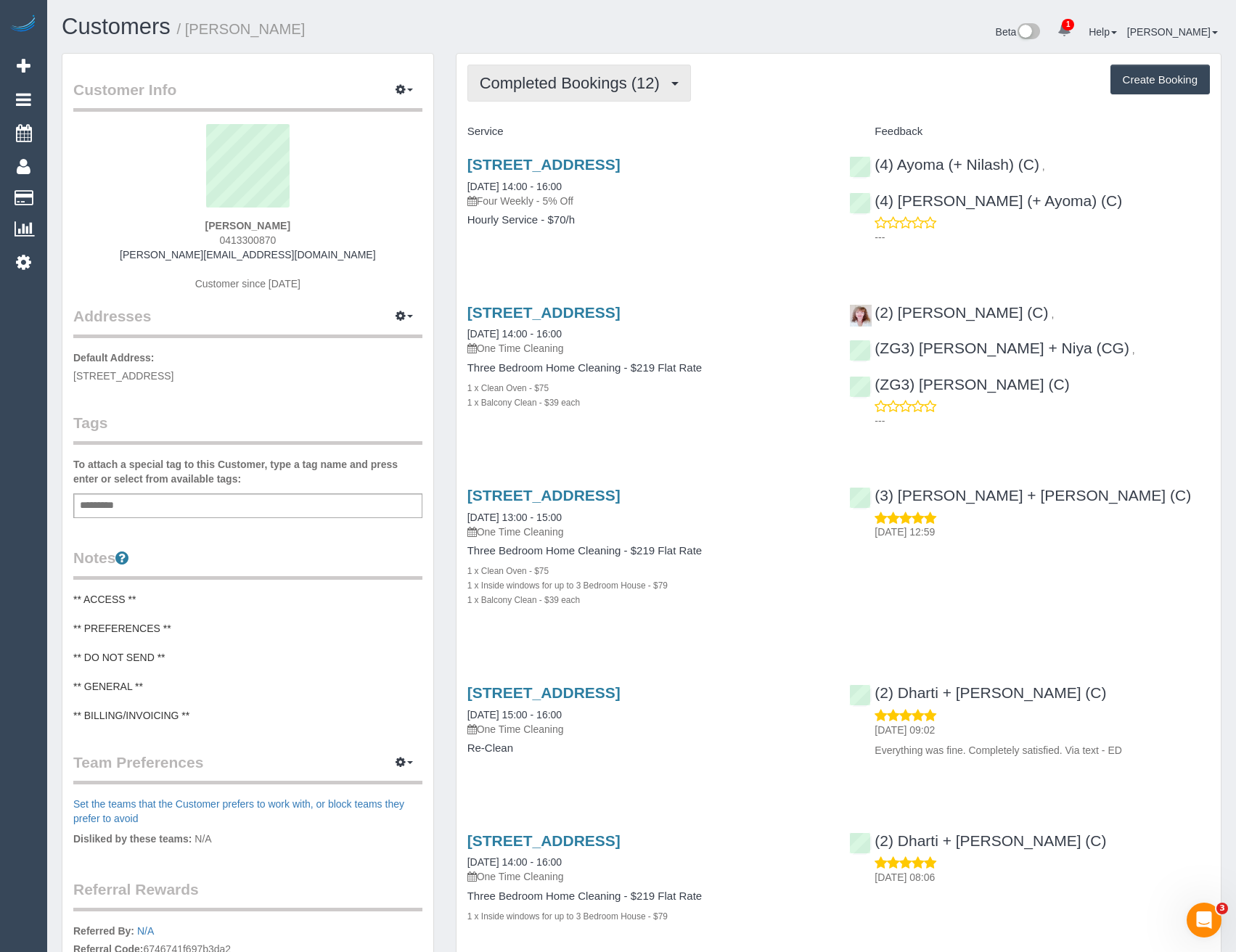
click at [591, 76] on span "Completed Bookings (12)" at bounding box center [573, 83] width 187 height 18
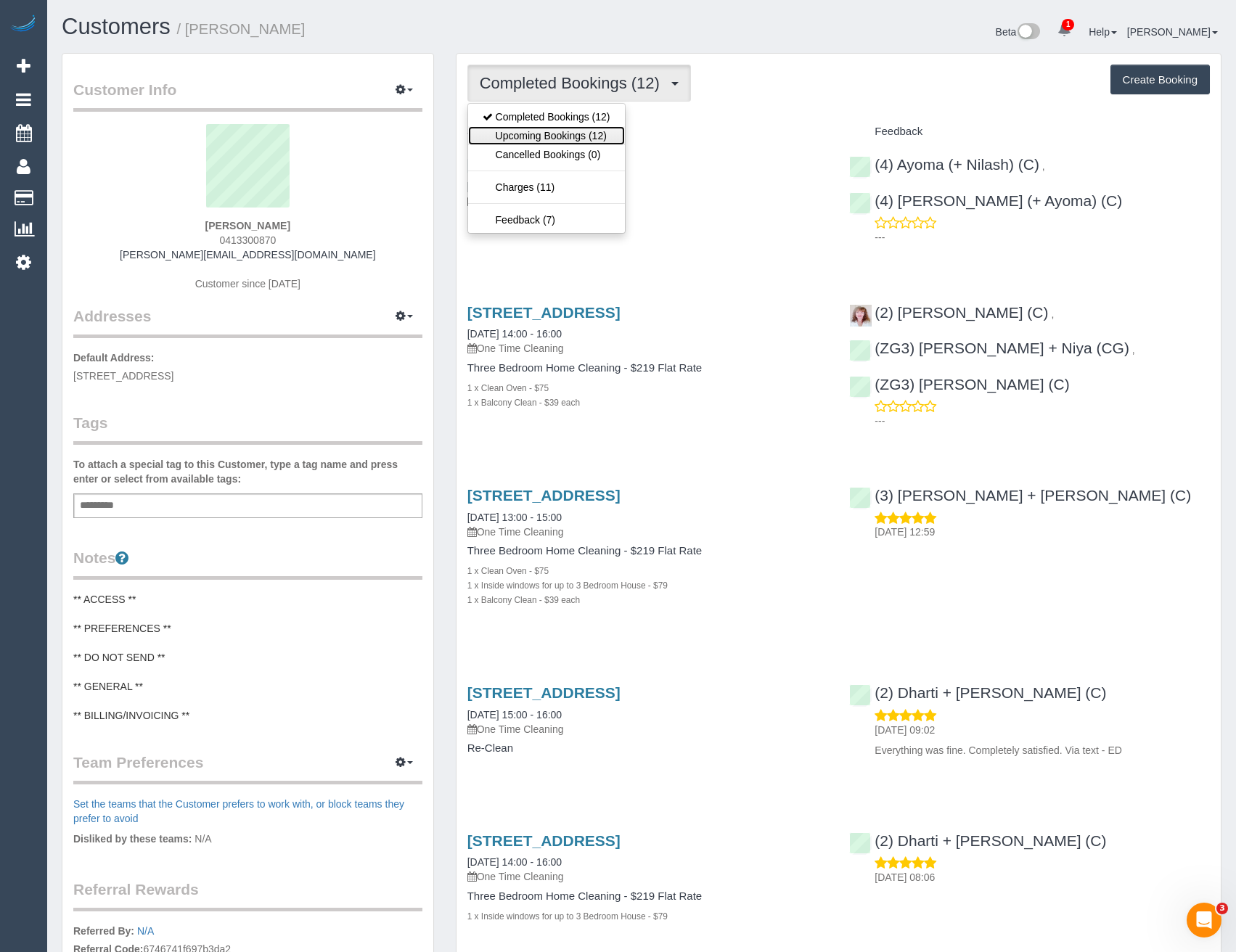
click at [578, 133] on link "Upcoming Bookings (12)" at bounding box center [546, 135] width 157 height 19
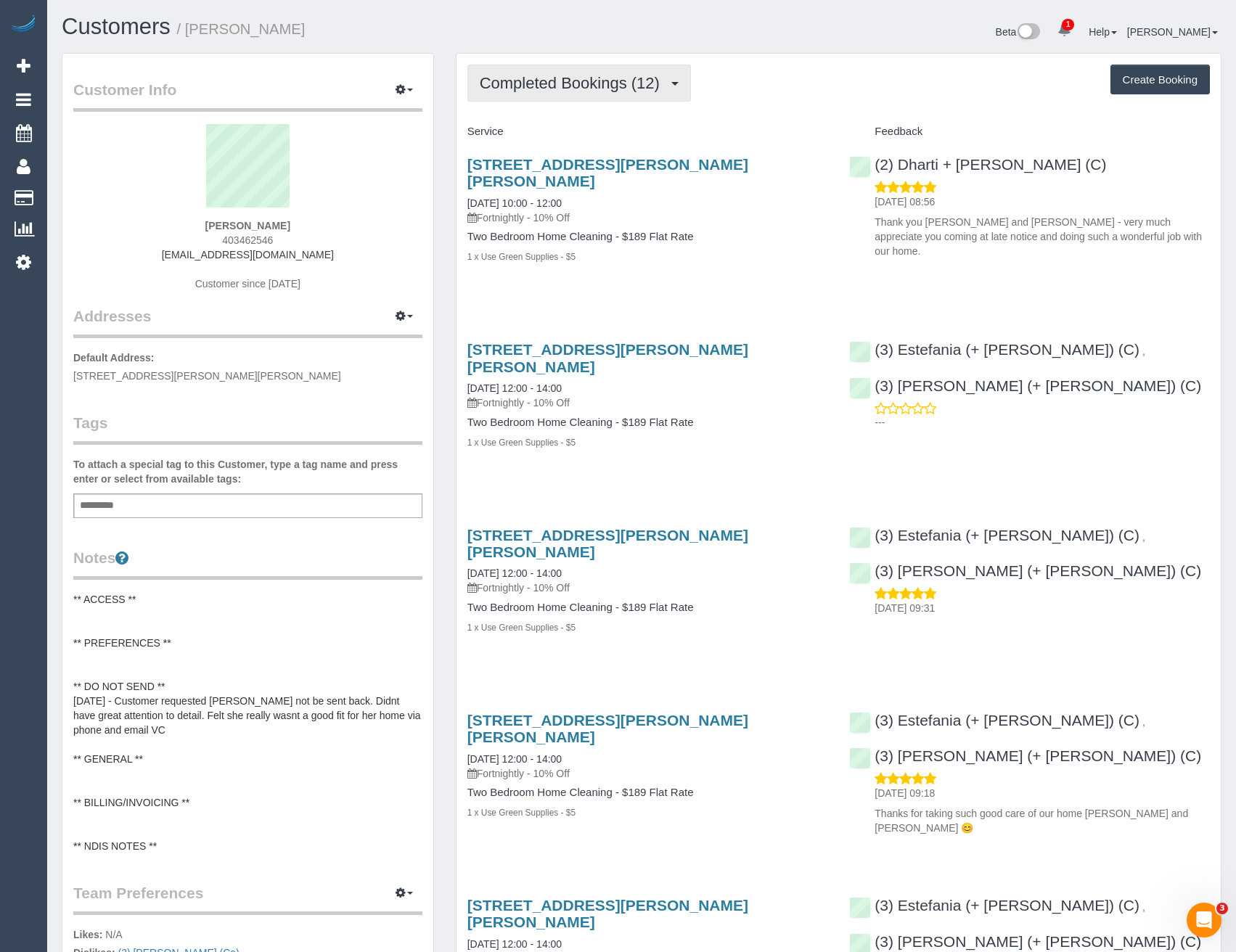
click at [631, 86] on span "Completed Bookings (12)" at bounding box center [573, 83] width 187 height 18
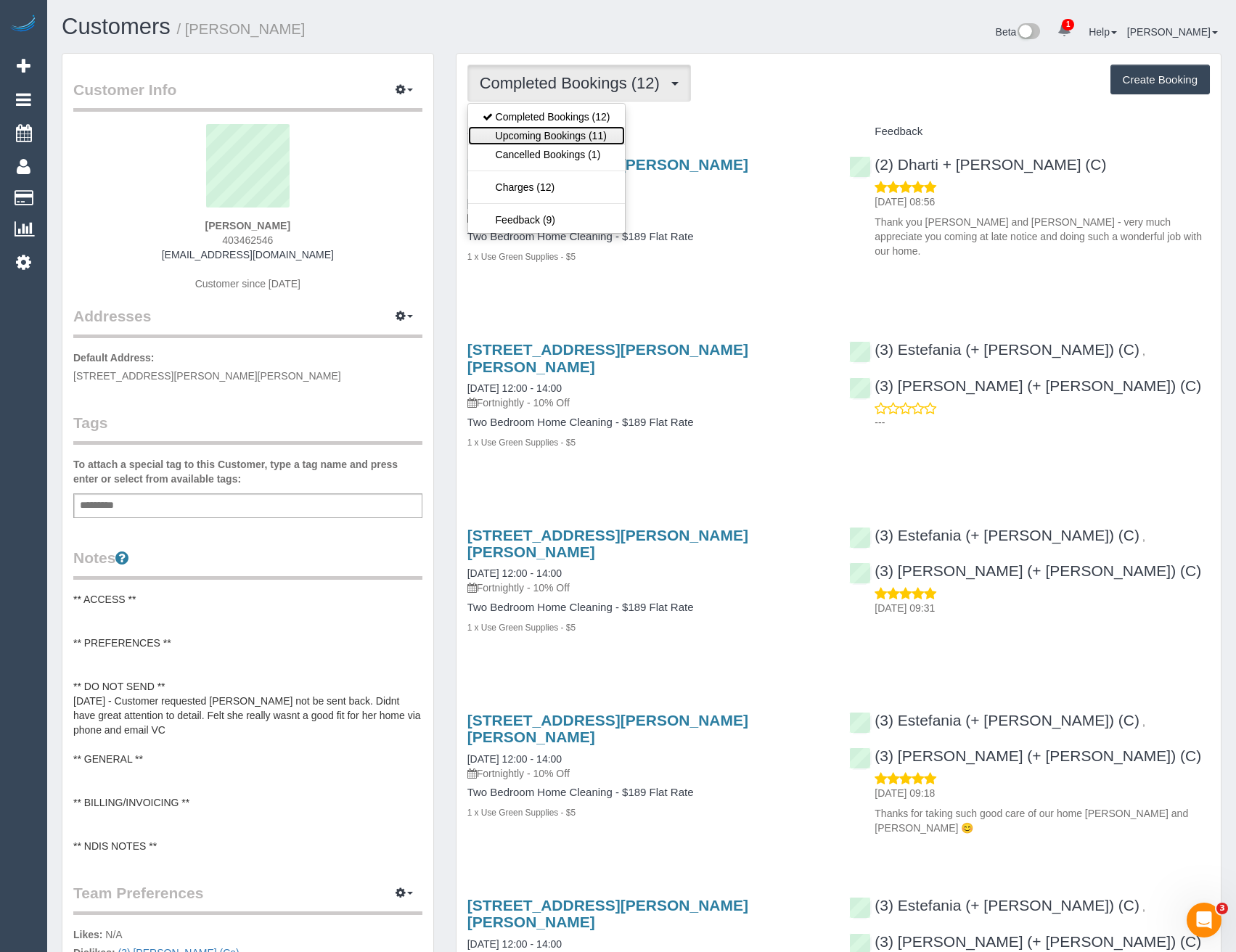
click at [618, 132] on link "Upcoming Bookings (11)" at bounding box center [546, 135] width 157 height 19
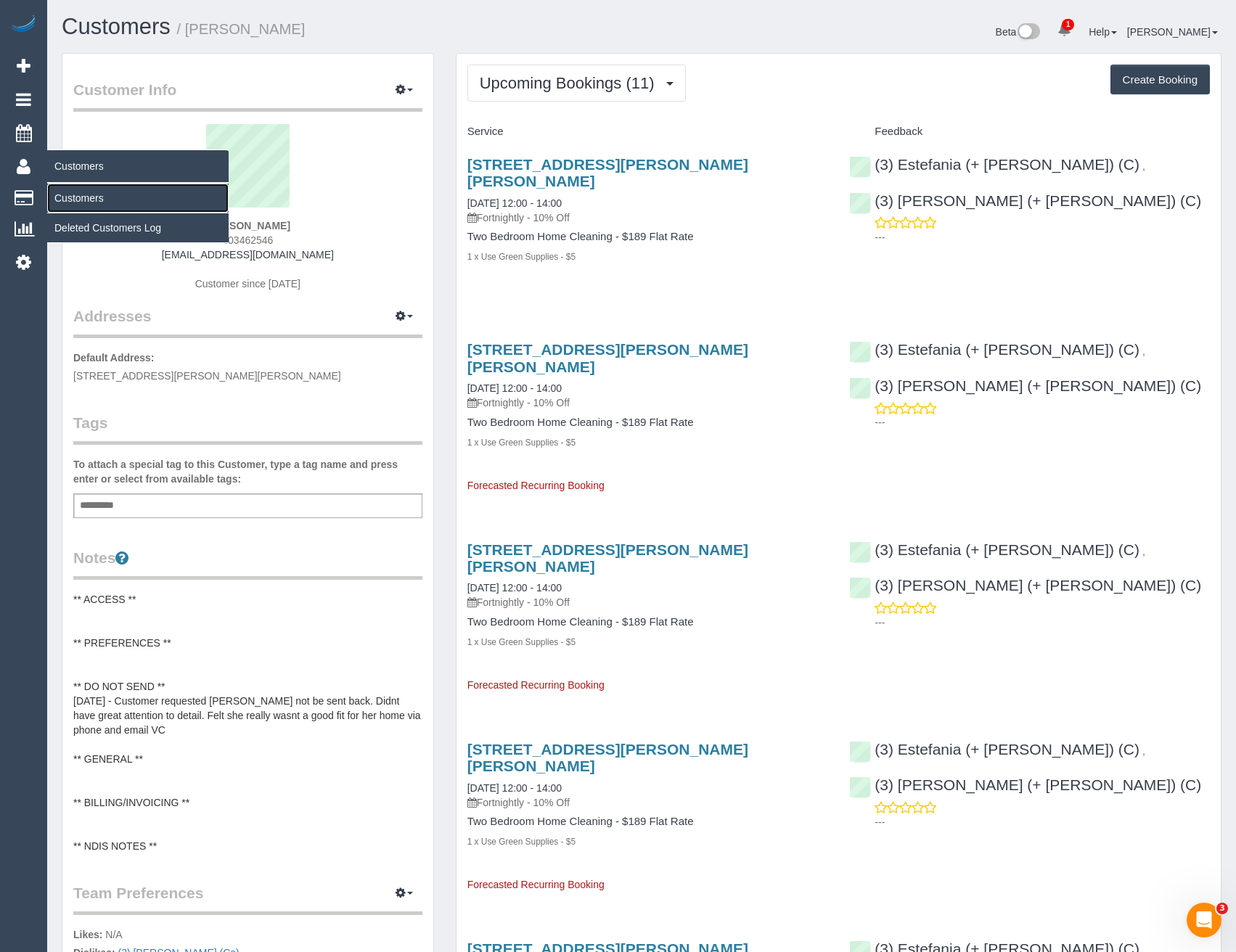
drag, startPoint x: 88, startPoint y: 190, endPoint x: 153, endPoint y: 196, distance: 65.3
click at [88, 191] on link "Customers" at bounding box center [138, 198] width 181 height 29
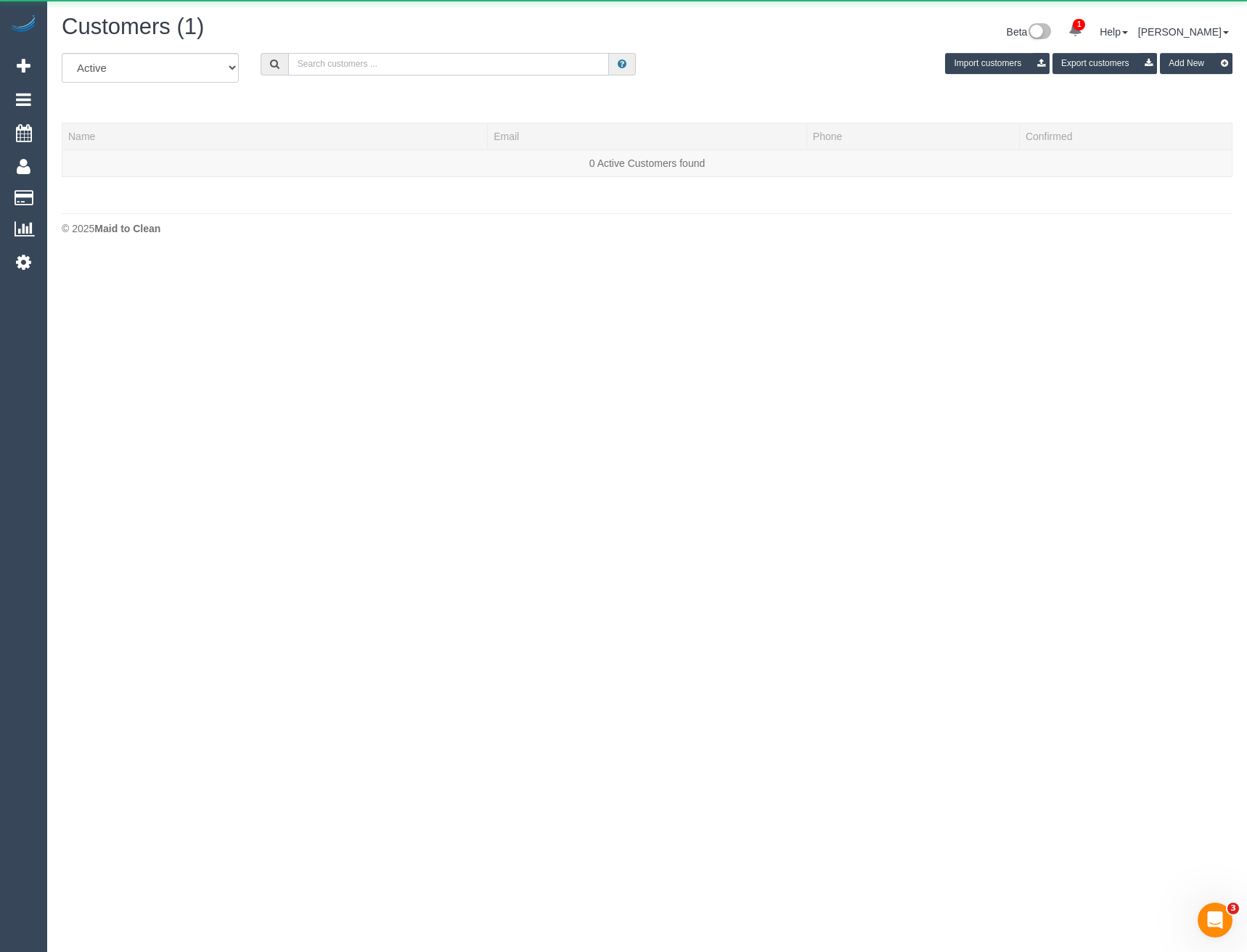
click at [407, 68] on input "text" at bounding box center [449, 64] width 322 height 22
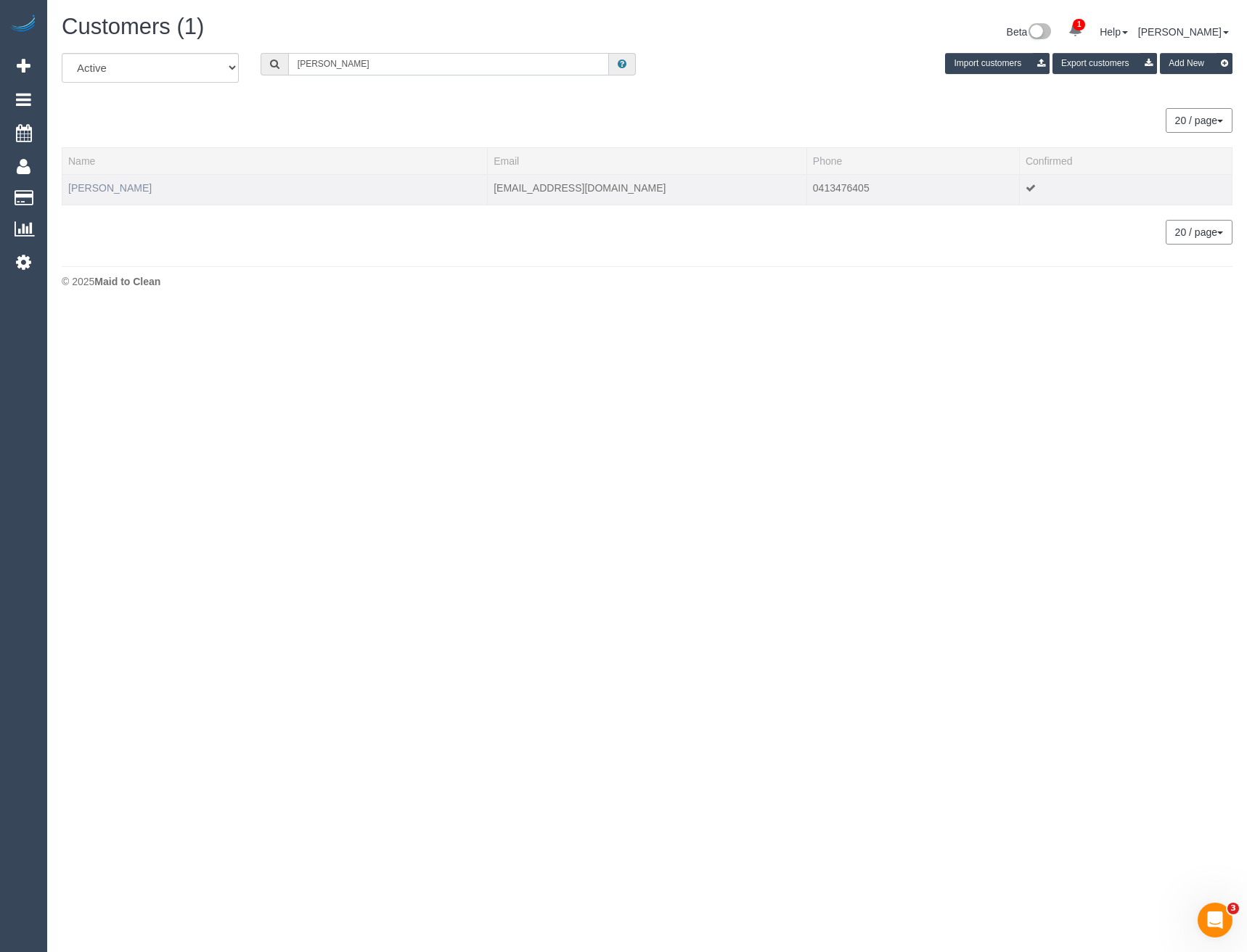
type input "[PERSON_NAME]"
click at [123, 185] on link "[PERSON_NAME]" at bounding box center [110, 188] width 83 height 12
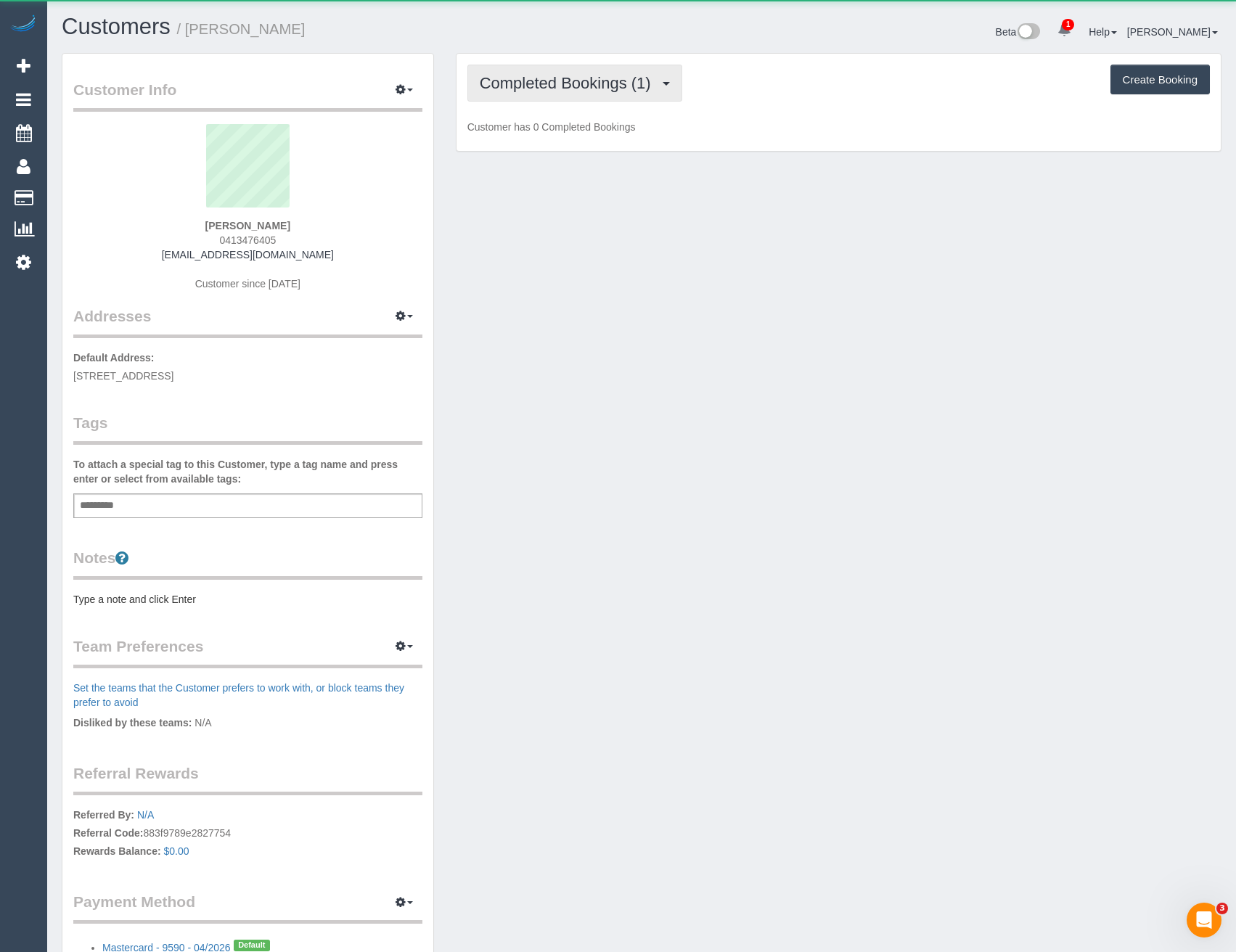
click at [592, 88] on span "Completed Bookings (1)" at bounding box center [569, 83] width 178 height 18
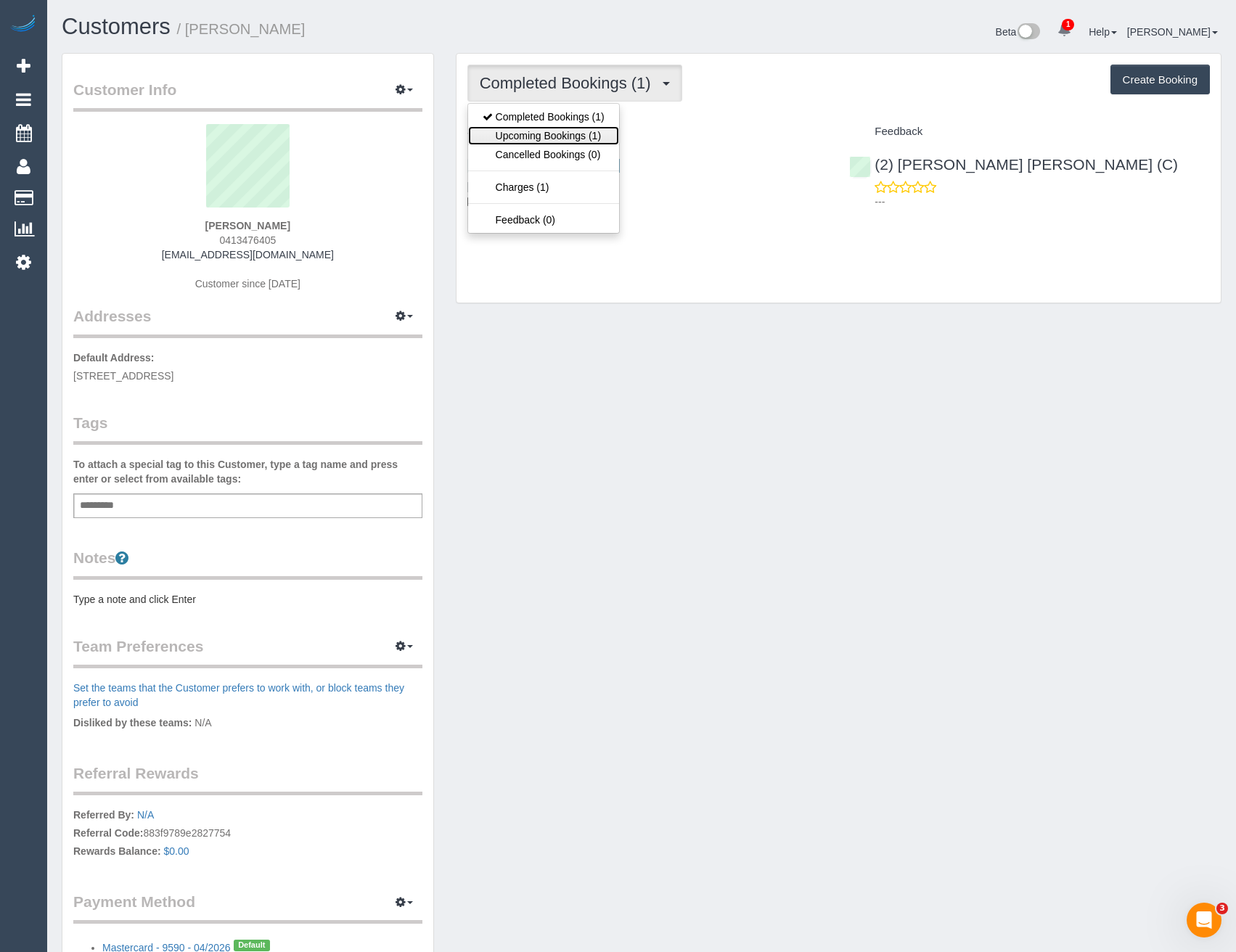
click at [586, 131] on link "Upcoming Bookings (1)" at bounding box center [543, 135] width 151 height 19
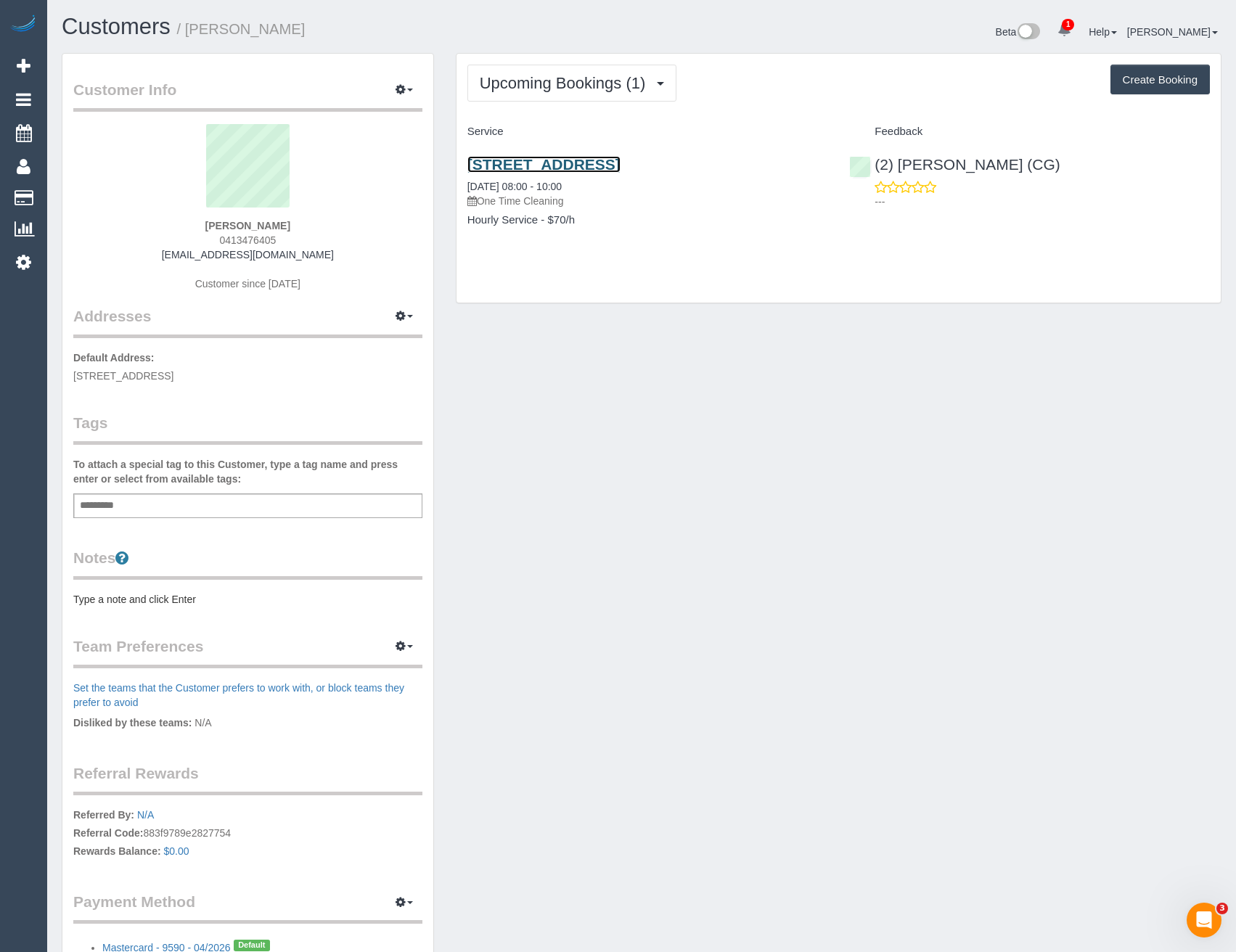
click at [620, 160] on link "5 De Chene Parade, Coburg North, VIC 3058" at bounding box center [544, 164] width 153 height 16
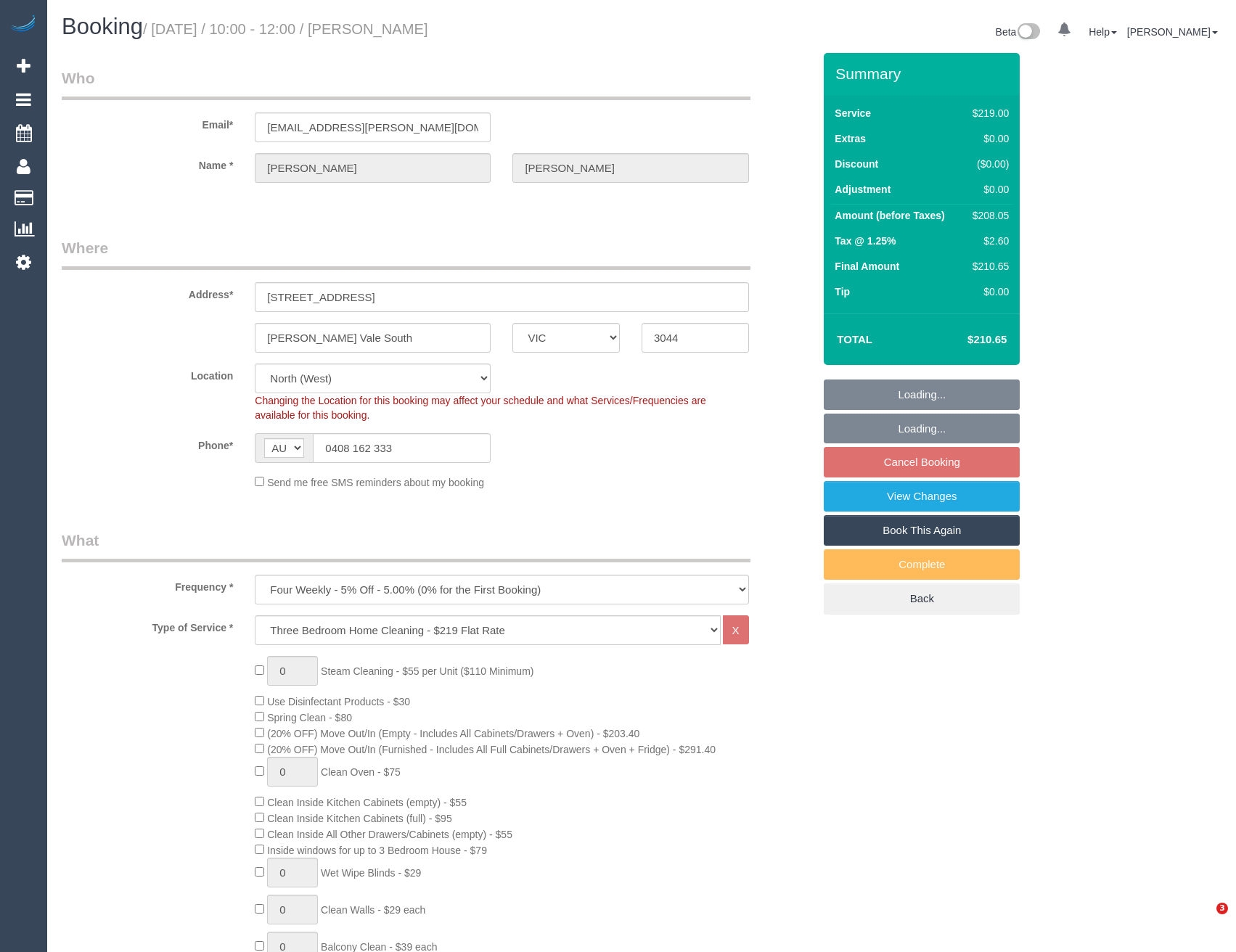
select select "VIC"
select select "number:28"
select select "number:16"
select select "number:19"
select select "number:24"
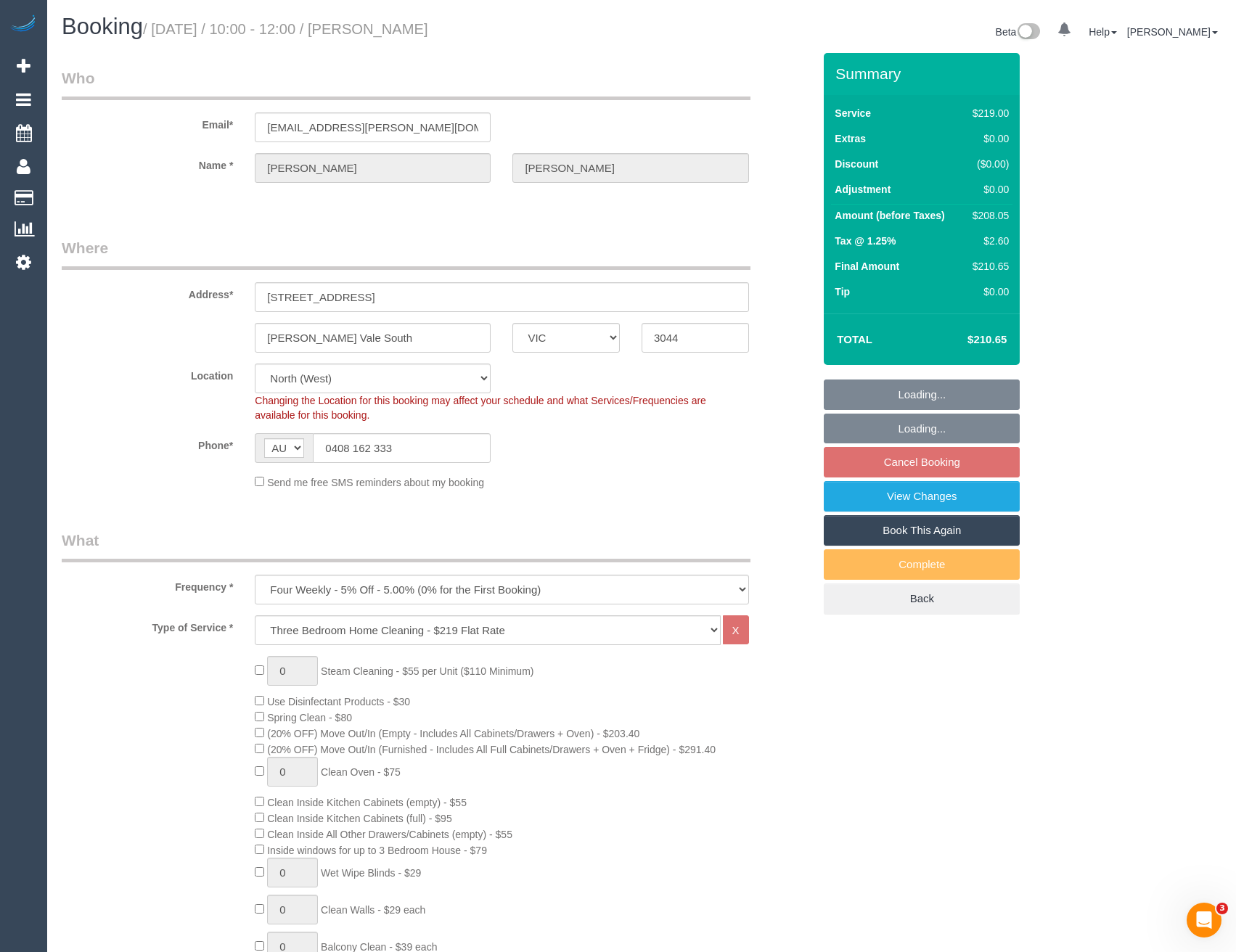
select select "number:34"
select select "number:13"
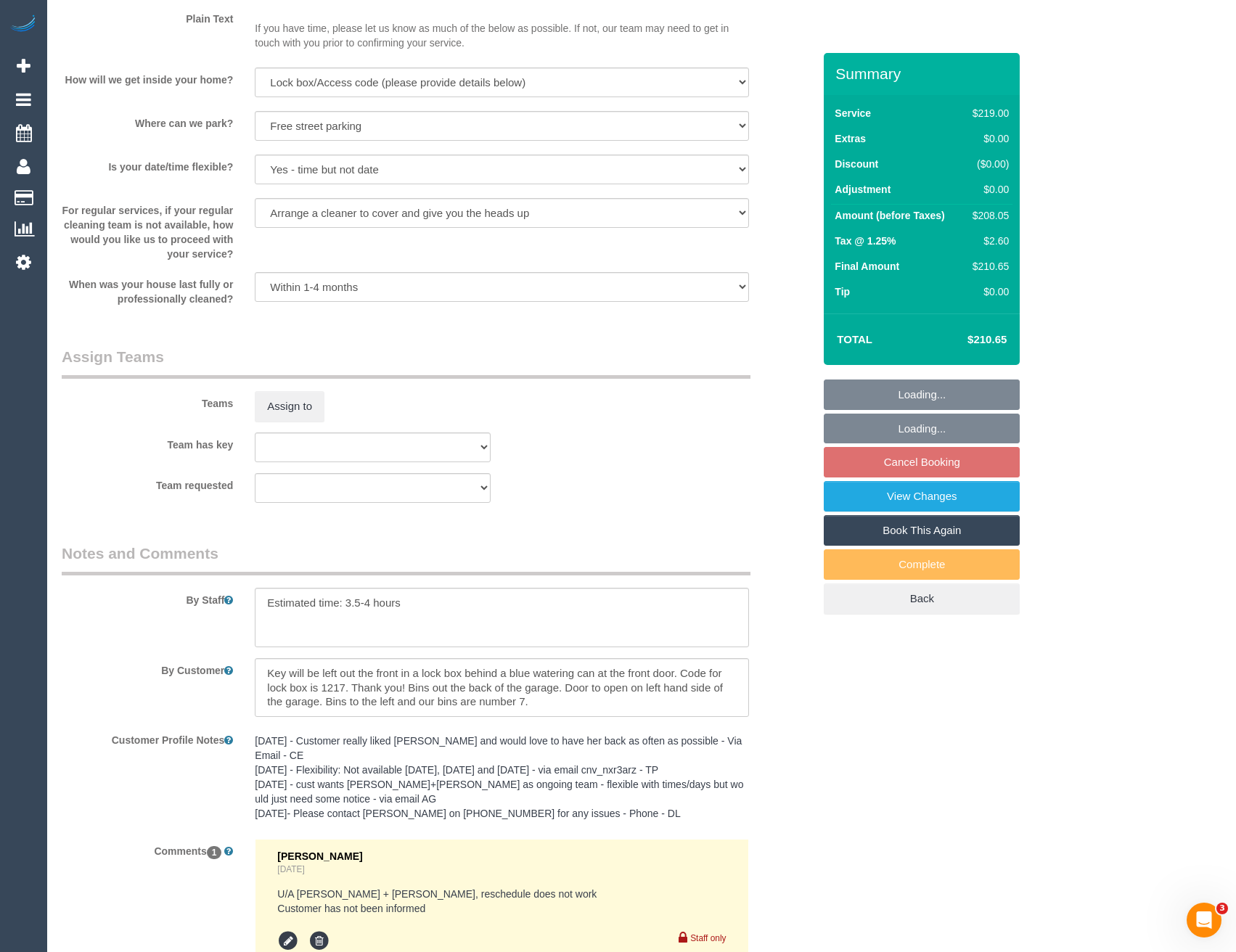
scroll to position [2015, 0]
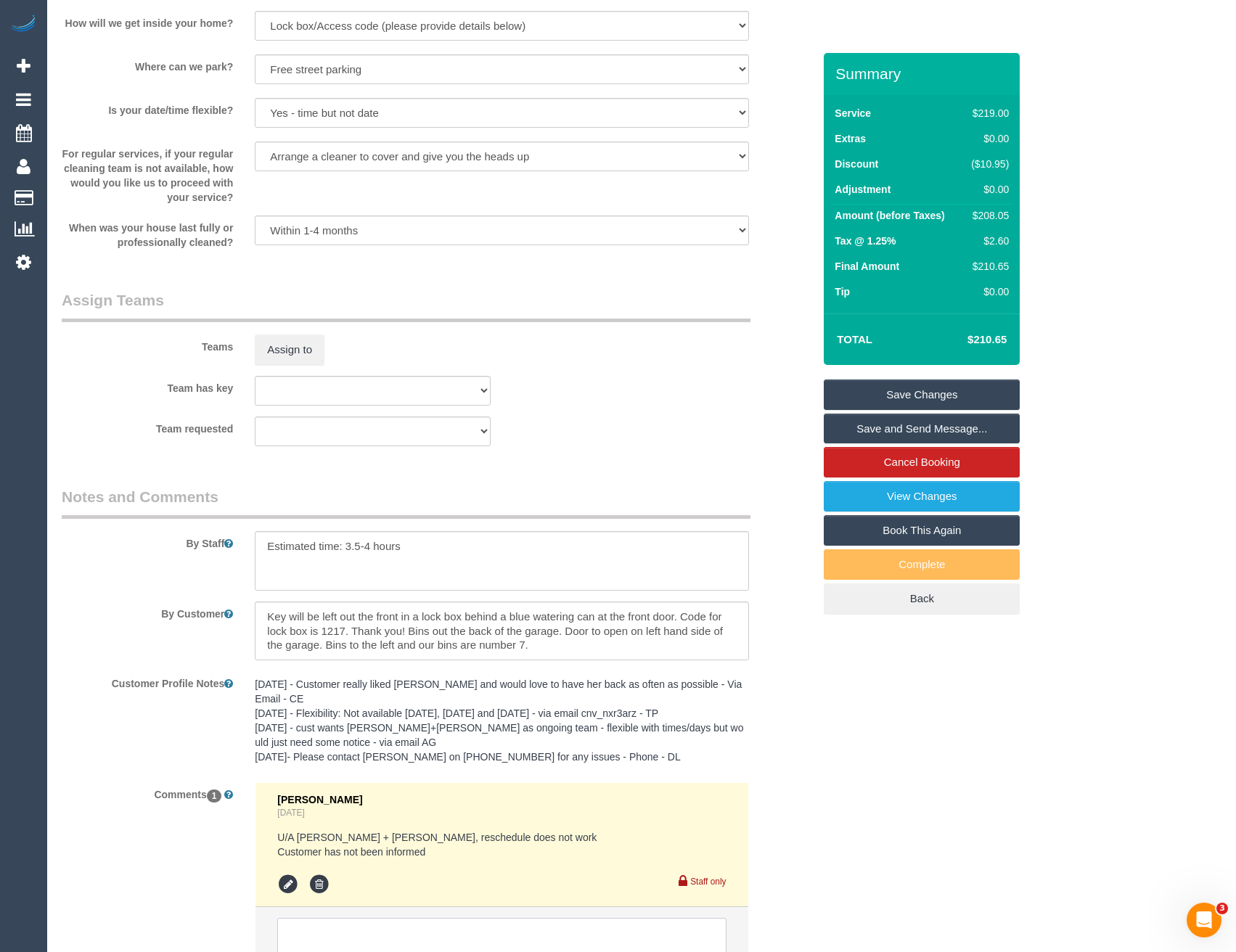
click at [371, 918] on textarea at bounding box center [501, 940] width 449 height 45
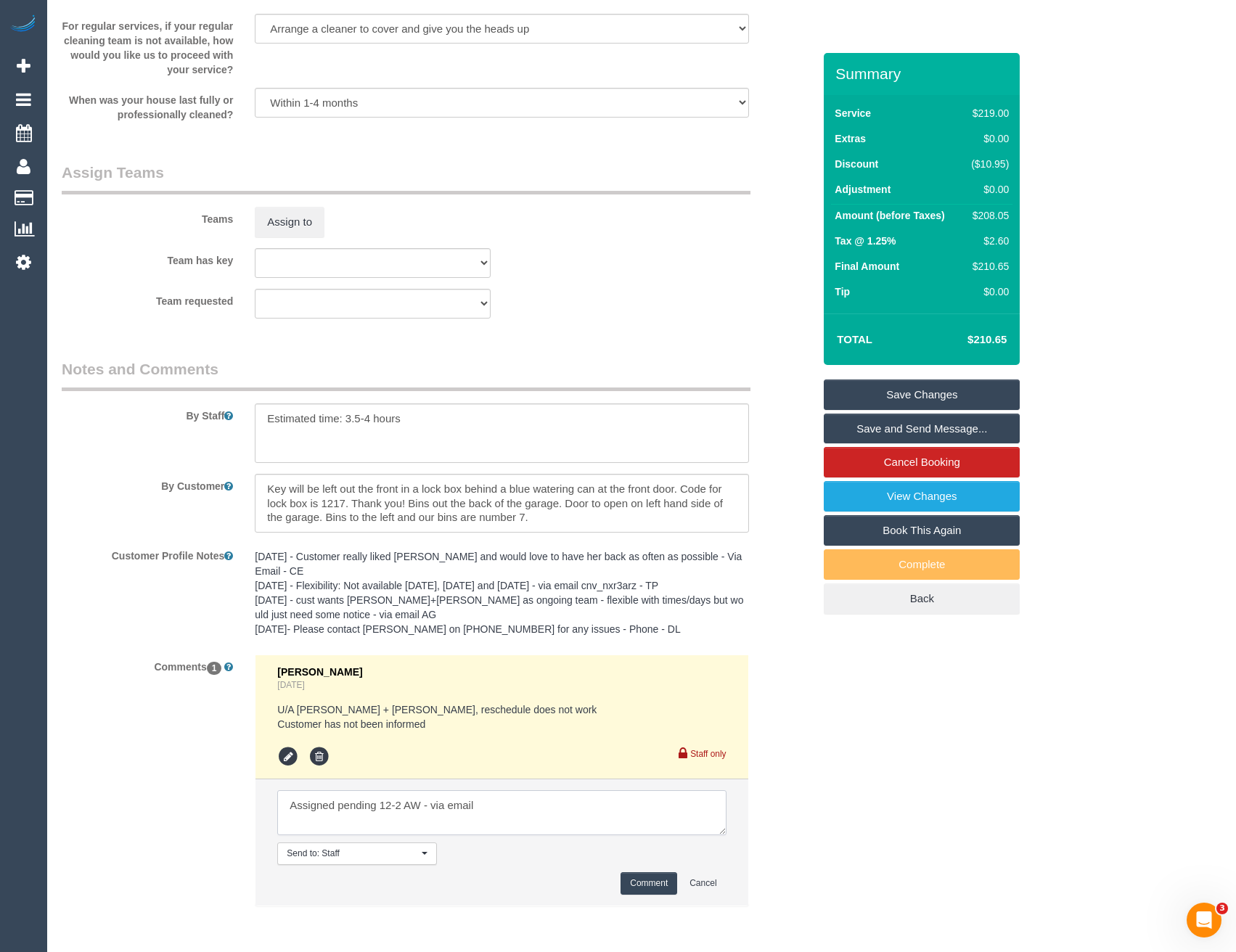
type textarea "Assigned pending 12-2 AW - via email"
click at [663, 894] on button "Comment" at bounding box center [648, 883] width 56 height 22
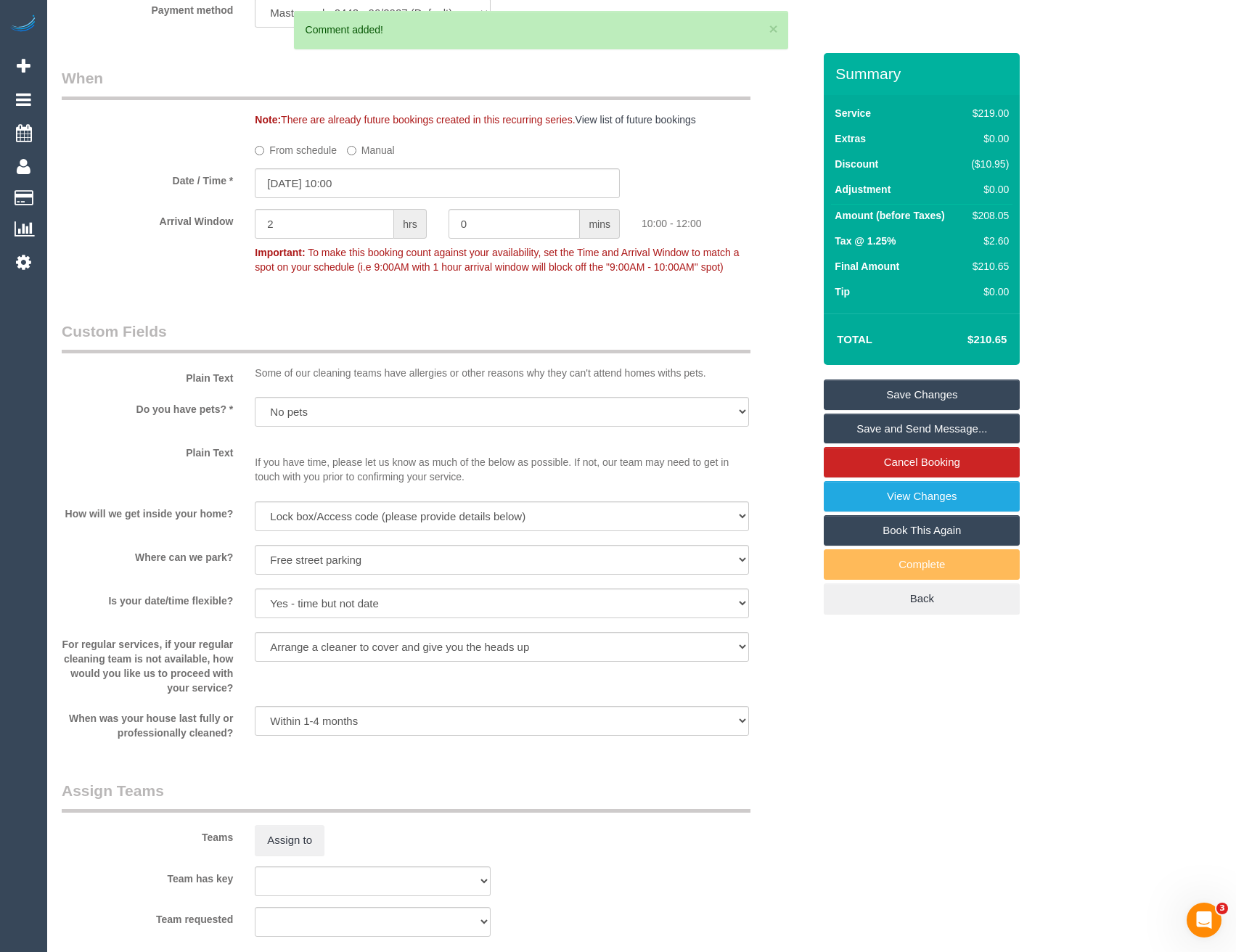
scroll to position [1418, 0]
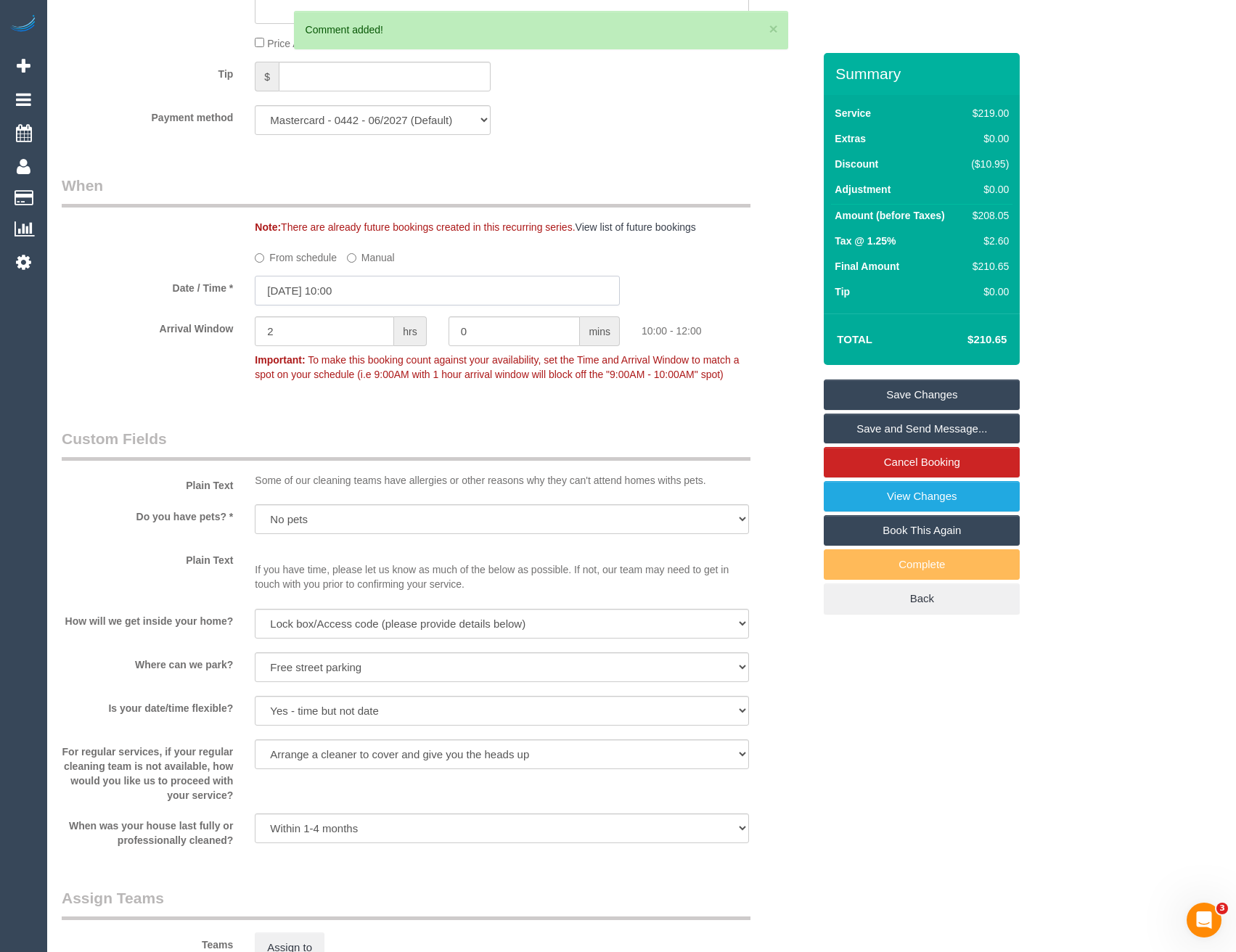
click at [359, 281] on input "26/08/2025 10:00" at bounding box center [437, 290] width 365 height 30
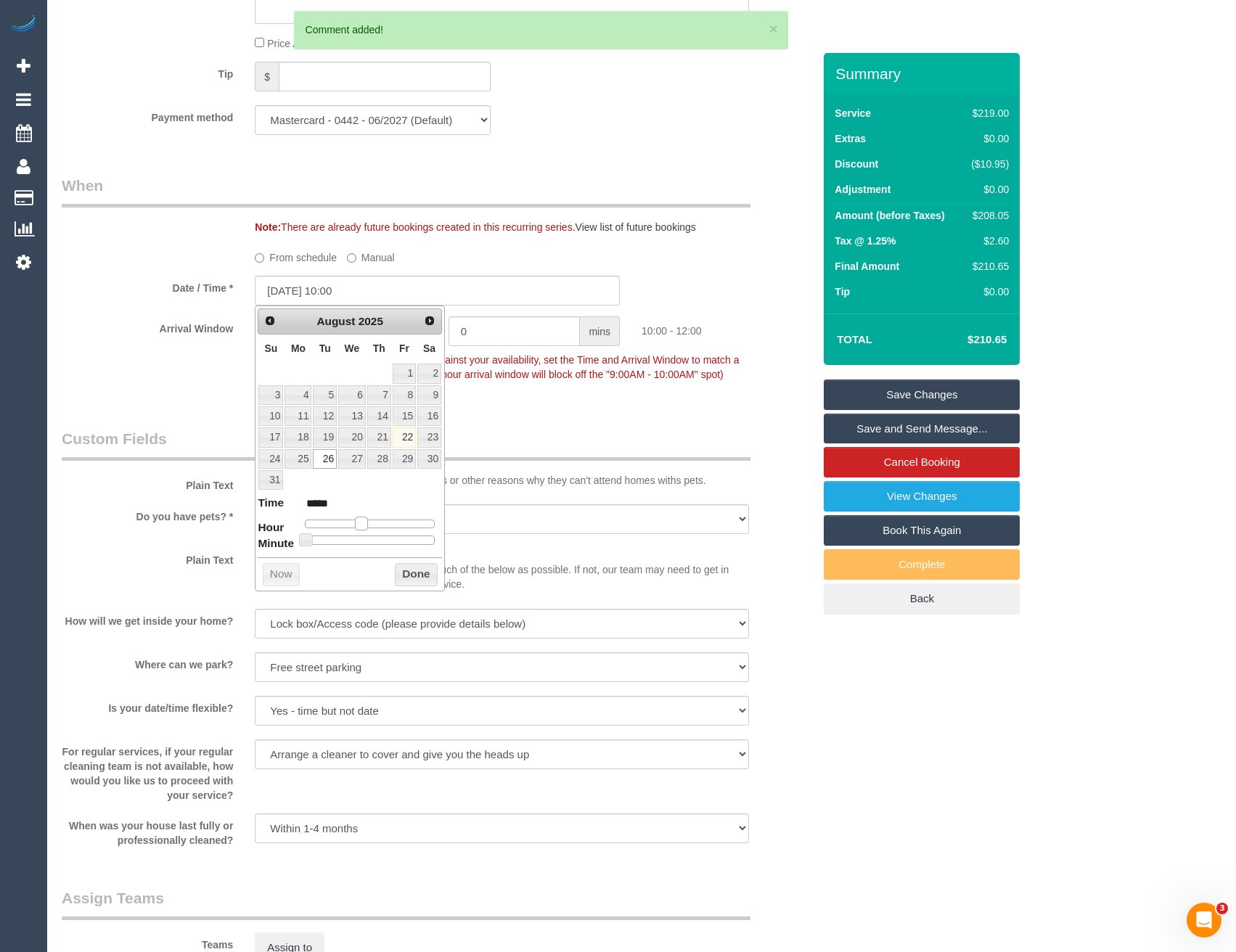
type input "26/08/2025 11:00"
type input "*****"
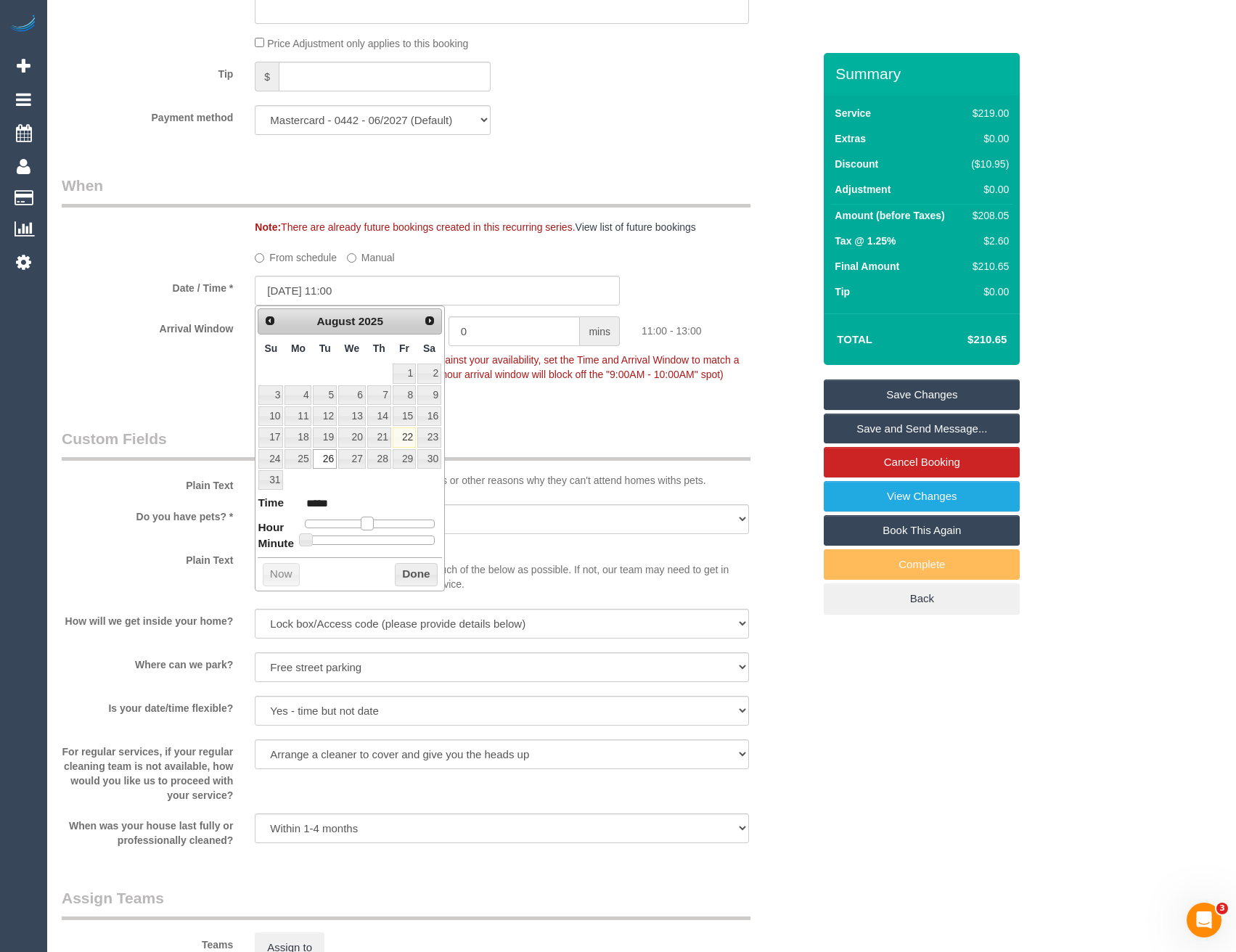
type input "26/08/2025 12:00"
type input "*****"
drag, startPoint x: 361, startPoint y: 521, endPoint x: 371, endPoint y: 521, distance: 10.0
click at [371, 521] on span at bounding box center [372, 524] width 13 height 13
click at [404, 570] on button "Done" at bounding box center [417, 574] width 43 height 23
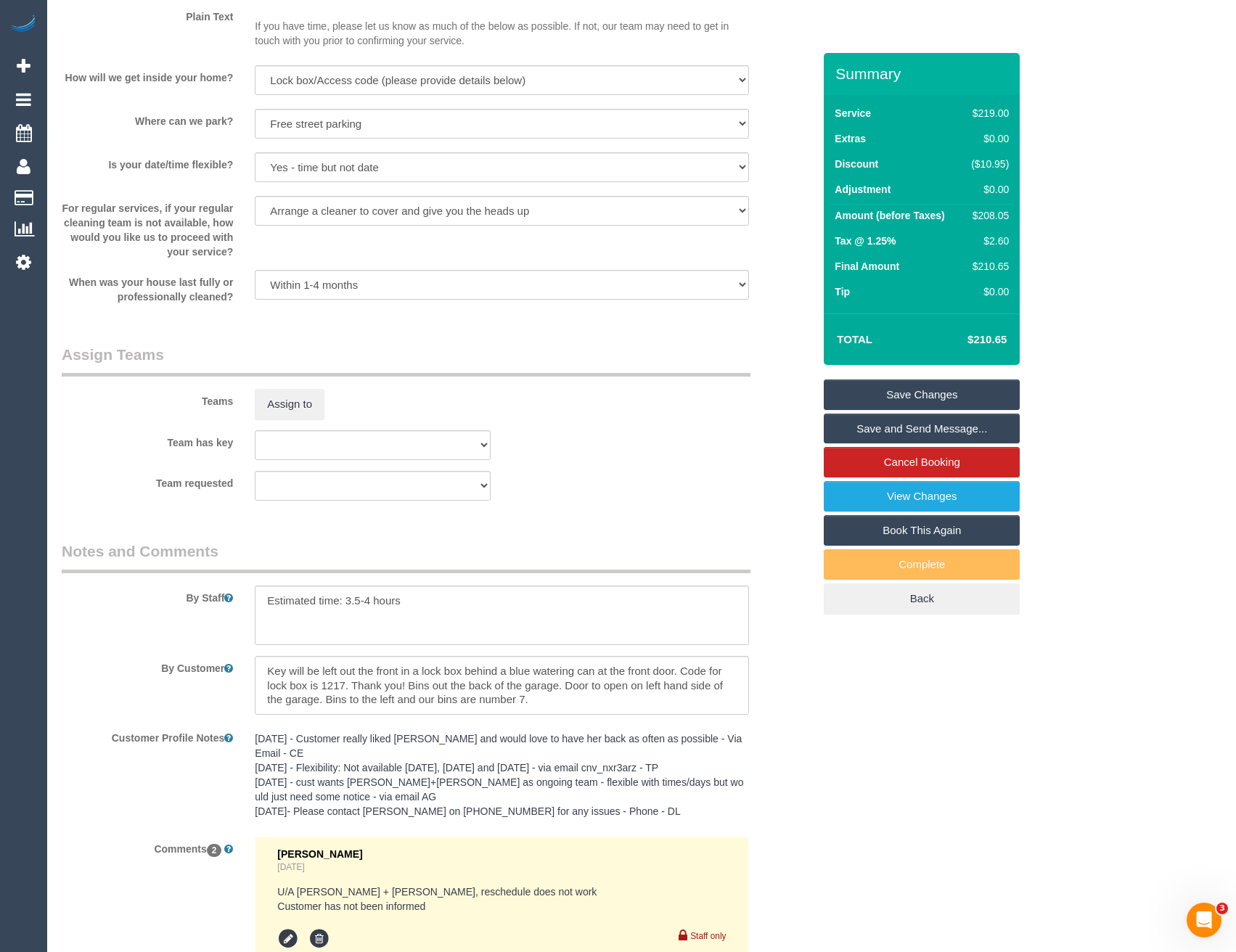
scroll to position [1817, 0]
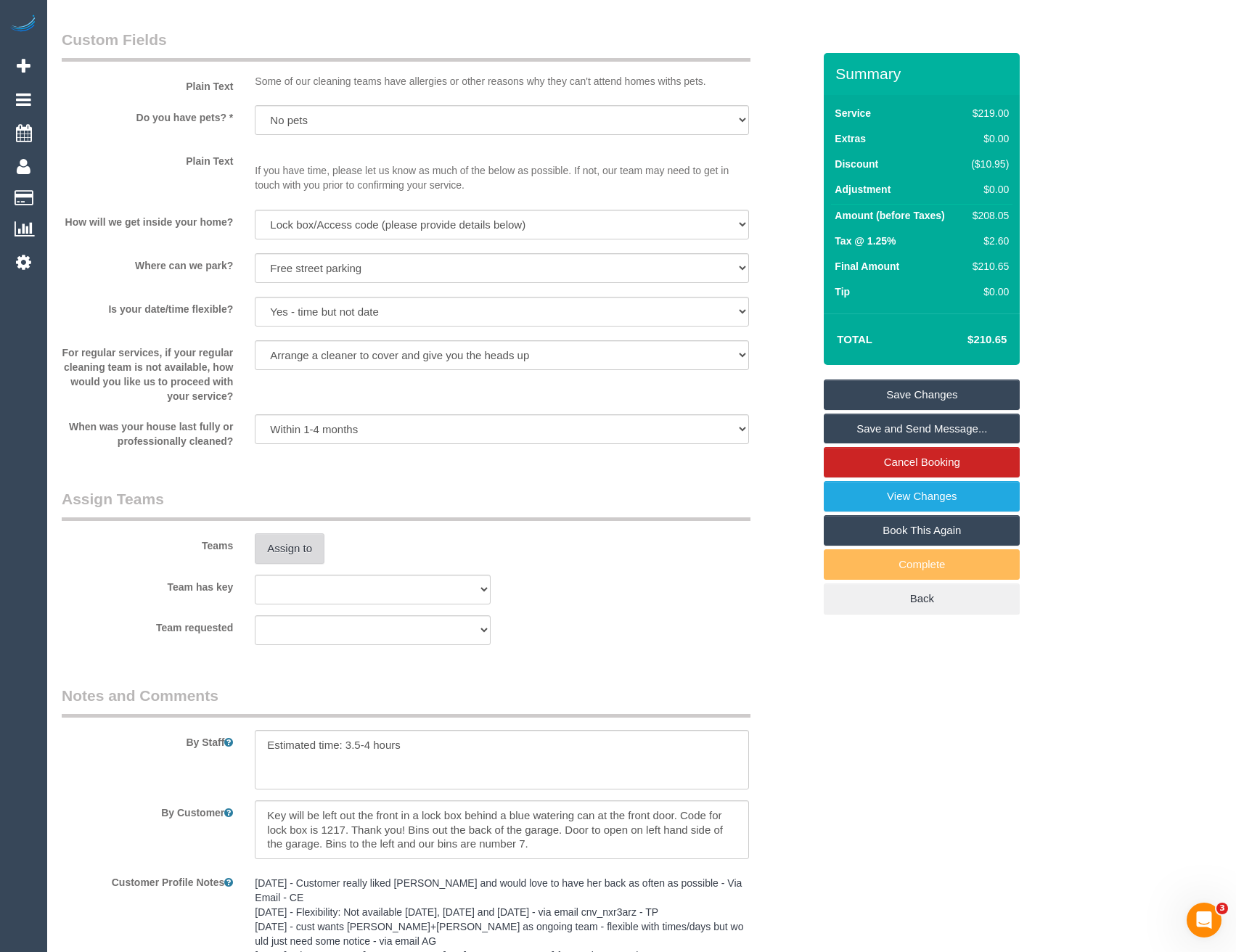
click at [283, 555] on button "Assign to" at bounding box center [290, 548] width 70 height 30
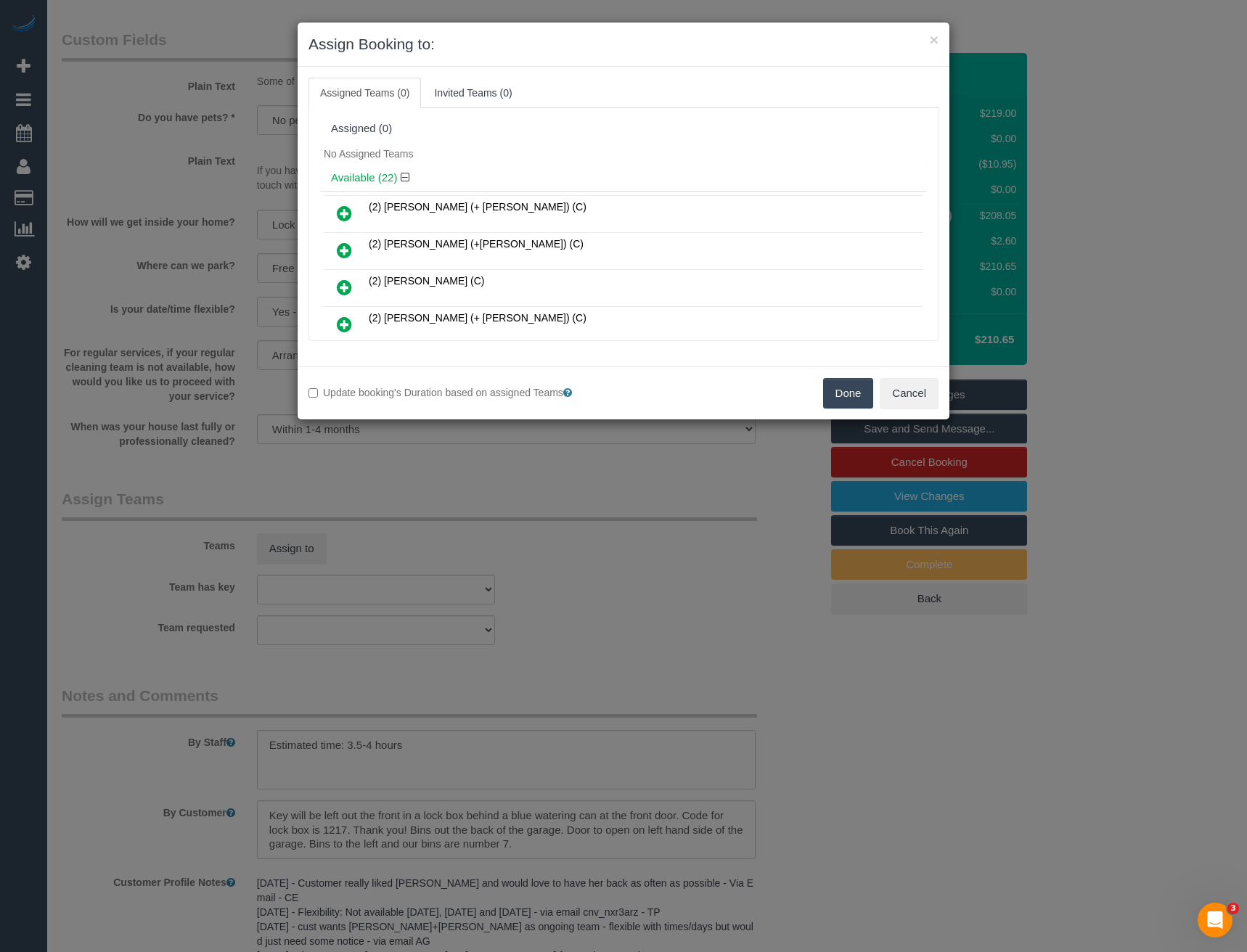
click at [441, 555] on div "× Assign Booking to: Assigned Teams (0) Invited Teams (0) Assigned (0) No Assig…" at bounding box center [623, 476] width 1247 height 952
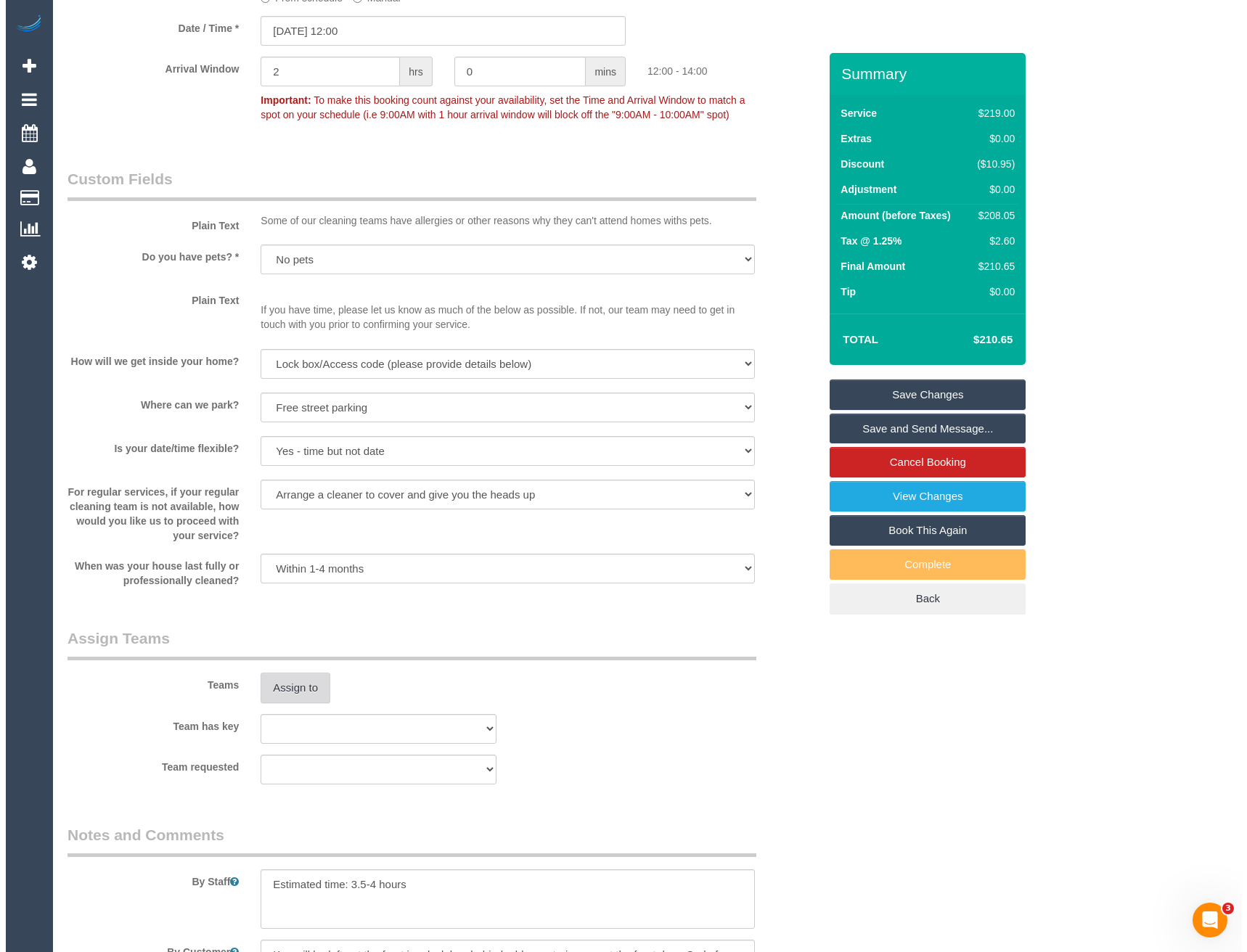
scroll to position [1744, 0]
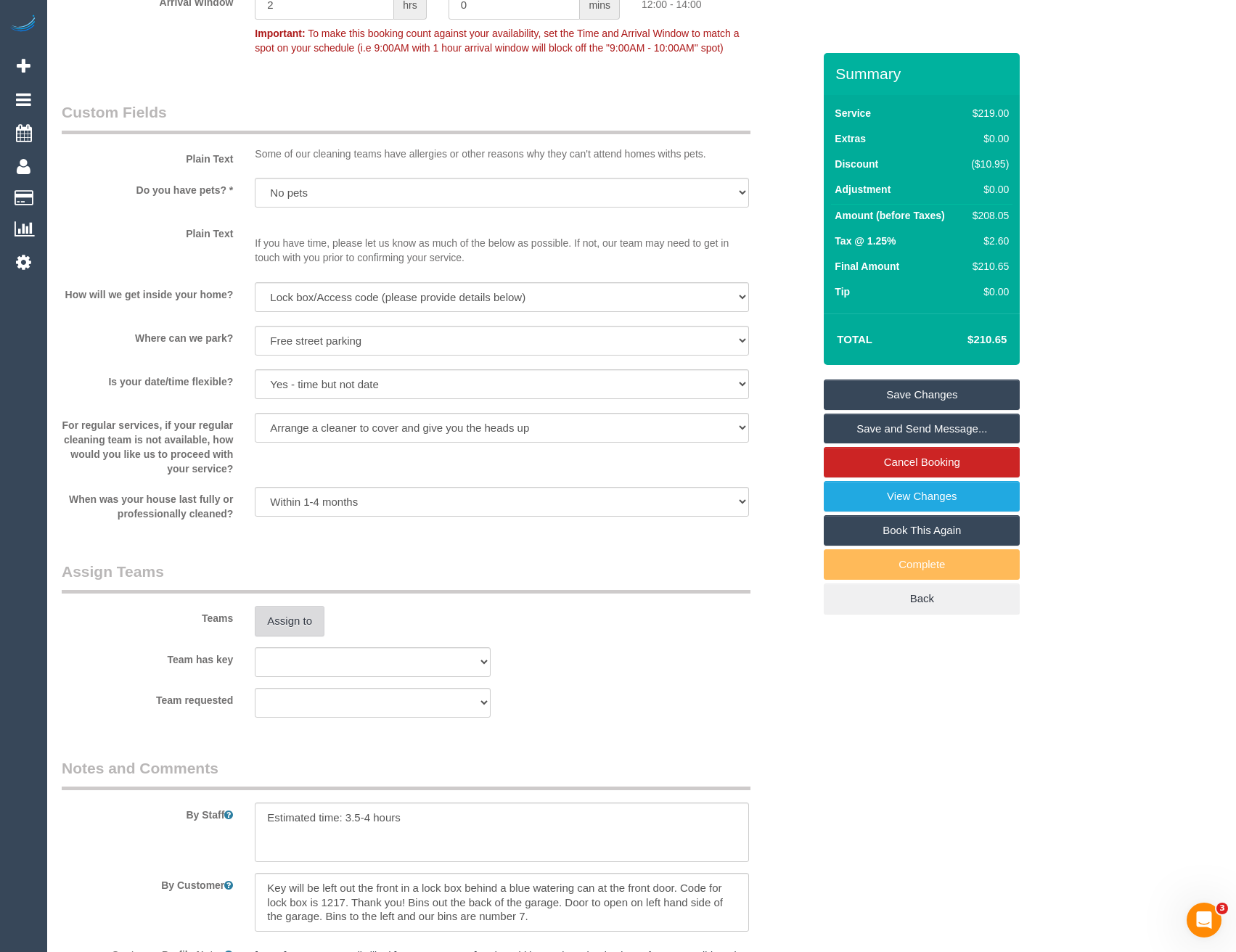
click at [294, 615] on button "Assign to" at bounding box center [290, 621] width 70 height 30
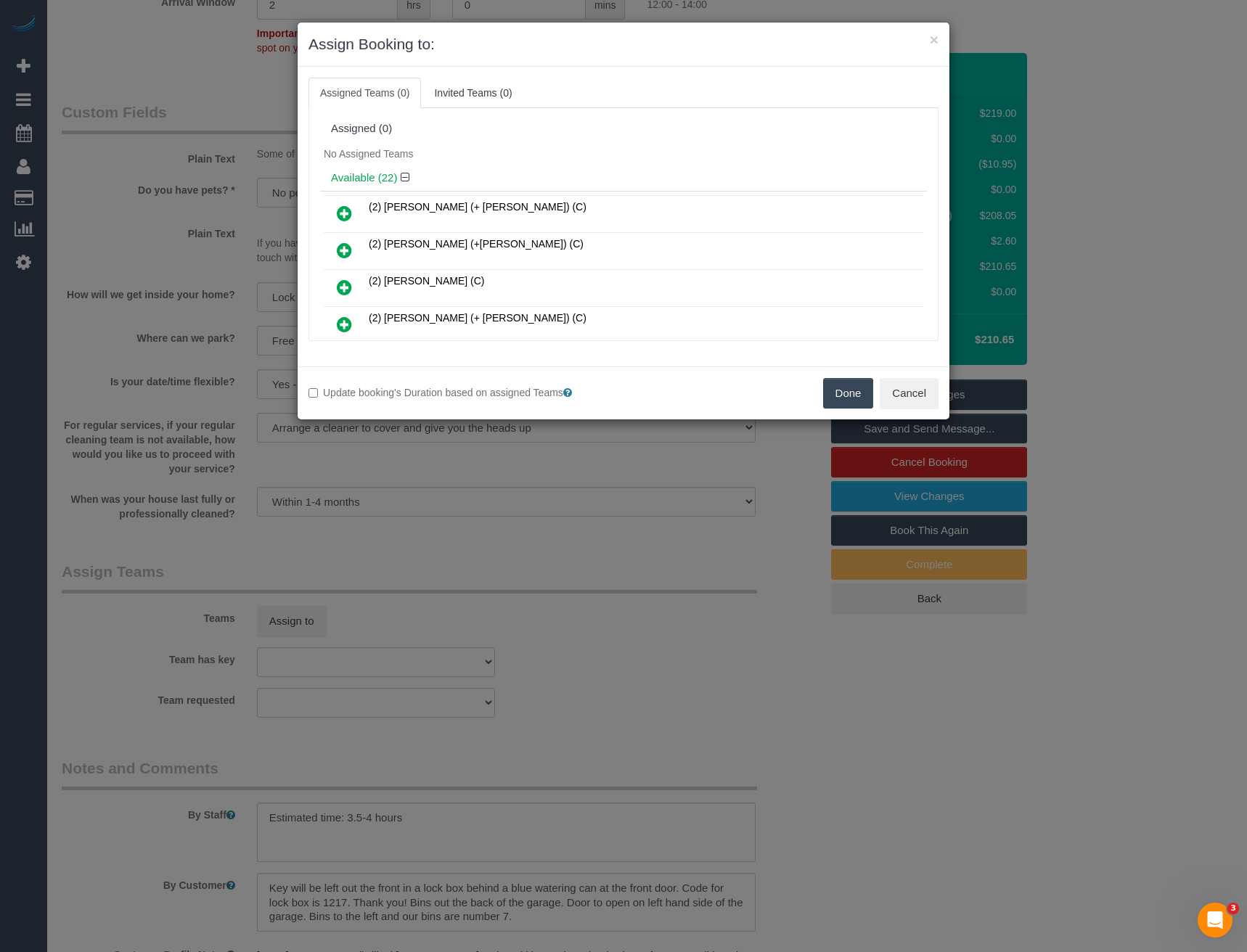
click at [345, 217] on icon at bounding box center [344, 213] width 16 height 17
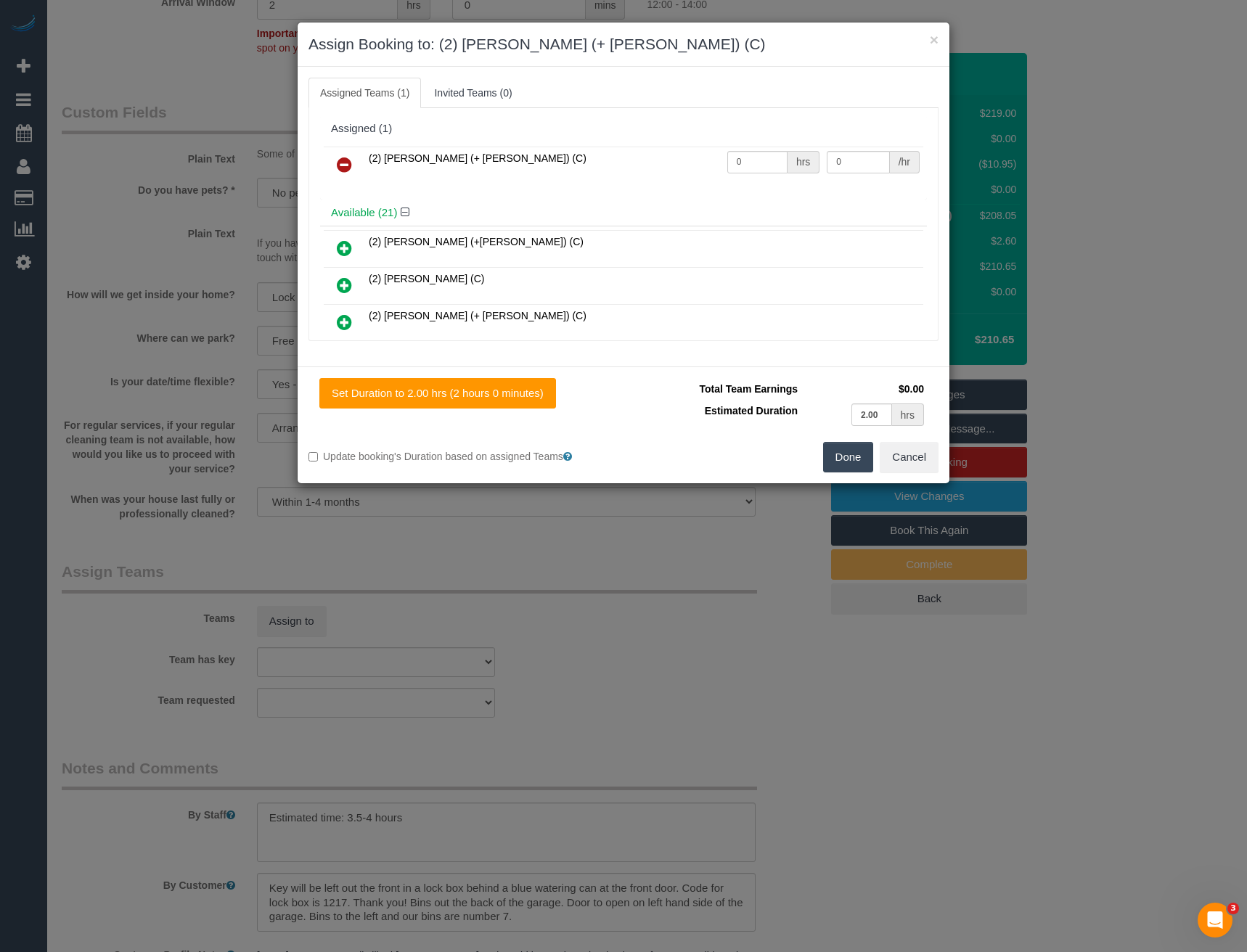
scroll to position [166, 0]
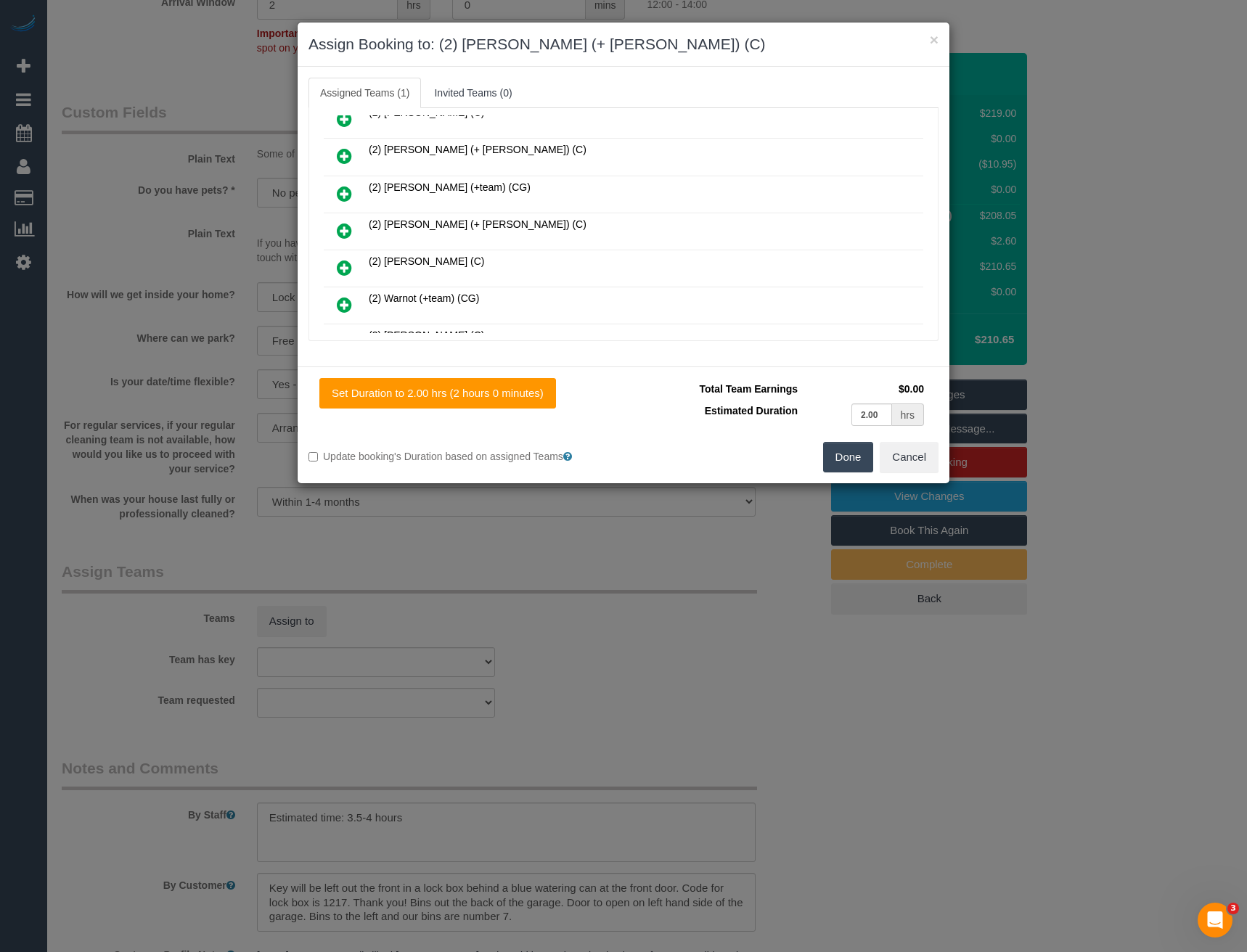
click at [345, 225] on icon at bounding box center [344, 230] width 16 height 17
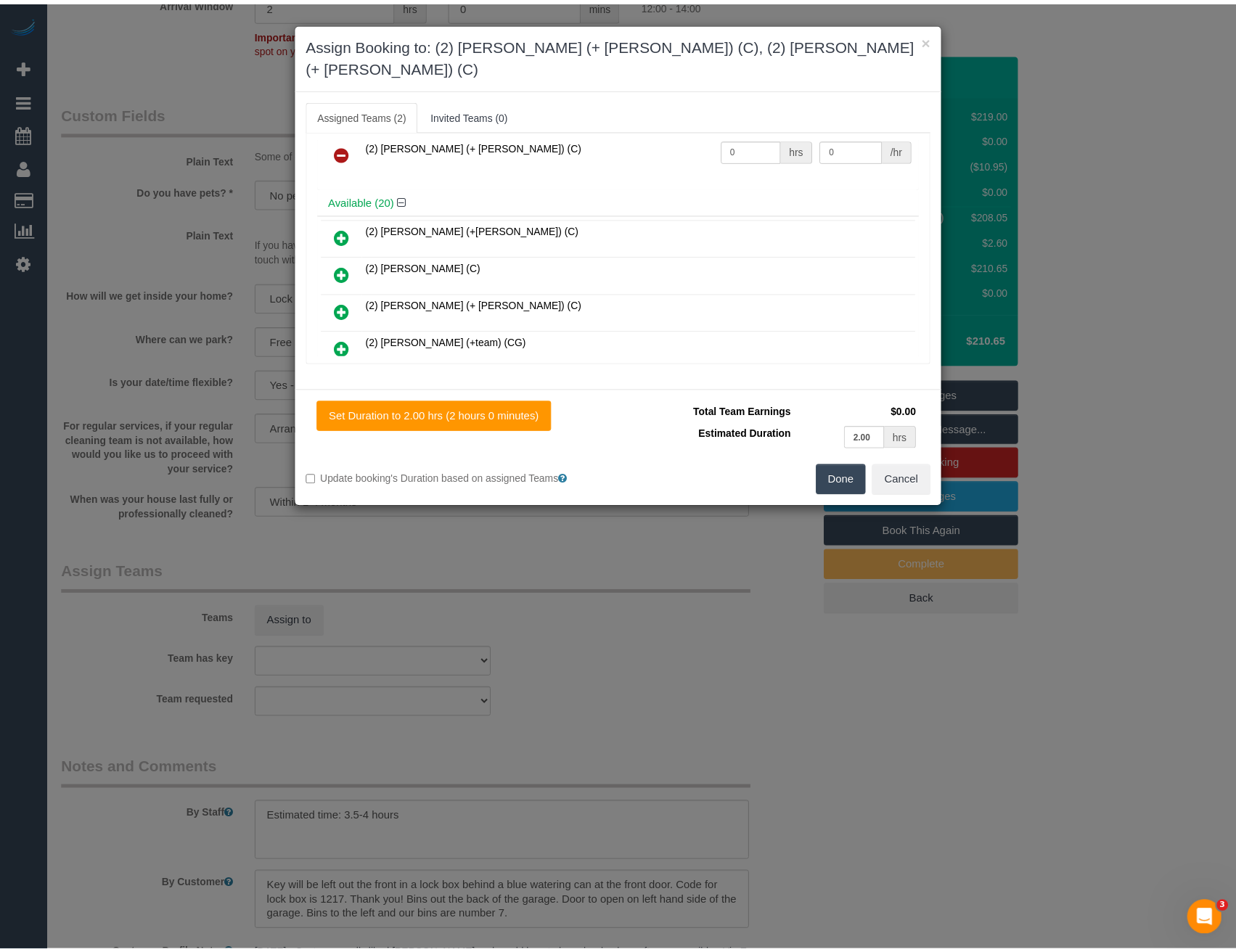
scroll to position [0, 0]
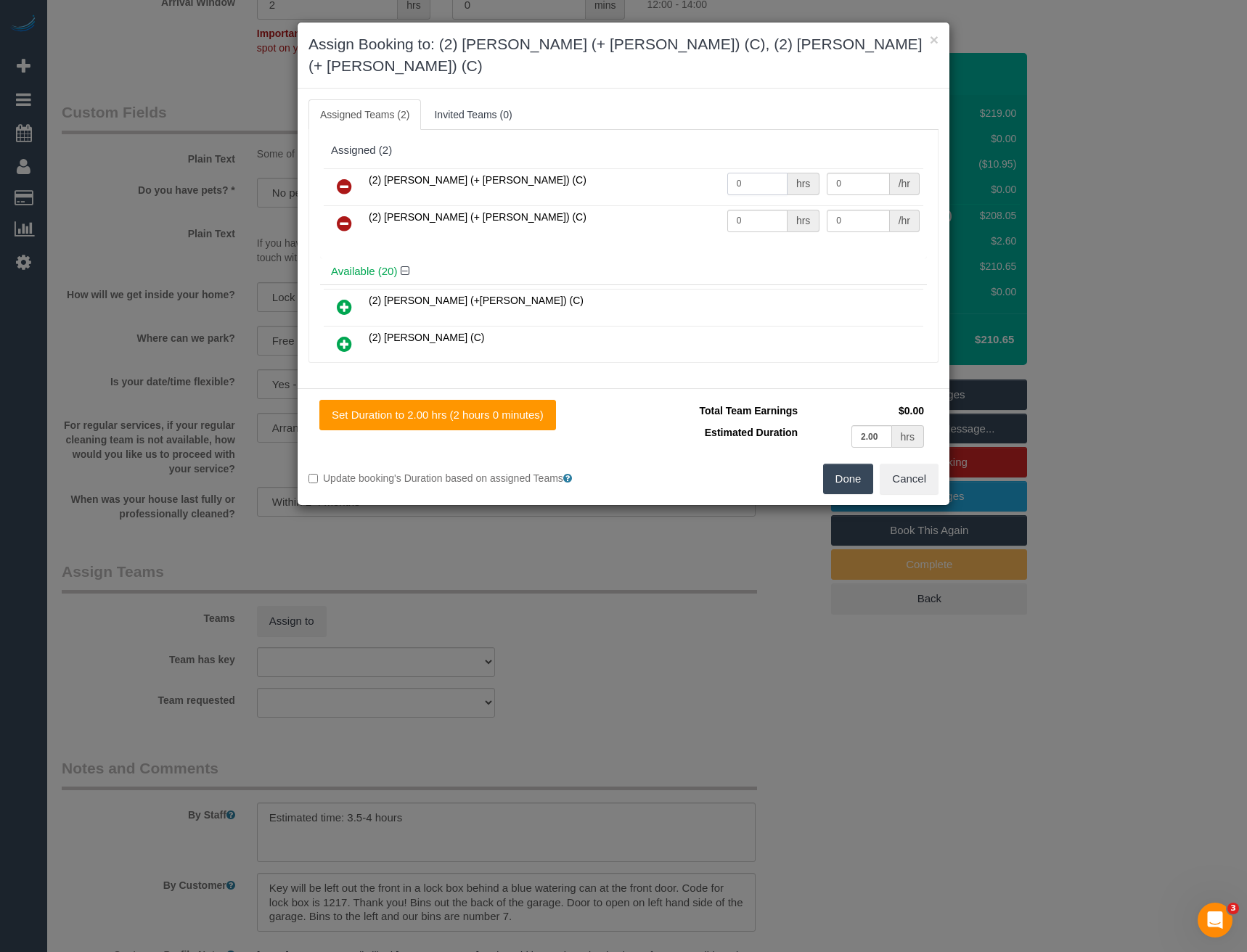
drag, startPoint x: 740, startPoint y: 164, endPoint x: 674, endPoint y: 184, distance: 69.0
click at [695, 171] on tr "(2) Chirag (+ Shachi) (C) 0 hrs 0 /hr" at bounding box center [623, 187] width 599 height 37
type input "1"
type input "65"
drag, startPoint x: 746, startPoint y: 205, endPoint x: 680, endPoint y: 219, distance: 67.5
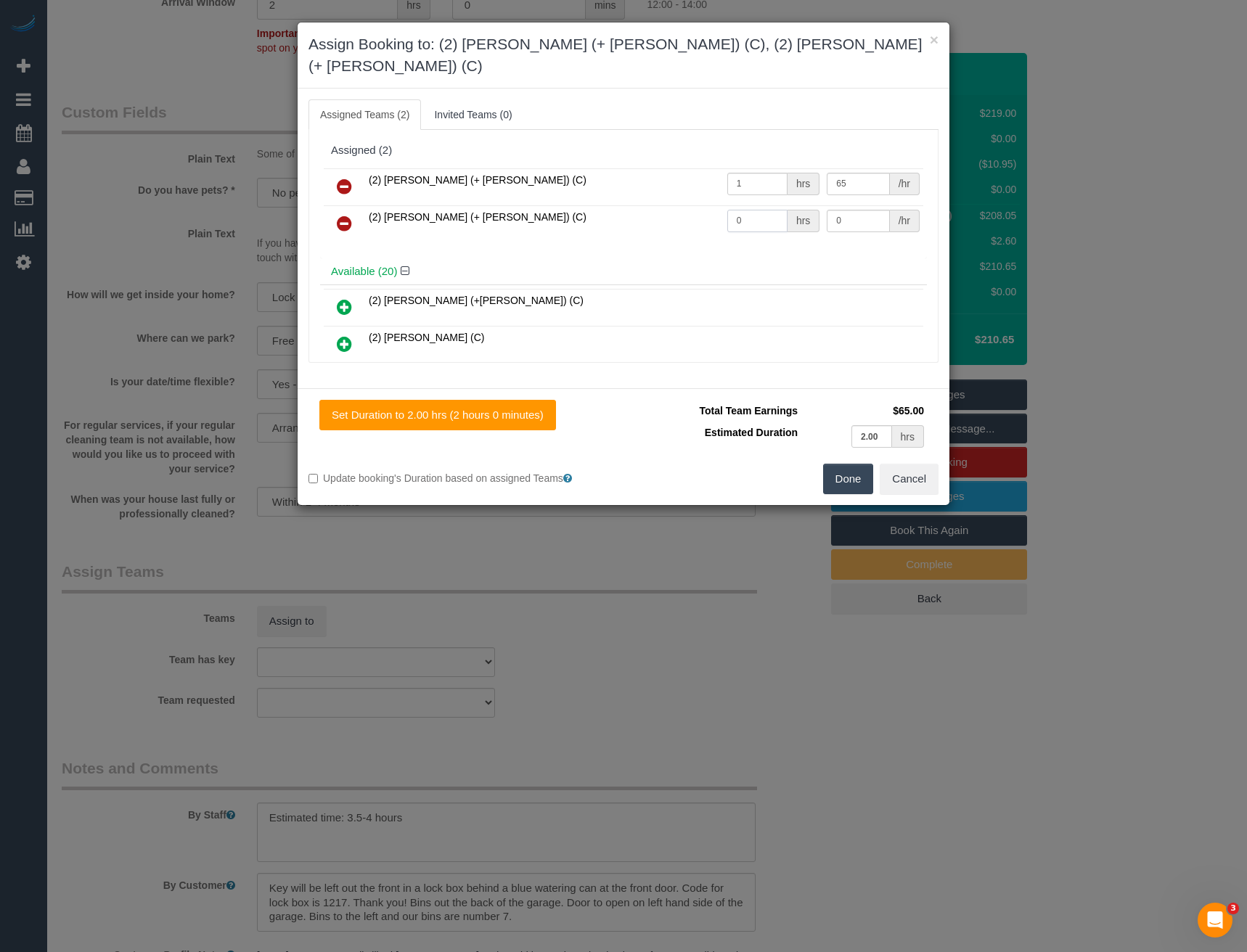
click at [681, 218] on tr "(2) Shachi (+ Chirag) (C) 0 hrs 0 /hr" at bounding box center [623, 224] width 599 height 37
type input "1"
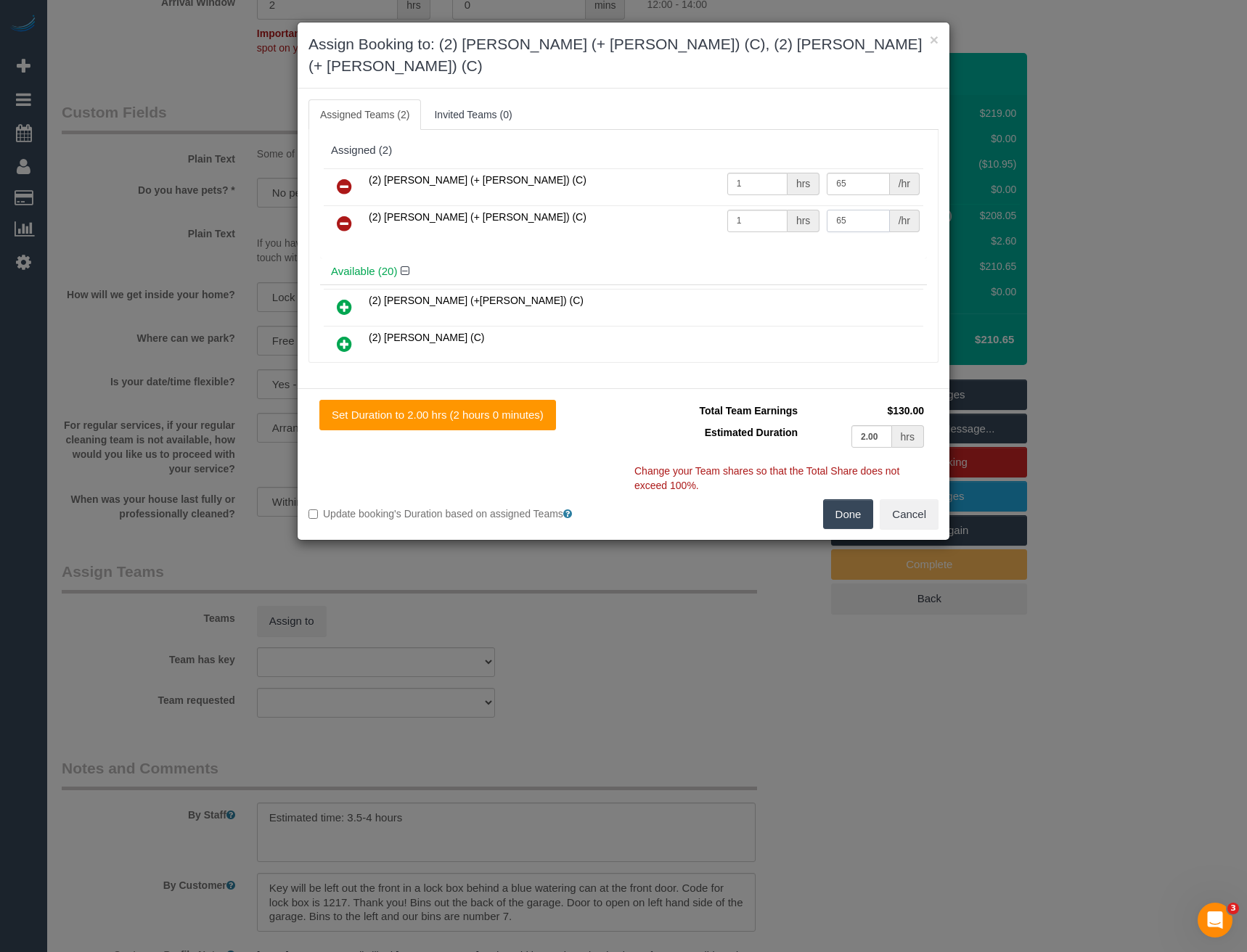
type input "65"
click at [842, 499] on button "Done" at bounding box center [848, 514] width 51 height 30
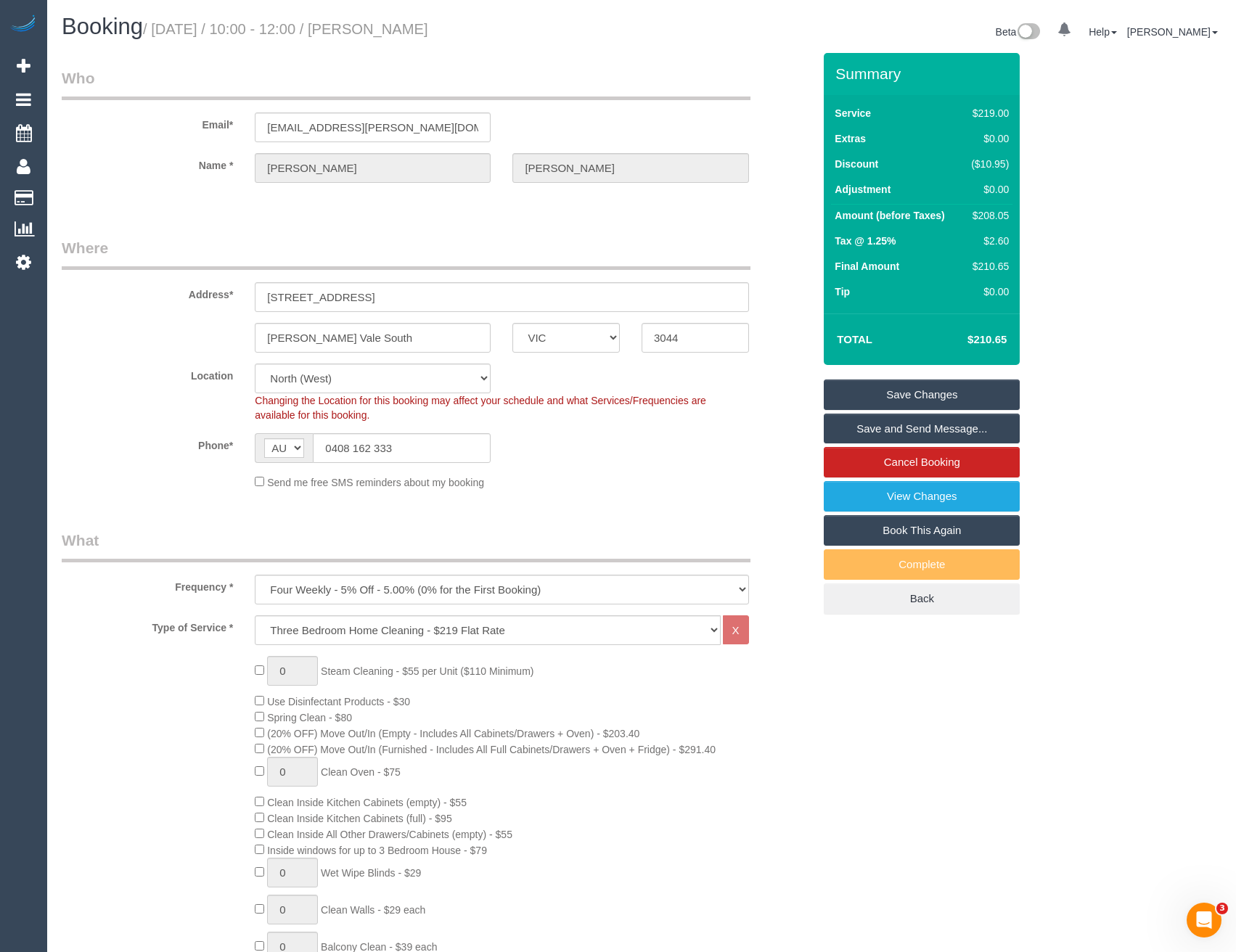
click at [880, 389] on link "Save Changes" at bounding box center [922, 394] width 196 height 30
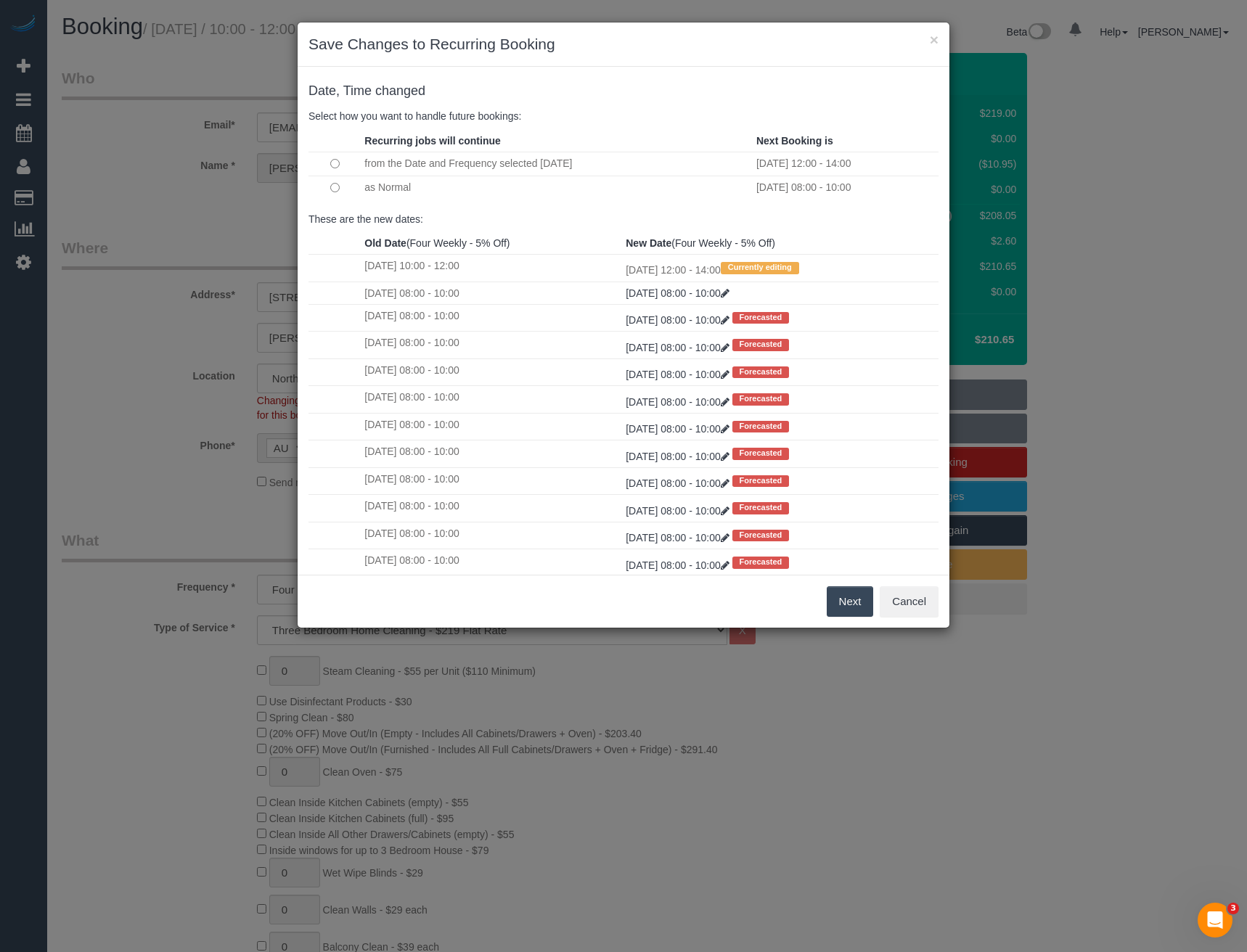
click at [847, 600] on button "Next" at bounding box center [850, 601] width 48 height 30
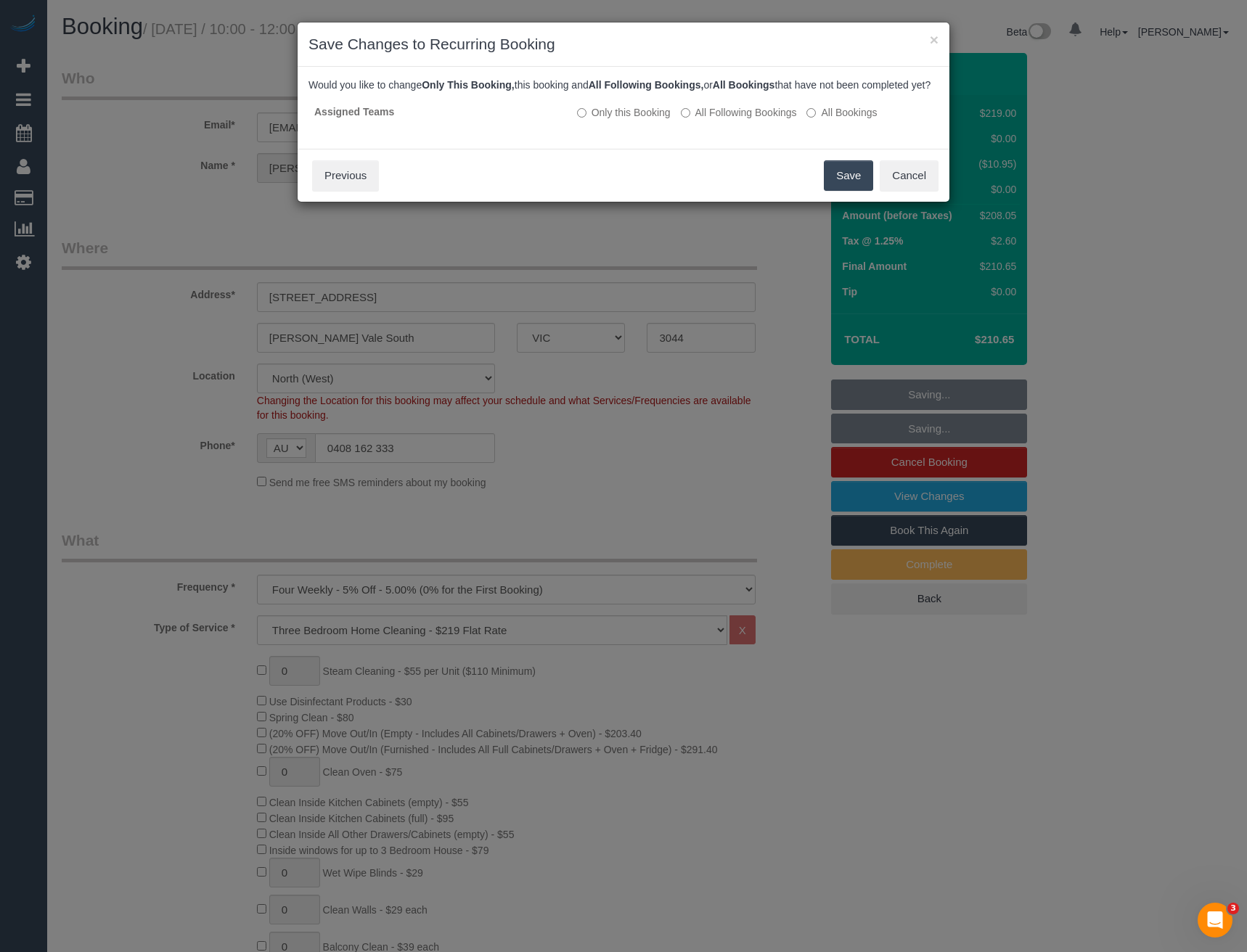
click at [847, 191] on button "Save" at bounding box center [848, 175] width 49 height 30
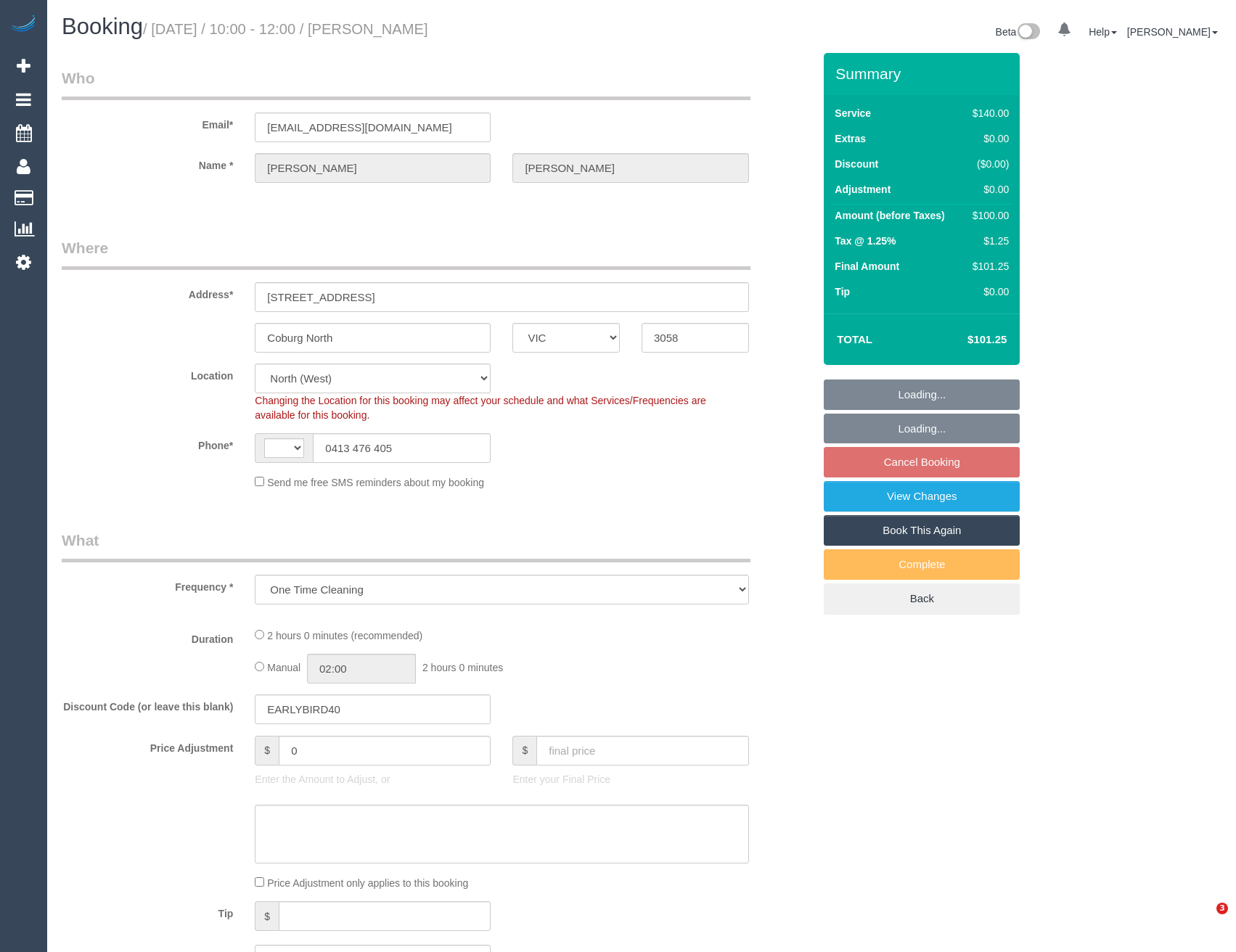
select select "VIC"
select select "object:874"
select select "string:AU"
select select "string:stripe-pm_1RxRus2GScqysDRVxIBSD15G"
select select "number:28"
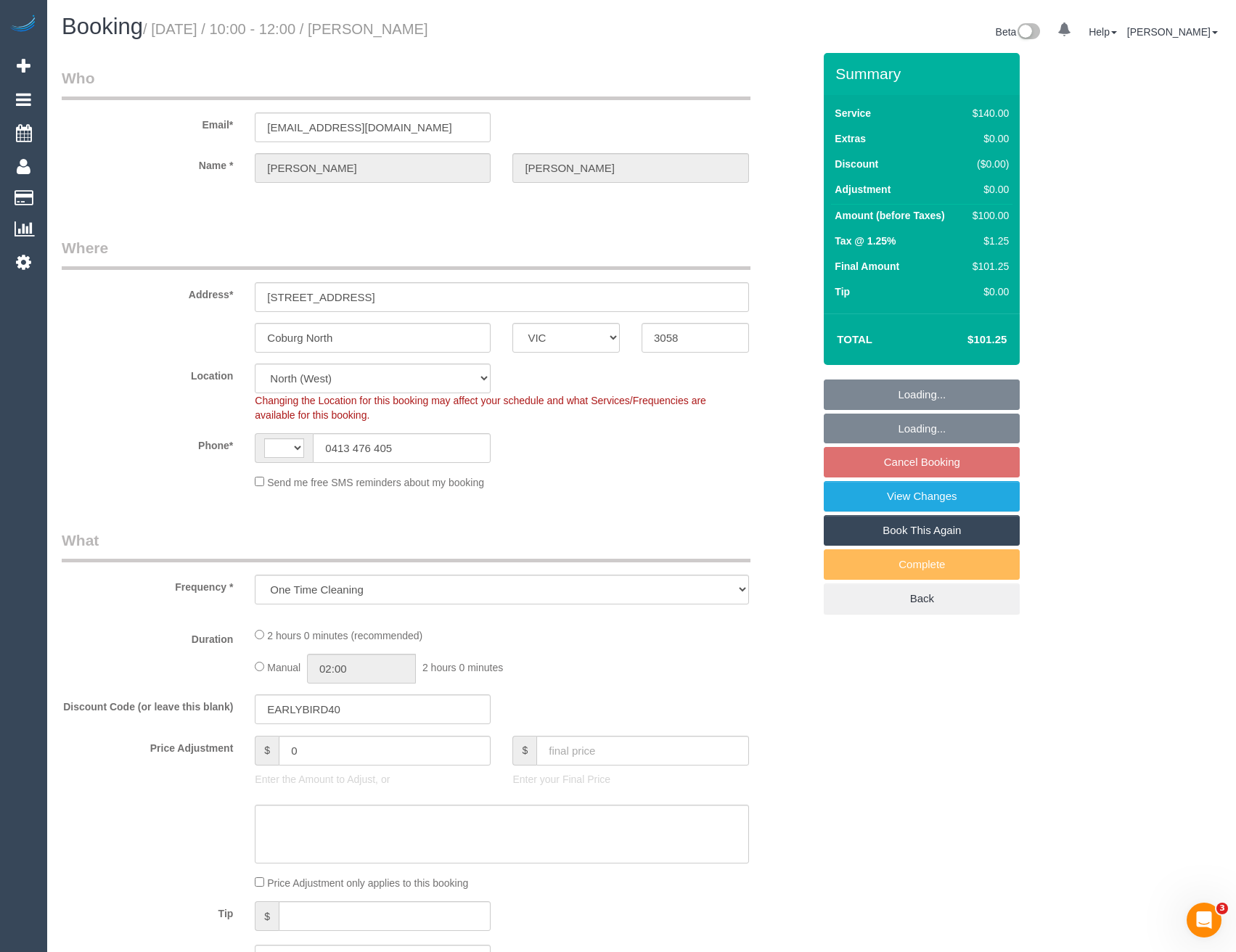
select select "number:14"
select select "number:19"
select select "number:22"
select select "number:33"
select select "number:13"
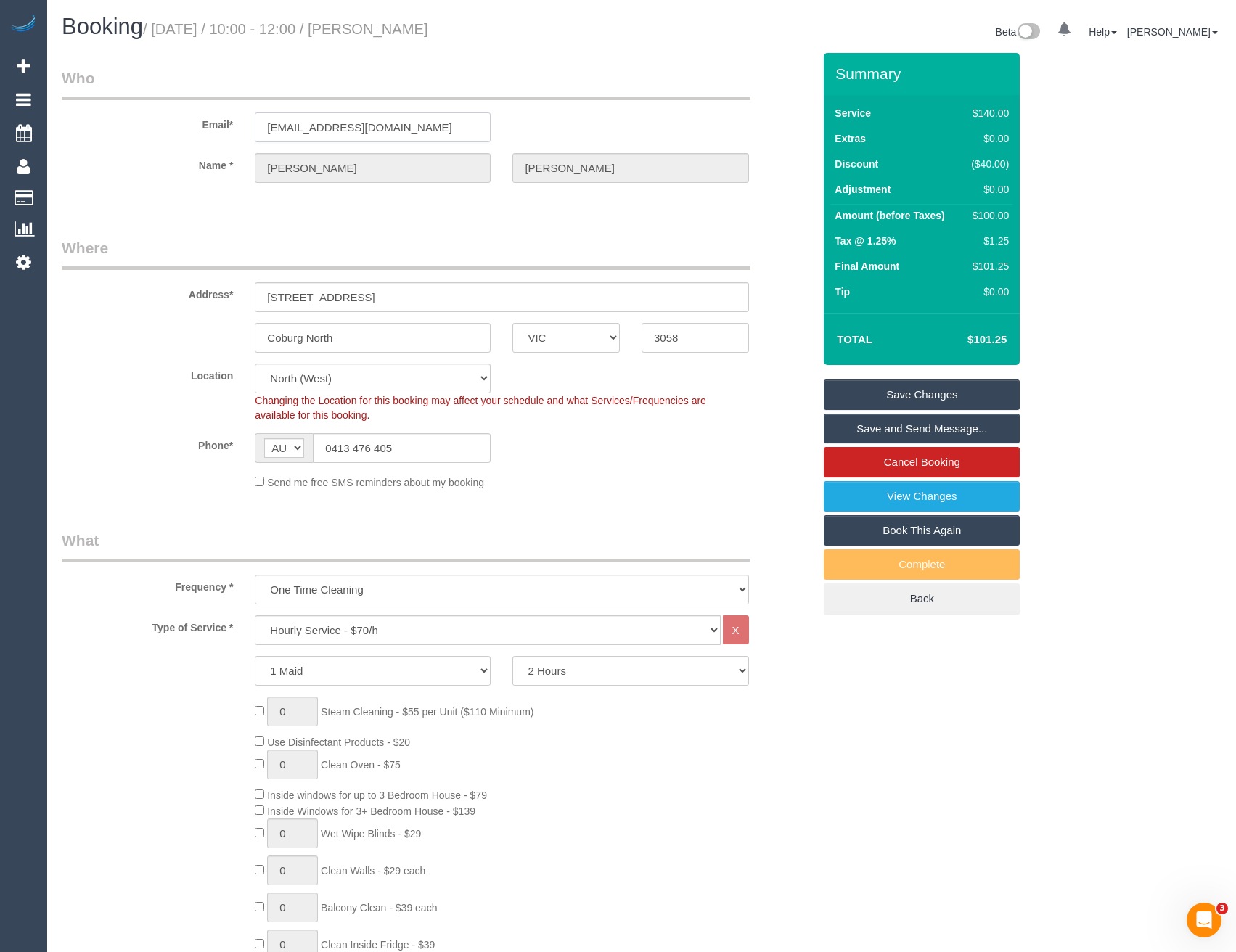
drag, startPoint x: 422, startPoint y: 120, endPoint x: 264, endPoint y: 129, distance: 158.3
click at [264, 129] on input "[EMAIL_ADDRESS][DOMAIN_NAME]" at bounding box center [373, 127] width 236 height 30
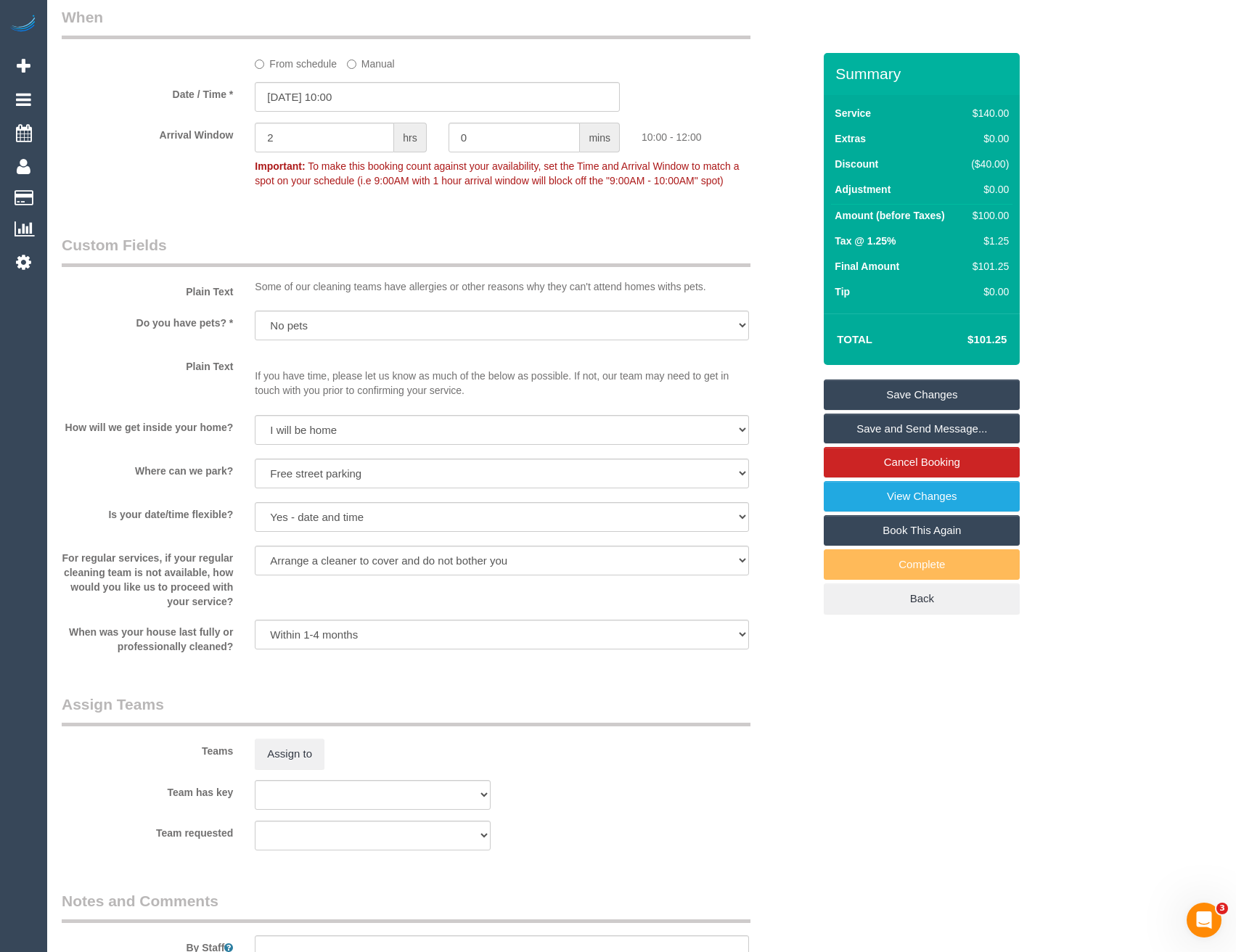
scroll to position [1999, 0]
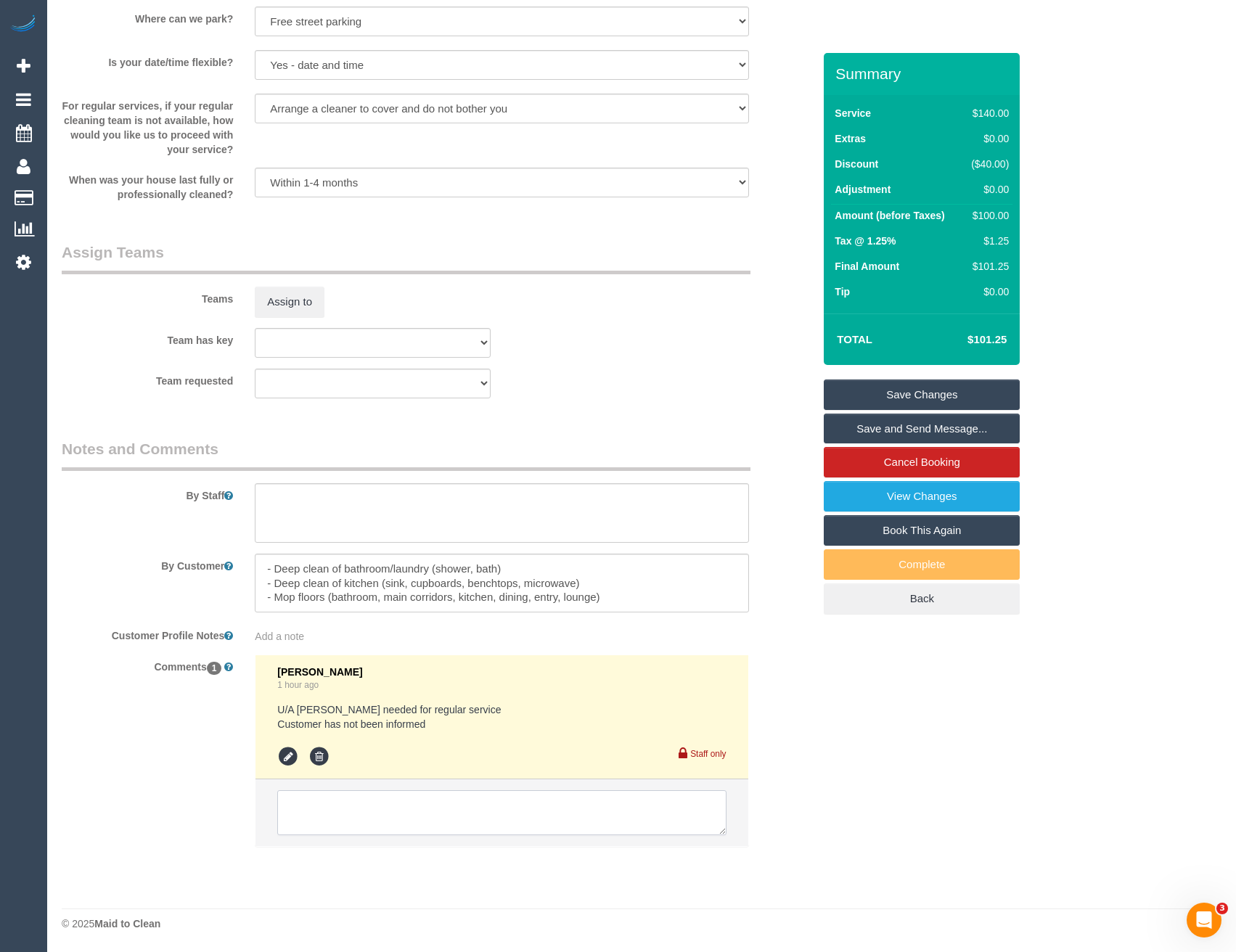
click at [438, 803] on textarea at bounding box center [501, 812] width 449 height 45
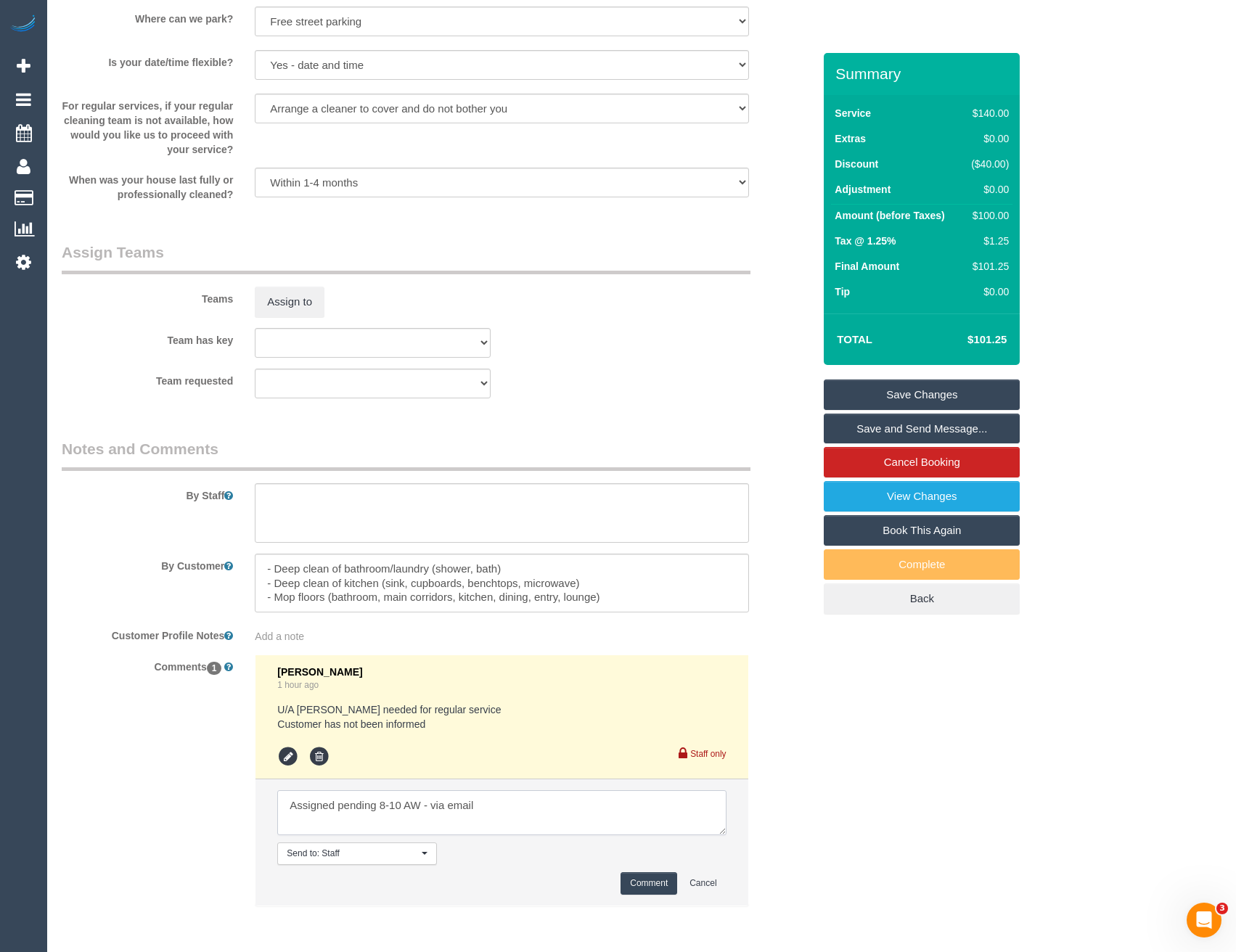
type textarea "Assigned pending 8-10 AW - via email"
click at [648, 884] on button "Comment" at bounding box center [648, 883] width 56 height 22
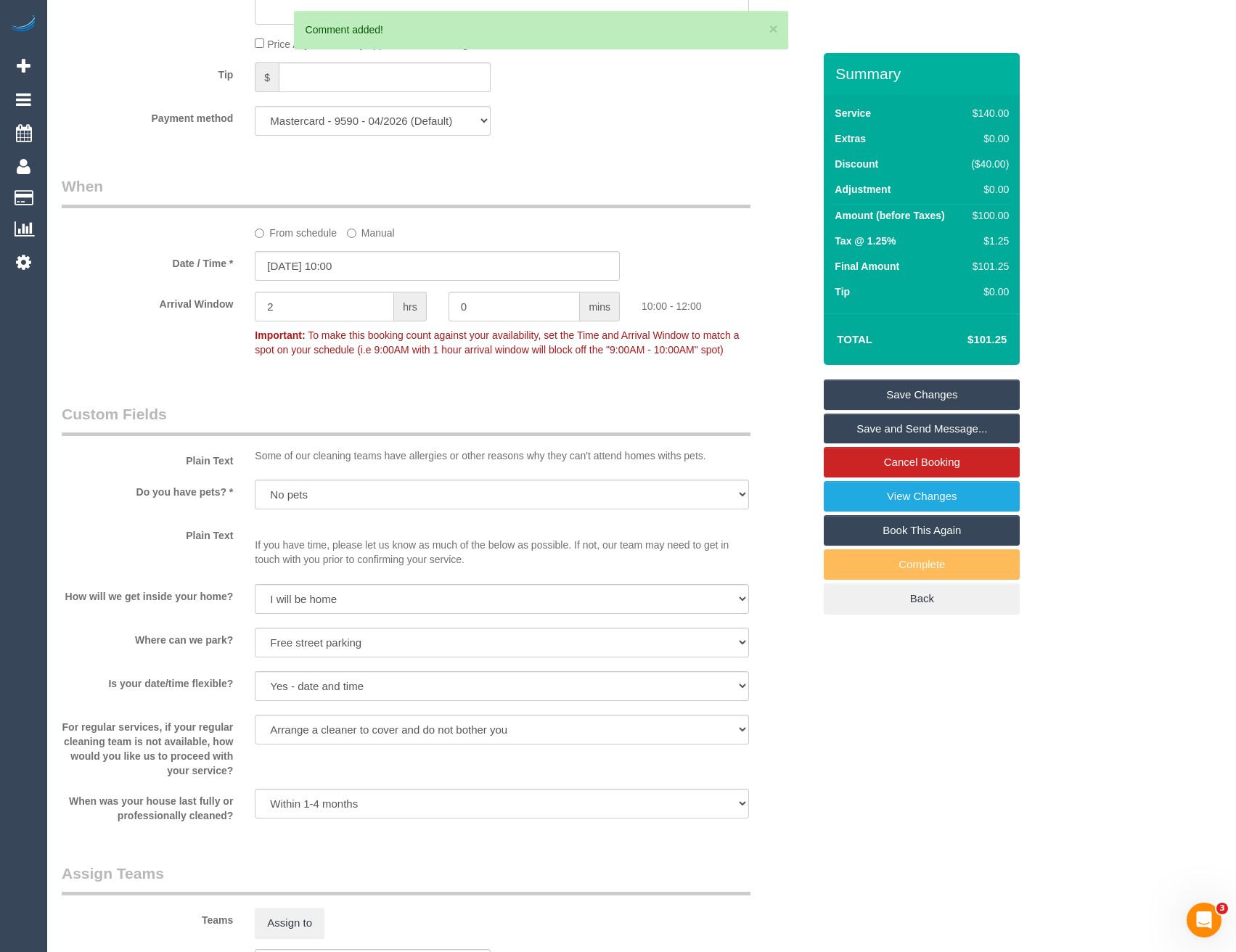
scroll to position [1201, 0]
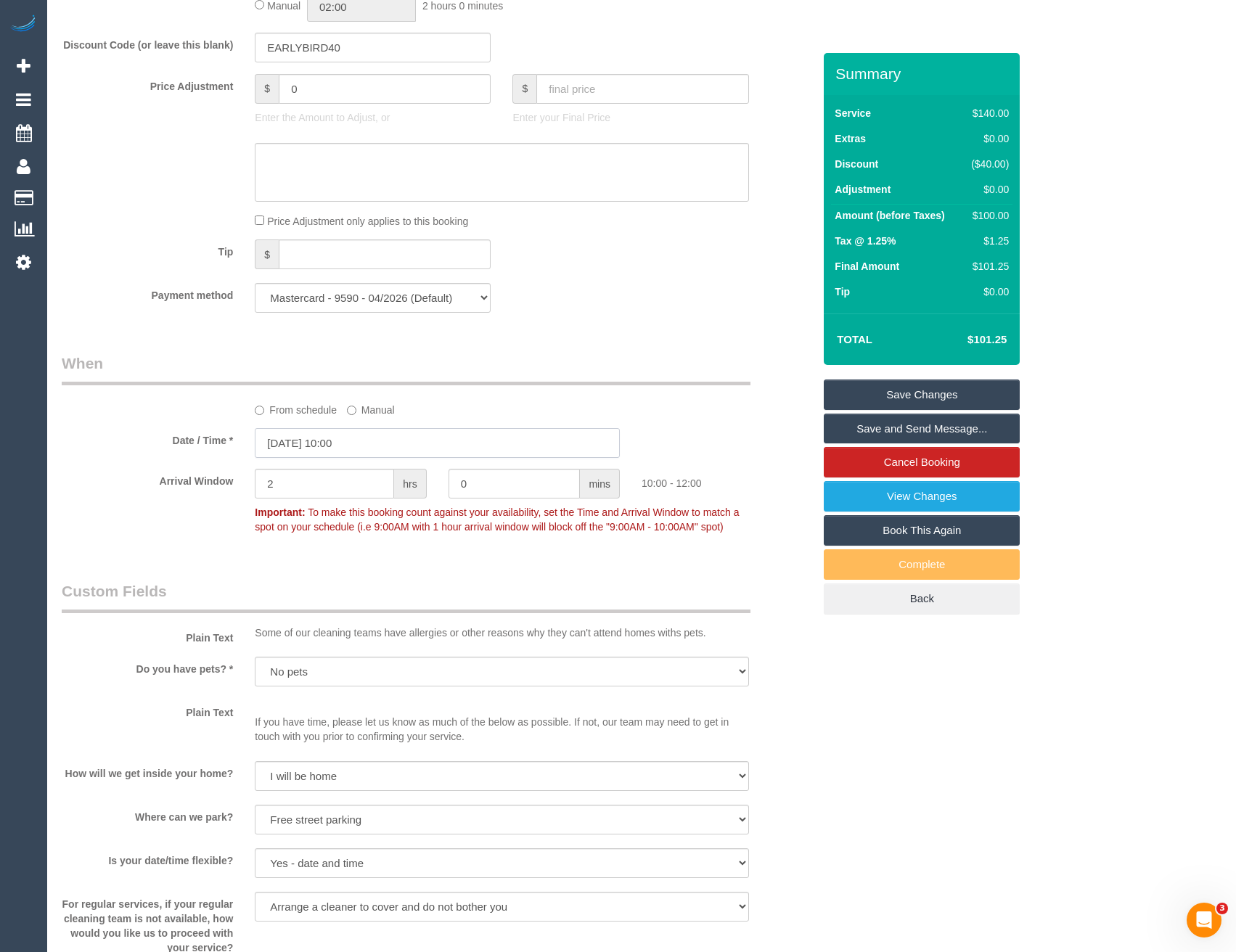
click at [358, 436] on input "26/08/2025 10:00" at bounding box center [437, 443] width 365 height 30
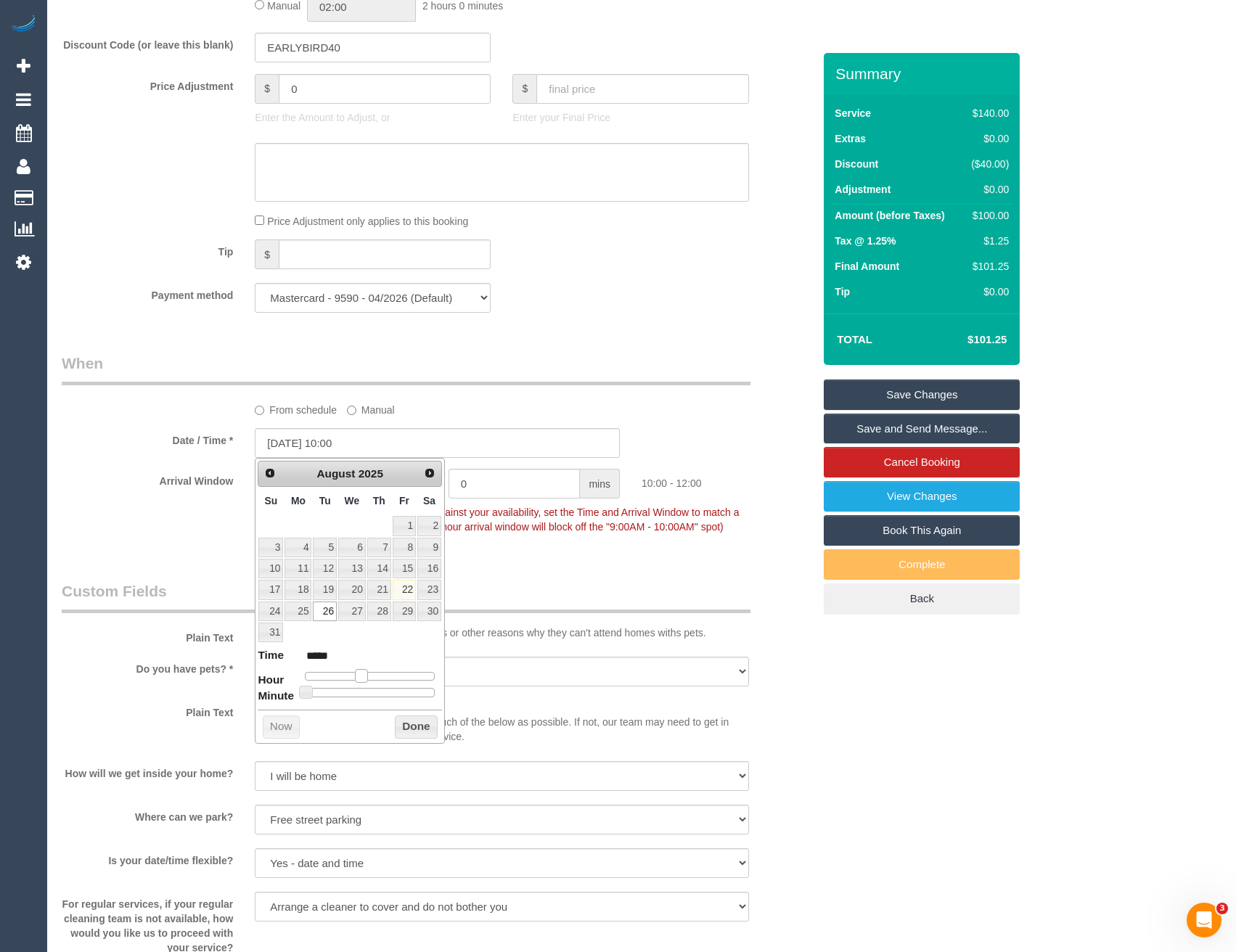
type input "26/08/2025 09:00"
type input "*****"
type input "[DATE] 08:00"
type input "*****"
drag, startPoint x: 361, startPoint y: 671, endPoint x: 352, endPoint y: 673, distance: 9.2
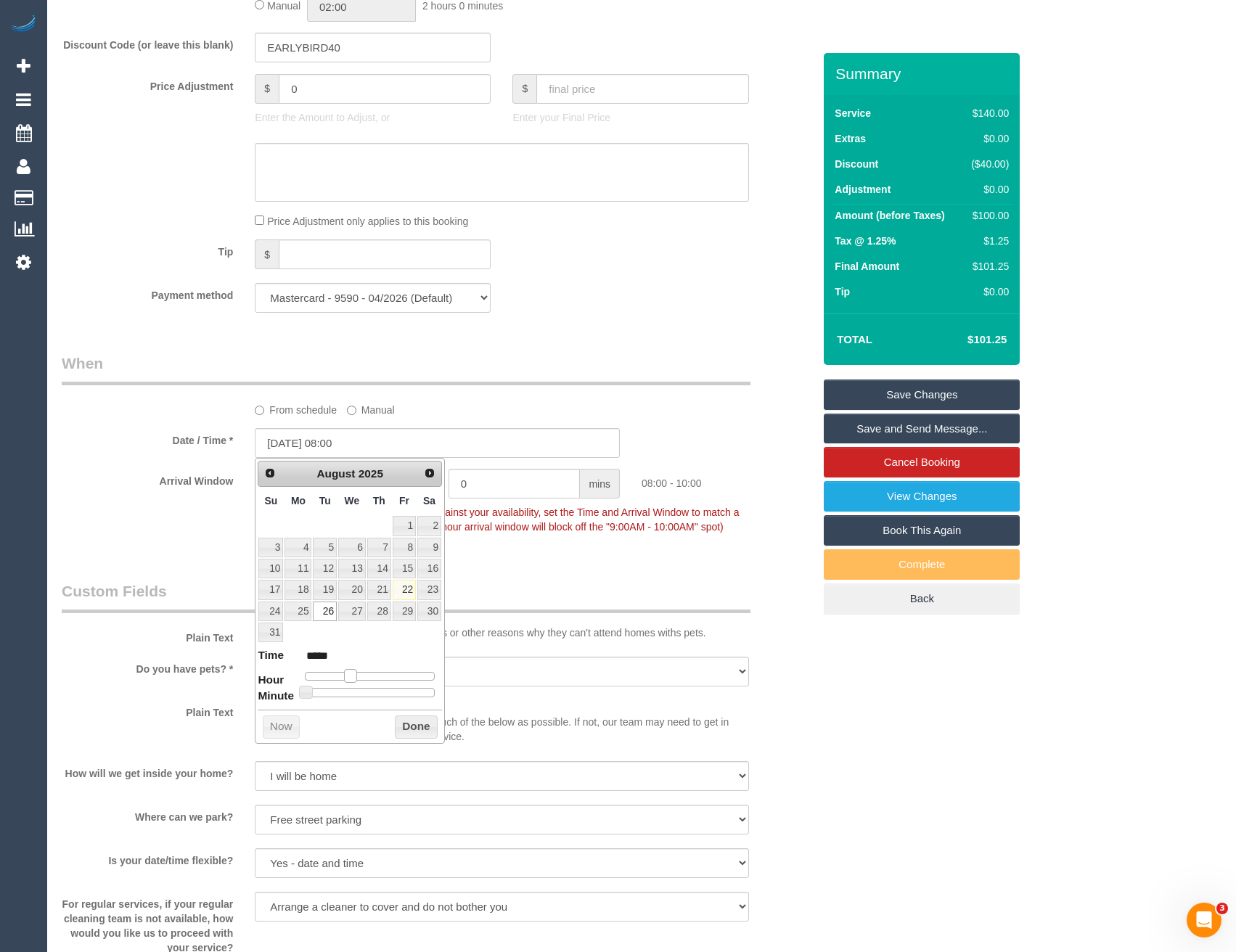
click at [352, 673] on span at bounding box center [351, 676] width 13 height 13
click at [413, 724] on button "Done" at bounding box center [417, 726] width 43 height 23
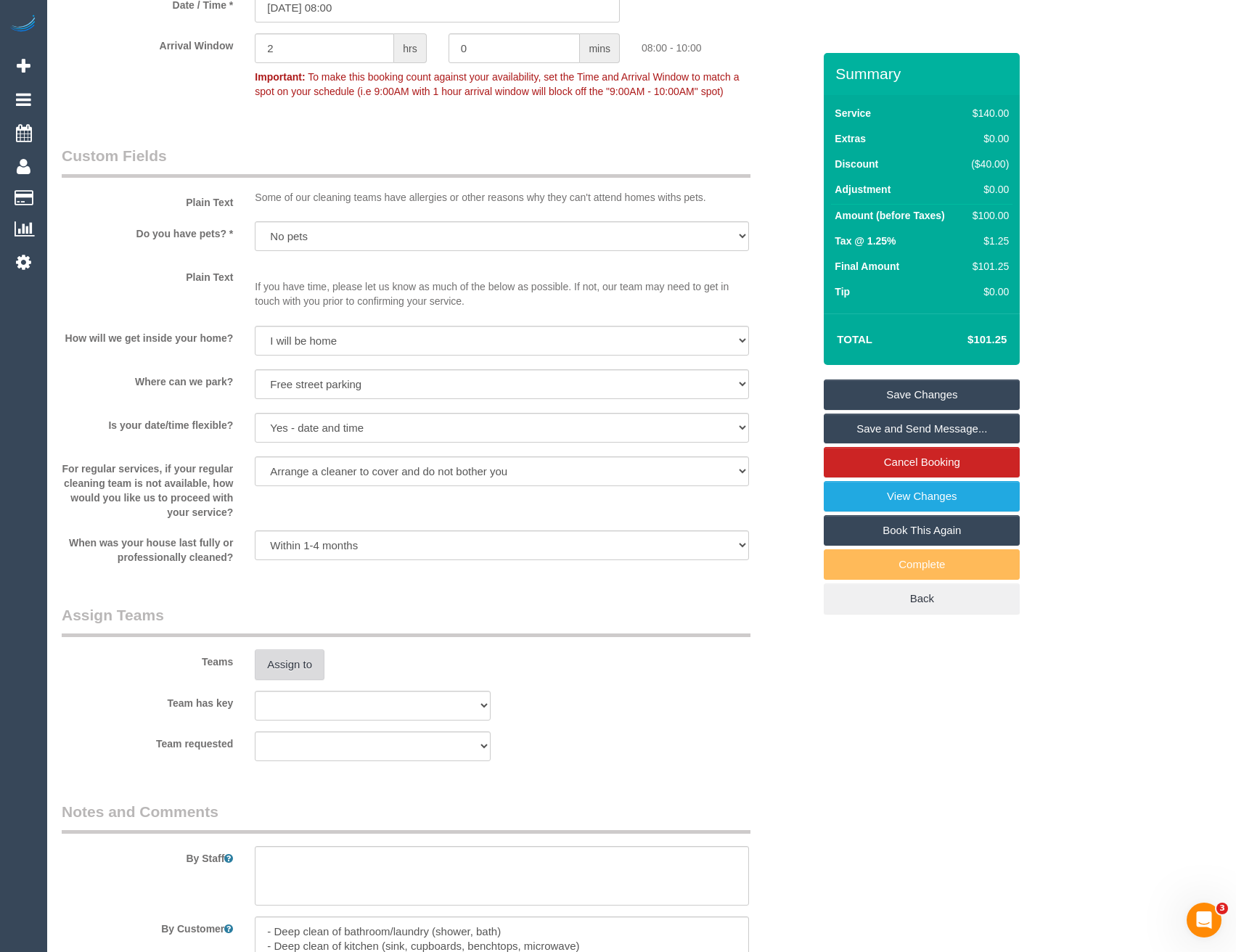
scroll to position [1698, 0]
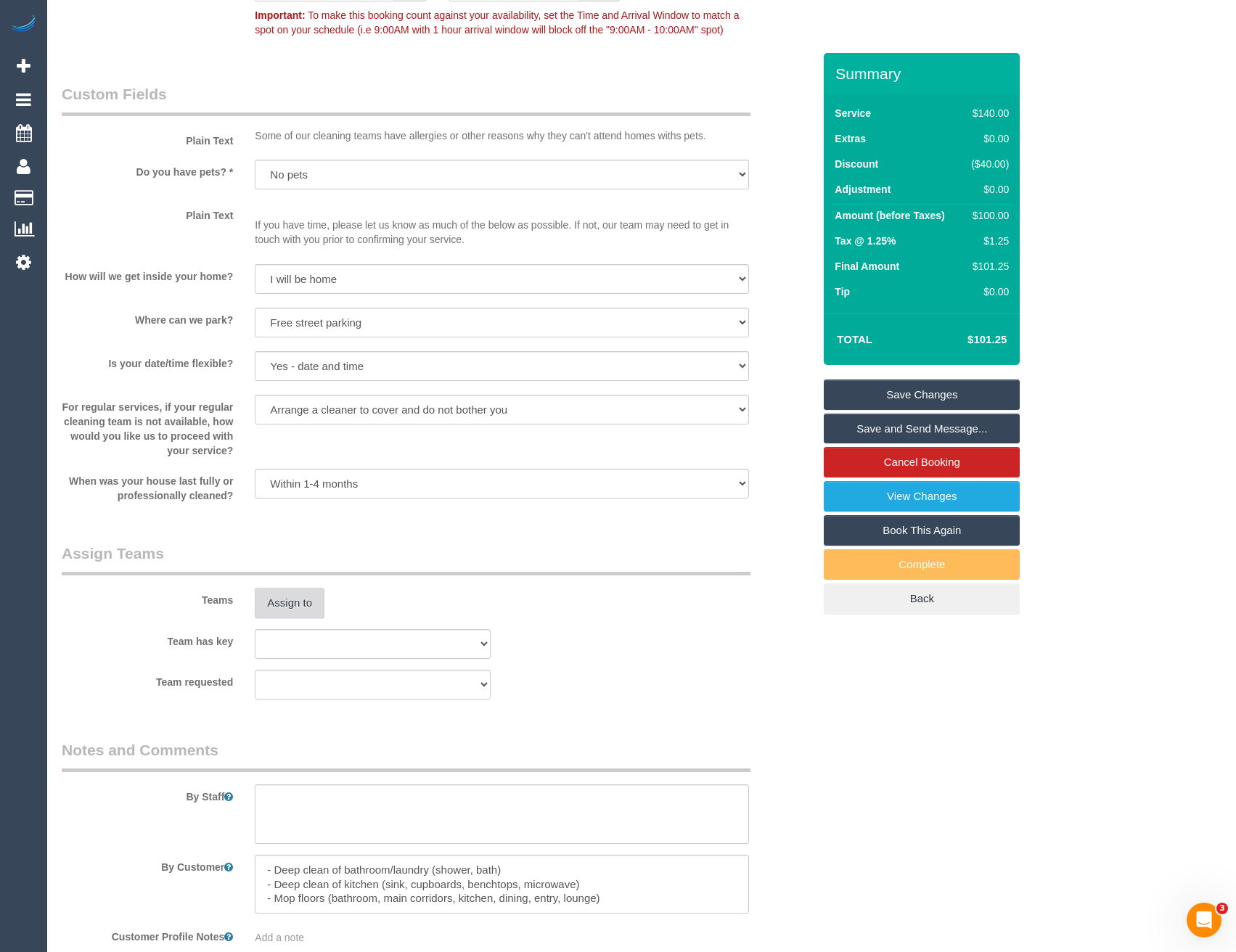
click at [305, 587] on button "Assign to" at bounding box center [290, 602] width 70 height 30
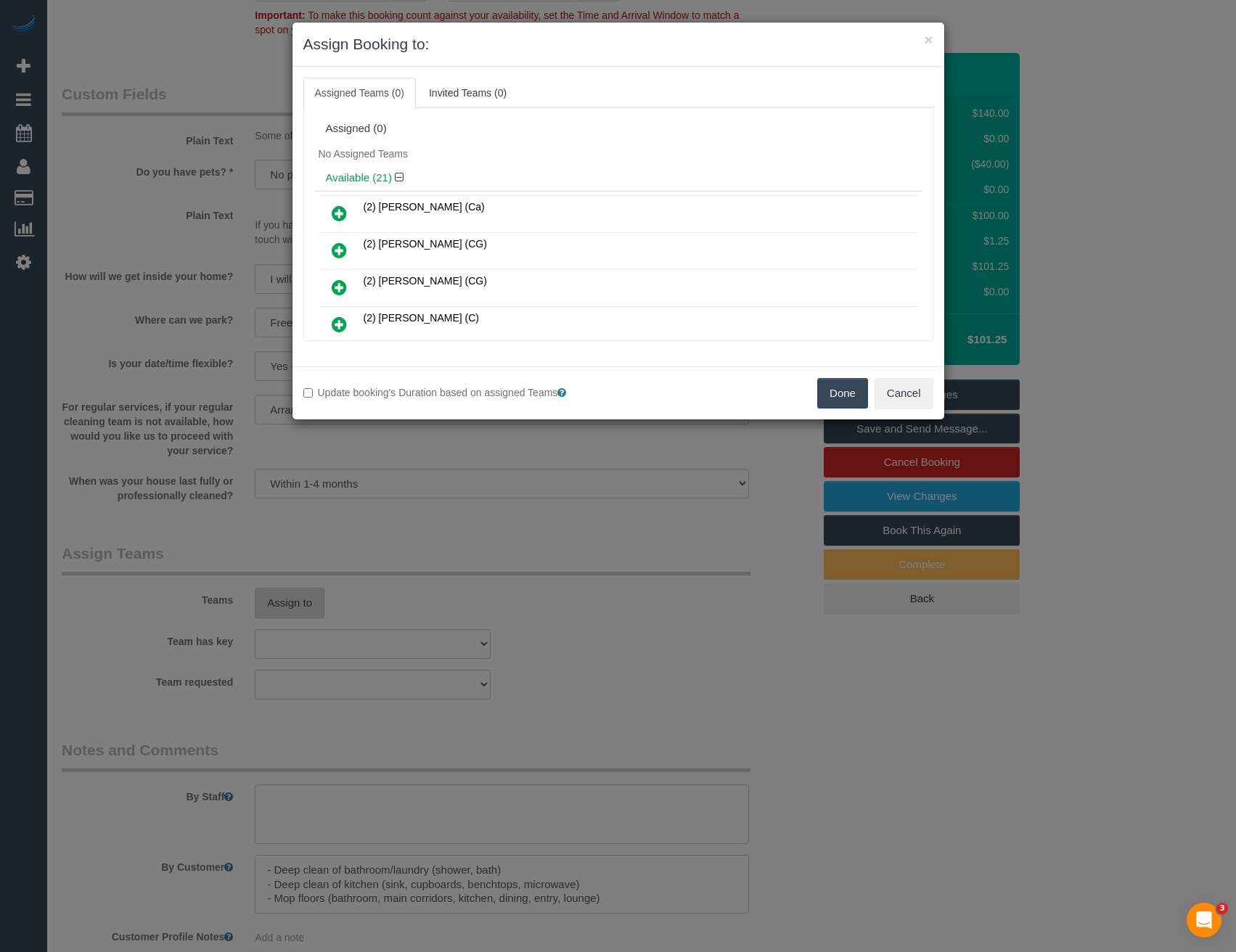
scroll to position [1854, 0]
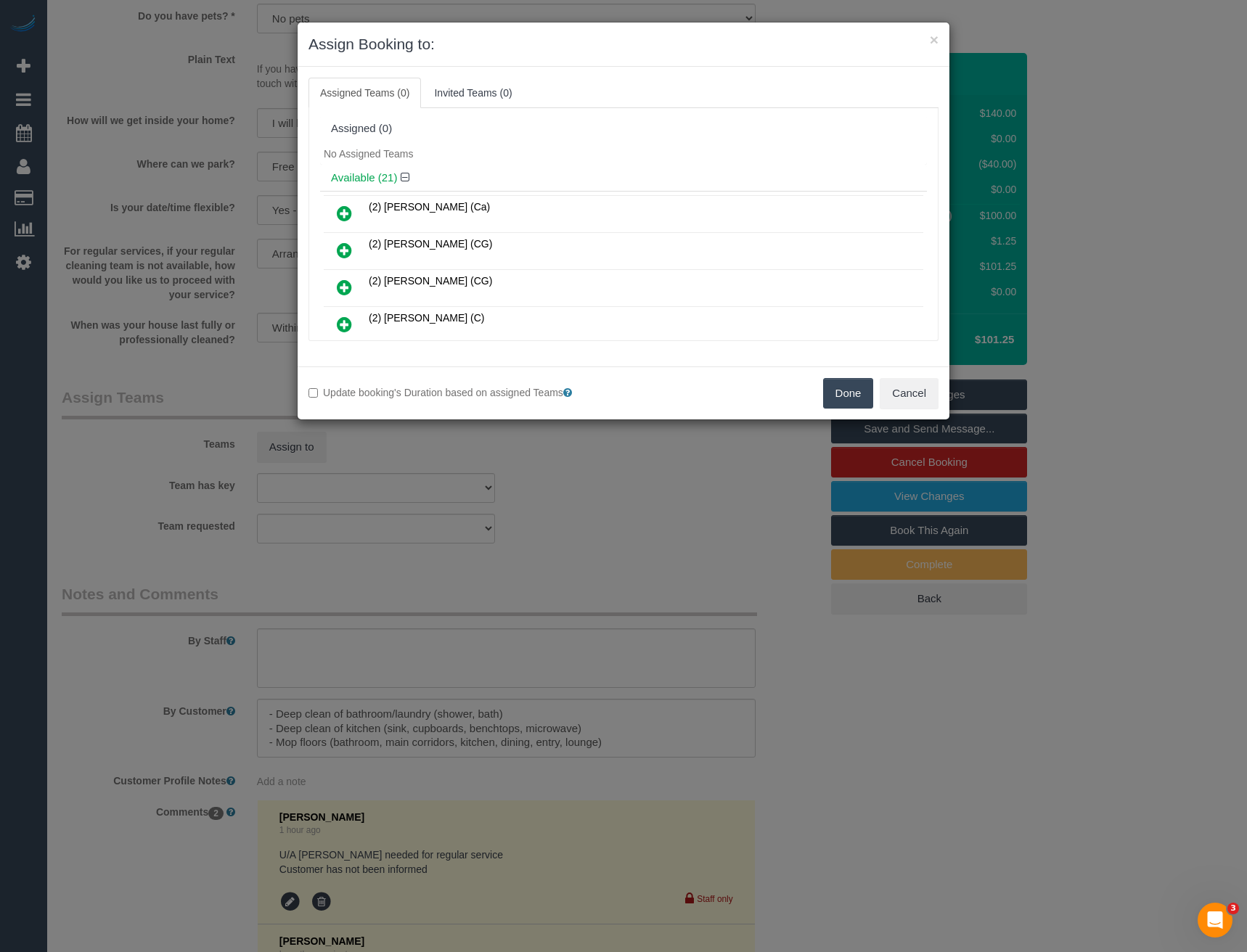
click at [343, 287] on icon at bounding box center [344, 287] width 16 height 17
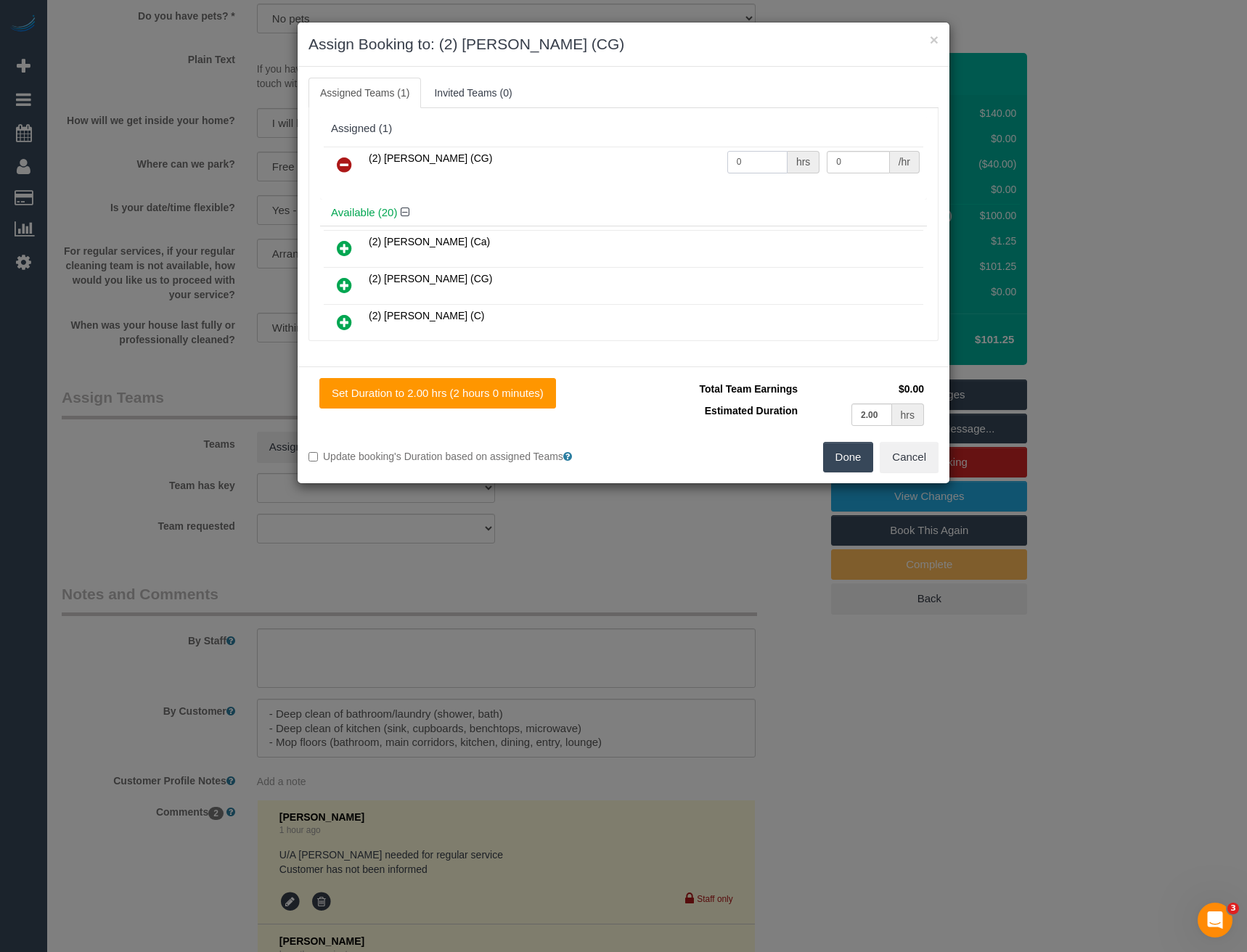
drag, startPoint x: 735, startPoint y: 162, endPoint x: 683, endPoint y: 173, distance: 53.2
click at [696, 169] on tr "(2) [PERSON_NAME] (CG) 0 hrs 0 /hr" at bounding box center [623, 165] width 599 height 37
type input "2"
type input "41.25"
click at [853, 457] on button "Done" at bounding box center [848, 457] width 51 height 30
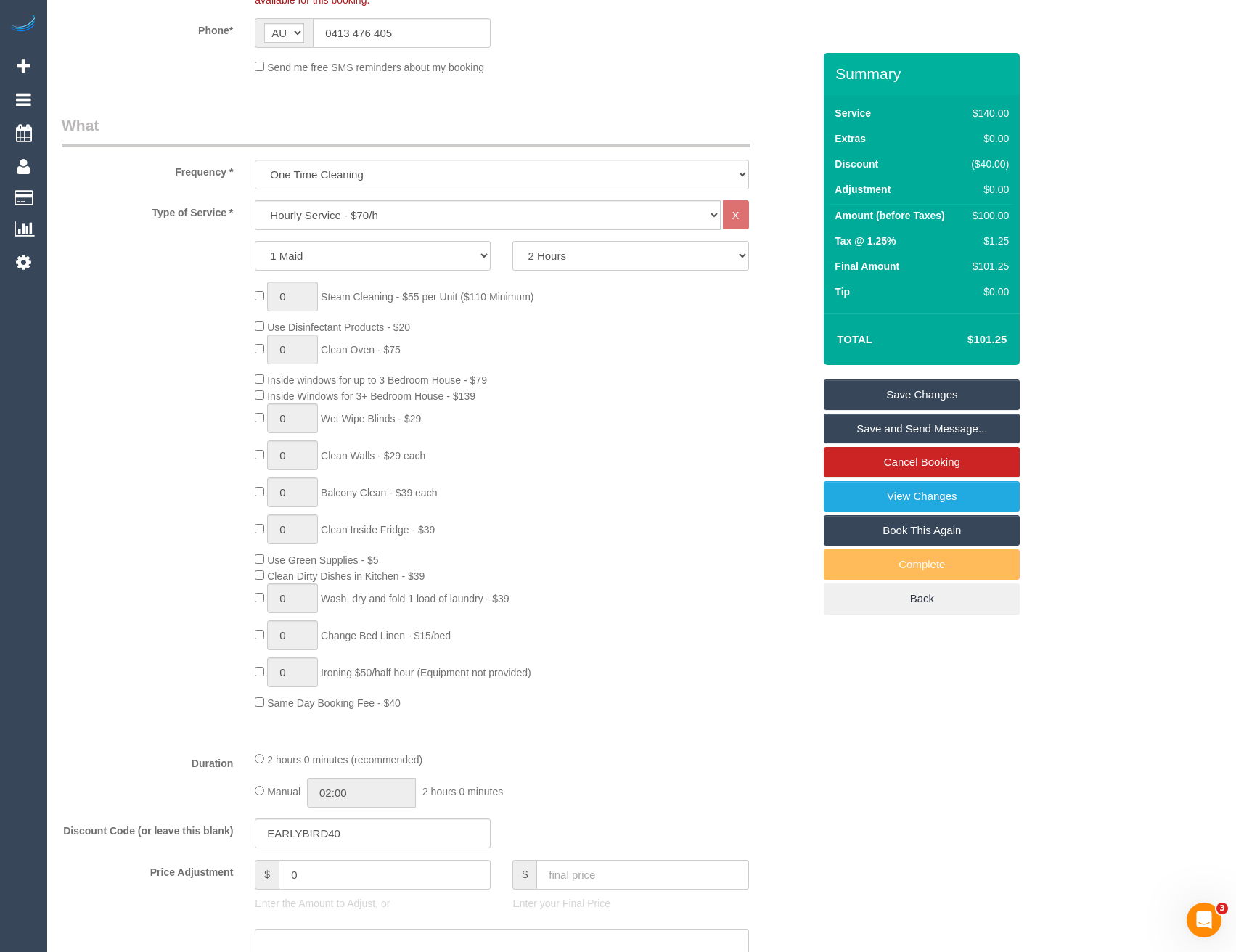
scroll to position [330, 0]
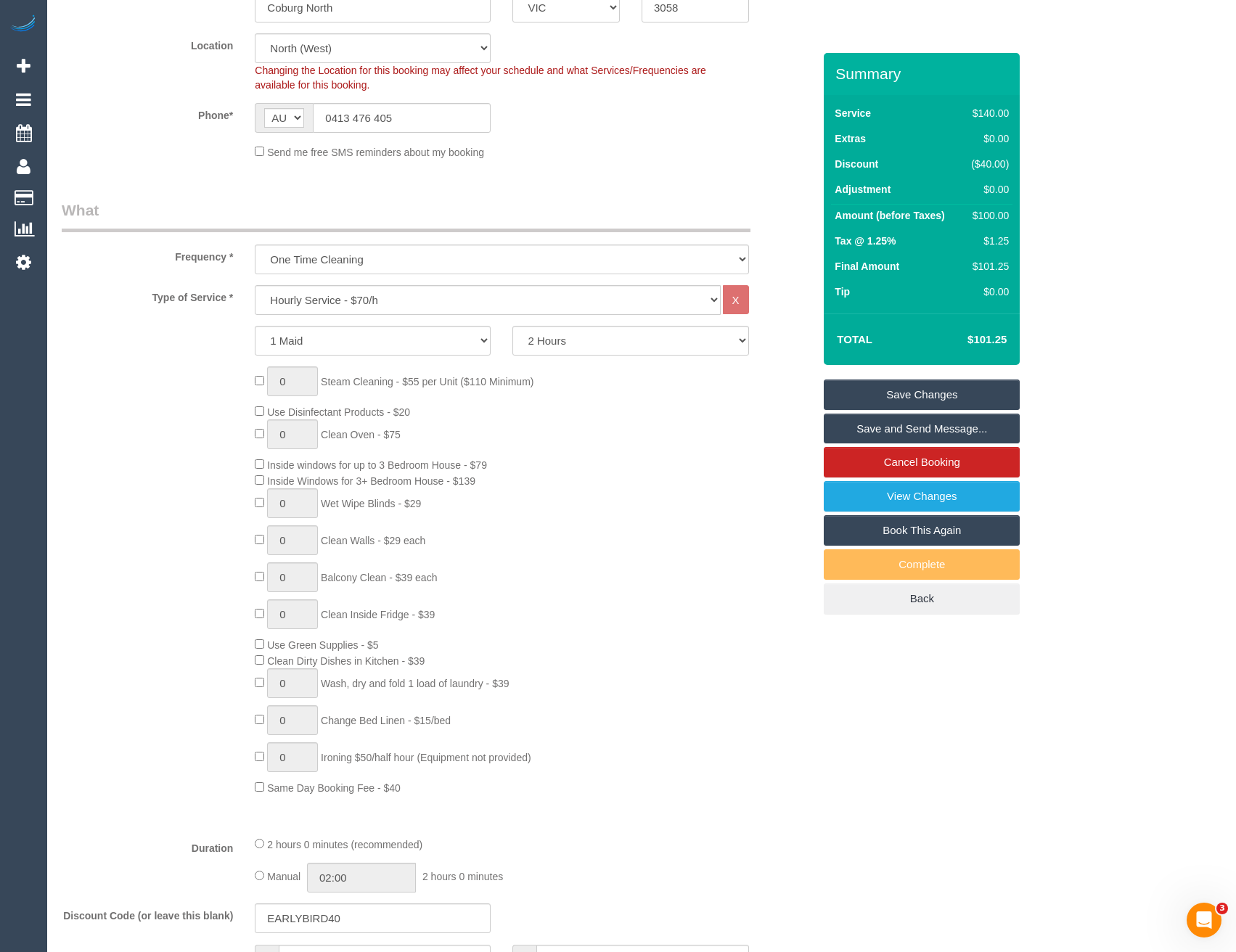
click at [918, 393] on link "Save Changes" at bounding box center [922, 394] width 196 height 30
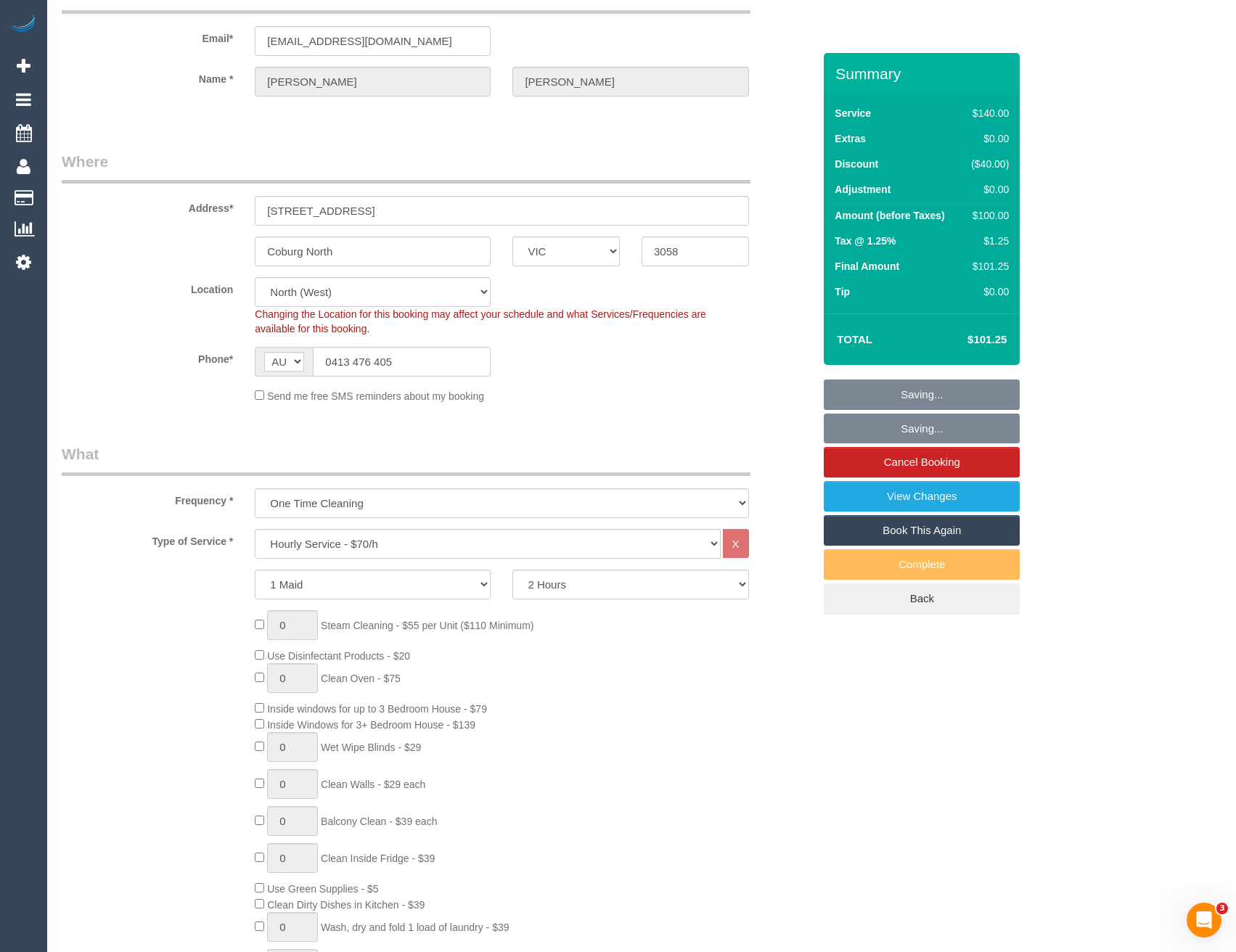
scroll to position [0, 0]
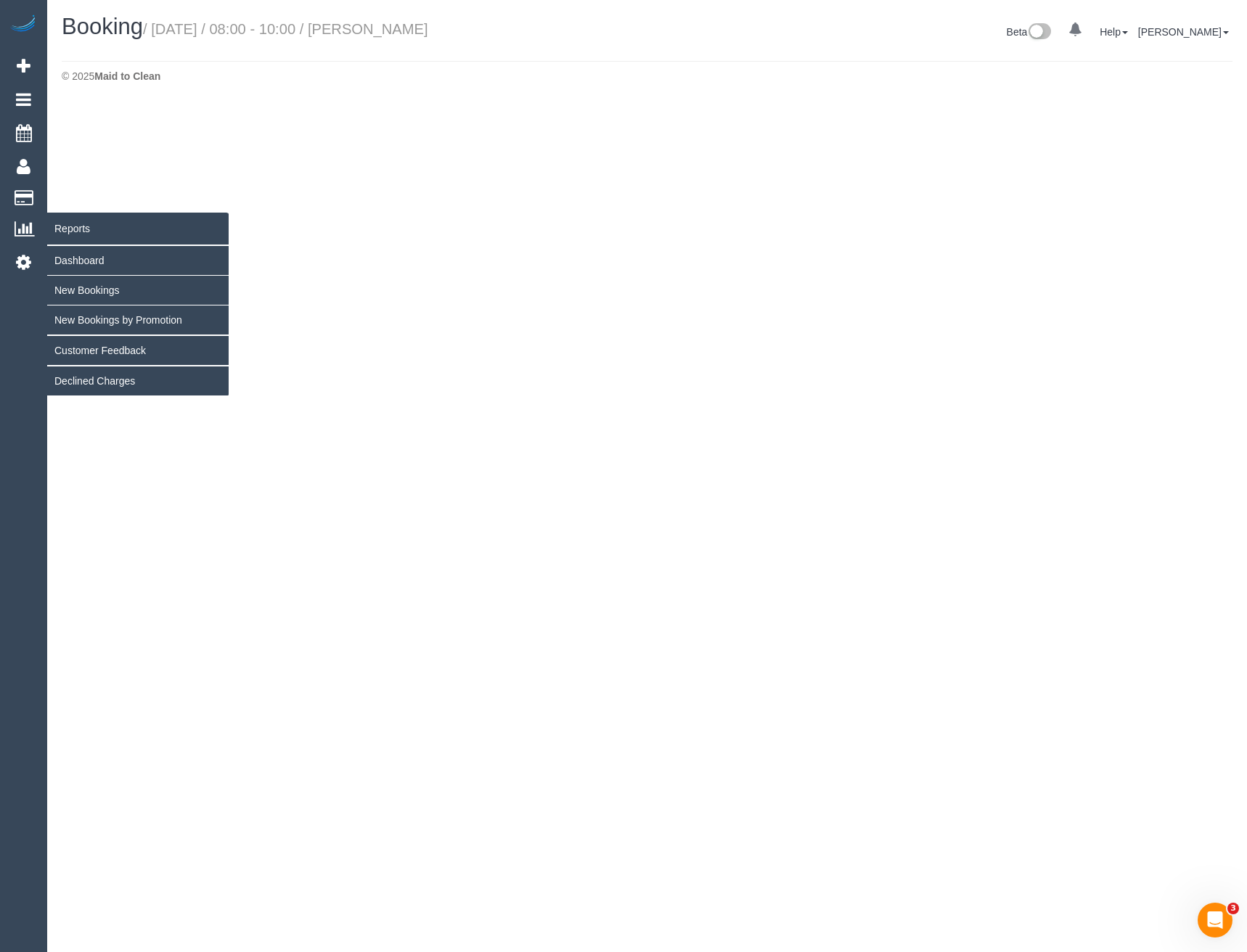
select select "VIC"
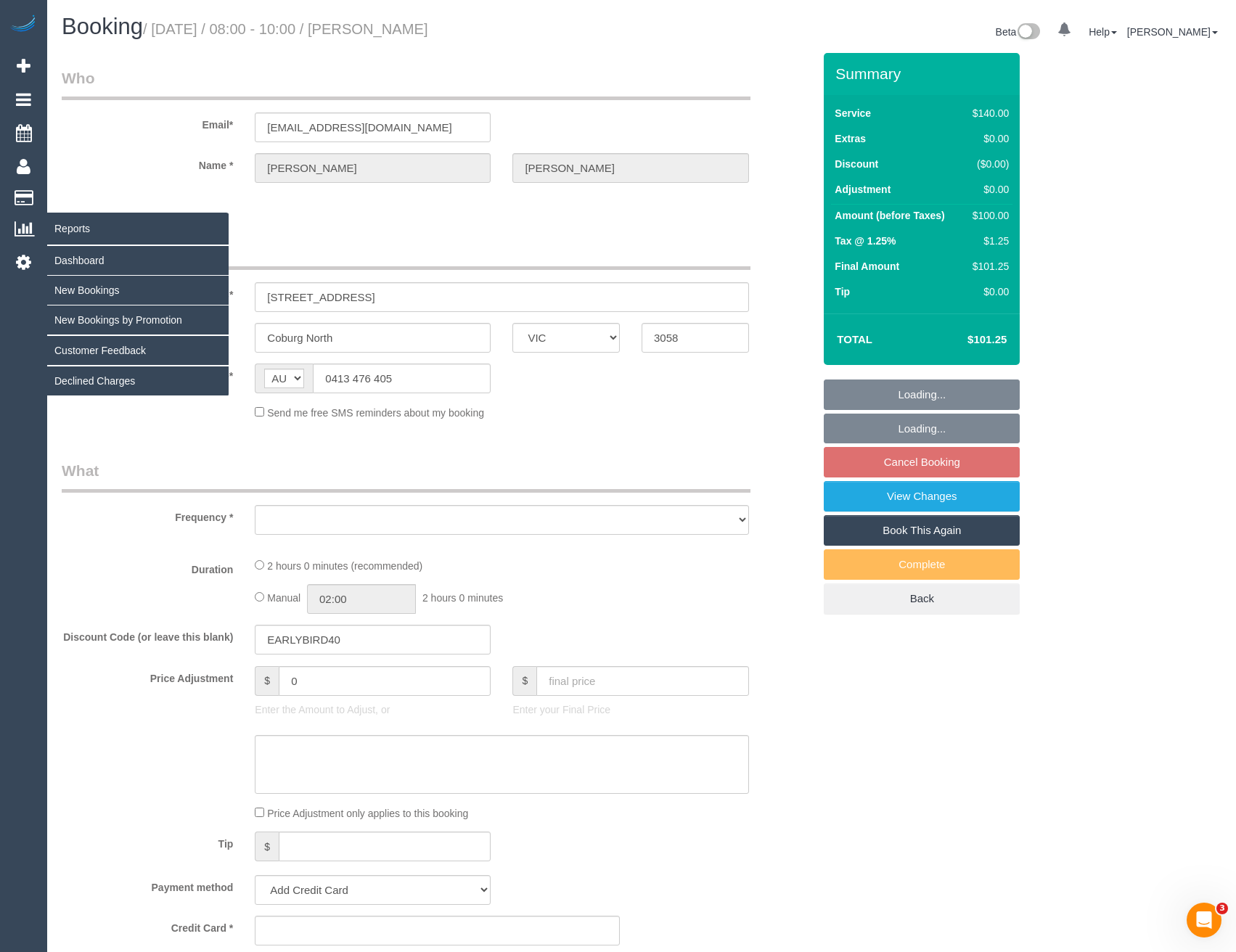
select select "string:stripe-pm_1RxRus2GScqysDRVxIBSD15G"
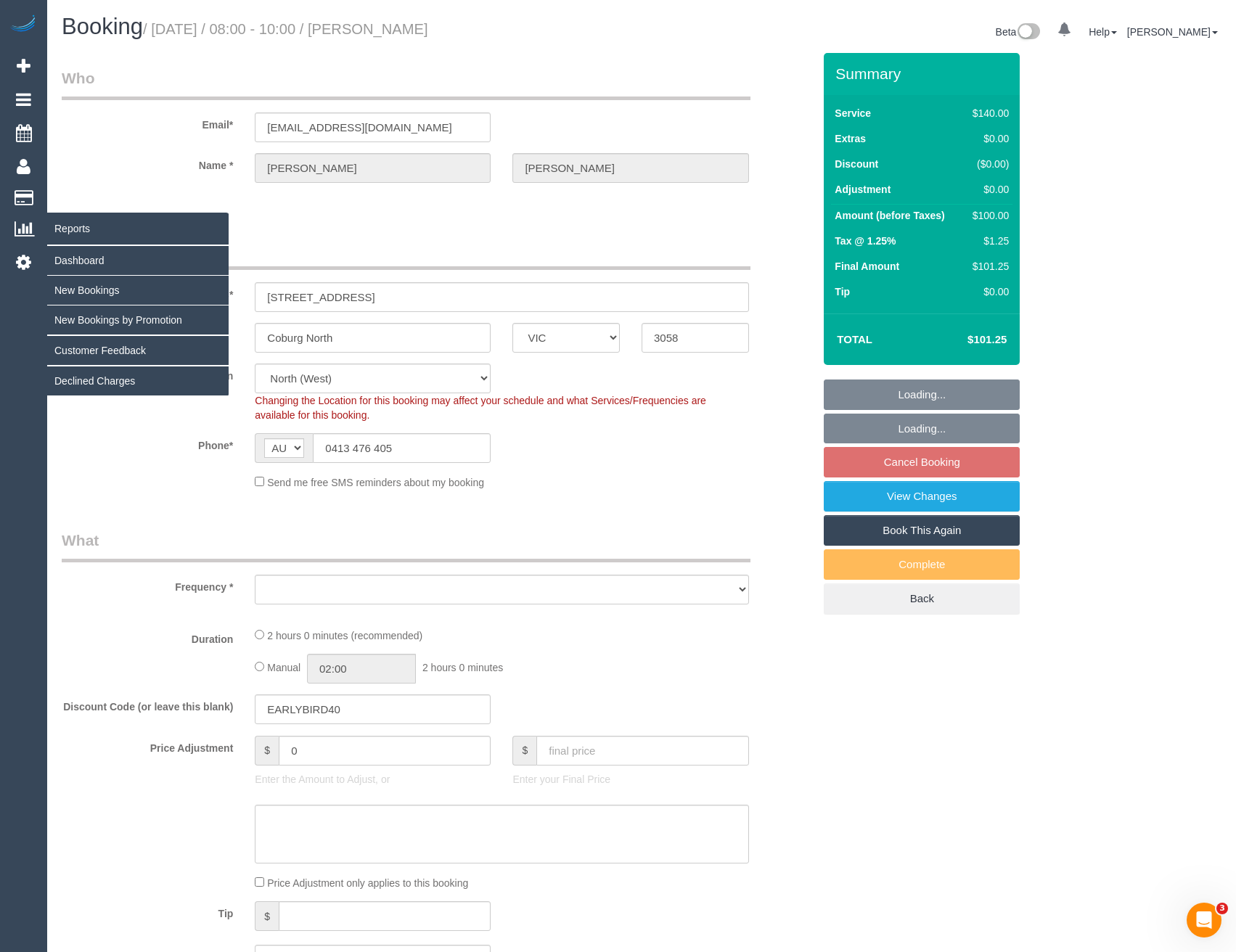
select select "number:28"
select select "number:14"
select select "number:19"
select select "number:22"
select select "number:33"
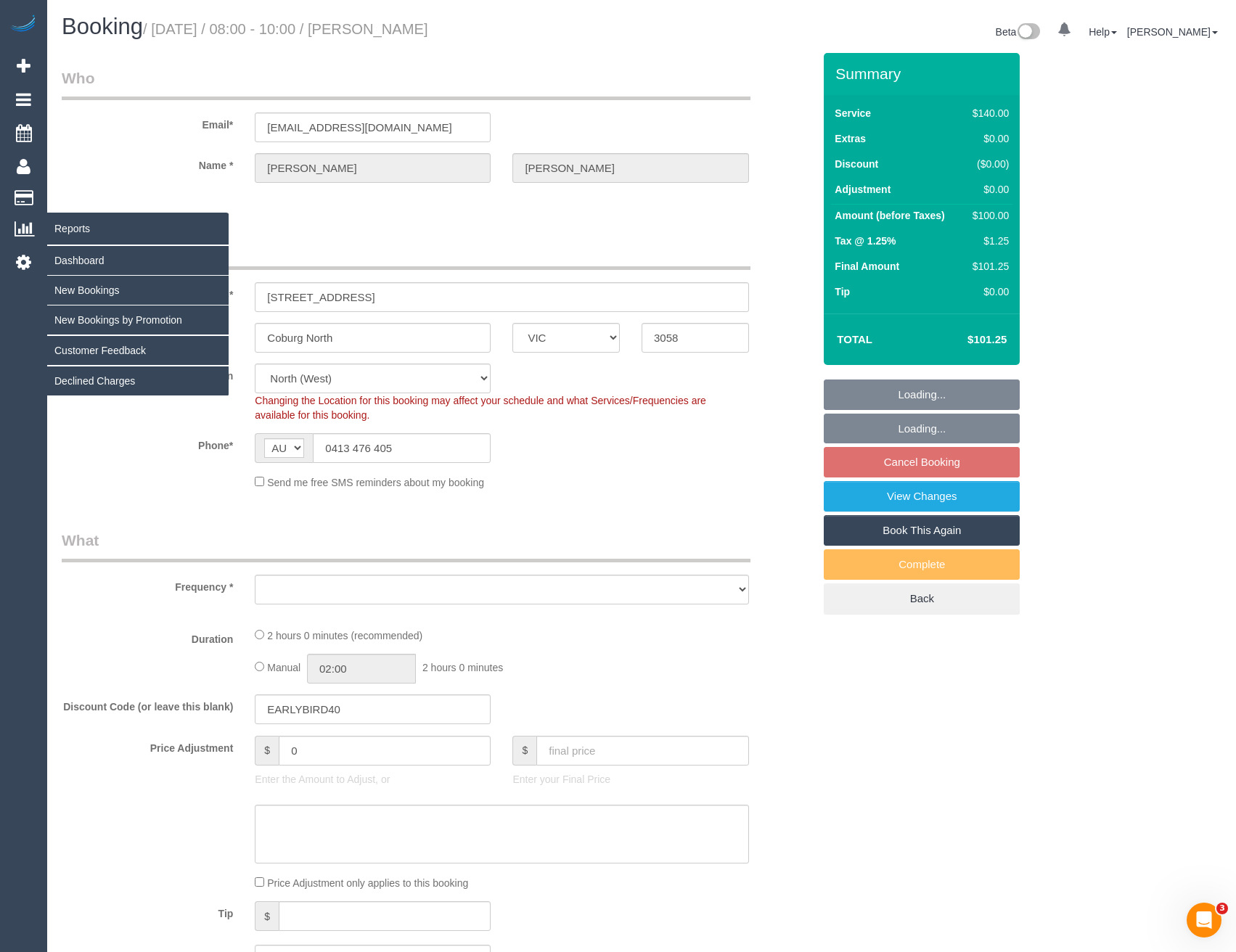
select select "number:13"
select select "object:6732"
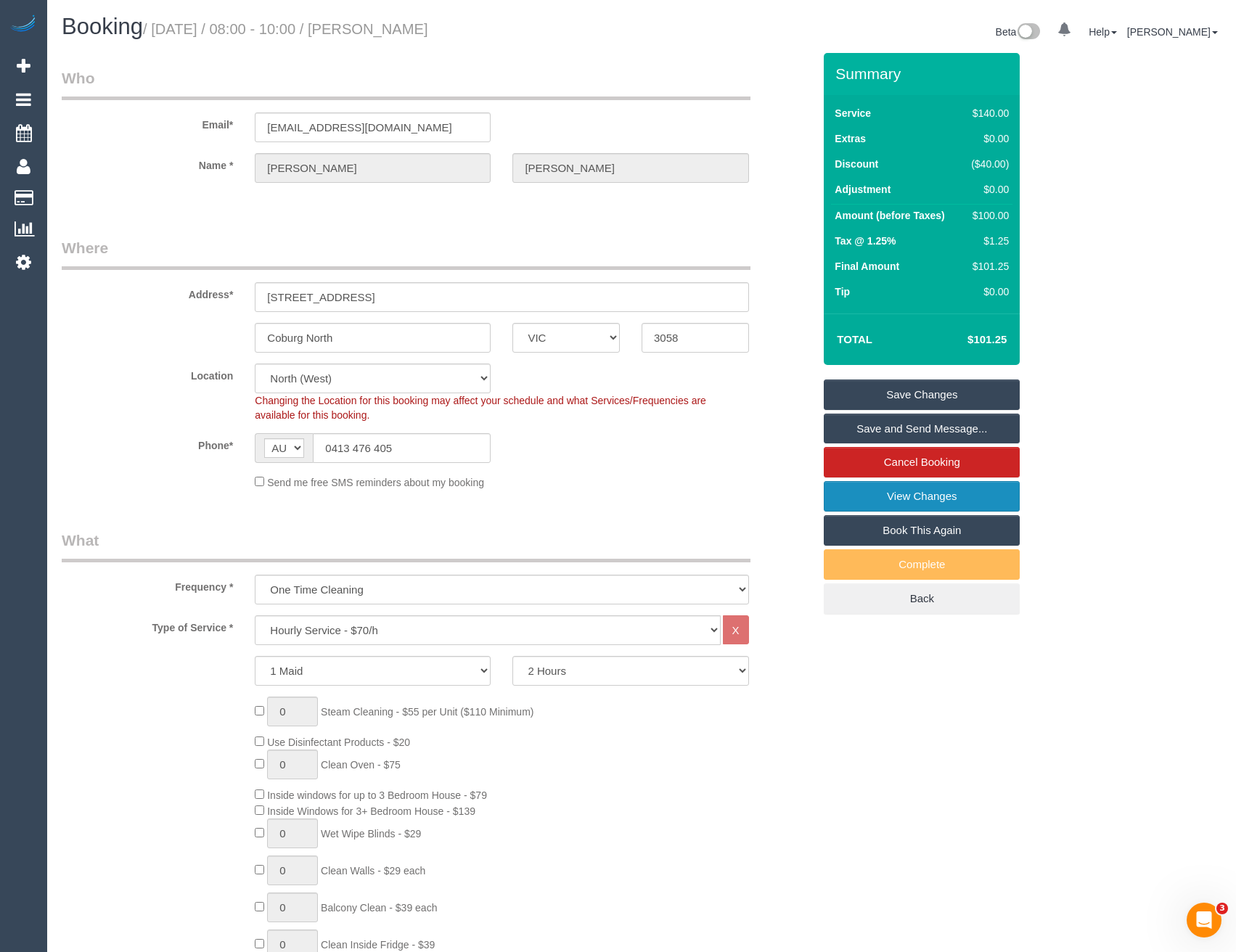
click at [876, 486] on link "View Changes" at bounding box center [922, 496] width 196 height 30
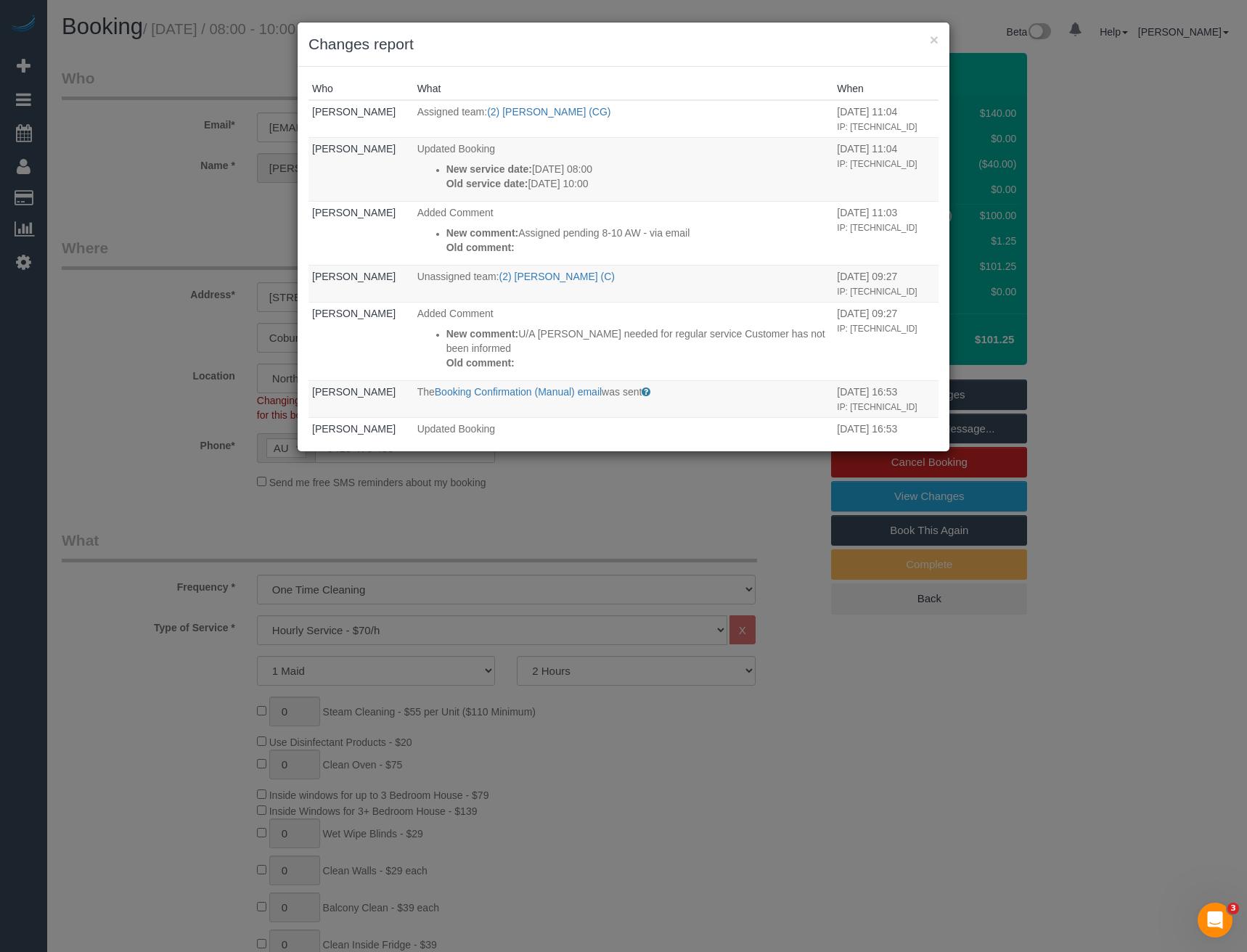
click at [142, 438] on div "× Changes report Who What When Bronie Bryant Assigned team: (2) Mohd Che Manir …" at bounding box center [623, 476] width 1247 height 952
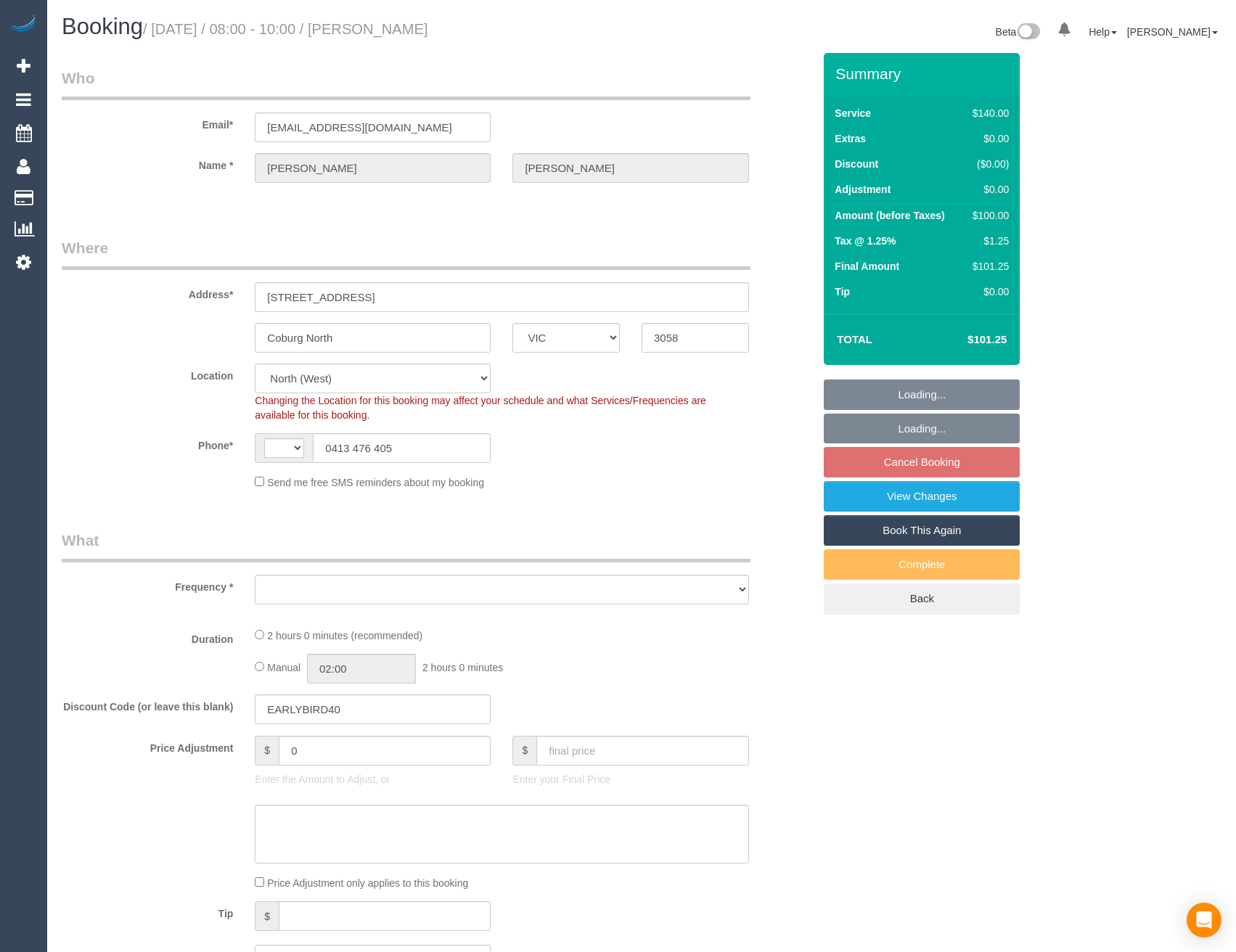
select select "VIC"
select select "string:stripe-pm_1RxRus2GScqysDRVxIBSD15G"
select select "number:28"
select select "number:14"
select select "number:19"
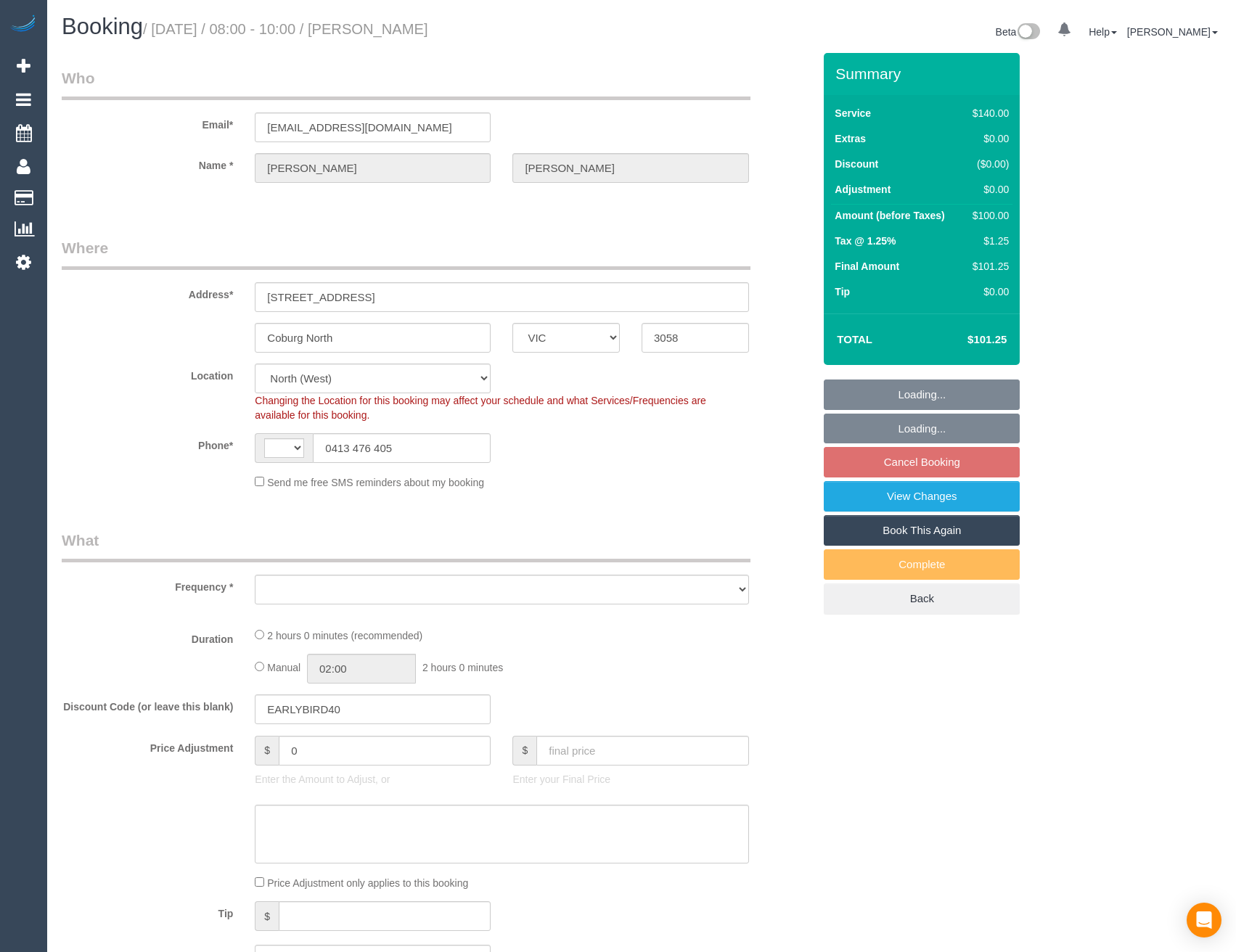
select select "number:22"
select select "number:33"
select select "number:13"
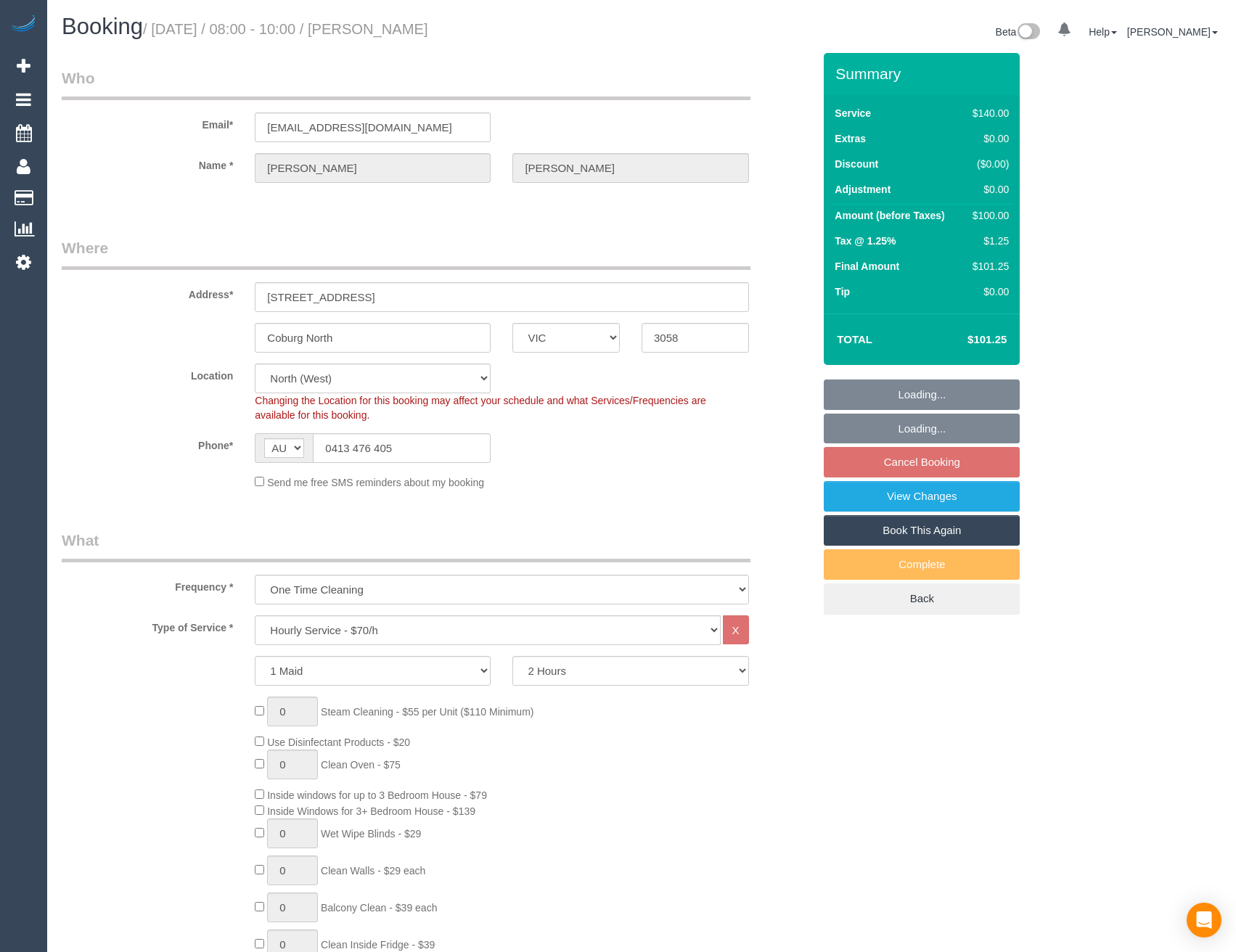
select select "string:AU"
select select "object:1643"
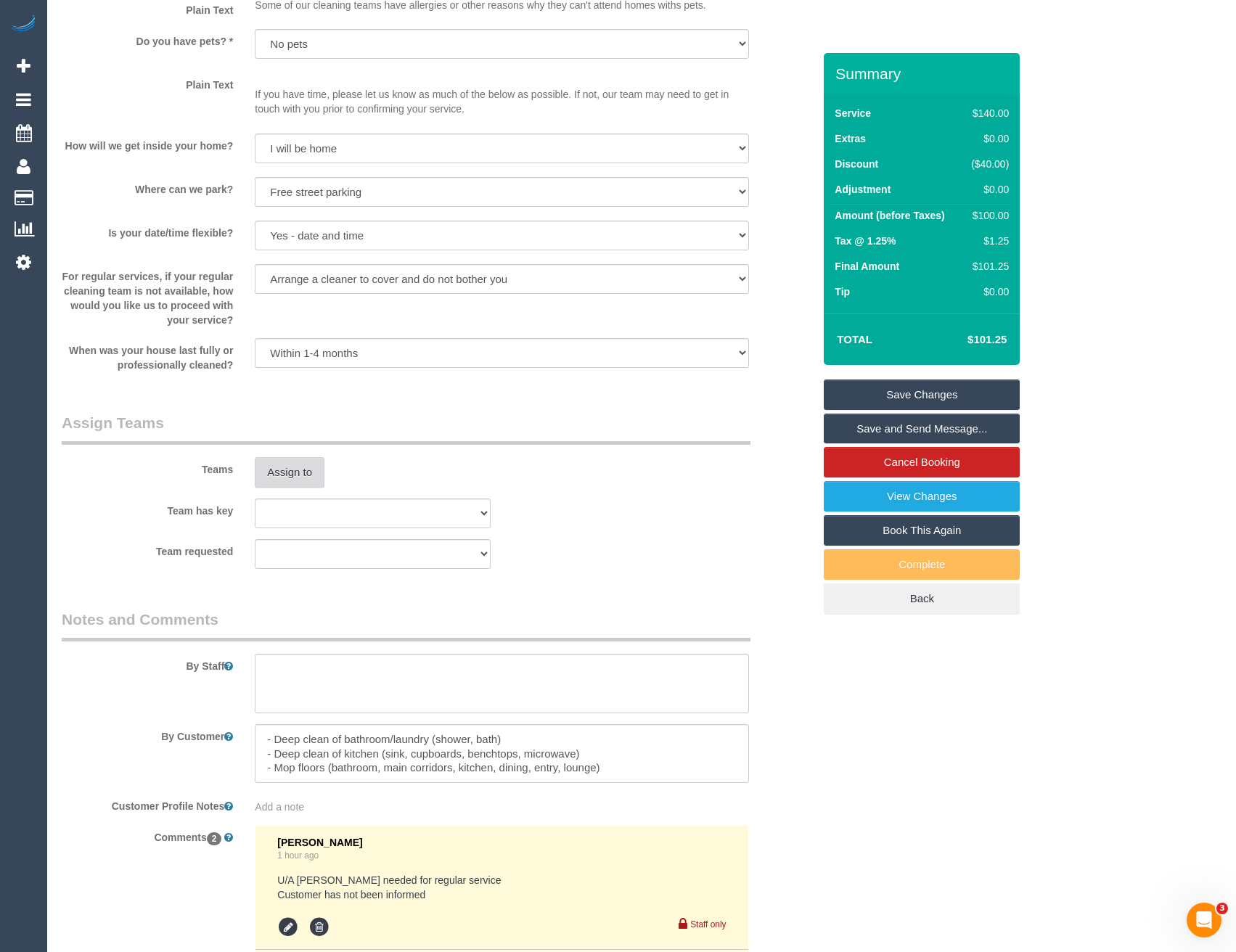
scroll to position [1818, 0]
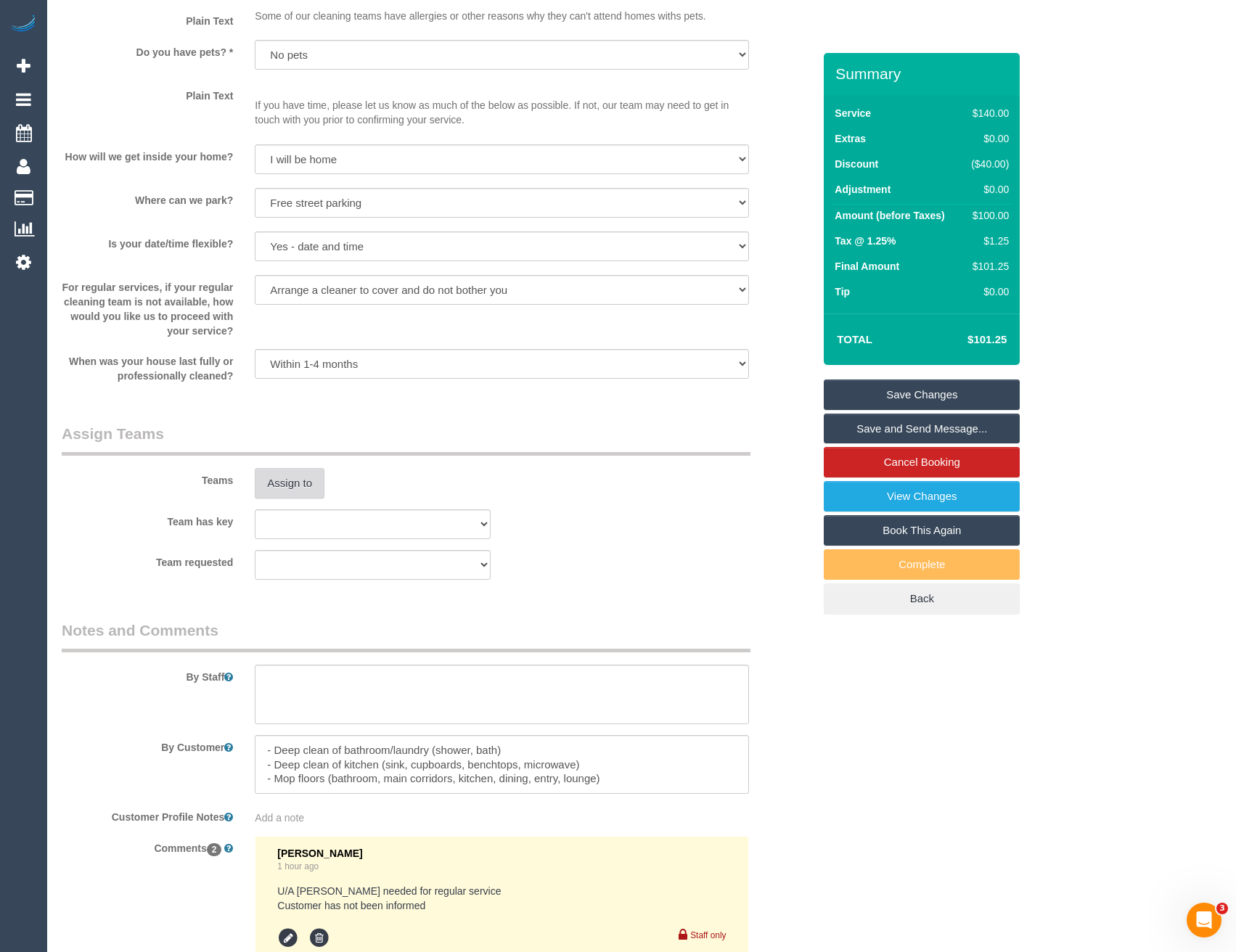
click at [264, 474] on button "Assign to" at bounding box center [290, 483] width 70 height 30
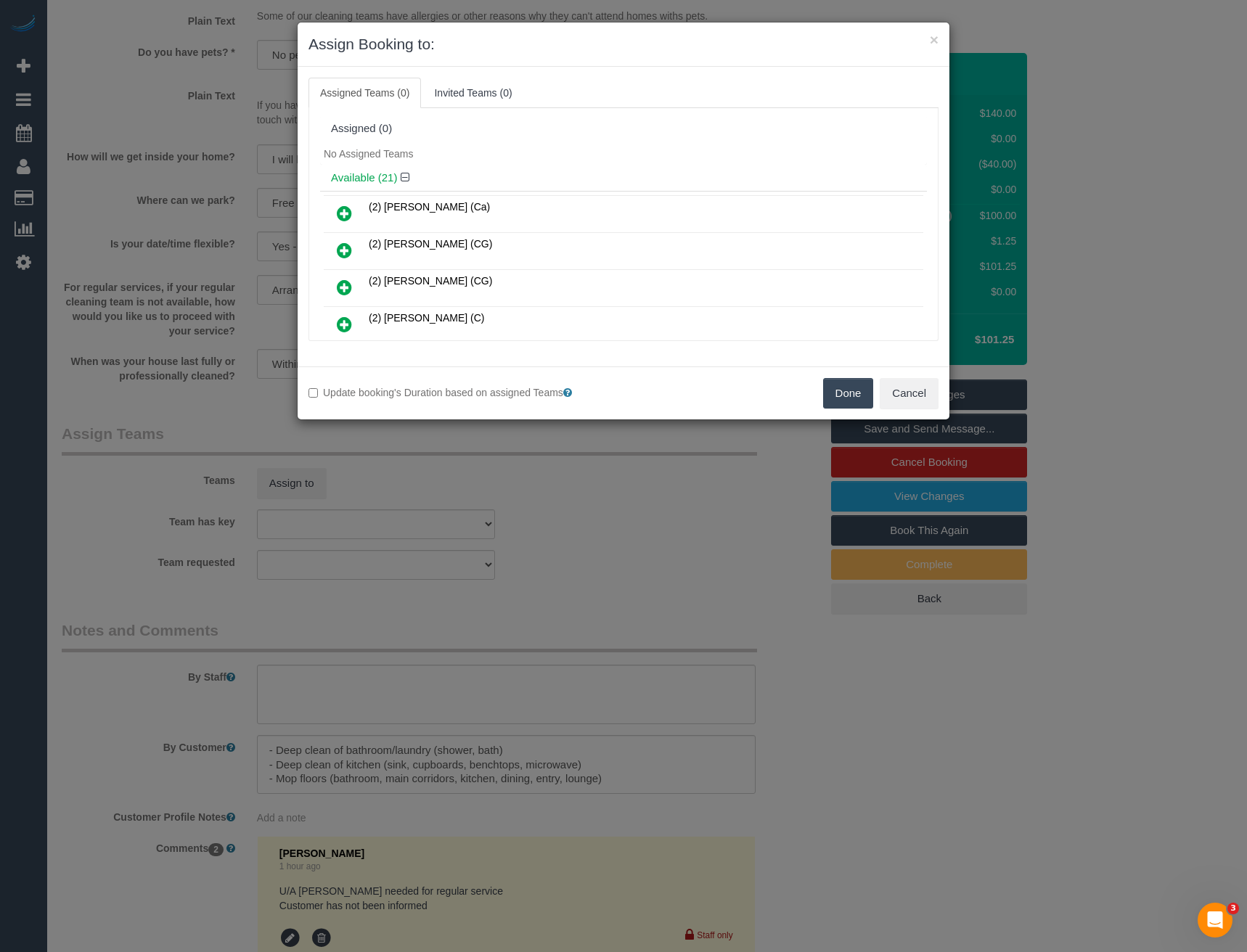
click at [344, 290] on icon at bounding box center [344, 287] width 16 height 17
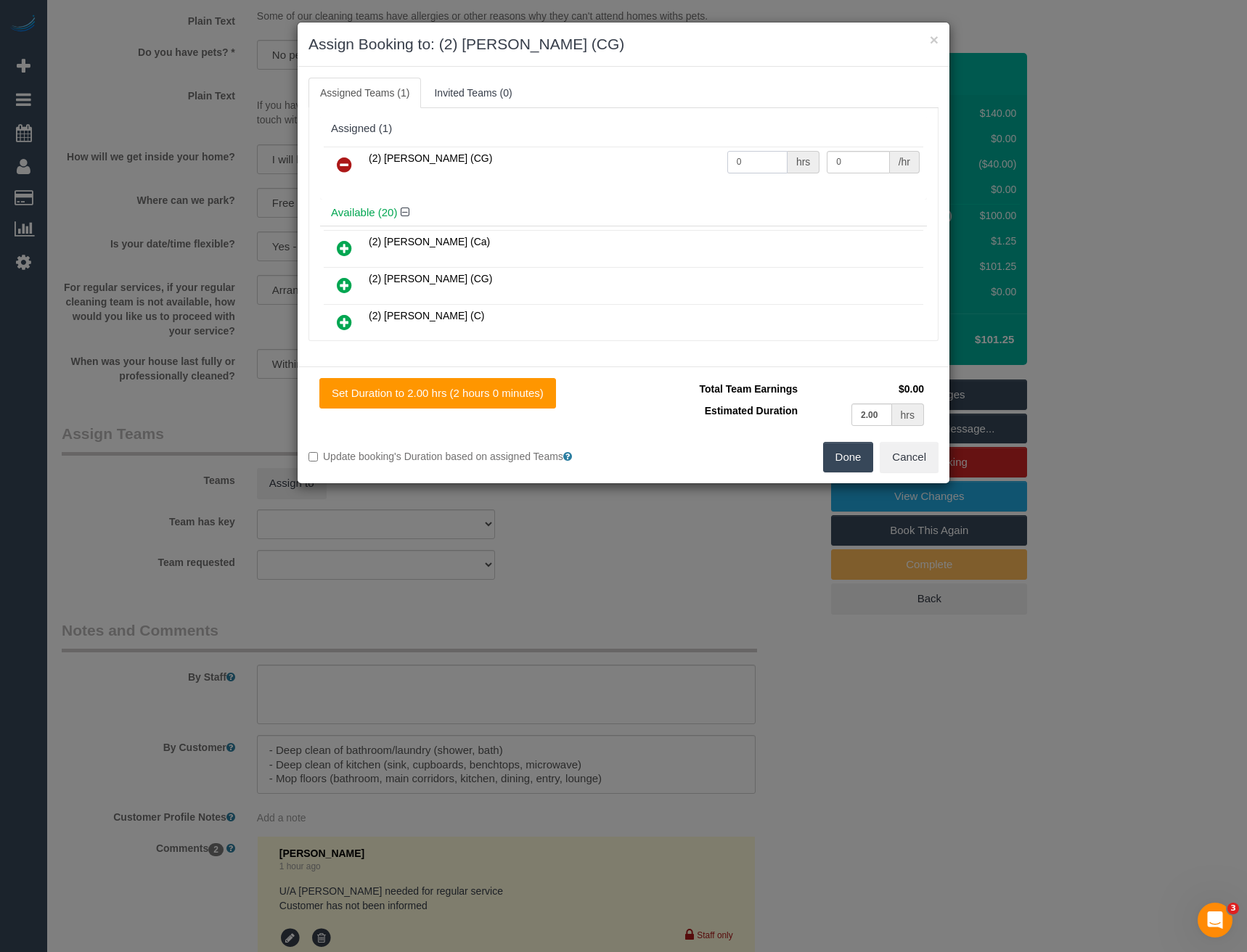
drag, startPoint x: 758, startPoint y: 156, endPoint x: 697, endPoint y: 167, distance: 62.0
click at [697, 167] on tr "(2) [PERSON_NAME] (CG) 0 hrs 0 /hr" at bounding box center [623, 165] width 599 height 37
type input "2"
type input "41.25"
click at [836, 458] on button "Done" at bounding box center [848, 457] width 51 height 30
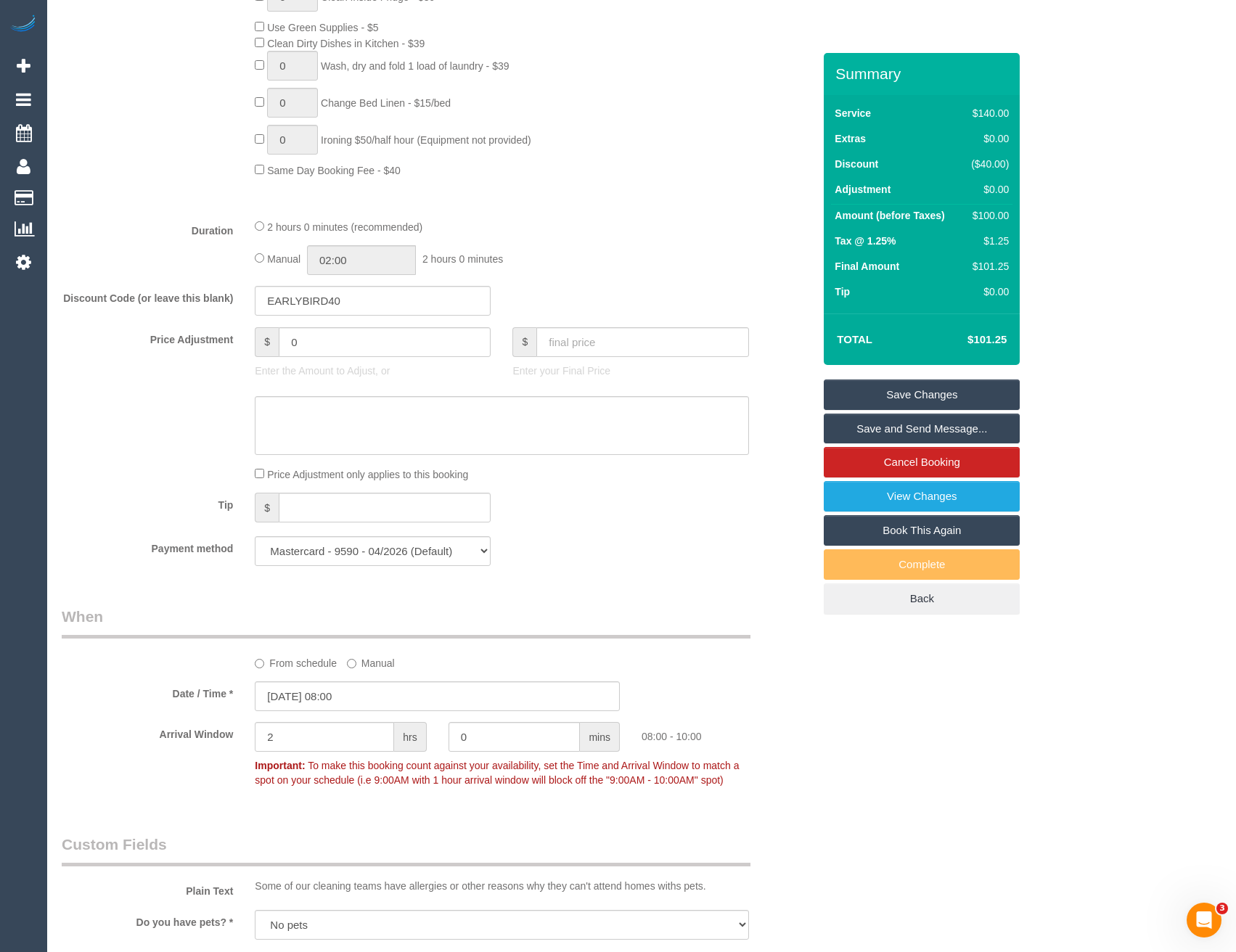
scroll to position [947, 0]
click at [918, 388] on link "Save Changes" at bounding box center [922, 394] width 196 height 30
